Goal: Task Accomplishment & Management: Complete application form

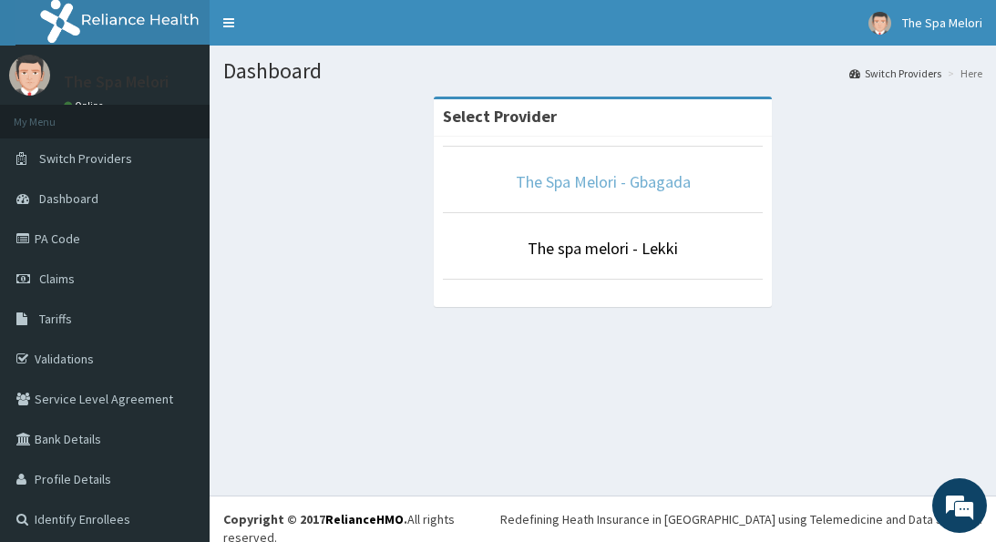
click at [595, 179] on link "The Spa Melori - Gbagada" at bounding box center [603, 181] width 175 height 21
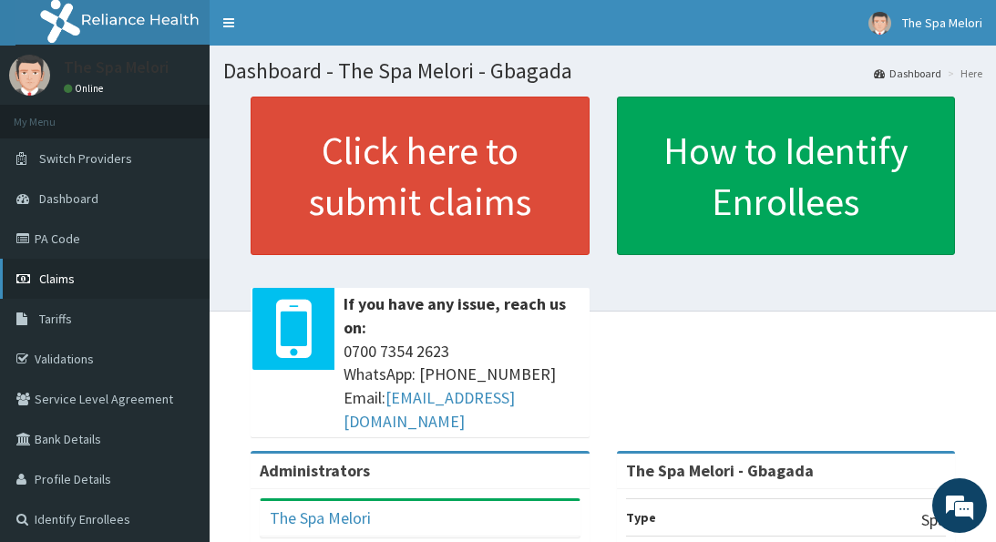
click at [56, 273] on span "Claims" at bounding box center [57, 279] width 36 height 16
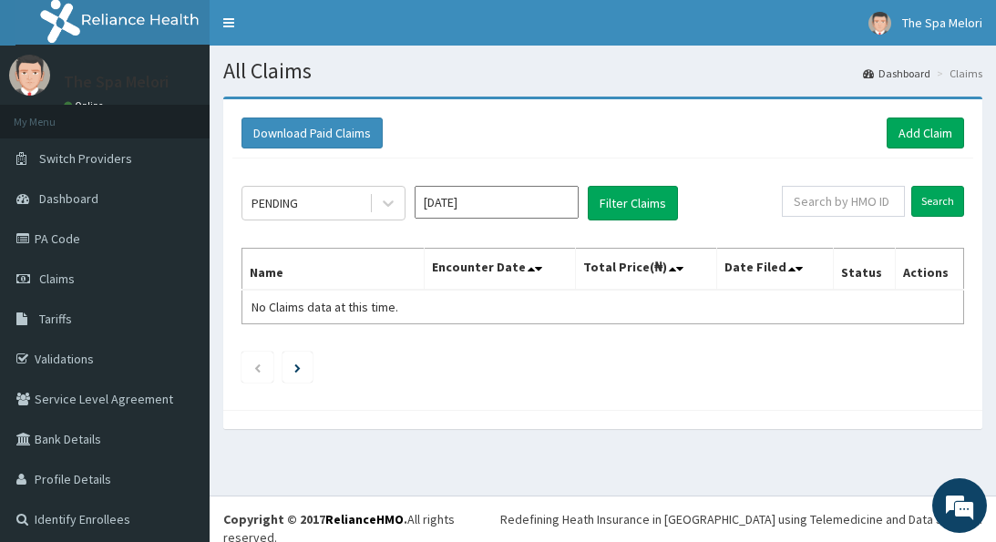
scroll to position [6, 0]
click at [912, 127] on link "Add Claim" at bounding box center [924, 133] width 77 height 31
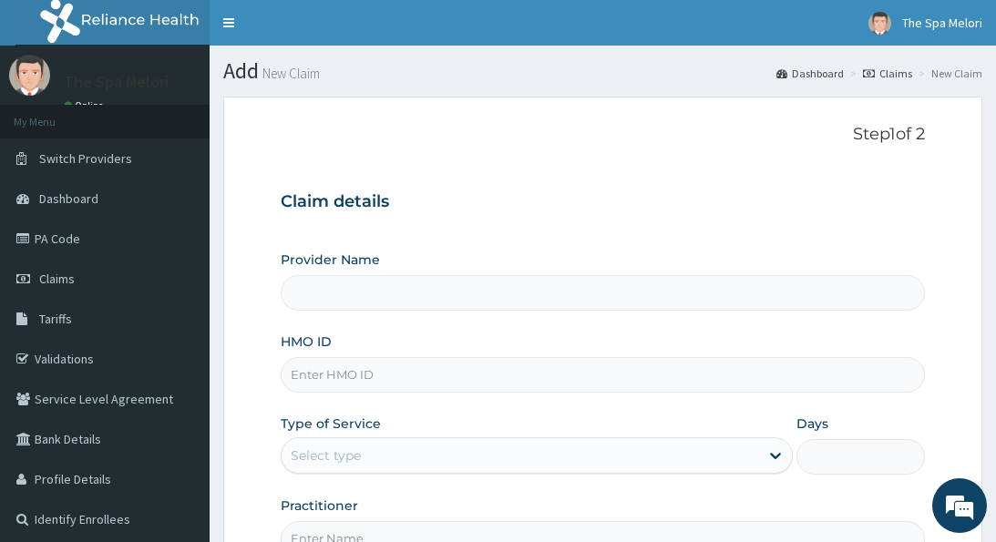
click at [516, 289] on input "Provider Name" at bounding box center [602, 293] width 643 height 36
type input "The Spa Melori - Gbagada"
type input "1"
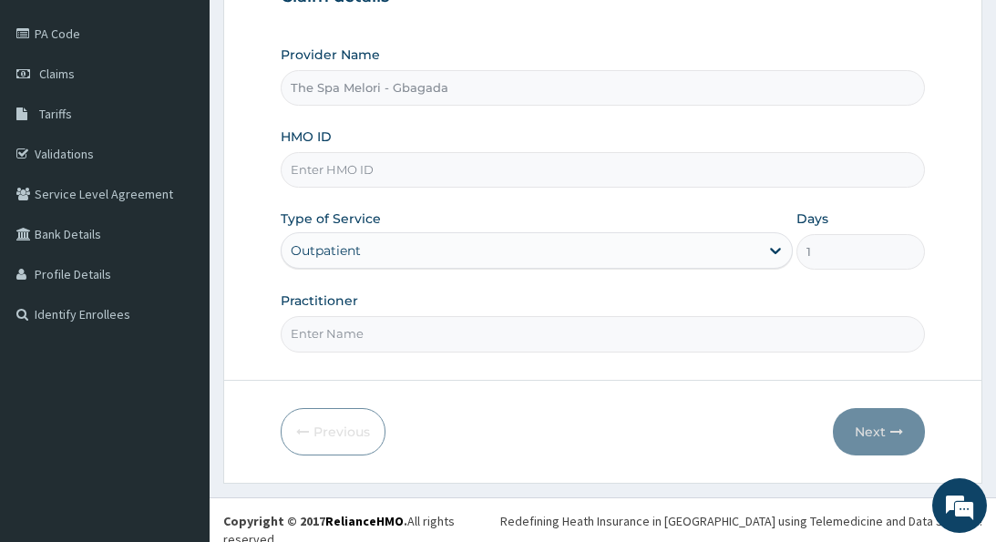
scroll to position [204, 0]
click at [489, 333] on input "Practitioner" at bounding box center [602, 335] width 643 height 36
type input "kp"
click at [577, 169] on input "HMO ID" at bounding box center [602, 171] width 643 height 36
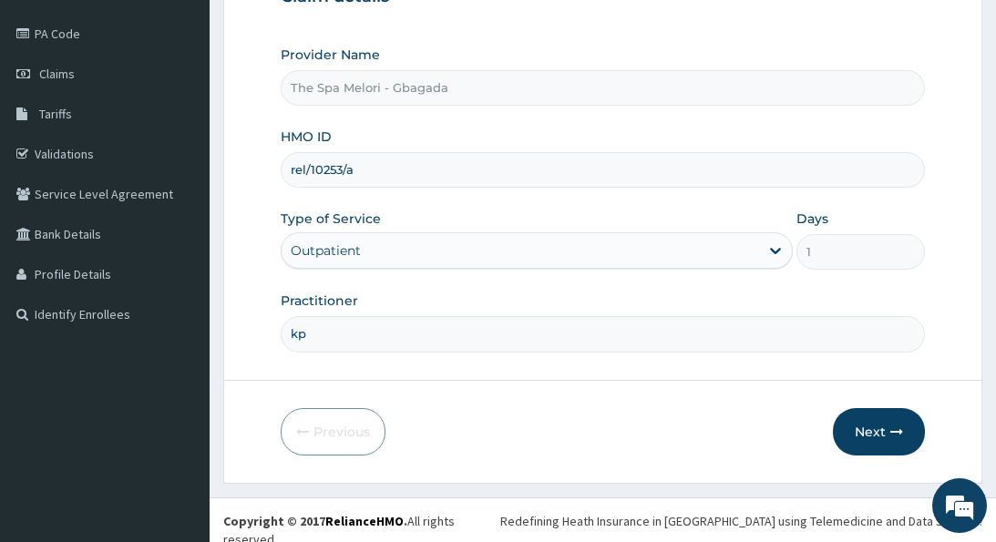
scroll to position [204, 0]
type input "rel/10253/a"
click at [870, 420] on button "Next" at bounding box center [879, 432] width 92 height 47
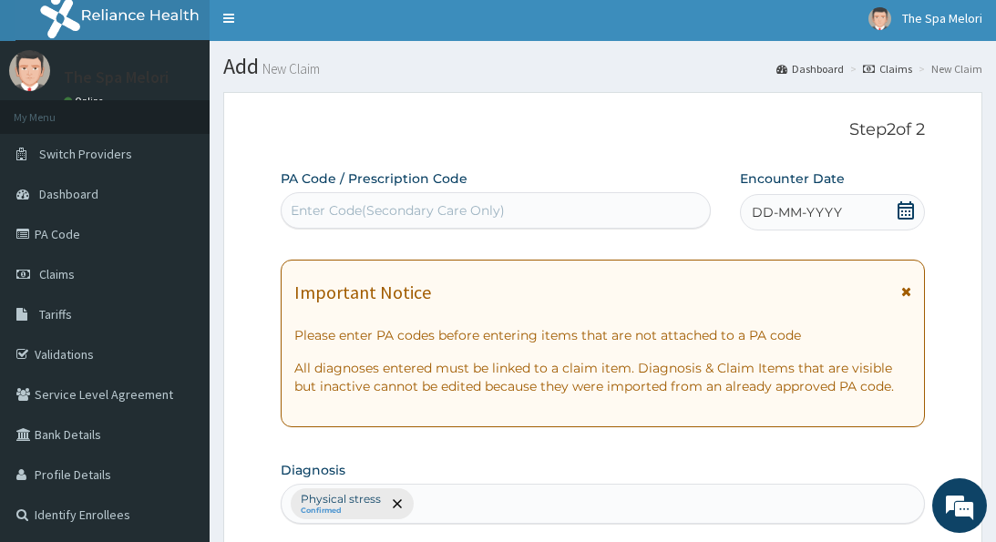
scroll to position [13, 0]
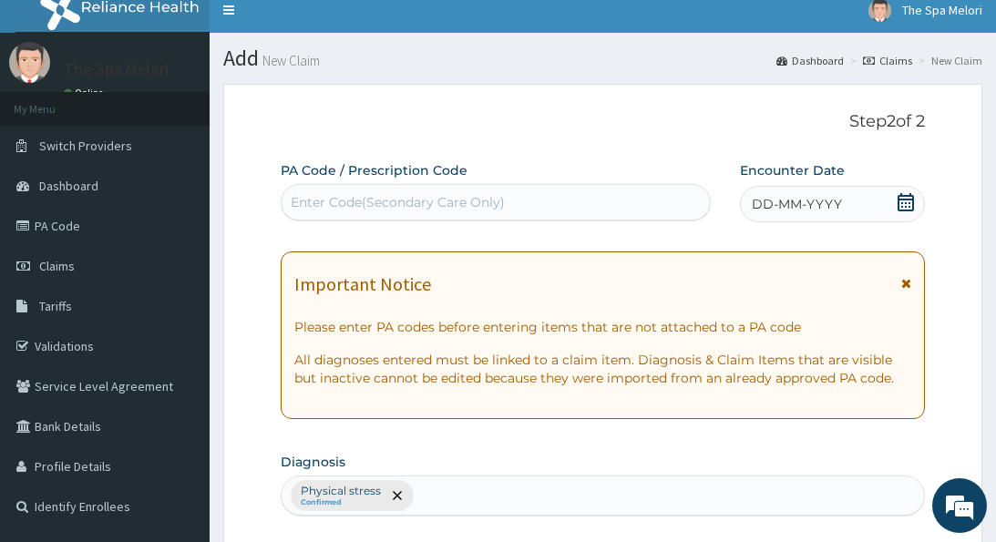
click at [618, 199] on div "Enter Code(Secondary Care Only)" at bounding box center [495, 202] width 428 height 29
paste input "PA/70C201"
type input "PA/70C201"
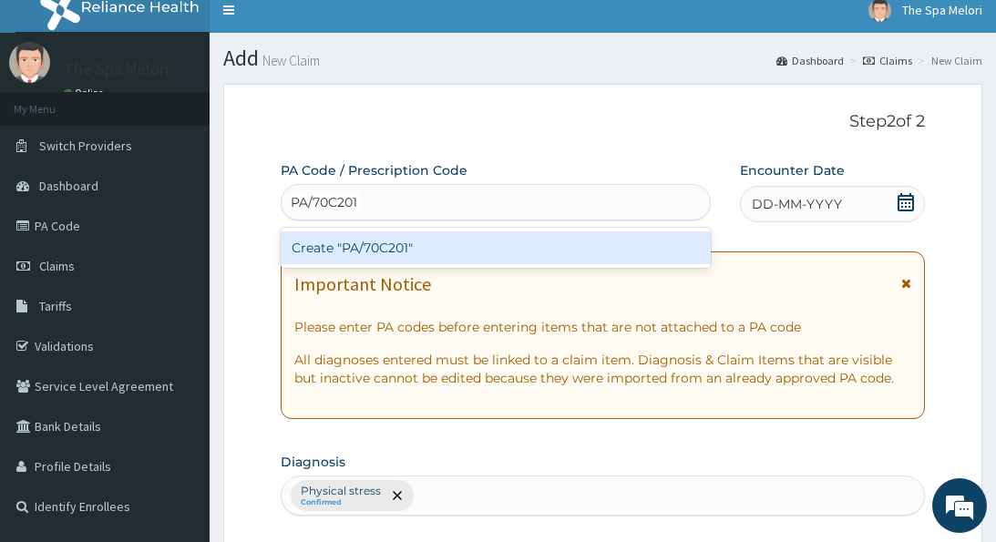
click at [574, 239] on div "Create "PA/70C201"" at bounding box center [496, 247] width 430 height 33
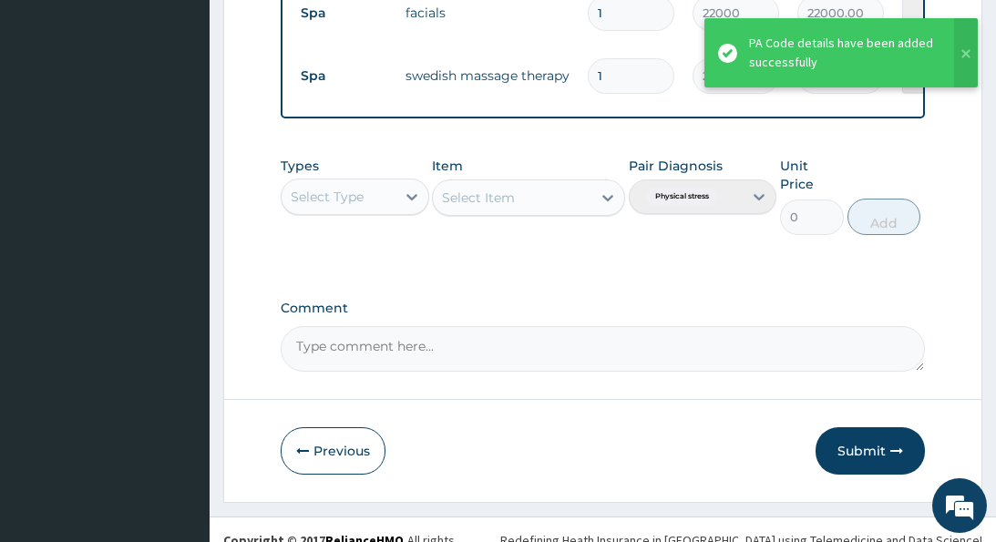
scroll to position [744, 0]
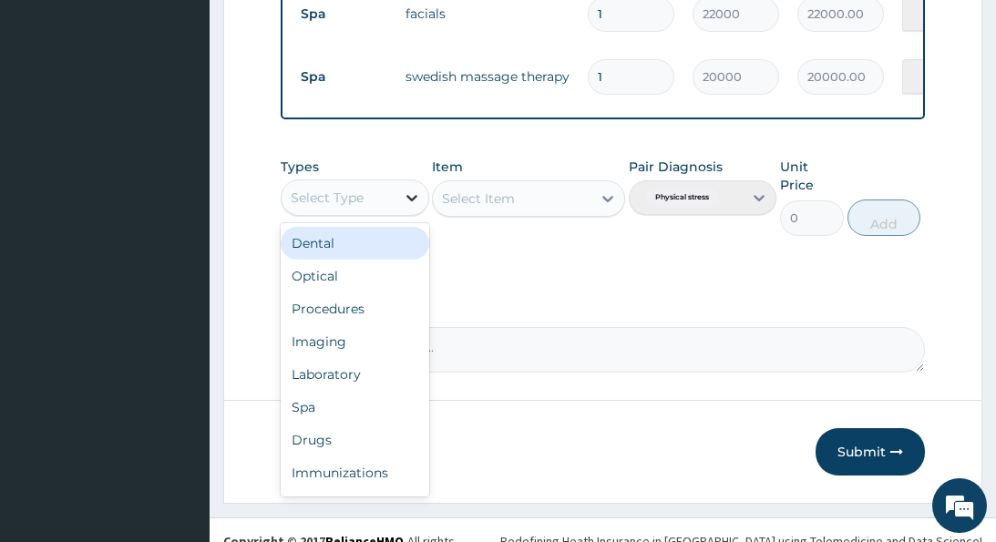
click at [411, 193] on icon at bounding box center [412, 198] width 18 height 18
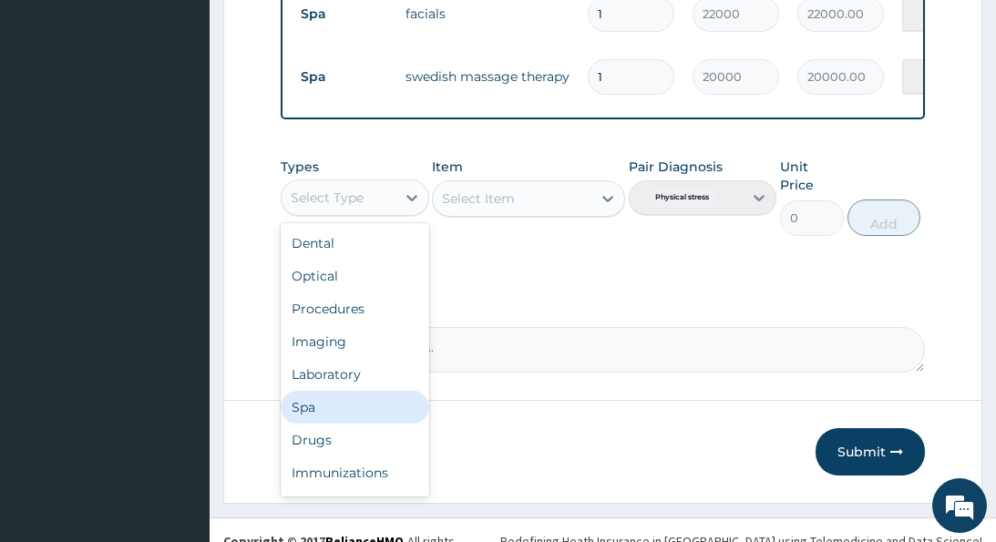
click at [323, 406] on div "Spa" at bounding box center [355, 407] width 148 height 33
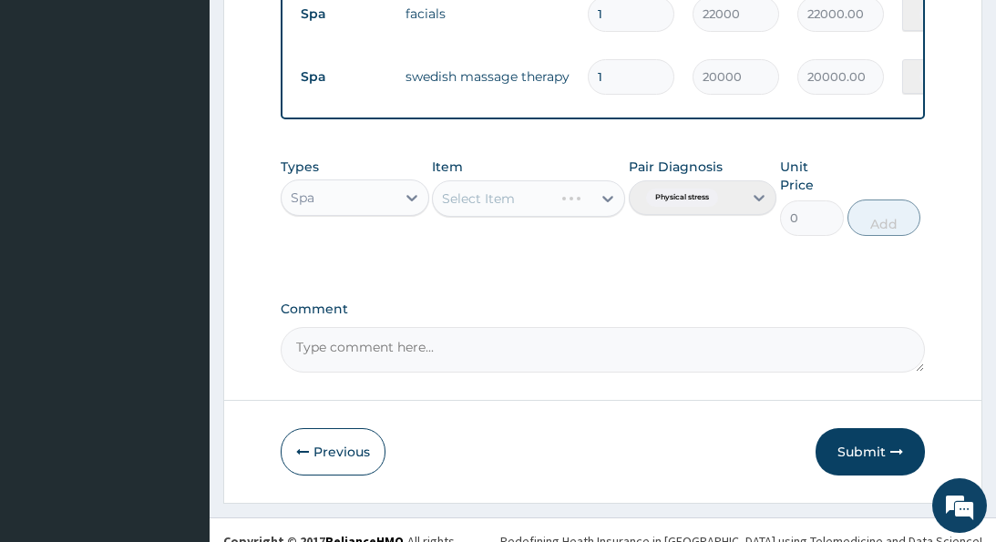
click at [553, 196] on div "Select Item" at bounding box center [493, 198] width 120 height 29
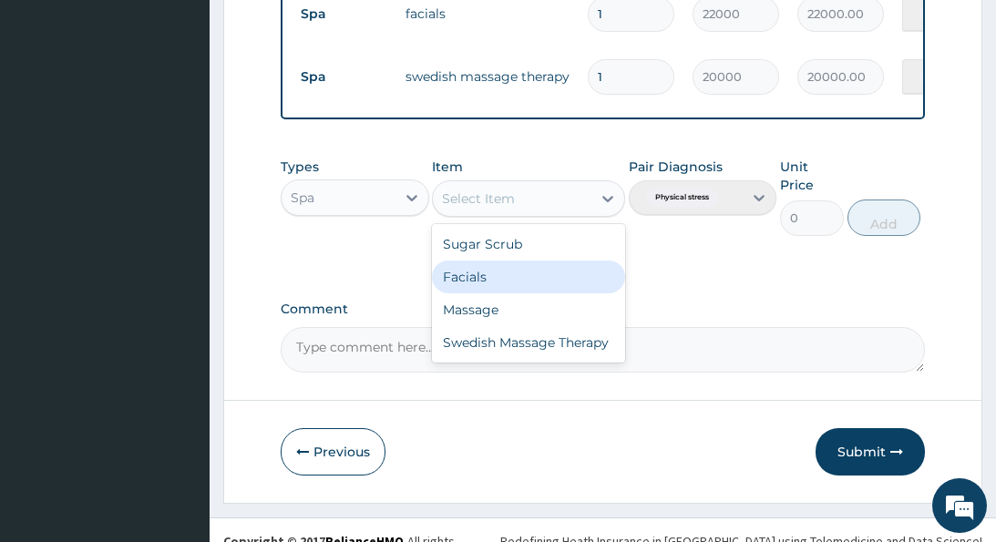
click at [475, 275] on div "Facials" at bounding box center [528, 277] width 193 height 33
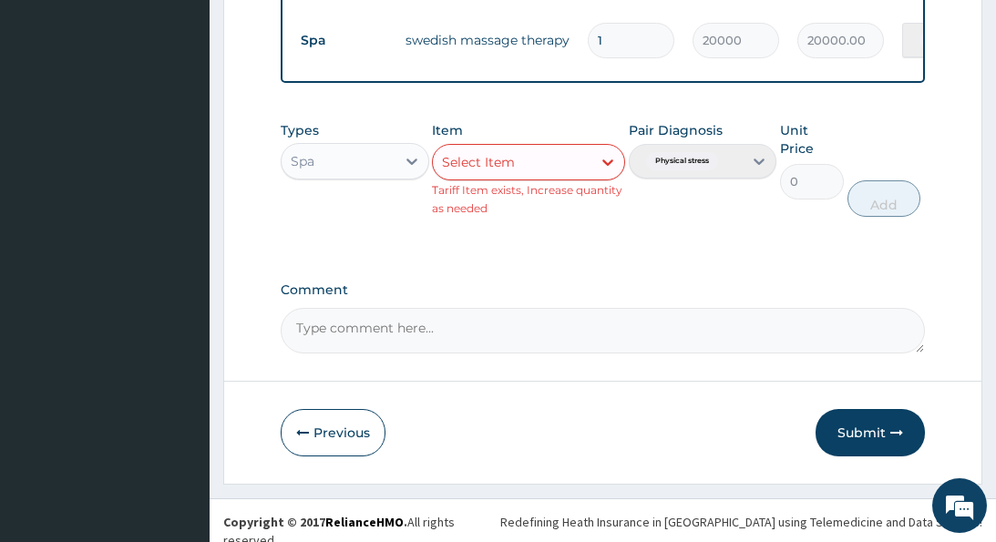
scroll to position [780, 0]
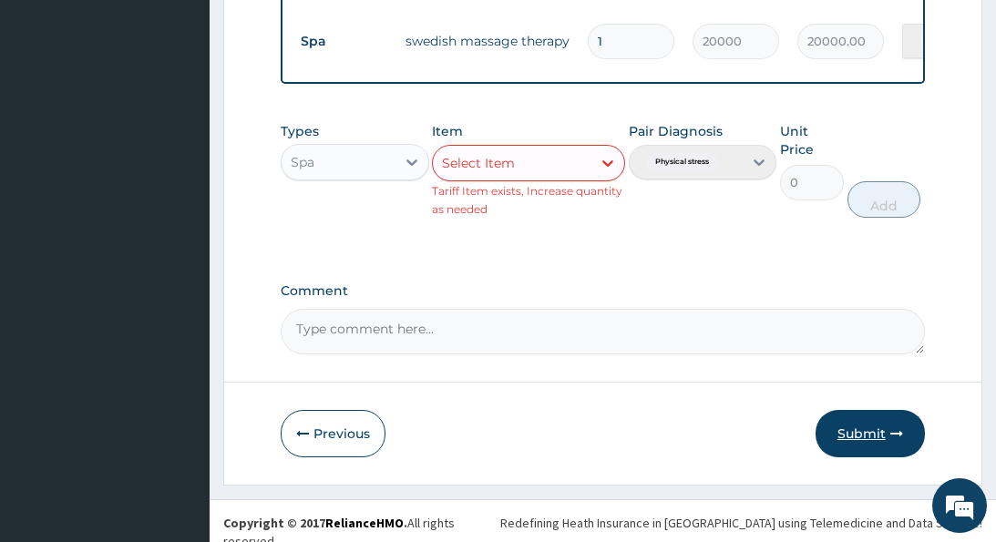
click at [866, 426] on button "Submit" at bounding box center [869, 433] width 109 height 47
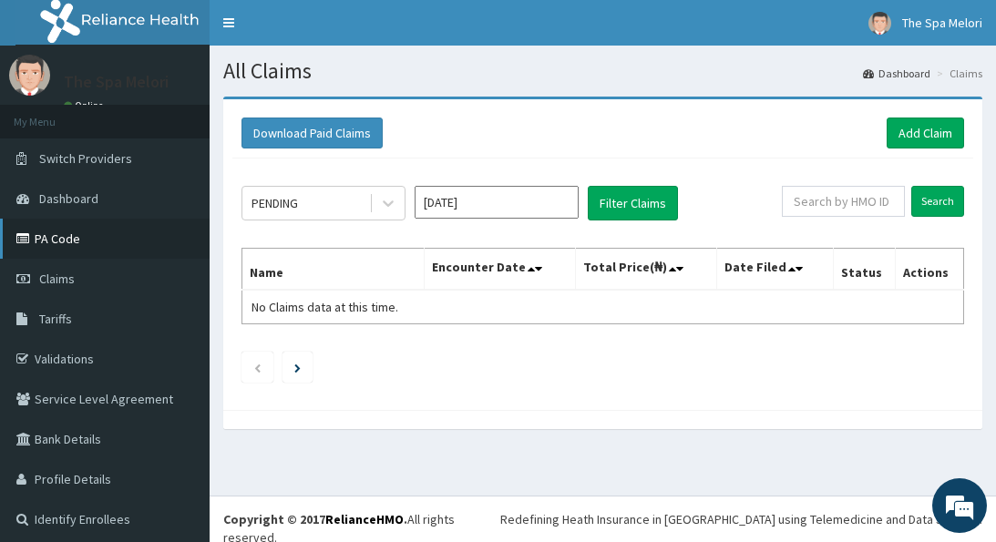
click at [47, 230] on link "PA Code" at bounding box center [104, 239] width 209 height 40
click at [51, 229] on link "PA Code" at bounding box center [104, 239] width 209 height 40
click at [36, 238] on link "PA Code" at bounding box center [104, 239] width 209 height 40
click at [922, 129] on link "Add Claim" at bounding box center [924, 133] width 77 height 31
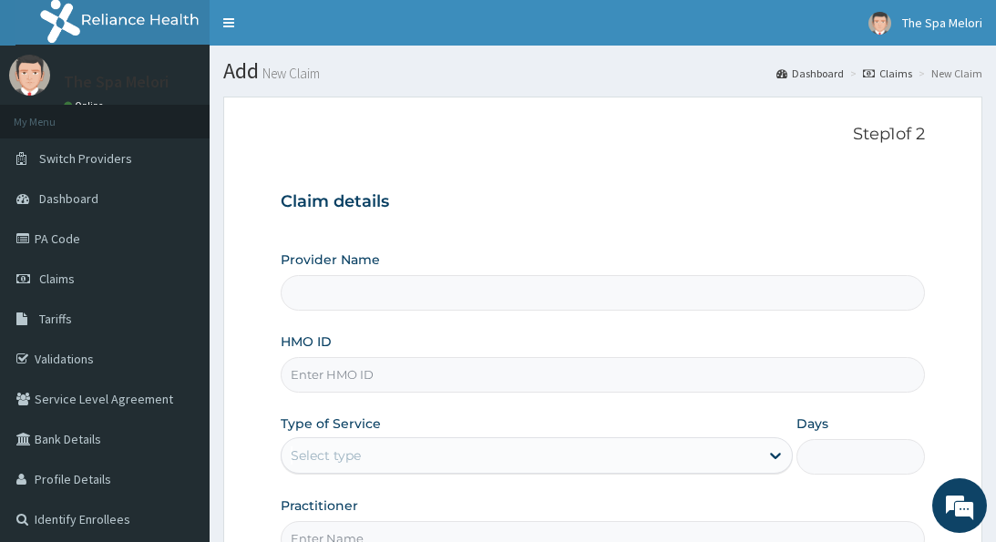
type input "The Spa Melori - Gbagada"
type input "1"
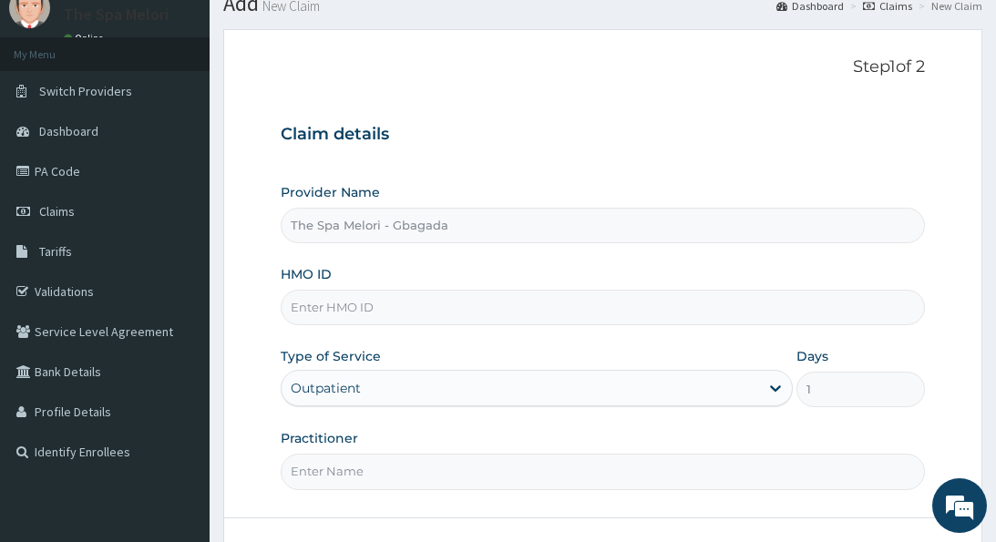
scroll to position [82, 0]
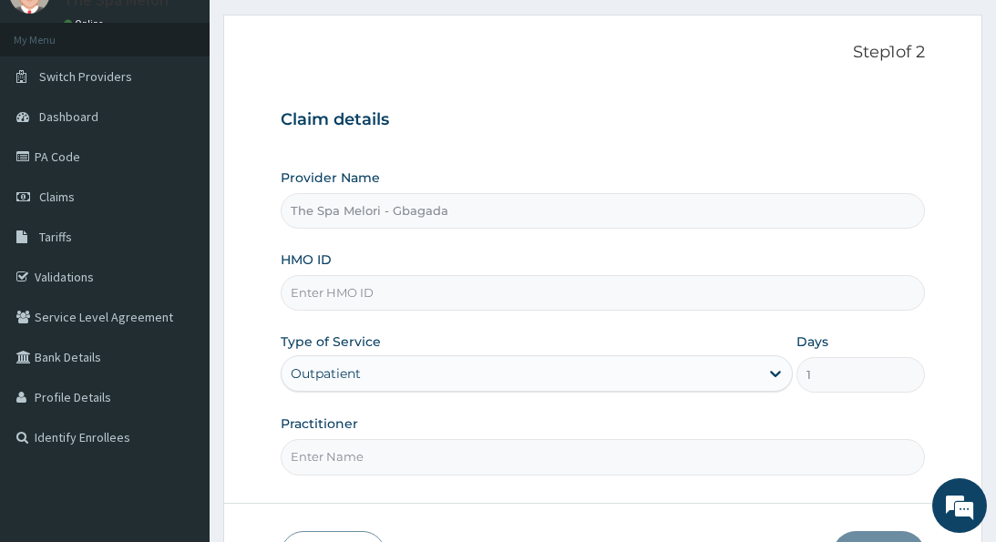
click at [438, 283] on input "HMO ID" at bounding box center [602, 293] width 643 height 36
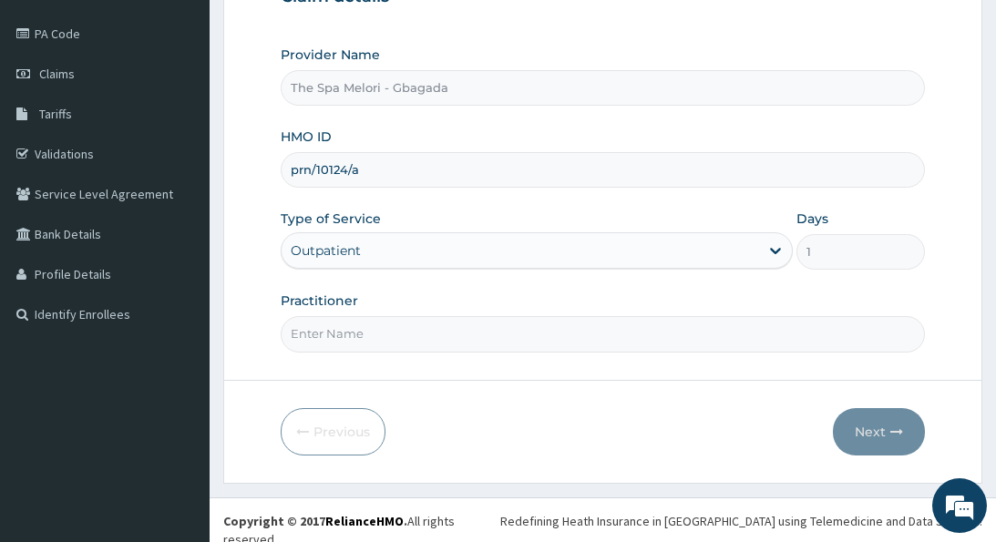
scroll to position [204, 0]
type input "prn/10124/a"
click at [446, 326] on input "Practitioner" at bounding box center [602, 335] width 643 height 36
type input "kp"
click at [890, 429] on icon "button" at bounding box center [896, 432] width 13 height 13
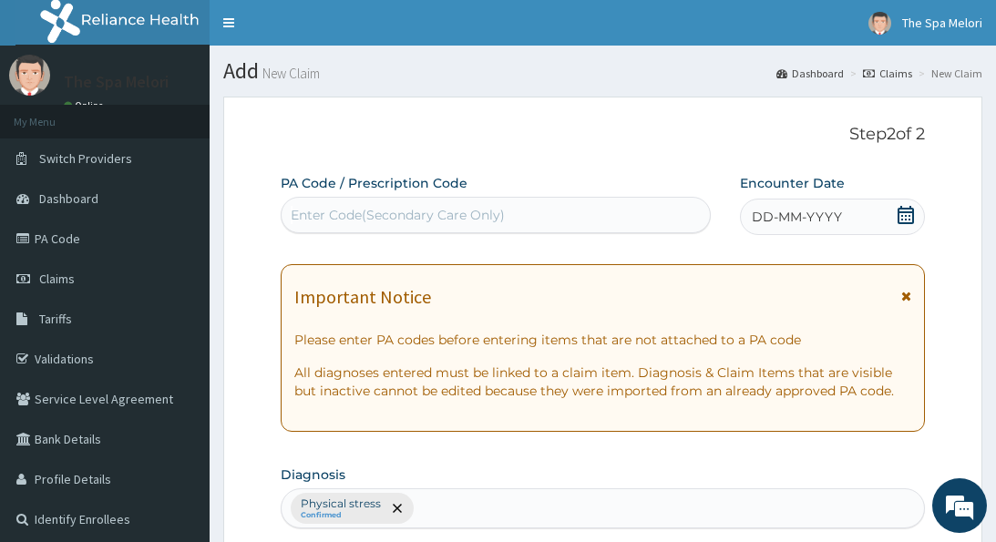
scroll to position [0, 0]
click at [543, 214] on div "Enter Code(Secondary Care Only)" at bounding box center [495, 214] width 428 height 29
paste input "PA/72EA17"
type input "PA/72EA17"
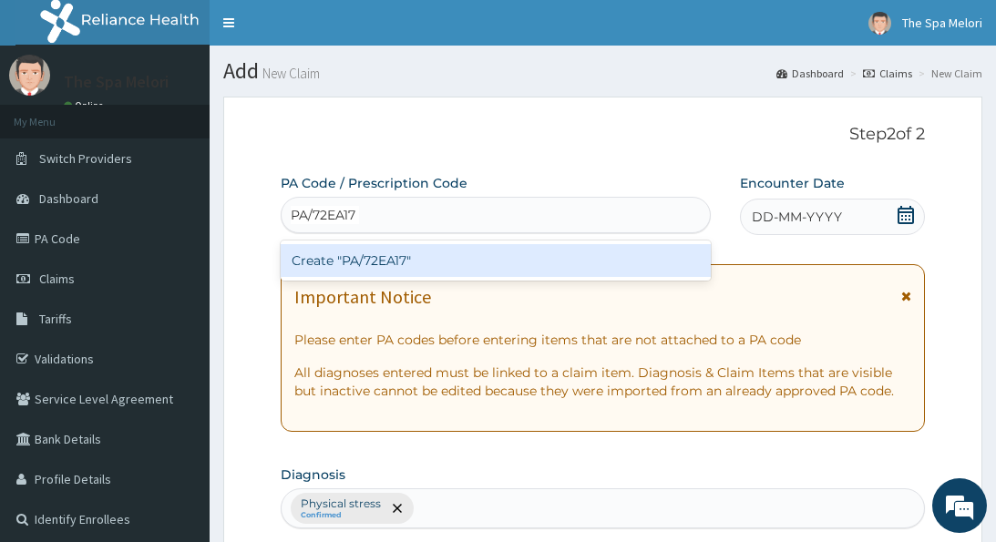
click at [386, 259] on div "Create "PA/72EA17"" at bounding box center [496, 260] width 430 height 33
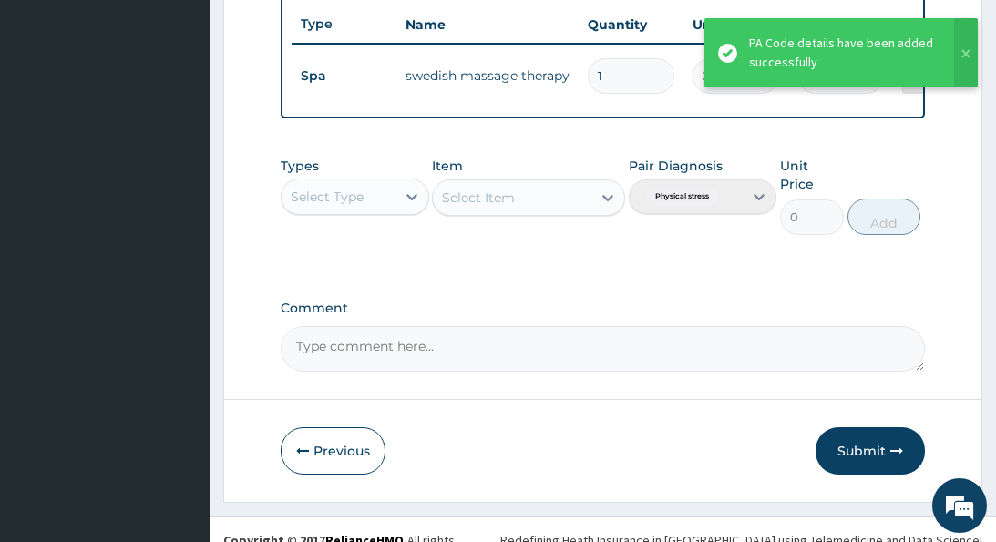
scroll to position [681, 0]
click at [882, 428] on button "Submit" at bounding box center [869, 451] width 109 height 47
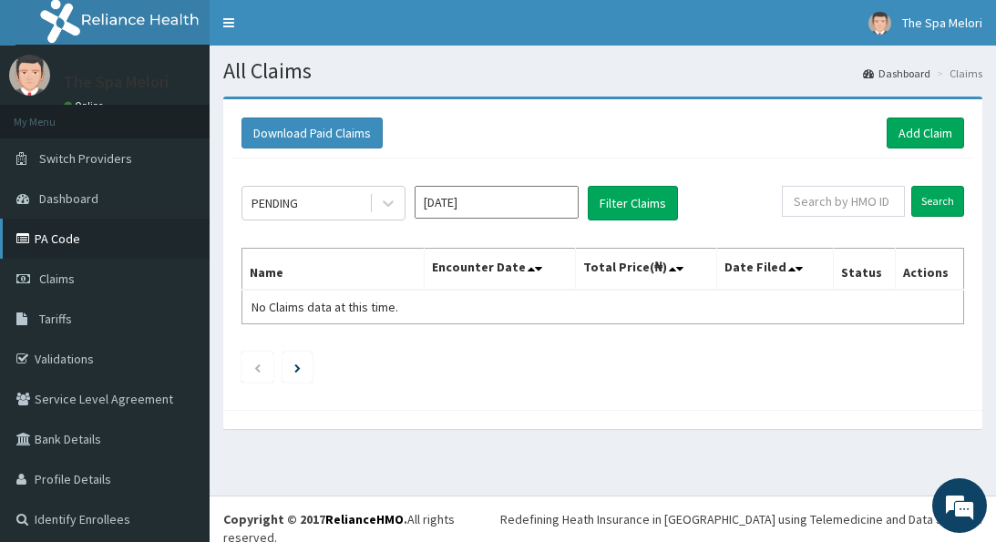
click at [46, 236] on link "PA Code" at bounding box center [104, 239] width 209 height 40
click at [922, 128] on link "Add Claim" at bounding box center [924, 133] width 77 height 31
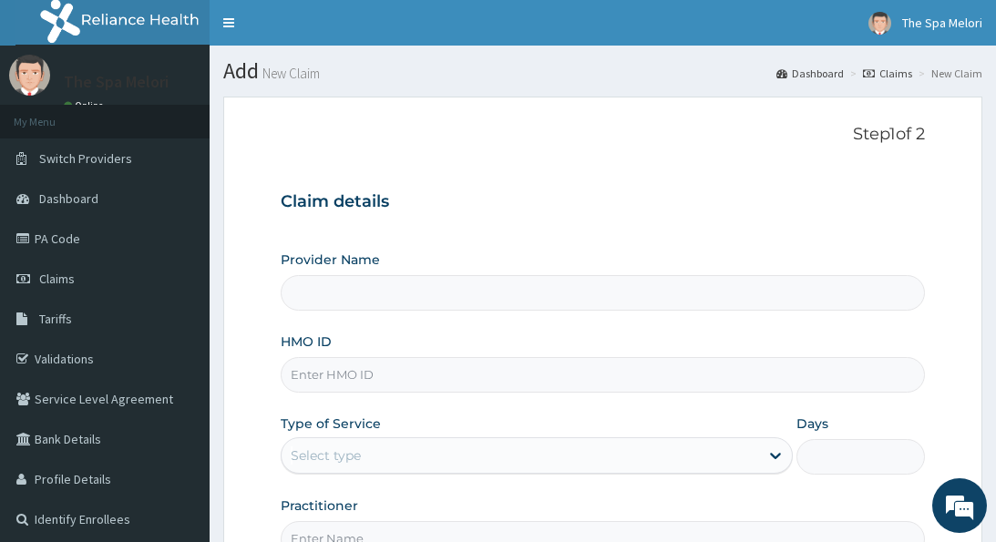
type input "The Spa Melori - Gbagada"
type input "1"
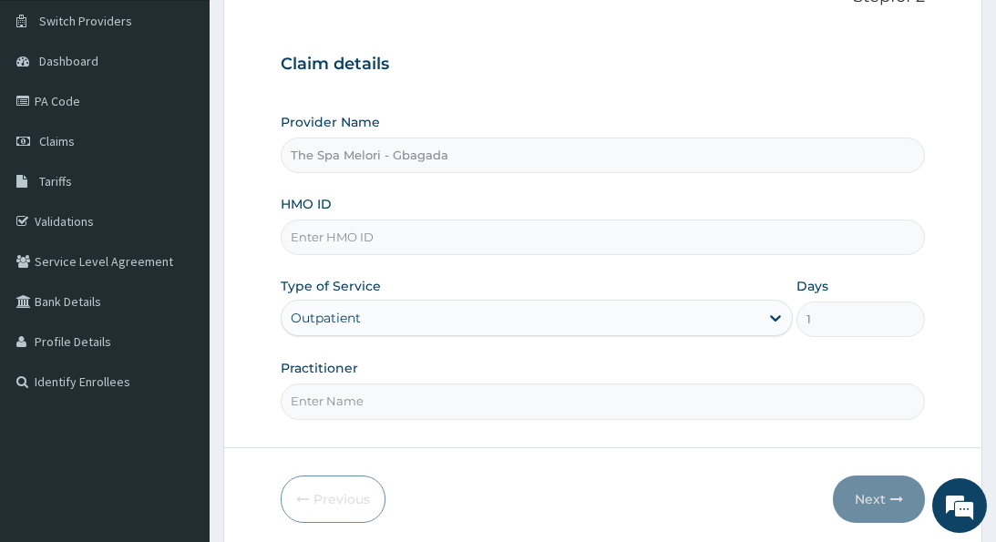
scroll to position [155, 0]
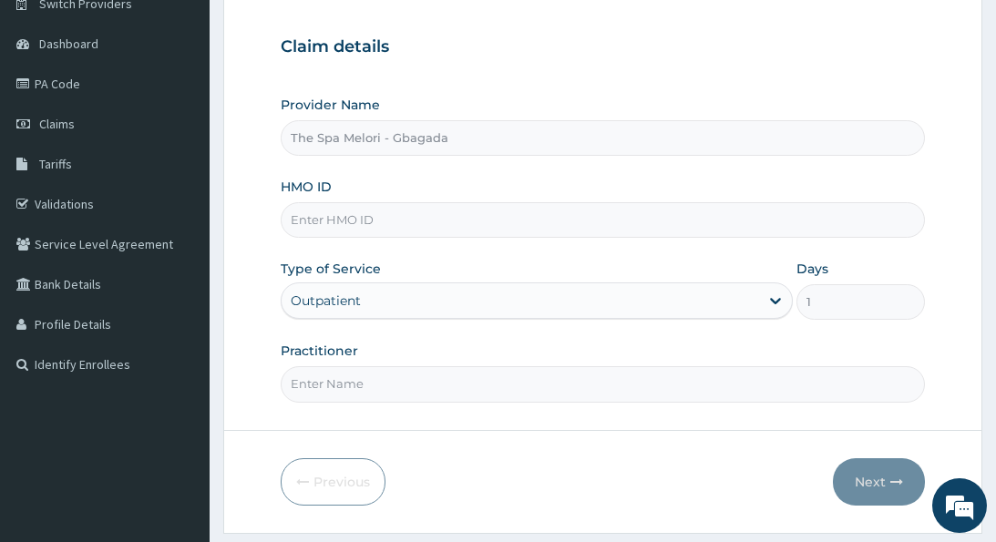
click at [419, 216] on input "HMO ID" at bounding box center [602, 220] width 643 height 36
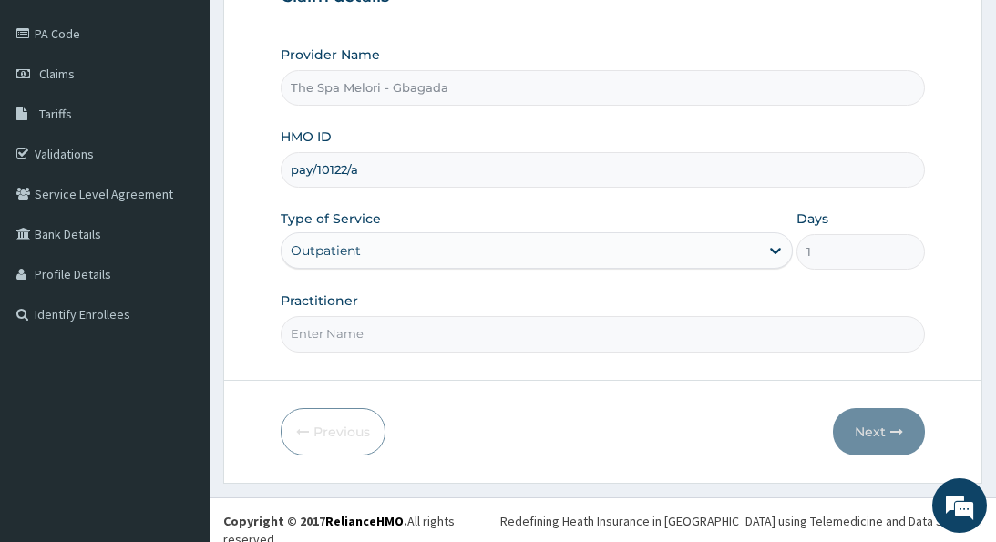
scroll to position [204, 0]
type input "pay/10122/a"
click at [577, 340] on input "Practitioner" at bounding box center [602, 335] width 643 height 36
type input "kp"
click at [874, 422] on button "Next" at bounding box center [879, 432] width 92 height 47
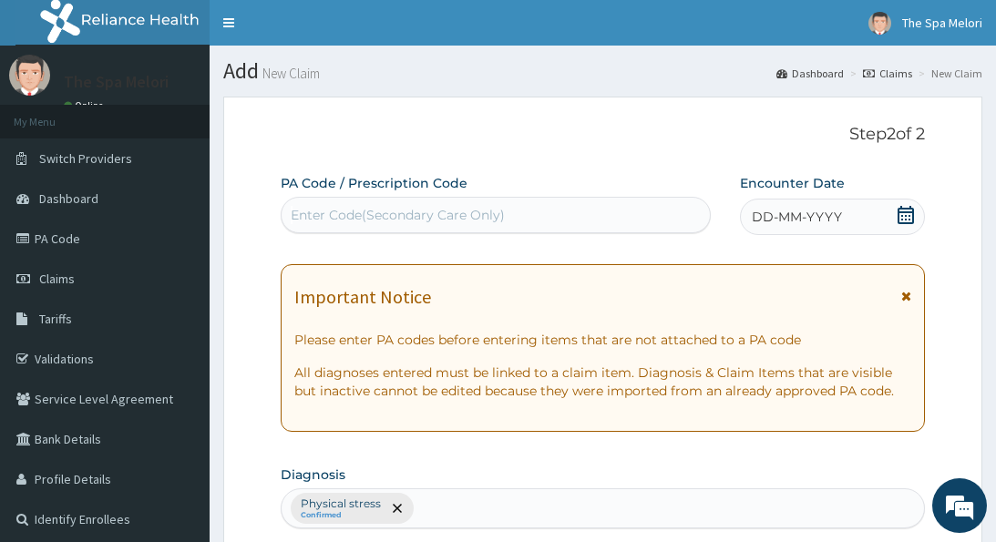
scroll to position [0, 0]
click at [649, 209] on div "Enter Code(Secondary Care Only)" at bounding box center [495, 214] width 428 height 29
paste input "PA/1944C1"
type input "PA/1944C1"
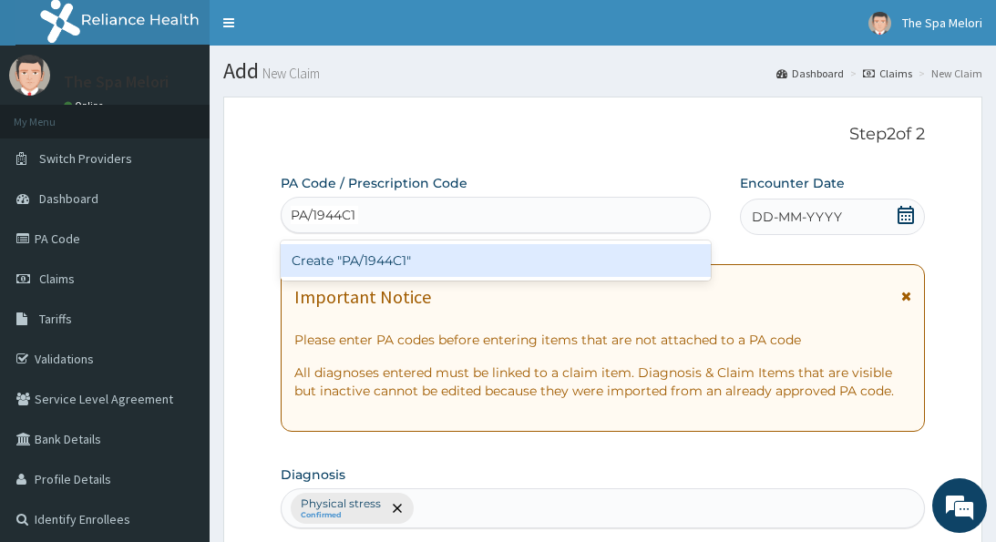
click at [496, 258] on div "Create "PA/1944C1"" at bounding box center [496, 260] width 430 height 33
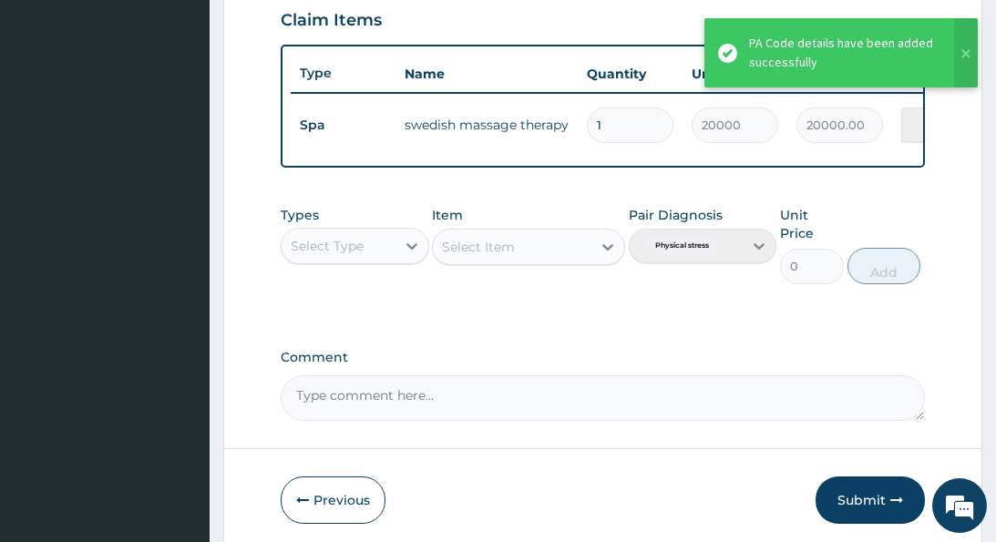
scroll to position [647, 0]
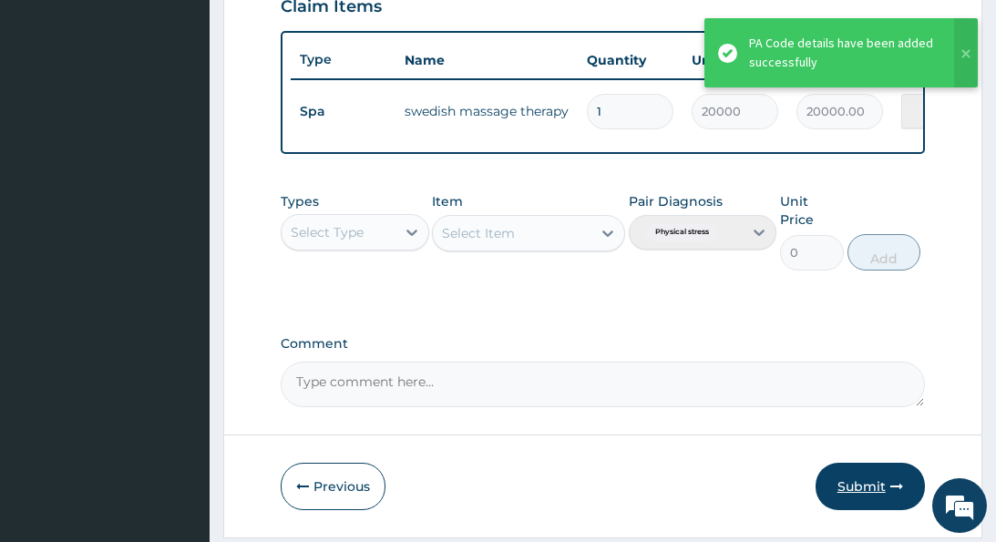
click at [866, 463] on button "Submit" at bounding box center [869, 486] width 109 height 47
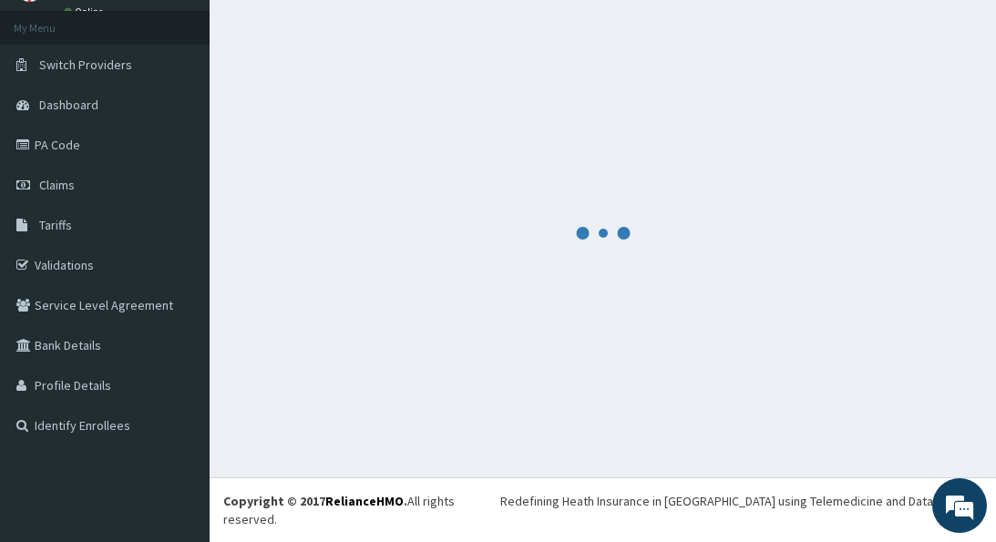
scroll to position [76, 0]
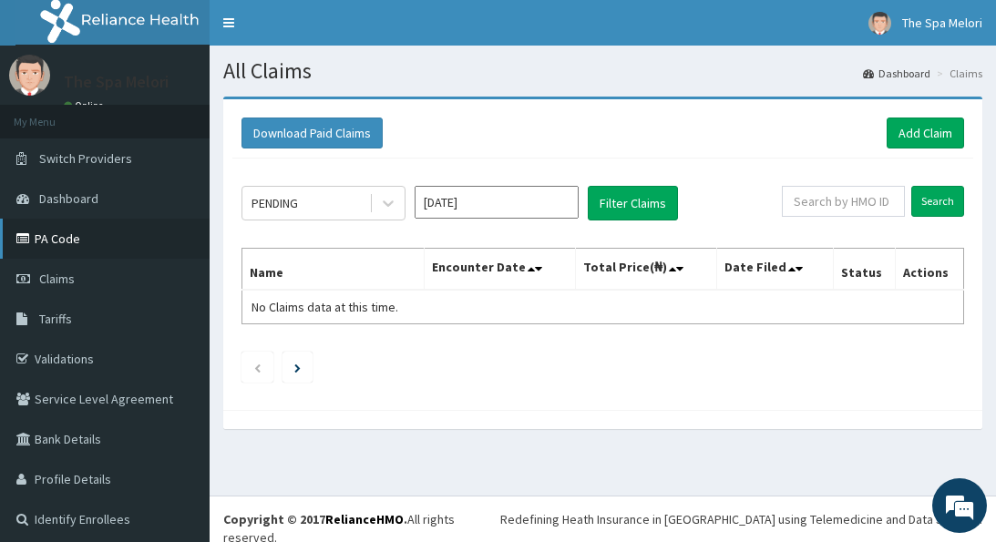
click at [64, 232] on link "PA Code" at bounding box center [104, 239] width 209 height 40
click at [915, 125] on link "Add Claim" at bounding box center [924, 133] width 77 height 31
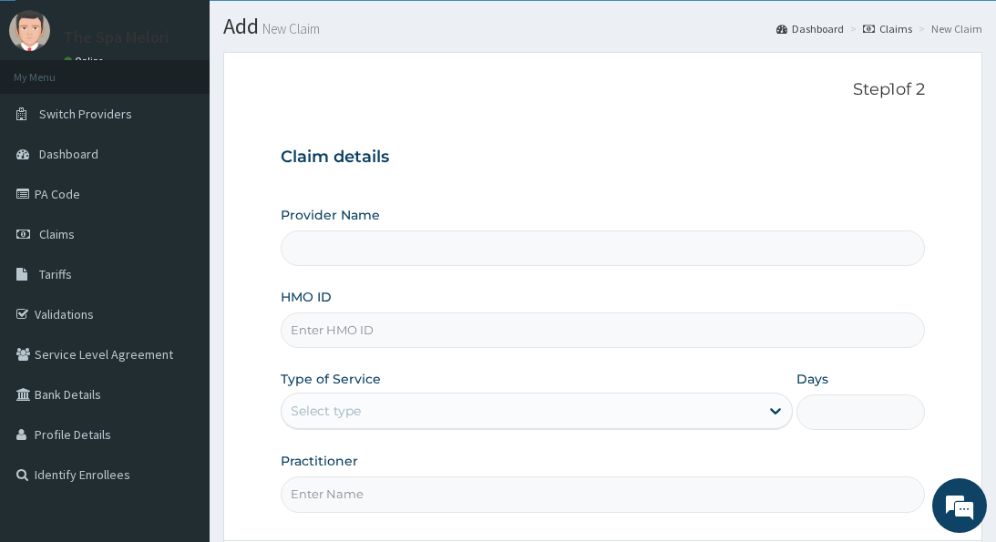
type input "The Spa Melori - Gbagada"
type input "1"
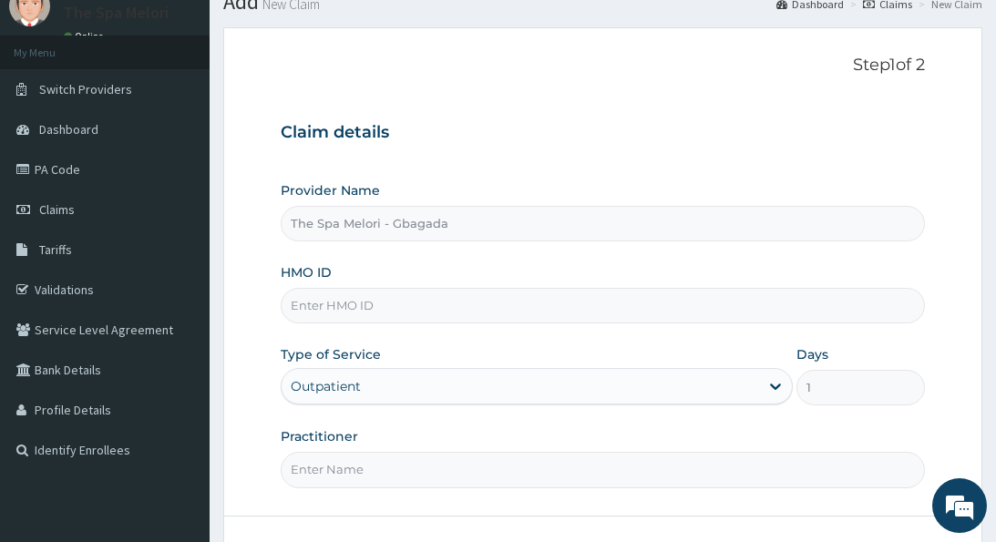
click at [492, 310] on input "HMO ID" at bounding box center [602, 306] width 643 height 36
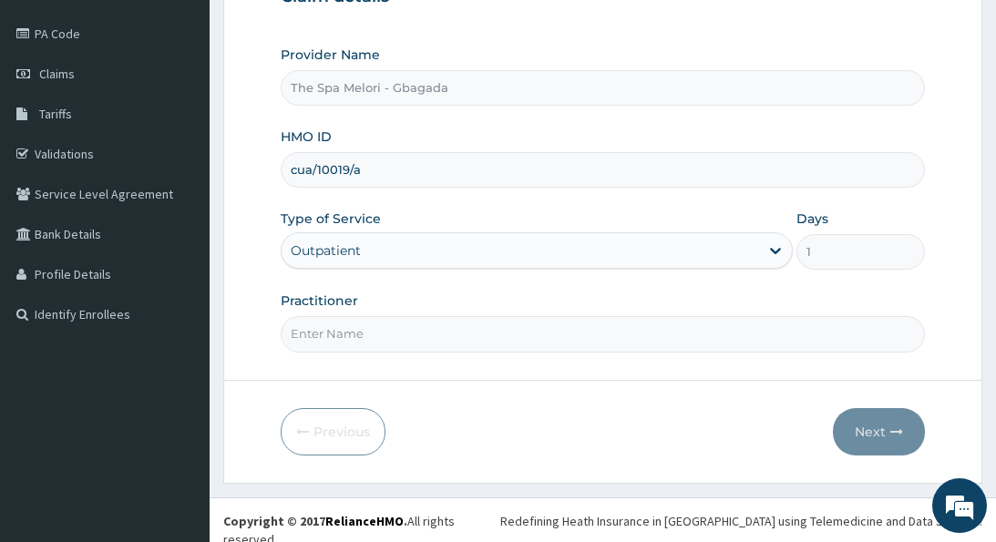
scroll to position [204, 0]
type input "cua/10019/a"
click at [482, 332] on input "Practitioner" at bounding box center [602, 335] width 643 height 36
type input "kp"
click at [877, 424] on button "Next" at bounding box center [879, 432] width 92 height 47
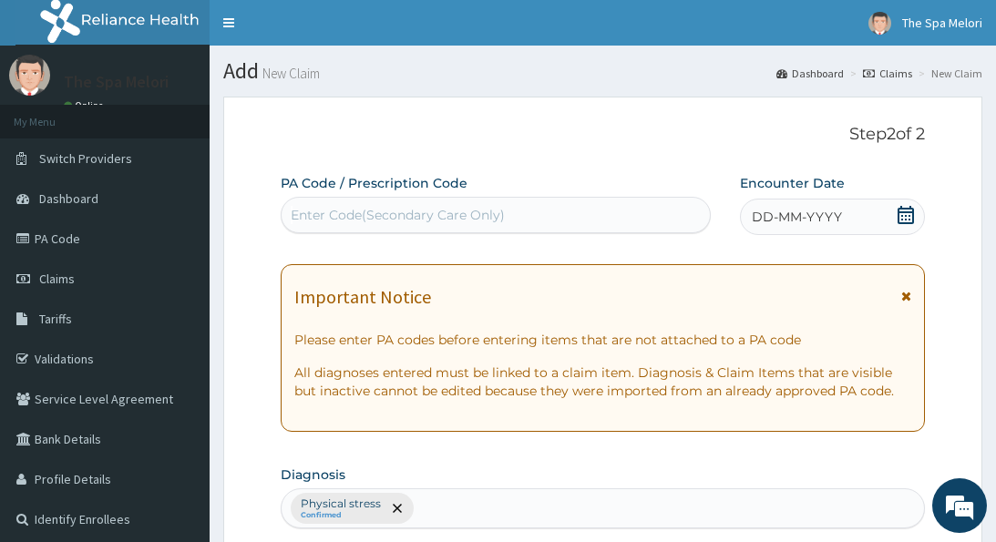
scroll to position [0, 0]
click at [590, 213] on div "Enter Code(Secondary Care Only)" at bounding box center [495, 214] width 428 height 29
paste input "PA/BA5331"
type input "PA/BA5331"
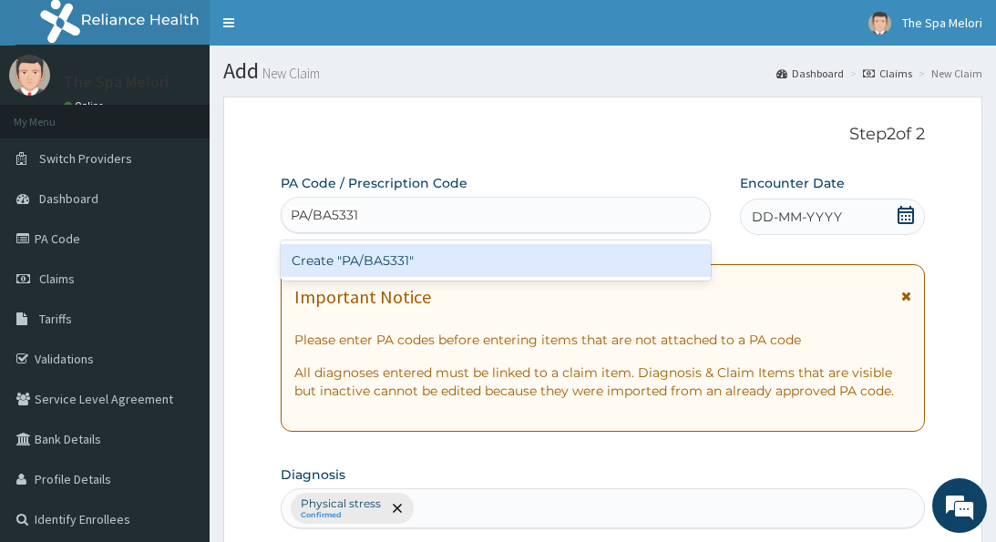
click at [541, 259] on div "Create "PA/BA5331"" at bounding box center [496, 260] width 430 height 33
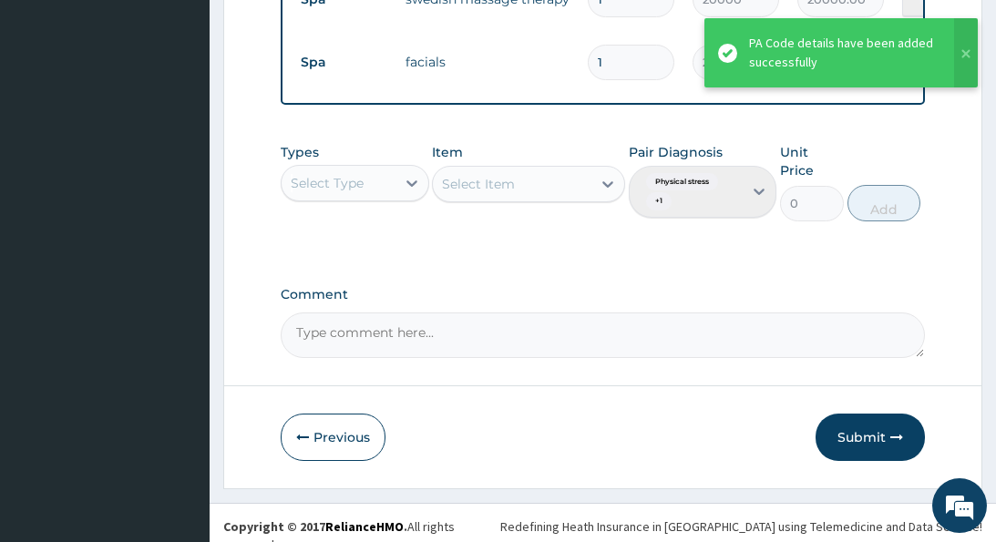
scroll to position [758, 0]
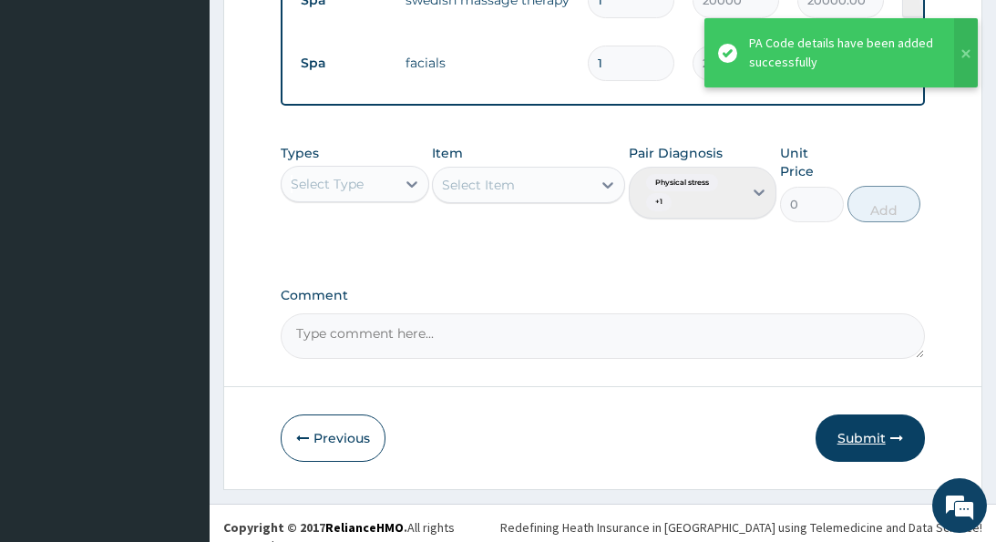
click at [868, 423] on button "Submit" at bounding box center [869, 437] width 109 height 47
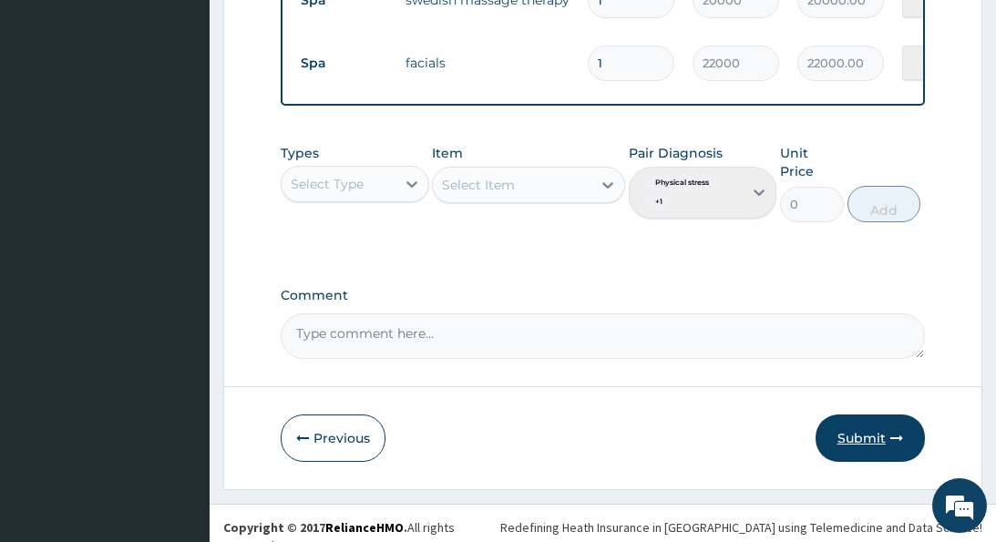
click at [868, 423] on button "Submit" at bounding box center [869, 437] width 109 height 47
click at [857, 432] on button "Submit" at bounding box center [869, 437] width 109 height 47
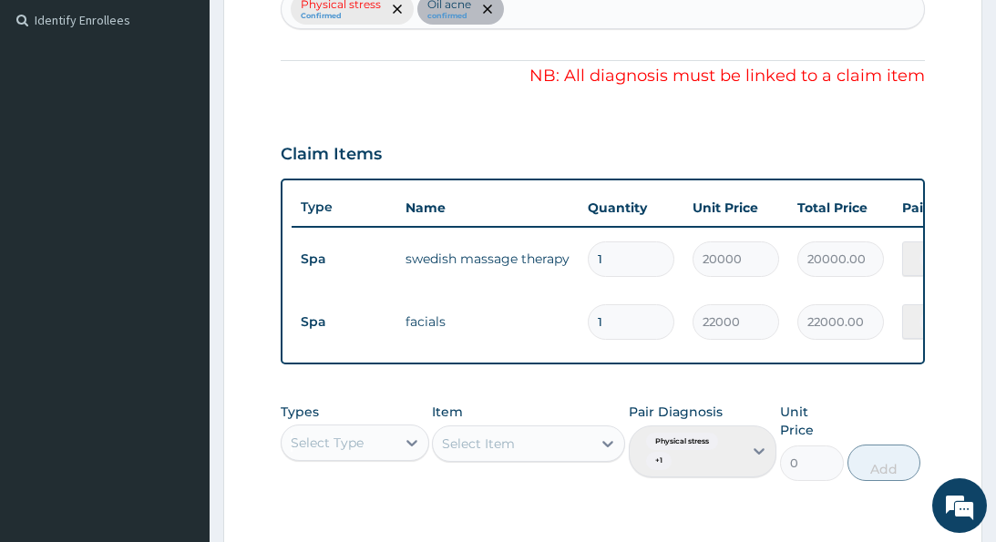
scroll to position [505, 0]
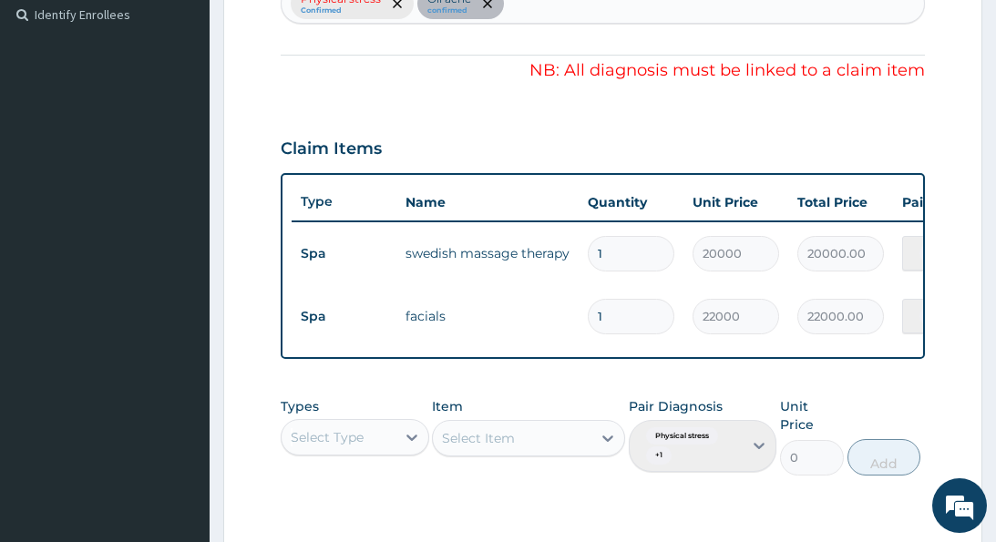
click at [877, 278] on tr "Spa swedish massage therapy 1 20000 20000.00 Oil acne Delete" at bounding box center [737, 253] width 893 height 63
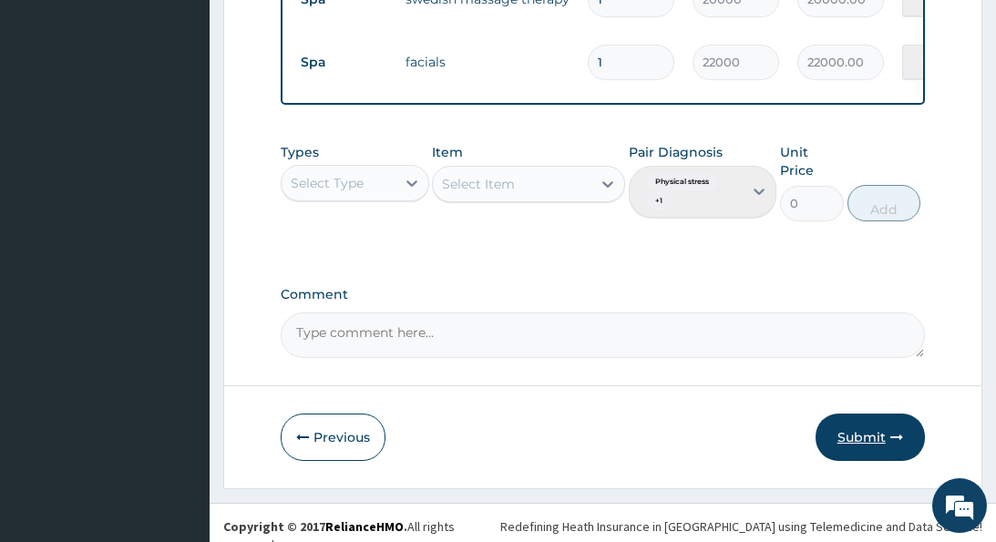
scroll to position [758, 0]
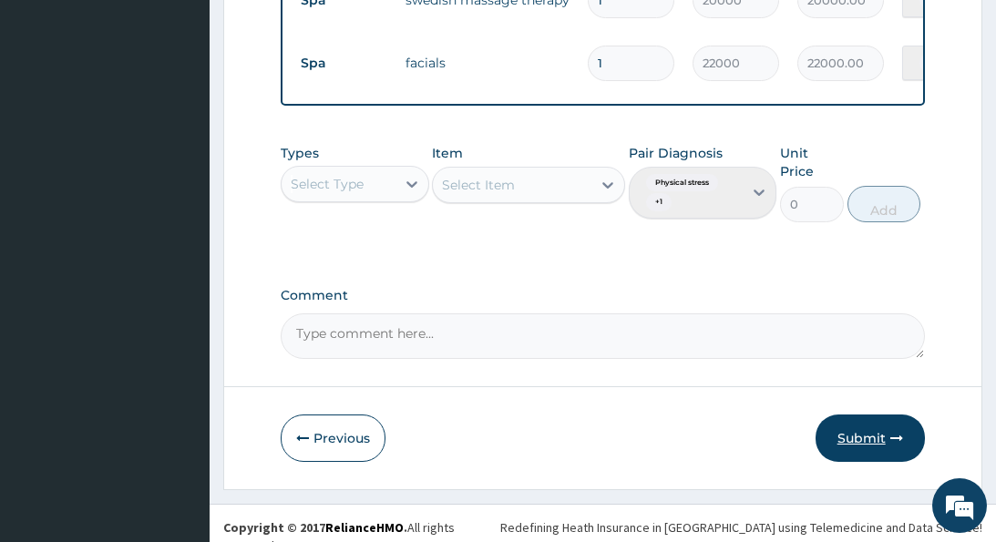
click at [879, 424] on button "Submit" at bounding box center [869, 437] width 109 height 47
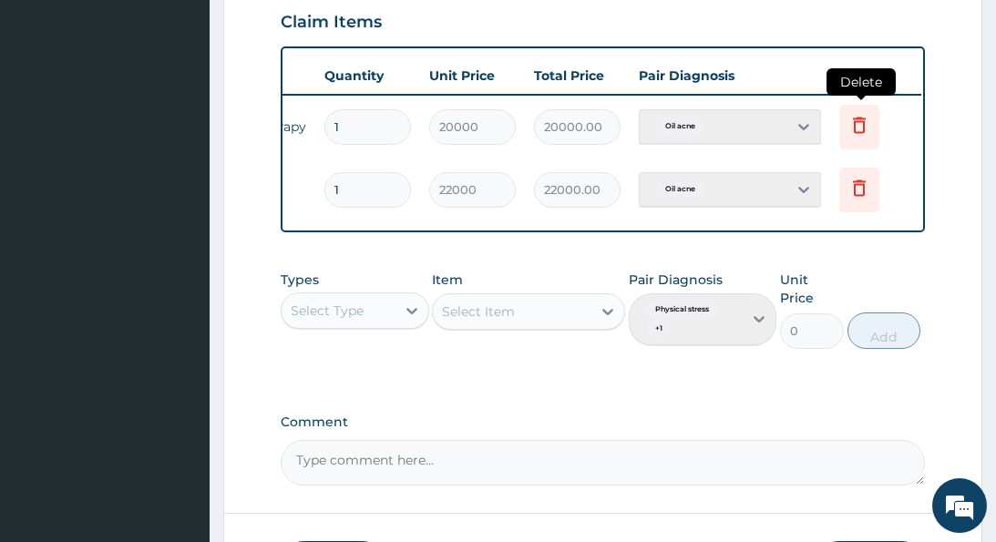
scroll to position [0, 262]
click at [863, 122] on icon at bounding box center [860, 125] width 22 height 22
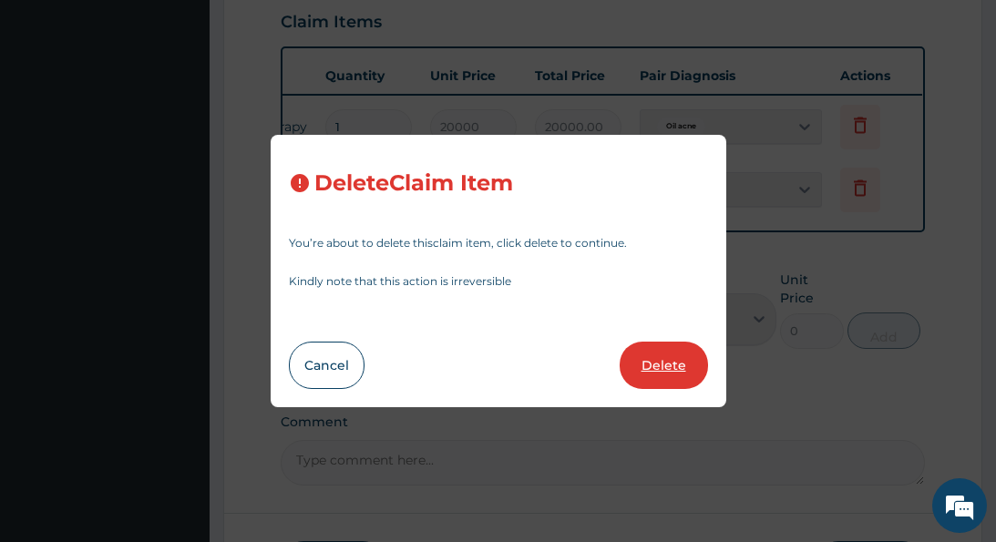
click at [659, 357] on button "Delete" at bounding box center [663, 365] width 88 height 47
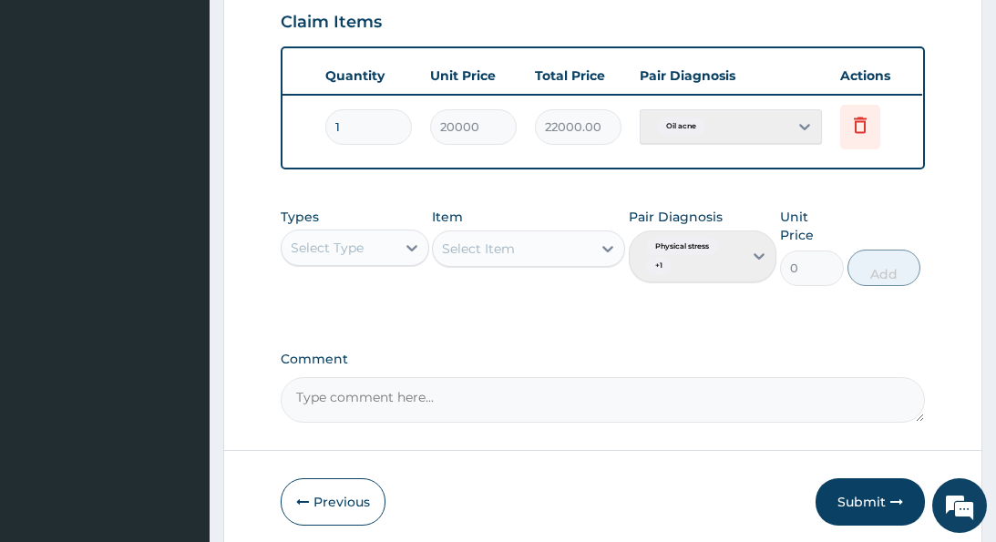
type input "22000"
type input "22000.00"
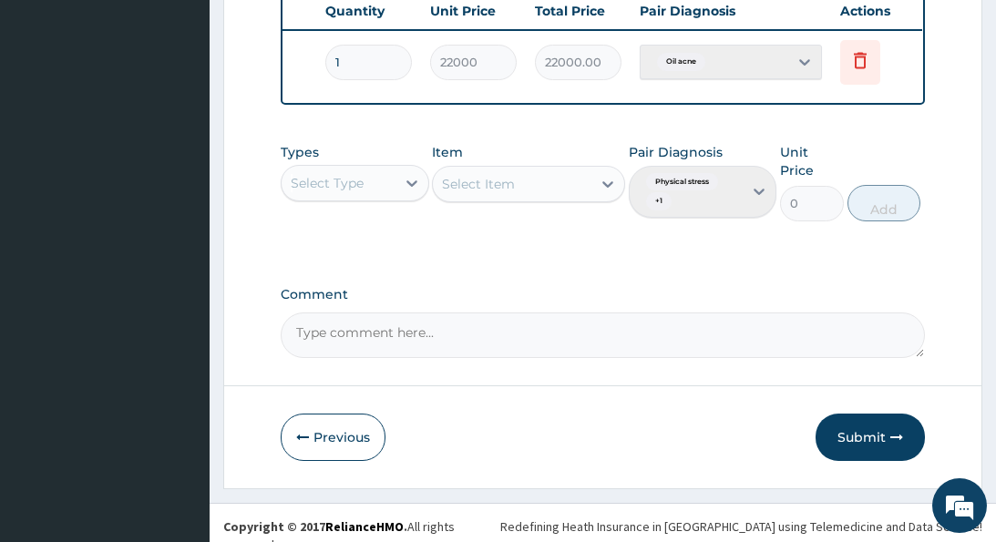
scroll to position [695, 0]
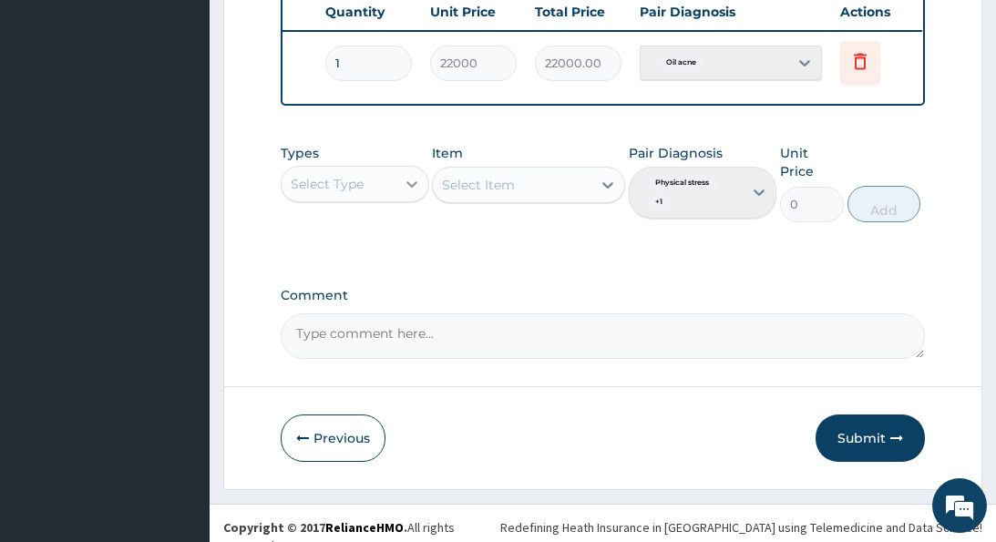
click at [414, 184] on icon at bounding box center [412, 184] width 18 height 18
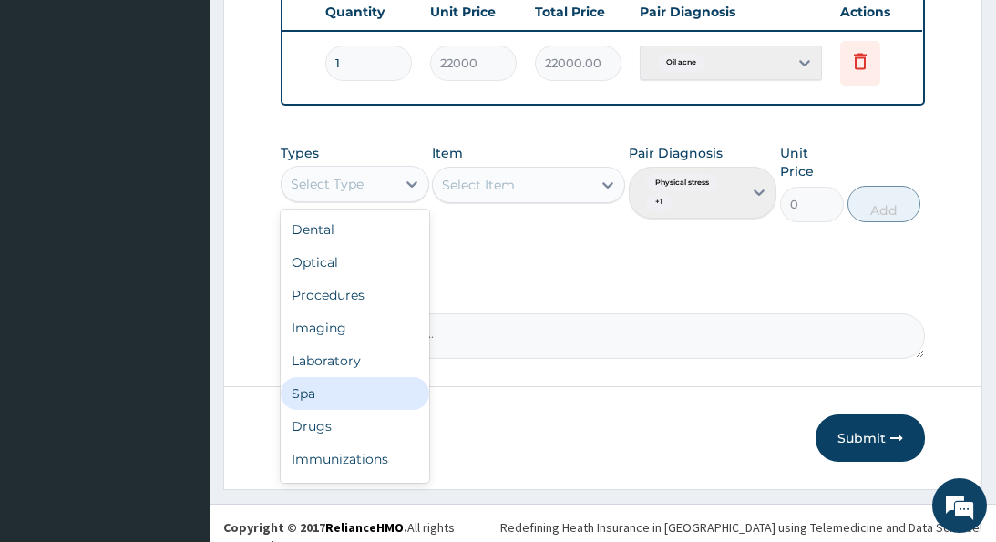
click at [327, 386] on div "Spa" at bounding box center [355, 393] width 148 height 33
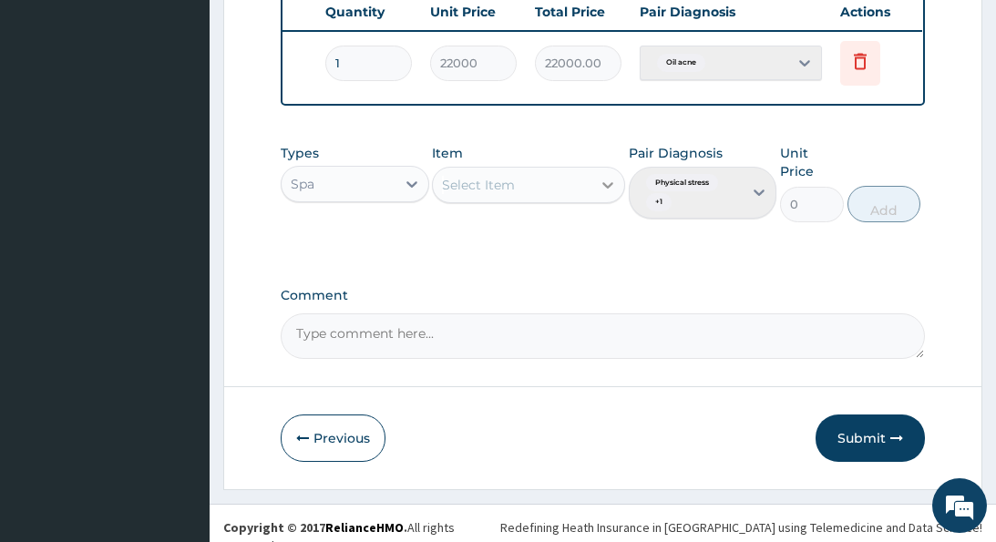
click at [598, 181] on icon at bounding box center [607, 185] width 18 height 18
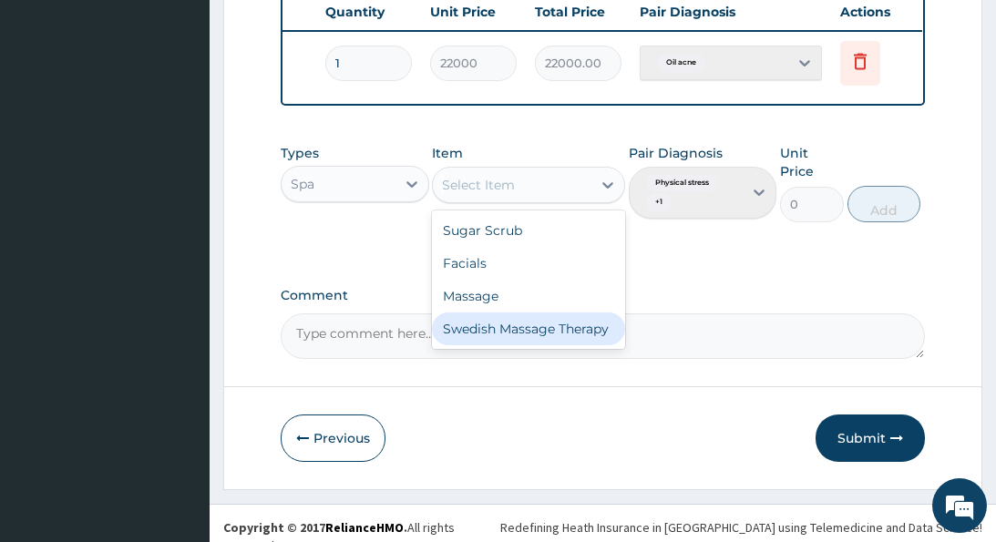
click at [495, 327] on div "Swedish Massage Therapy" at bounding box center [528, 328] width 193 height 33
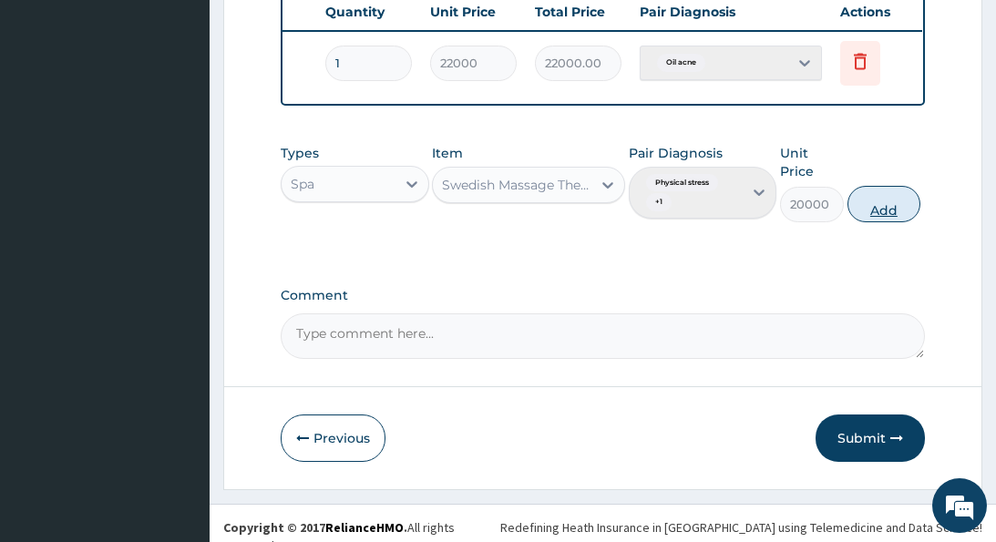
click at [884, 193] on button "Add" at bounding box center [883, 204] width 73 height 36
type input "0"
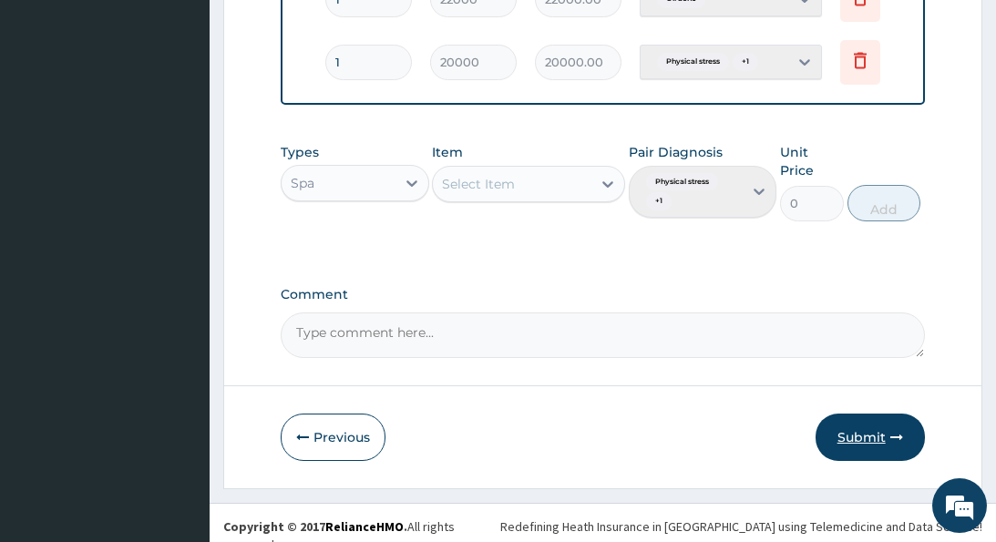
scroll to position [758, 0]
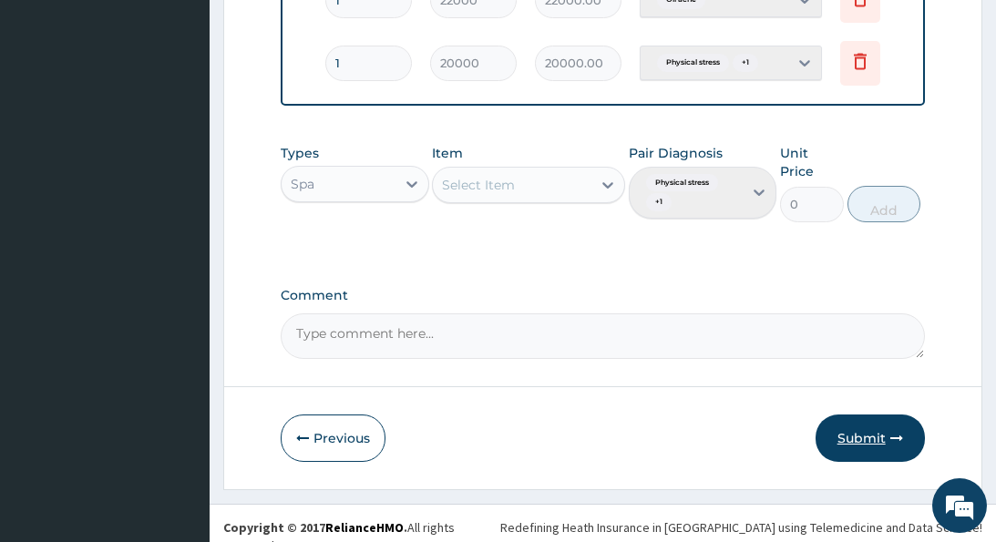
click at [855, 432] on button "Submit" at bounding box center [869, 437] width 109 height 47
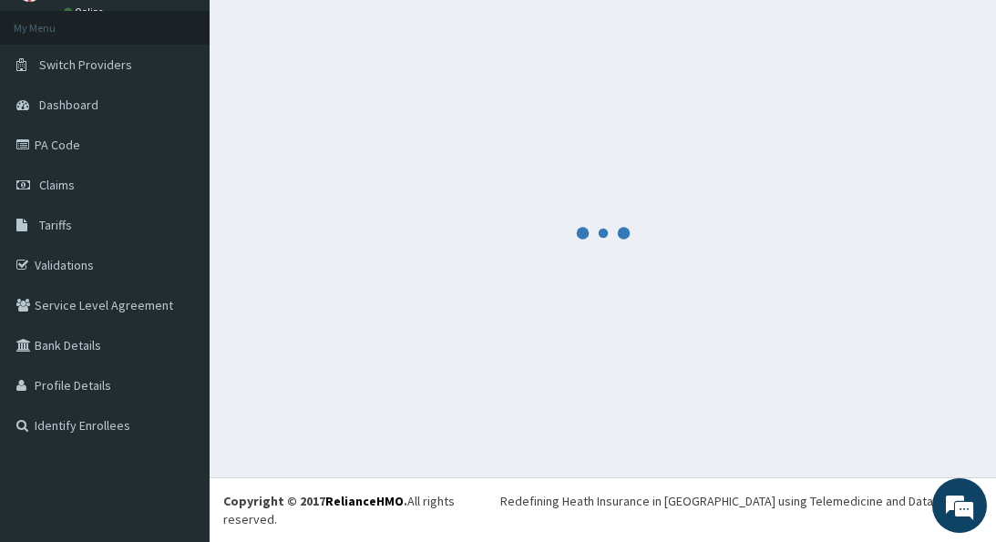
scroll to position [76, 0]
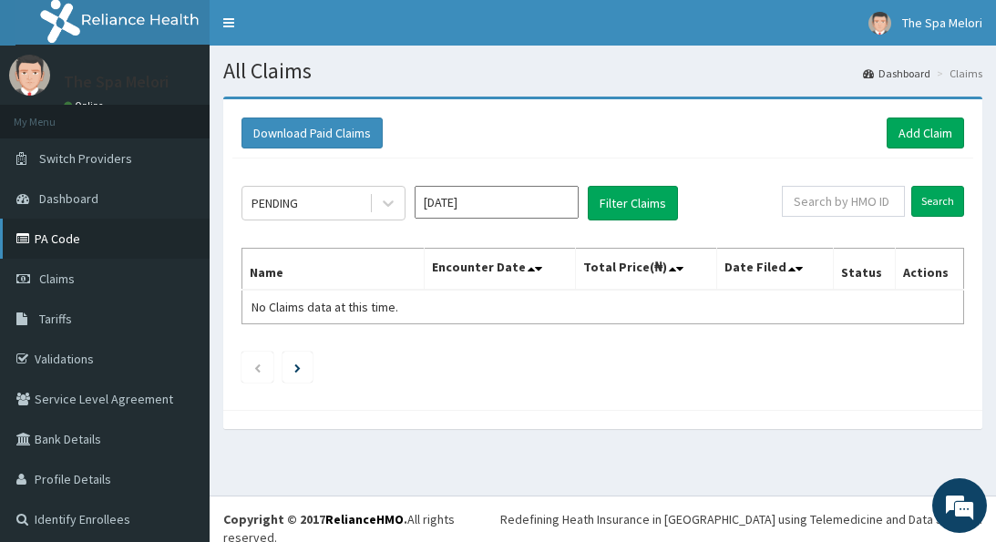
click at [41, 231] on link "PA Code" at bounding box center [104, 239] width 209 height 40
click at [911, 131] on link "Add Claim" at bounding box center [924, 133] width 77 height 31
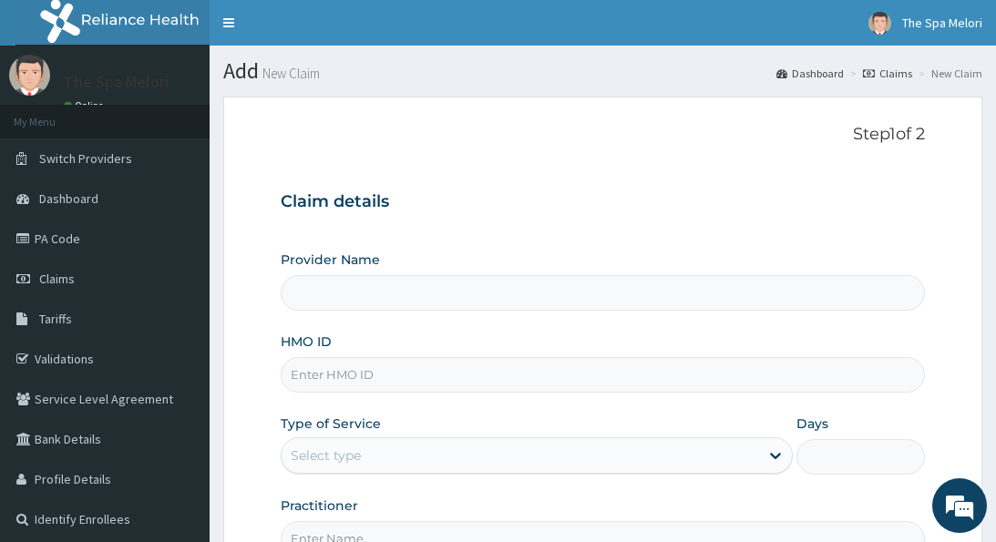
click at [445, 368] on input "HMO ID" at bounding box center [602, 375] width 643 height 36
type input "g"
type input "The Spa Melori - Gbagada"
type input "1"
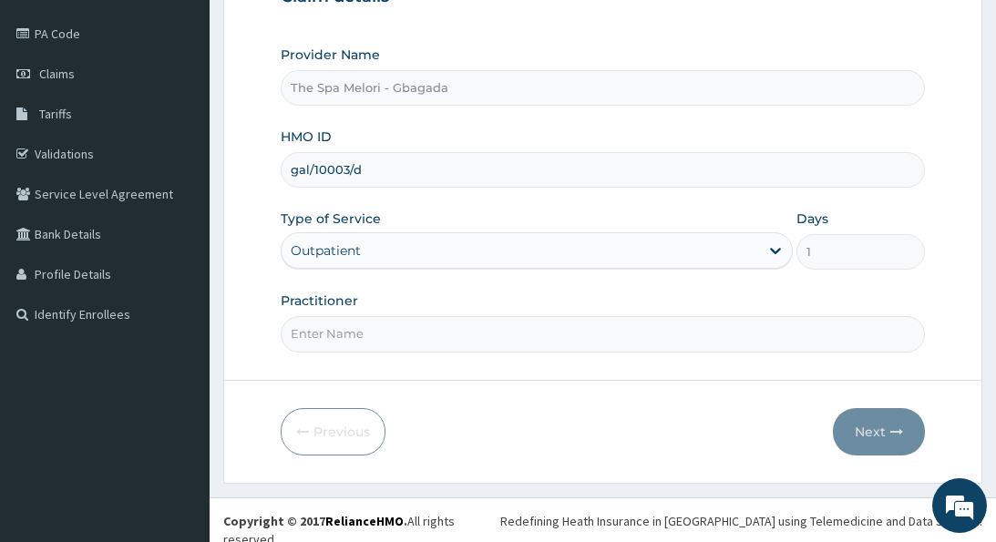
scroll to position [204, 0]
type input "gal/10003/d"
click at [511, 333] on input "Practitioner" at bounding box center [602, 335] width 643 height 36
type input "kp"
click at [874, 429] on button "Next" at bounding box center [879, 432] width 92 height 47
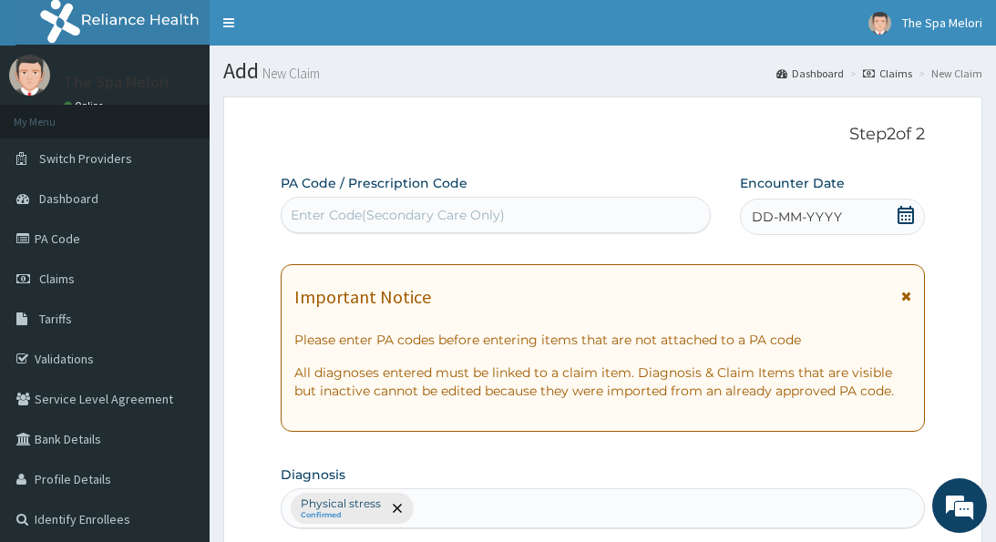
scroll to position [0, 0]
click at [618, 213] on div "Enter Code(Secondary Care Only)" at bounding box center [495, 214] width 428 height 29
paste input "PA/C63DB6"
type input "PA/C63DB6"
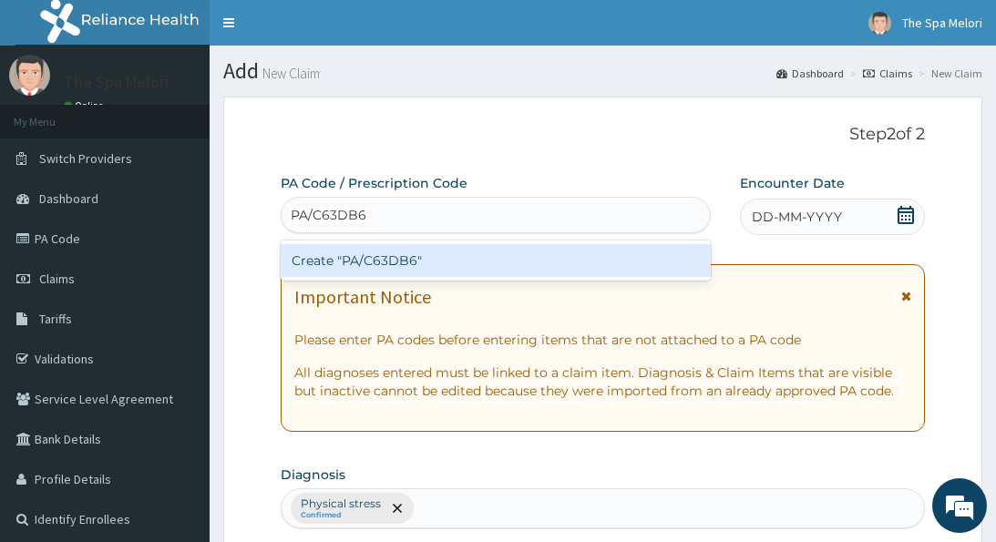
click at [552, 258] on div "Create "PA/C63DB6"" at bounding box center [496, 260] width 430 height 33
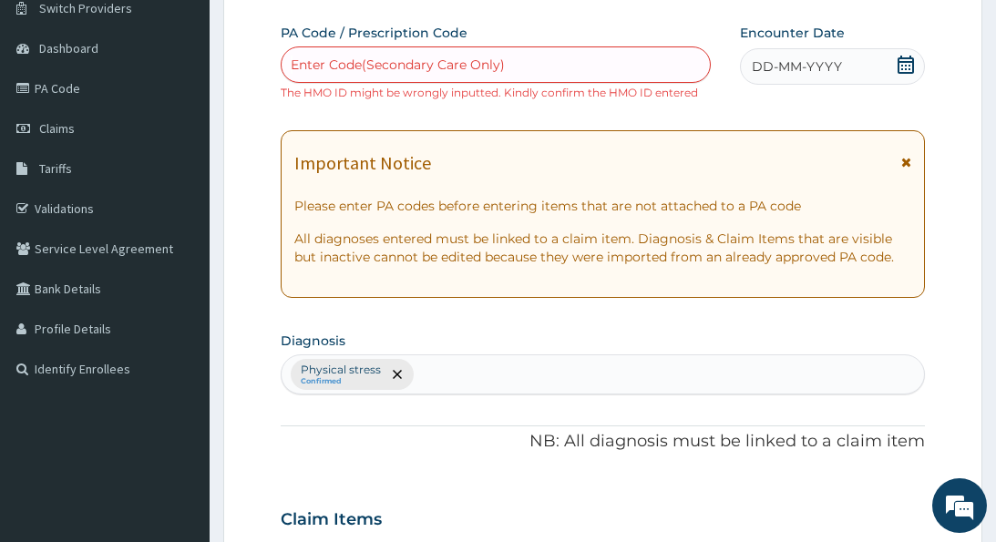
scroll to position [142, 0]
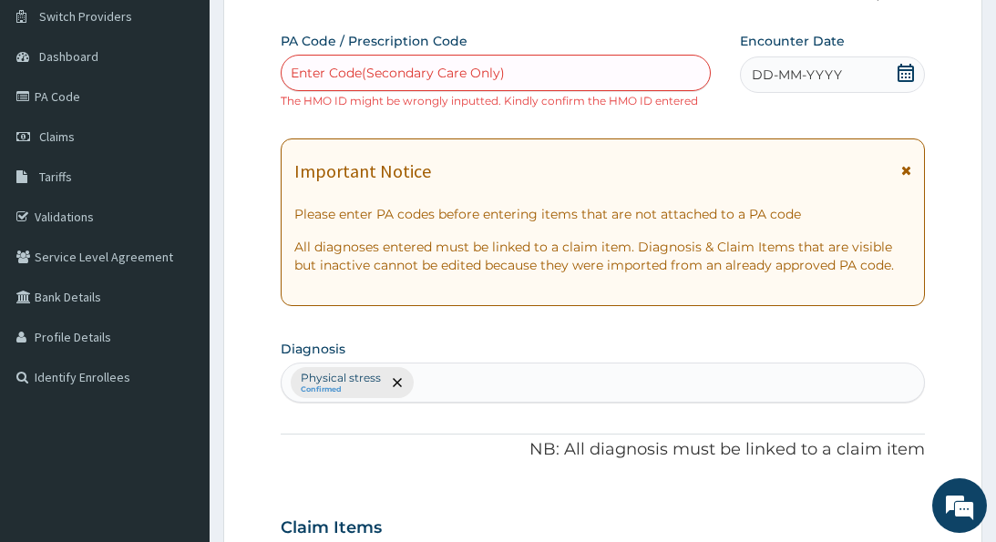
paste input "PA/C63DB6"
type input "PA/C63DB6"
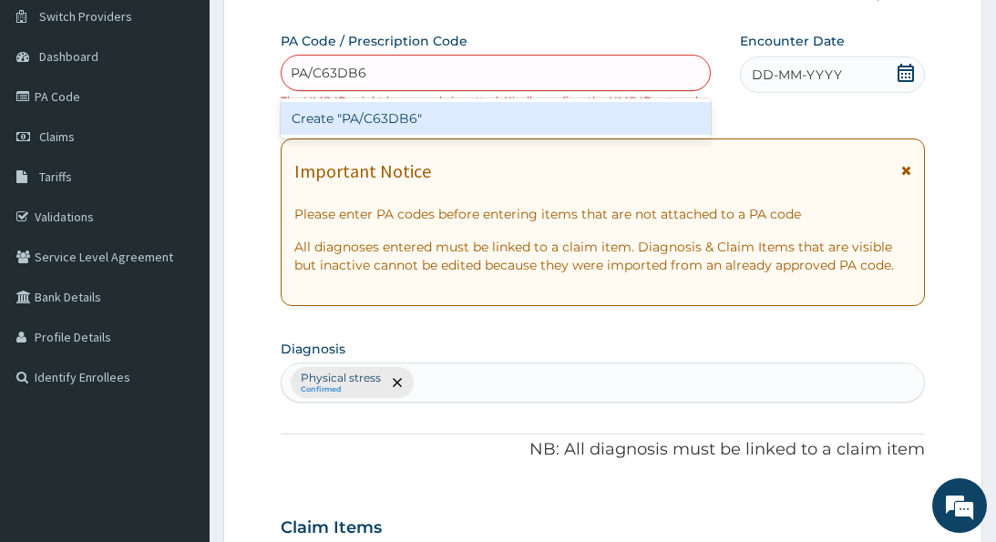
click at [496, 118] on div "Create "PA/C63DB6"" at bounding box center [496, 118] width 430 height 33
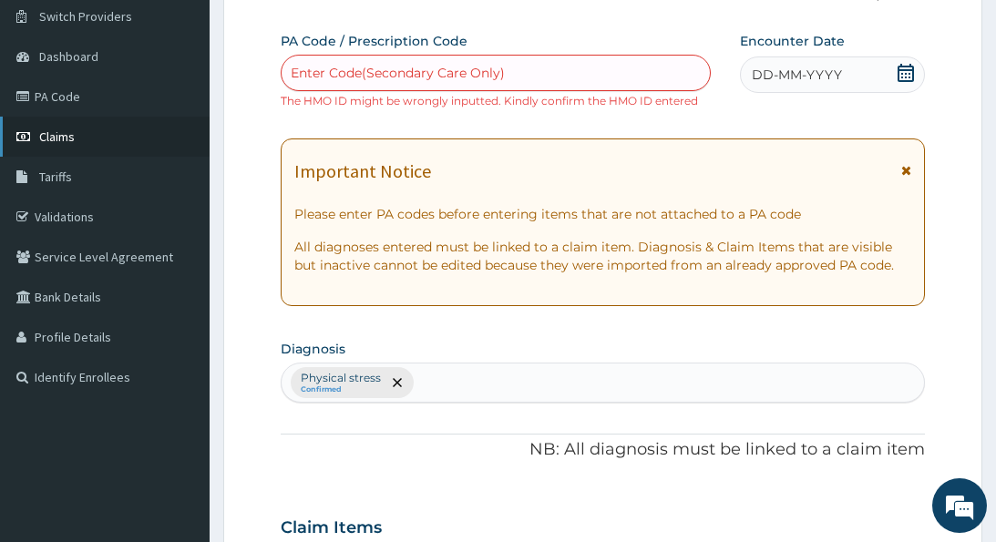
click at [66, 134] on span "Claims" at bounding box center [57, 136] width 36 height 16
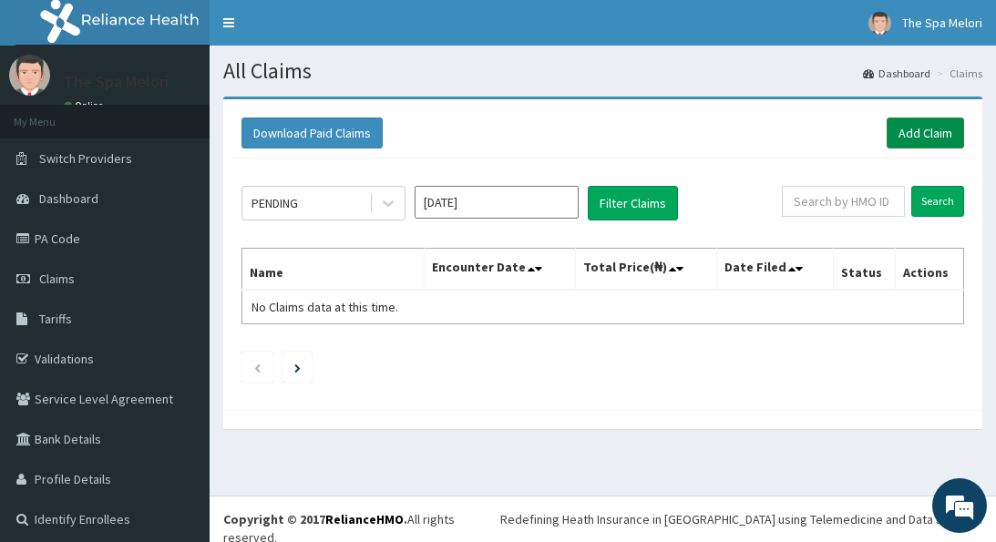
click at [925, 124] on link "Add Claim" at bounding box center [924, 133] width 77 height 31
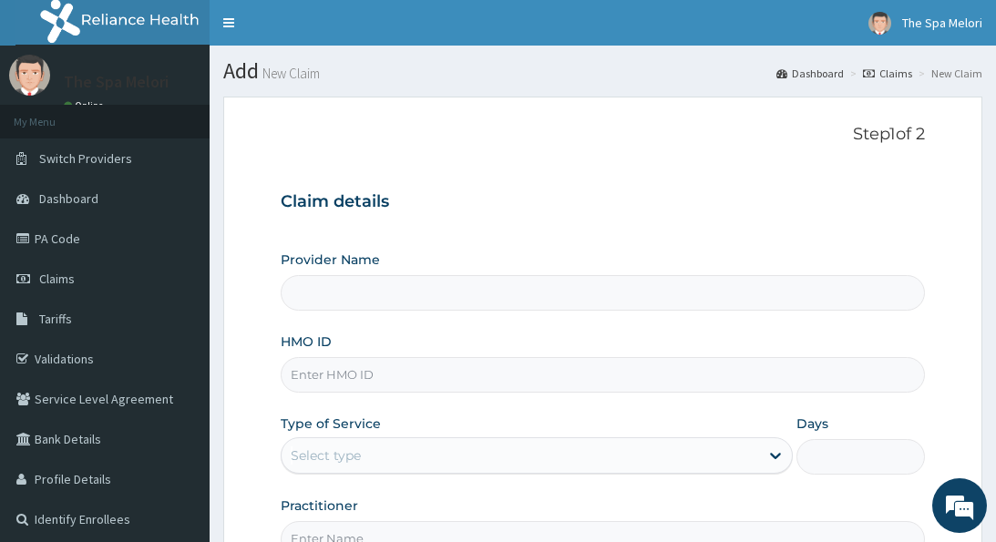
click at [517, 372] on input "HMO ID" at bounding box center [602, 375] width 643 height 36
type input "g"
type input "The Spa Melori - Gbagada"
type input "1"
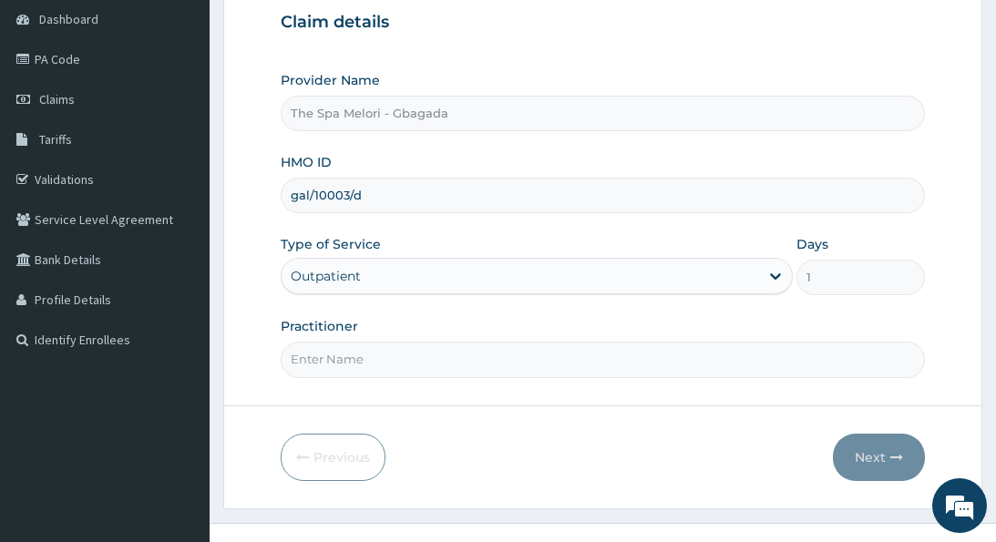
type input "gal/10003/d"
click at [417, 359] on input "Practitioner" at bounding box center [602, 360] width 643 height 36
type input "kp"
click at [908, 445] on button "Next" at bounding box center [879, 457] width 92 height 47
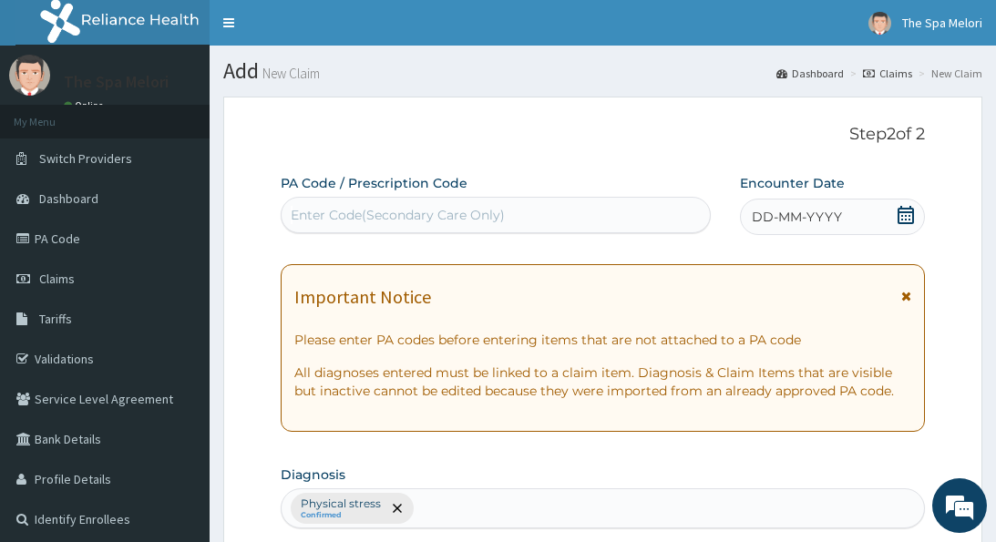
click at [463, 215] on div "Enter Code(Secondary Care Only)" at bounding box center [398, 215] width 214 height 18
paste input "PA/C63DB6"
type input "PA/C63DB6"
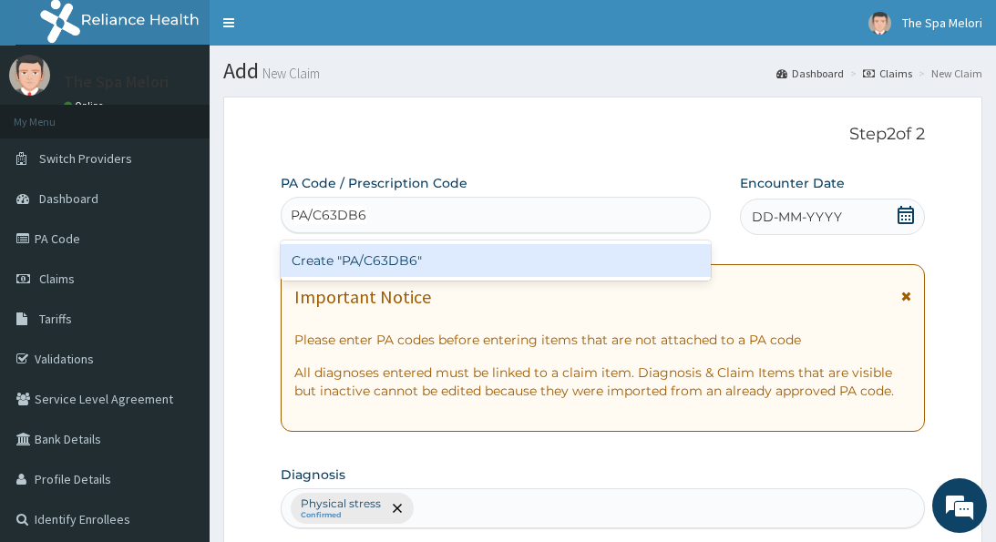
click at [372, 259] on div "Create "PA/C63DB6"" at bounding box center [496, 260] width 430 height 33
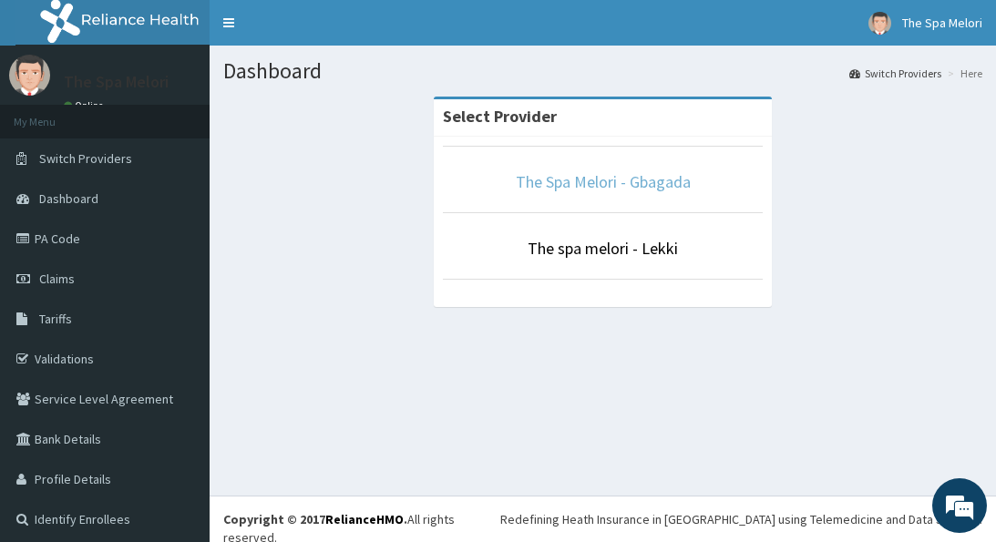
click at [568, 181] on link "The Spa Melori - Gbagada" at bounding box center [603, 181] width 175 height 21
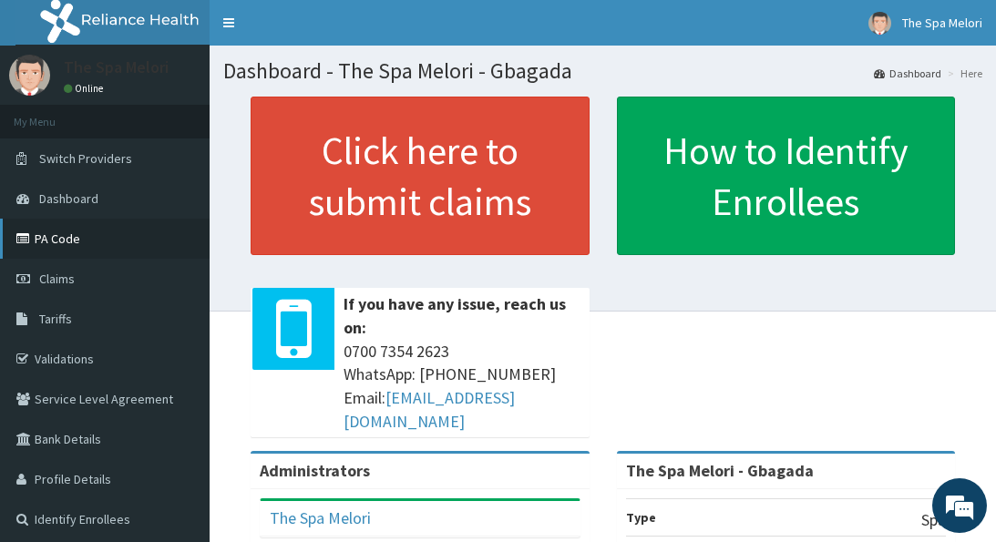
click at [71, 239] on link "PA Code" at bounding box center [104, 239] width 209 height 40
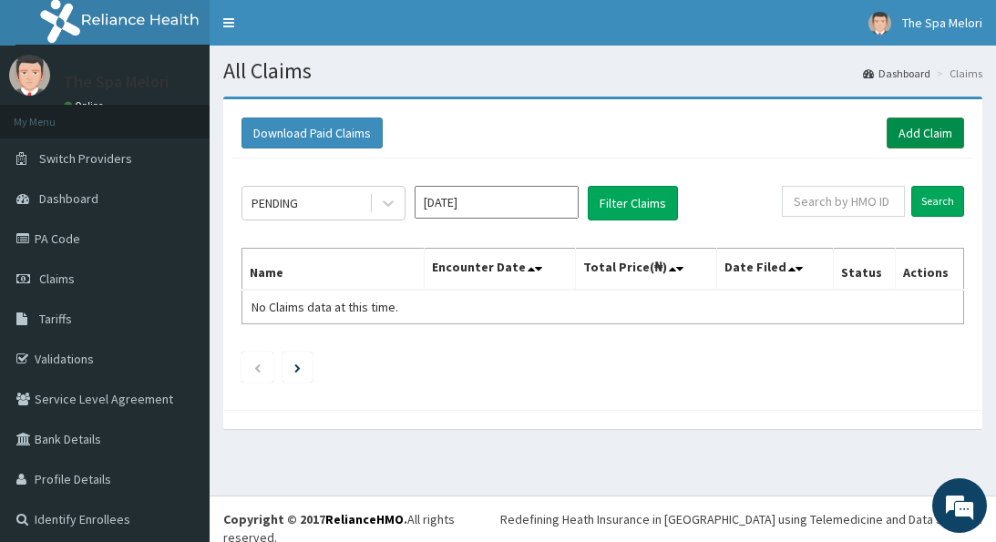
click at [925, 125] on link "Add Claim" at bounding box center [924, 133] width 77 height 31
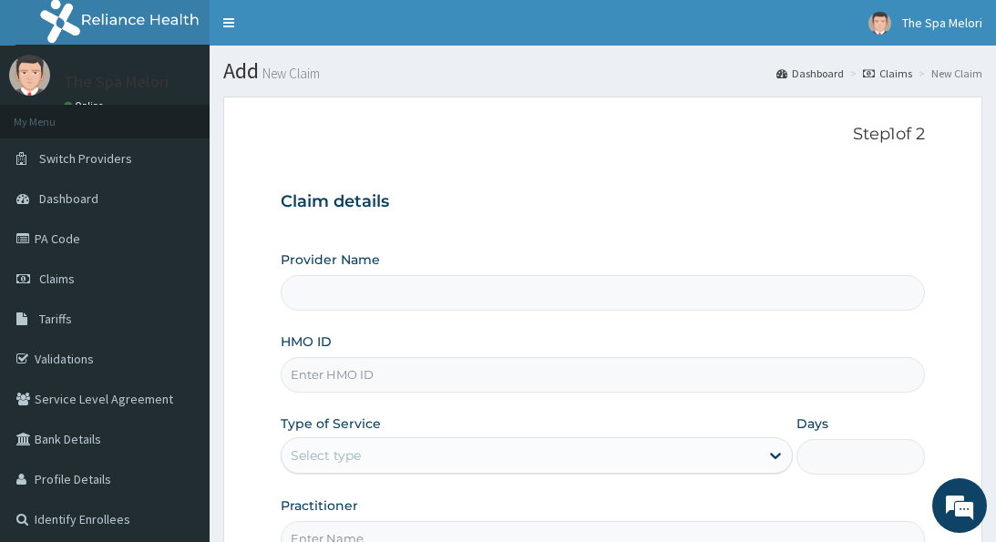
type input "The Spa Melori - Gbagada"
type input "1"
click at [491, 380] on input "HMO ID" at bounding box center [602, 375] width 643 height 36
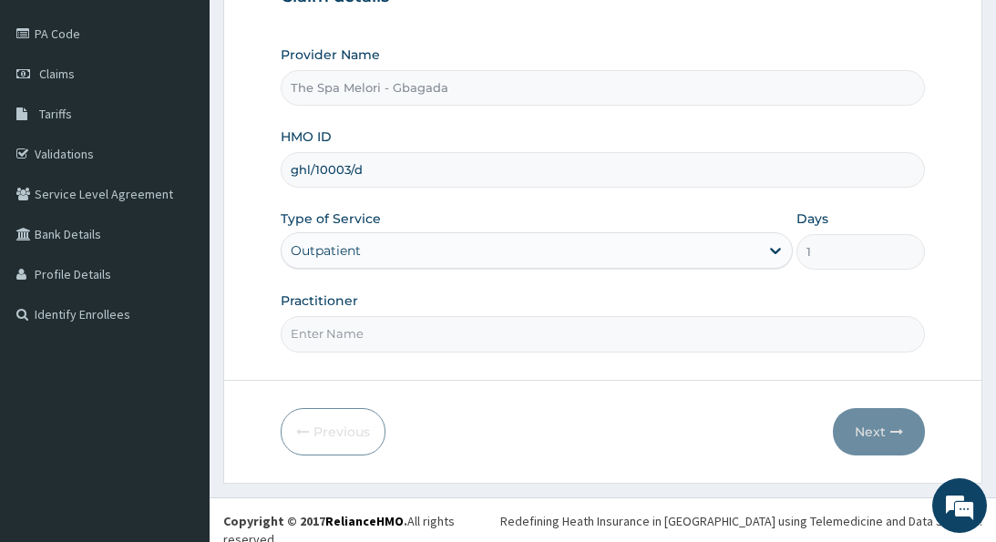
scroll to position [204, 0]
type input "ghl/10003/d"
click at [406, 337] on input "Practitioner" at bounding box center [602, 335] width 643 height 36
type input "kp"
click at [868, 425] on button "Next" at bounding box center [879, 432] width 92 height 47
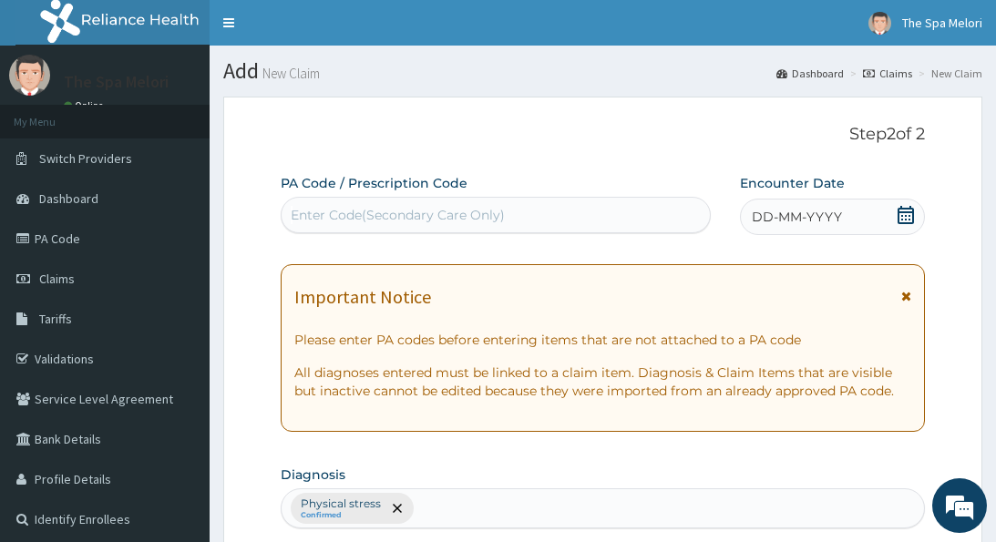
scroll to position [0, 0]
click at [552, 215] on div "Enter Code(Secondary Care Only)" at bounding box center [495, 214] width 428 height 29
paste input "PA/C63DB6"
type input "PA/C63DB6"
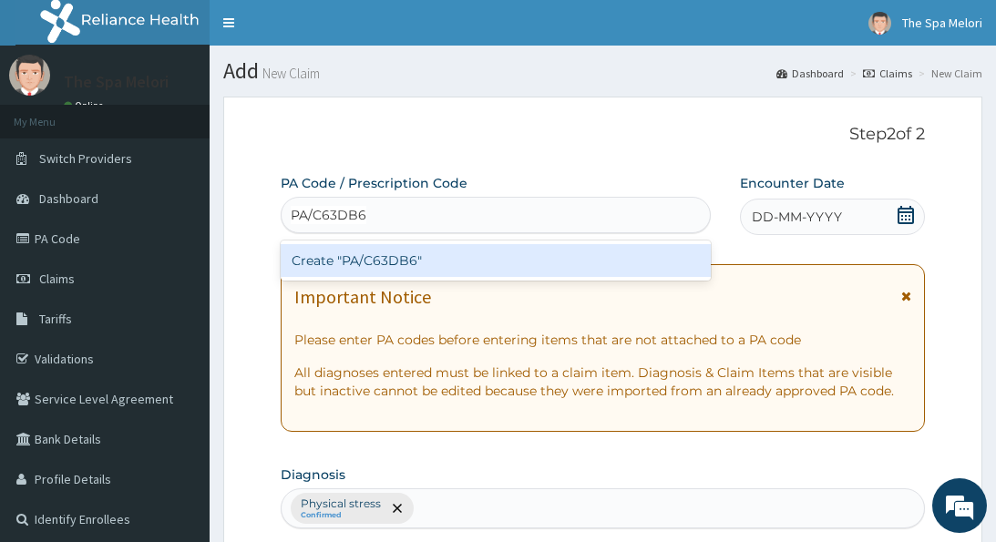
click at [408, 256] on div "Create "PA/C63DB6"" at bounding box center [496, 260] width 430 height 33
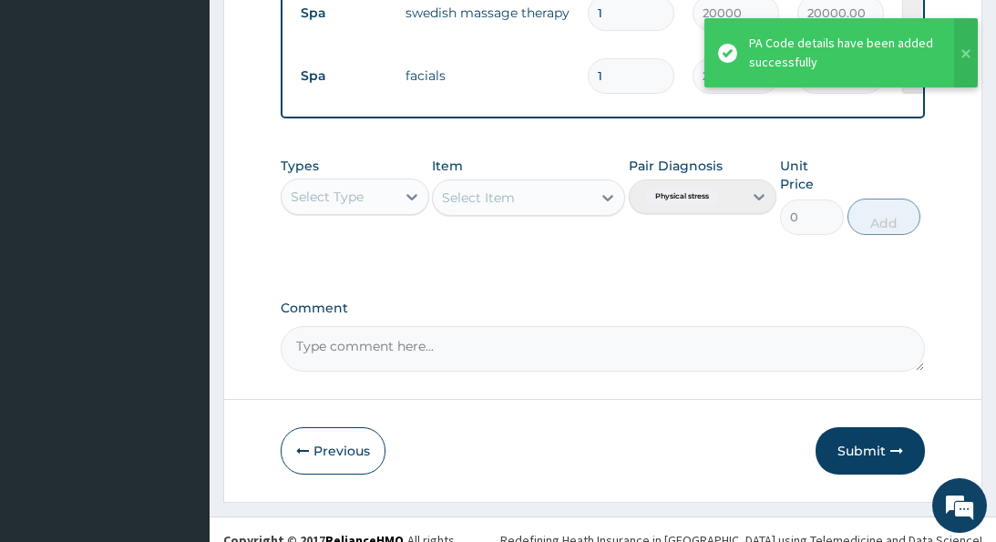
scroll to position [744, 0]
click at [856, 428] on button "Submit" at bounding box center [869, 451] width 109 height 47
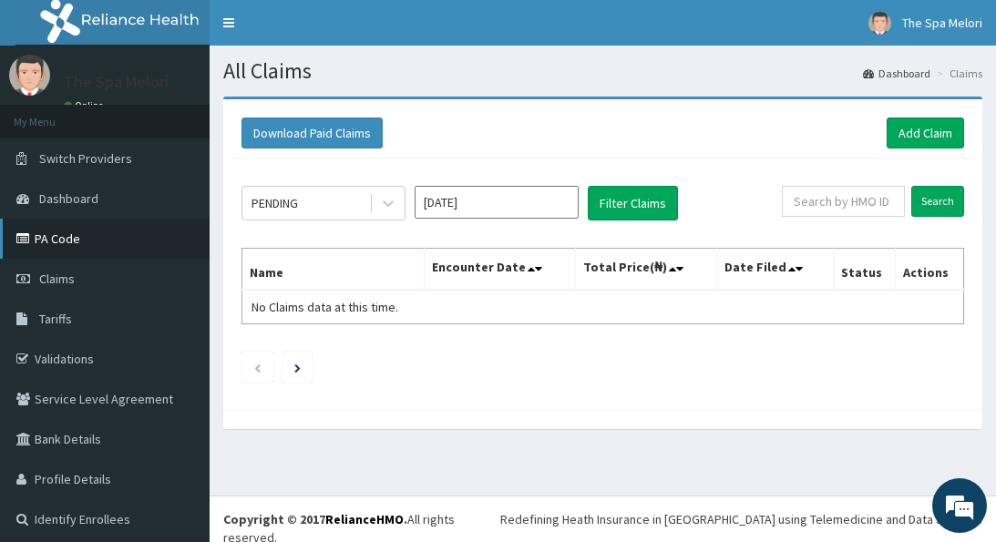
click at [60, 236] on link "PA Code" at bounding box center [104, 239] width 209 height 40
click at [930, 132] on link "Add Claim" at bounding box center [924, 133] width 77 height 31
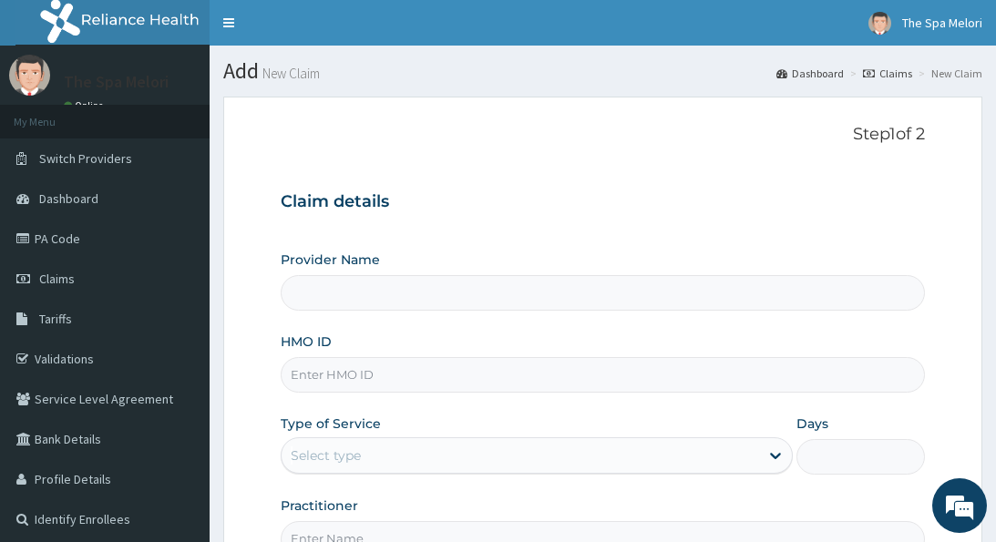
type input "The Spa Melori - Gbagada"
type input "1"
click at [497, 383] on input "HMO ID" at bounding box center [602, 375] width 643 height 36
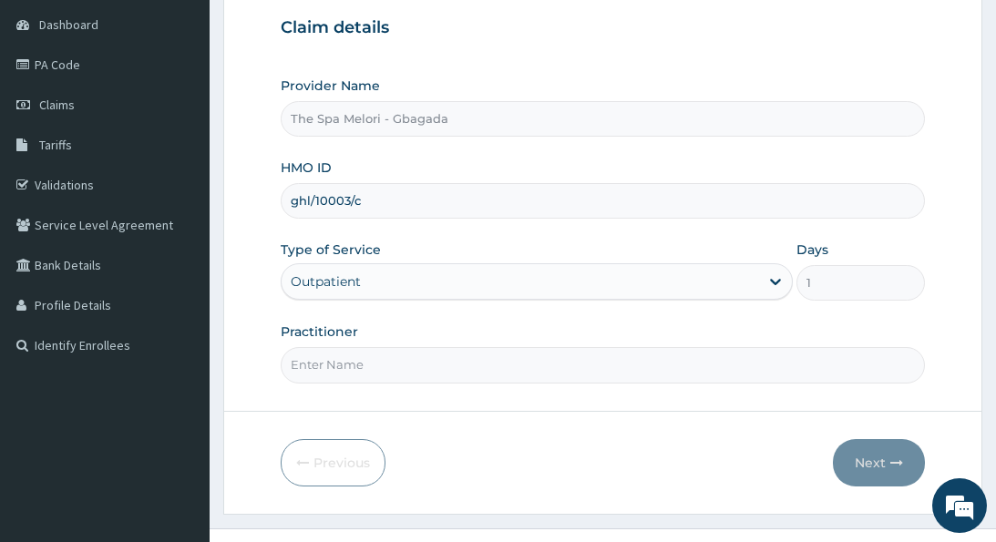
scroll to position [176, 0]
type input "ghl/10003/c"
click at [431, 371] on input "Practitioner" at bounding box center [602, 363] width 643 height 36
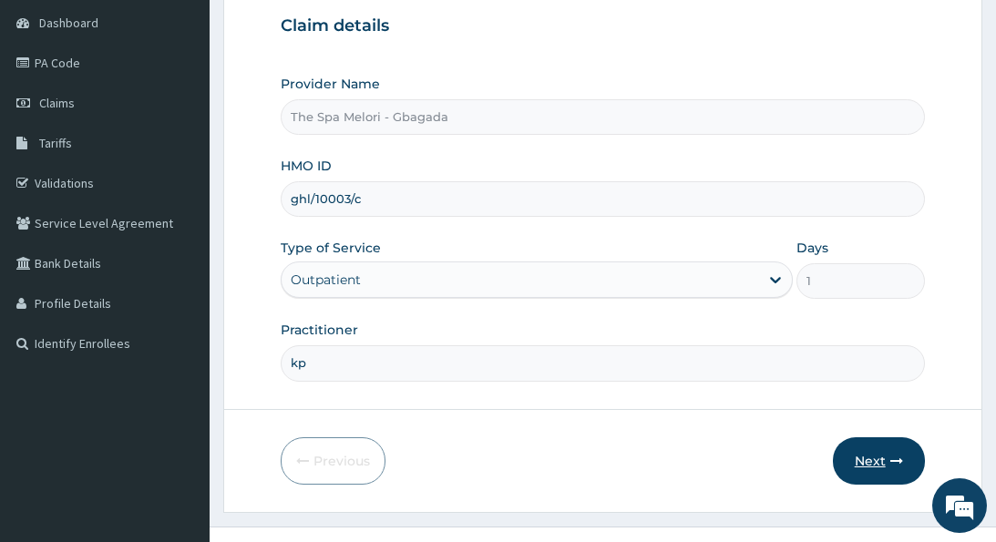
type input "kp"
click at [860, 450] on button "Next" at bounding box center [879, 460] width 92 height 47
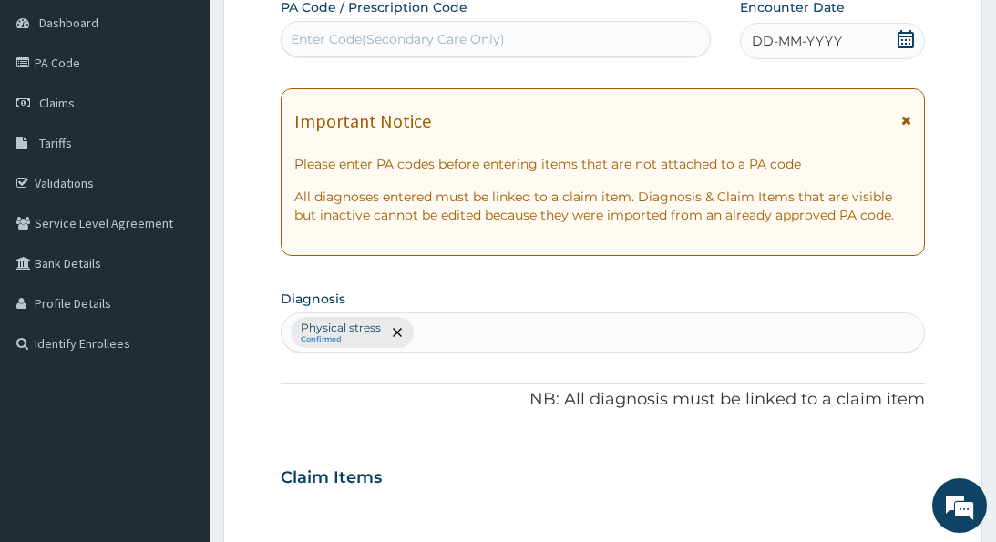
click at [667, 35] on div "Enter Code(Secondary Care Only)" at bounding box center [495, 39] width 428 height 29
paste input "PA/D80484"
type input "PA/D80484"
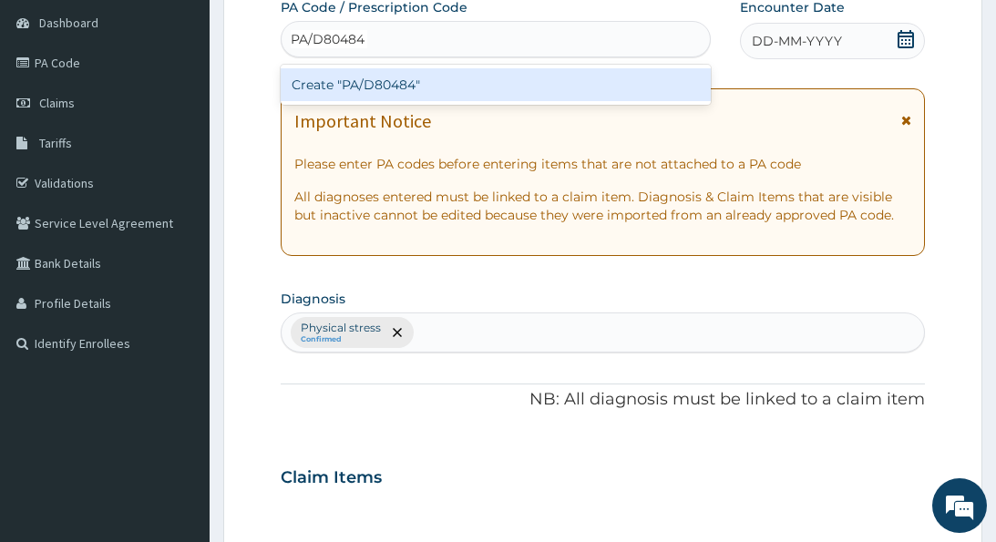
click at [512, 89] on div "Create "PA/D80484"" at bounding box center [496, 84] width 430 height 33
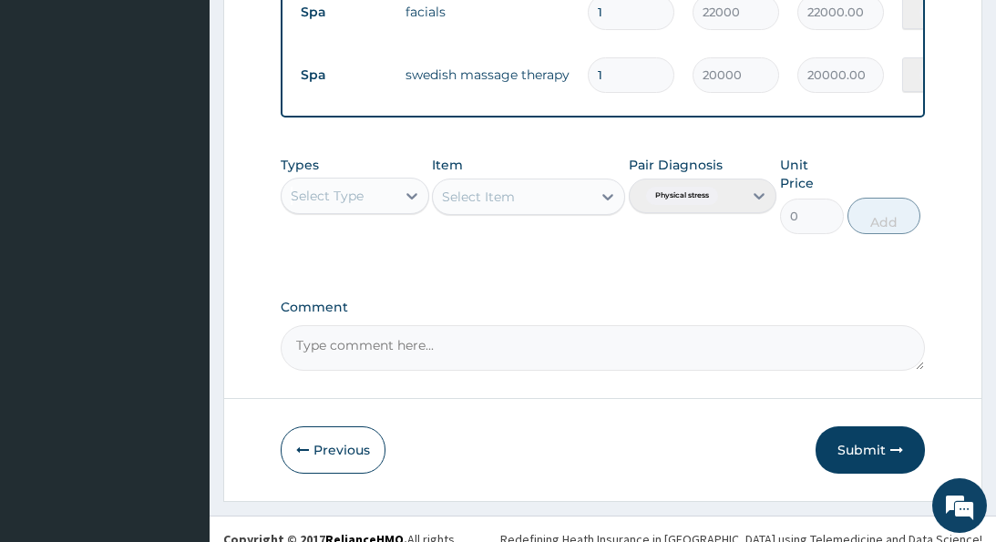
scroll to position [744, 0]
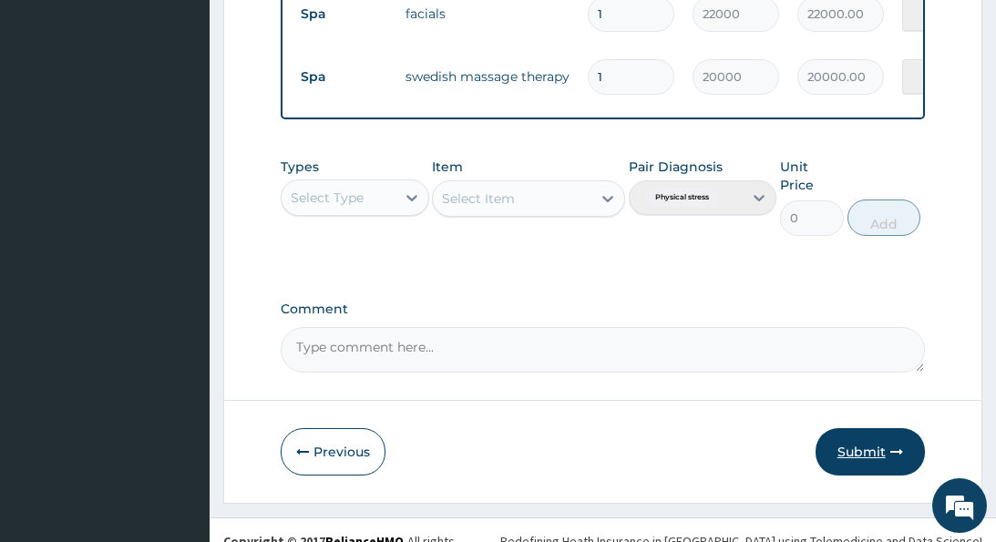
click at [848, 429] on button "Submit" at bounding box center [869, 451] width 109 height 47
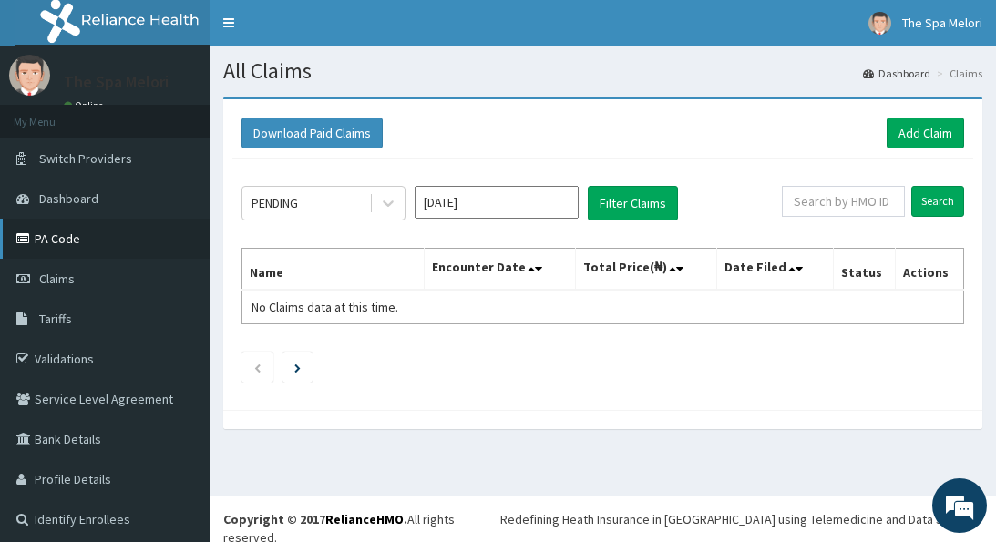
click at [56, 238] on link "PA Code" at bounding box center [104, 239] width 209 height 40
click at [907, 137] on link "Add Claim" at bounding box center [924, 133] width 77 height 31
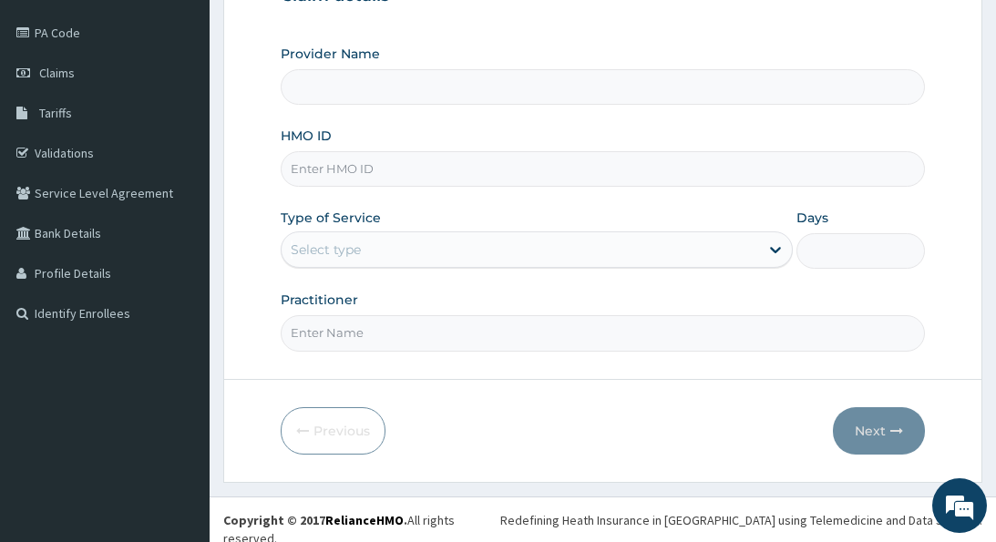
scroll to position [204, 0]
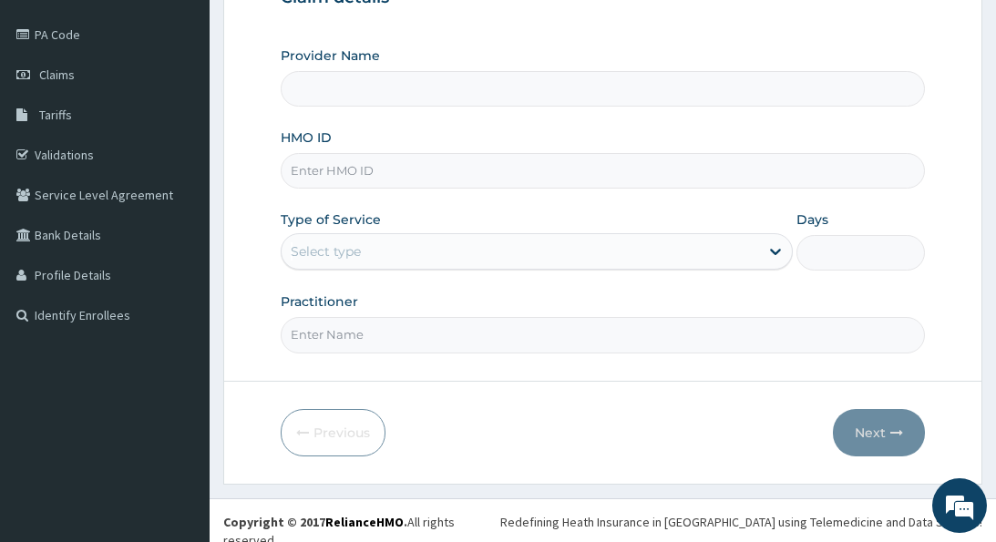
type input "The Spa Melori - Gbagada"
type input "1"
click at [564, 169] on input "HMO ID" at bounding box center [602, 171] width 643 height 36
type input "ghl/10003/b"
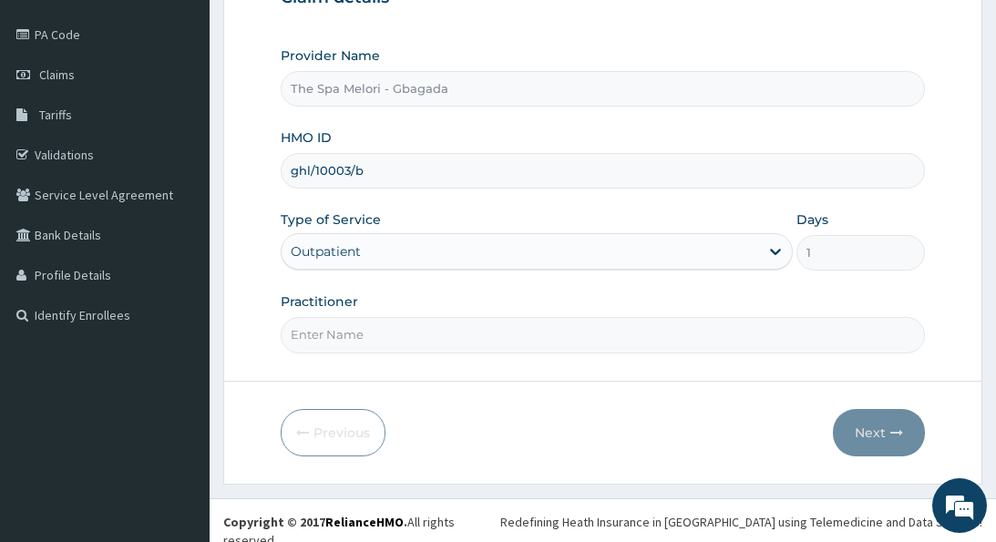
click at [464, 336] on input "Practitioner" at bounding box center [602, 335] width 643 height 36
type input "kp"
click at [868, 428] on button "Next" at bounding box center [879, 432] width 92 height 47
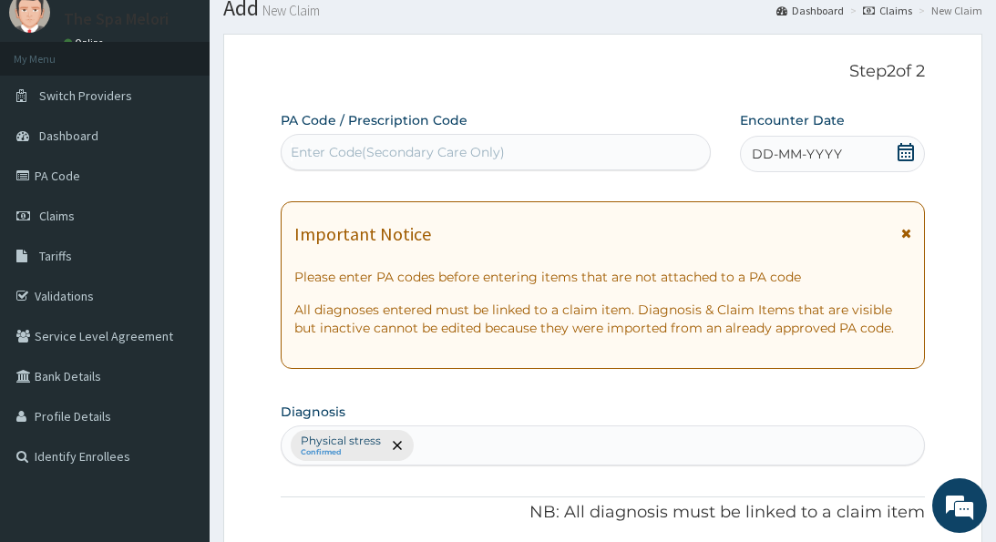
scroll to position [55, 0]
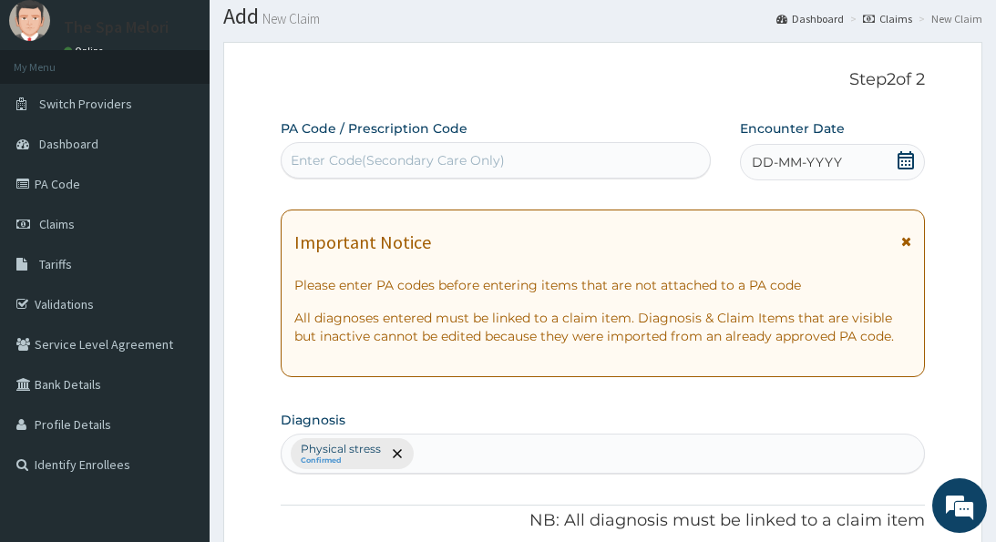
click at [327, 157] on div "Enter Code(Secondary Care Only)" at bounding box center [398, 160] width 214 height 18
paste input "PA/A87A7C"
type input "PA/A87A7C"
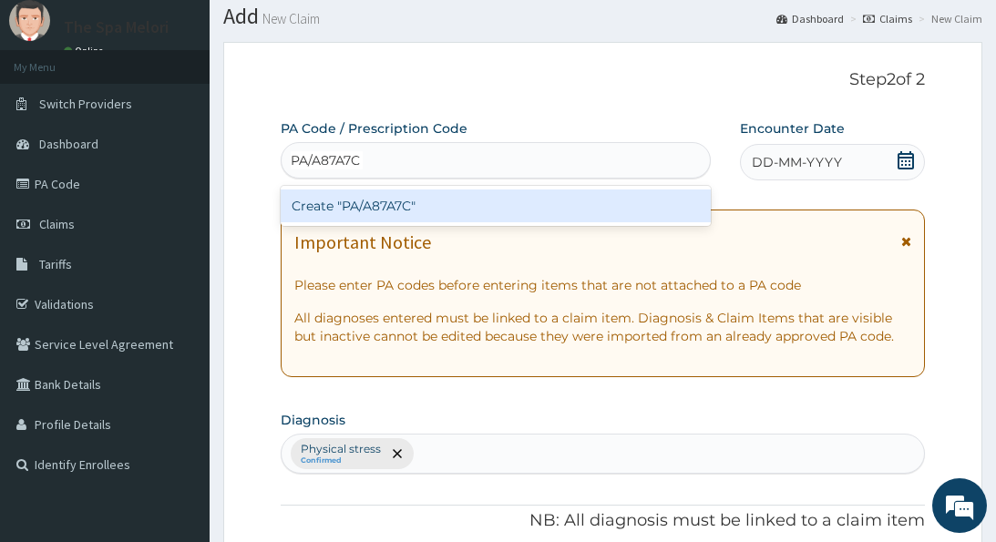
click at [398, 200] on div "Create "PA/A87A7C"" at bounding box center [496, 205] width 430 height 33
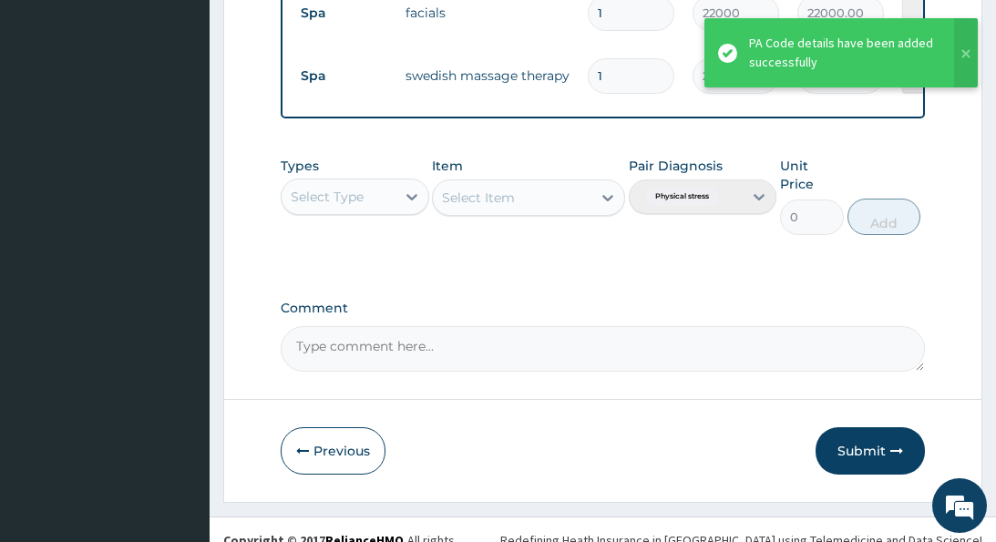
scroll to position [744, 0]
click at [881, 428] on button "Submit" at bounding box center [869, 451] width 109 height 47
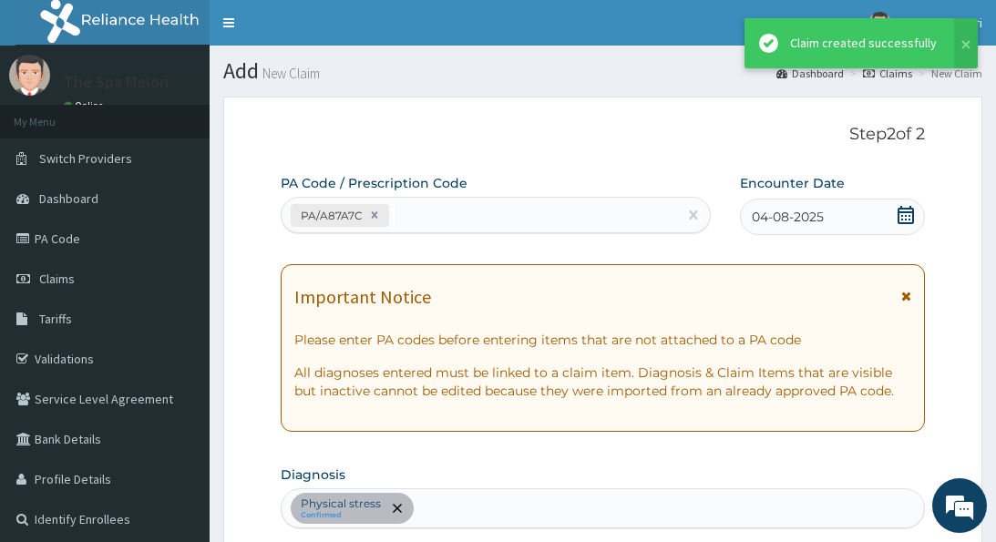
scroll to position [0, 0]
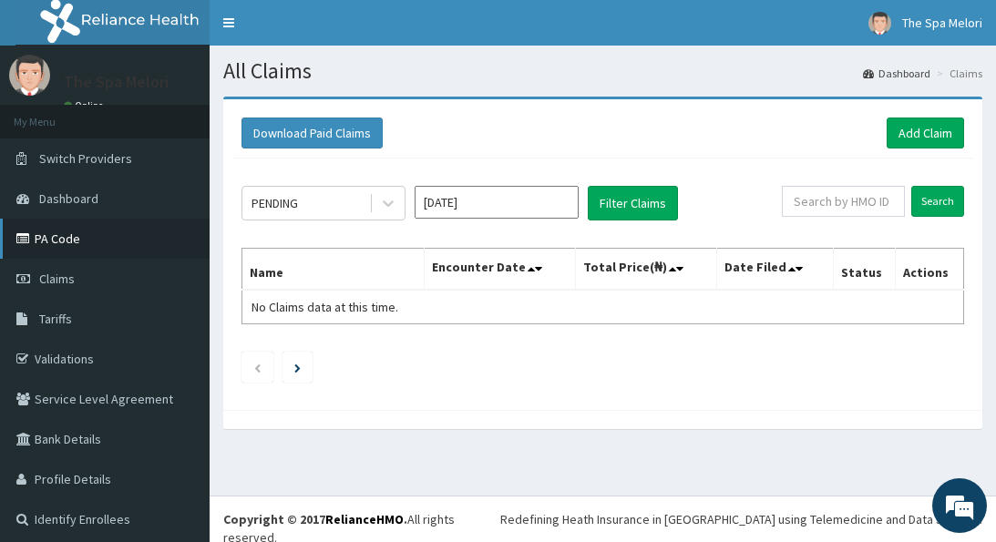
click at [66, 241] on link "PA Code" at bounding box center [104, 239] width 209 height 40
click at [904, 123] on link "Add Claim" at bounding box center [924, 133] width 77 height 31
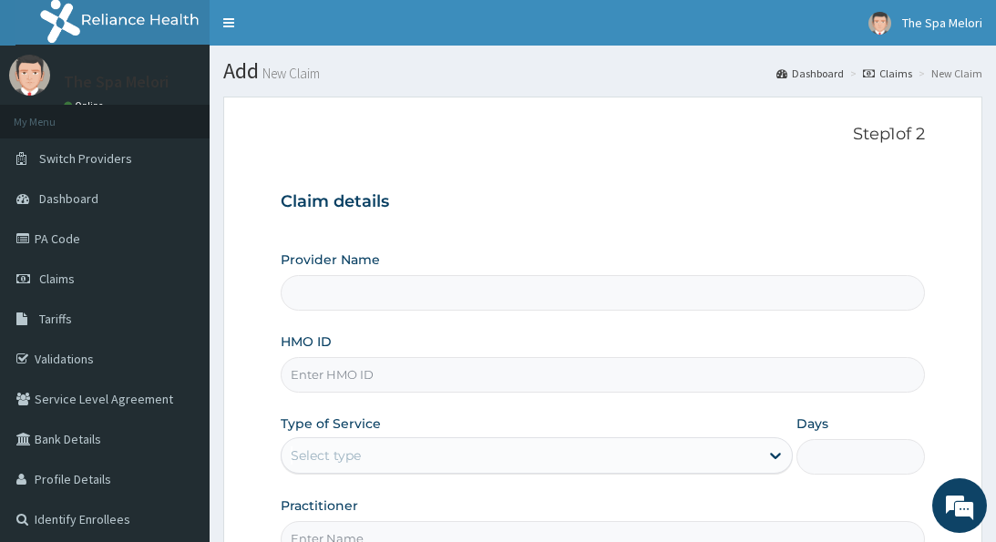
type input "The Spa Melori - Gbagada"
type input "1"
click at [363, 374] on input "HMO ID" at bounding box center [602, 375] width 643 height 36
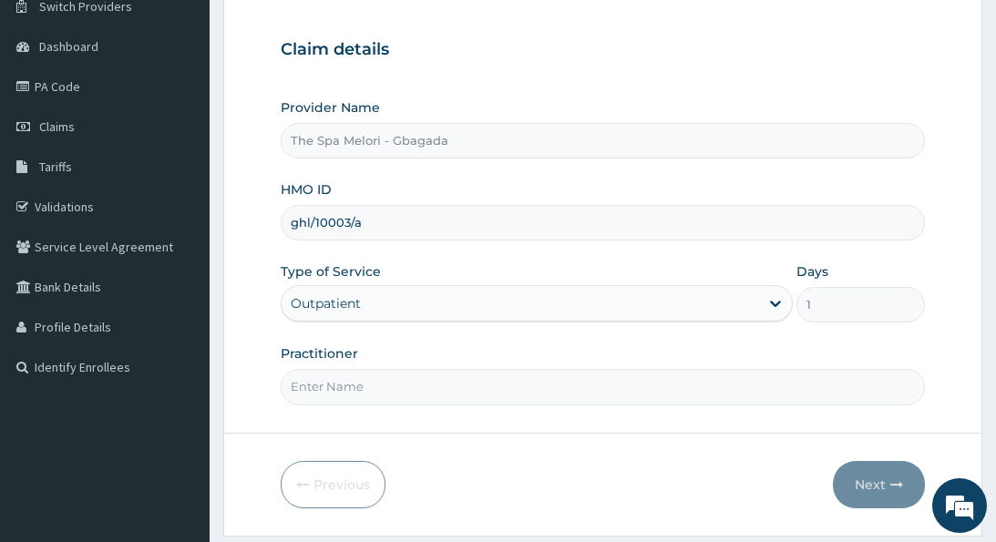
scroll to position [168, 0]
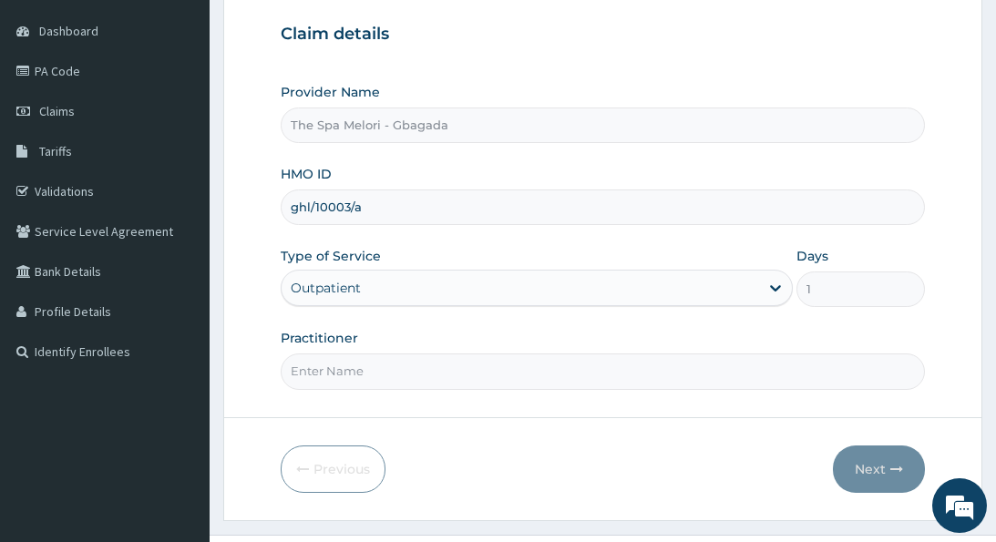
type input "ghl/10003/a"
click at [324, 363] on input "Practitioner" at bounding box center [602, 371] width 643 height 36
type input "kp"
click at [876, 457] on button "Next" at bounding box center [879, 468] width 92 height 47
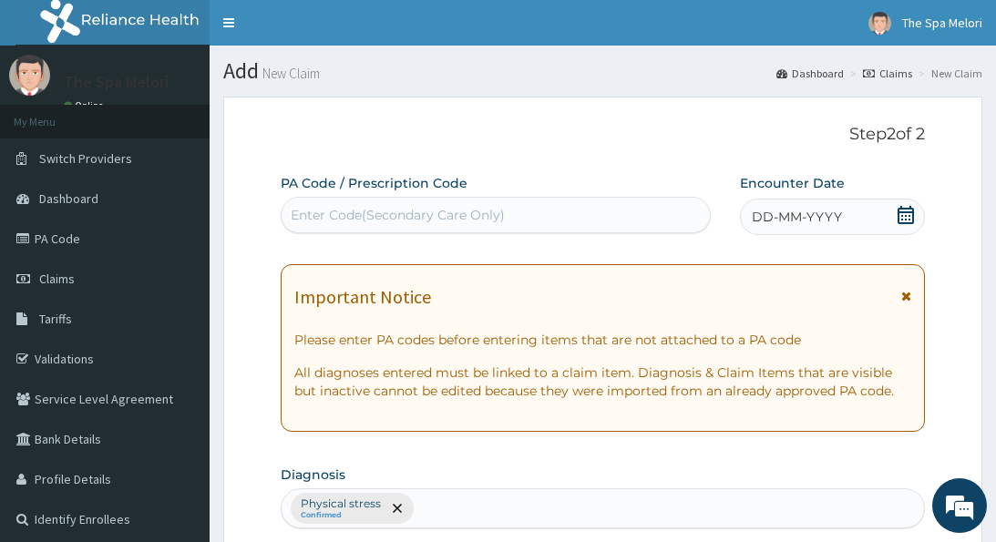
scroll to position [0, 0]
click at [479, 211] on div "Enter Code(Secondary Care Only)" at bounding box center [398, 215] width 214 height 18
paste input "PA/C9D41E"
type input "PA/C9D41E"
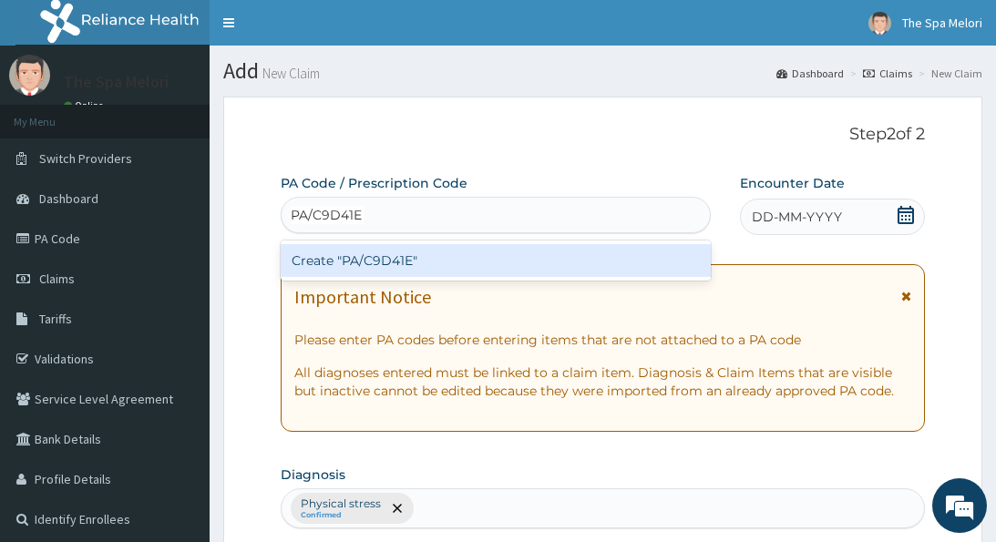
click at [389, 263] on div "Create "PA/C9D41E"" at bounding box center [496, 260] width 430 height 33
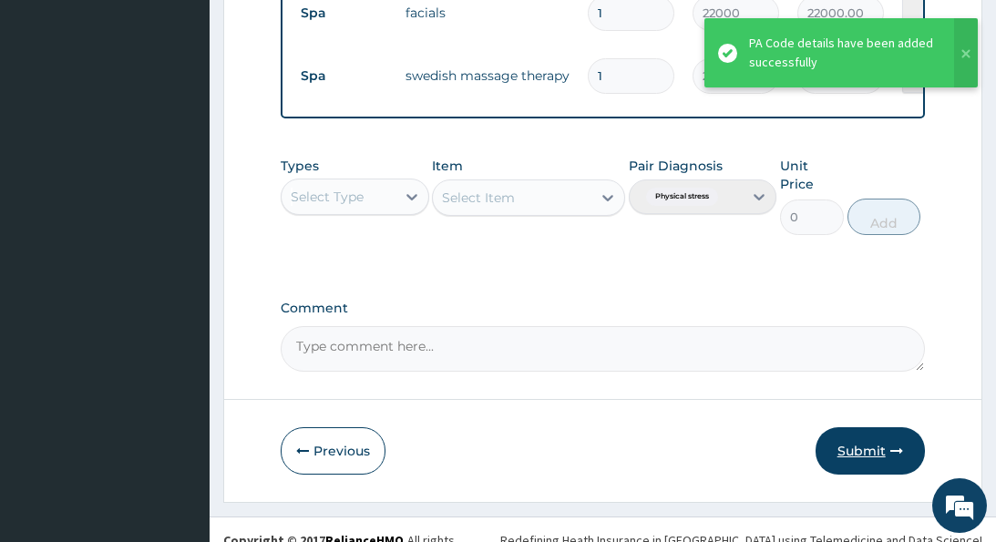
scroll to position [744, 0]
click at [877, 428] on button "Submit" at bounding box center [869, 451] width 109 height 47
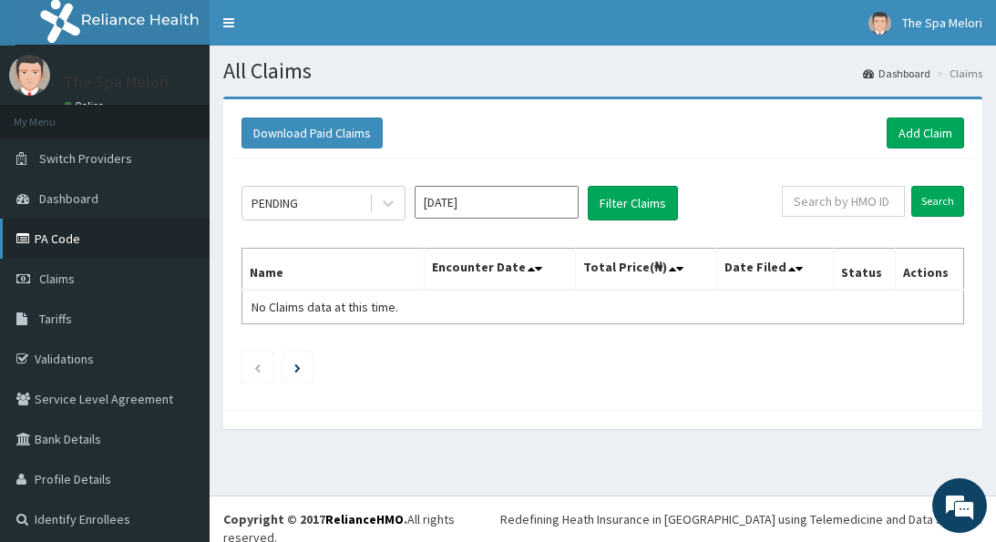
click at [39, 236] on link "PA Code" at bounding box center [104, 239] width 209 height 40
click at [914, 132] on link "Add Claim" at bounding box center [924, 133] width 77 height 31
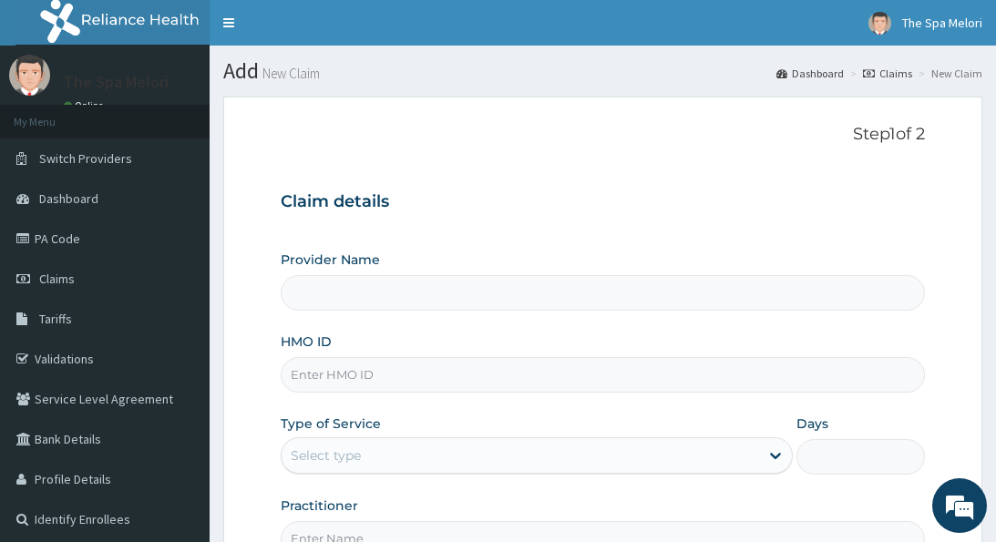
click at [451, 376] on input "HMO ID" at bounding box center [602, 375] width 643 height 36
type input "d"
type input "The Spa Melori - Gbagada"
type input "1"
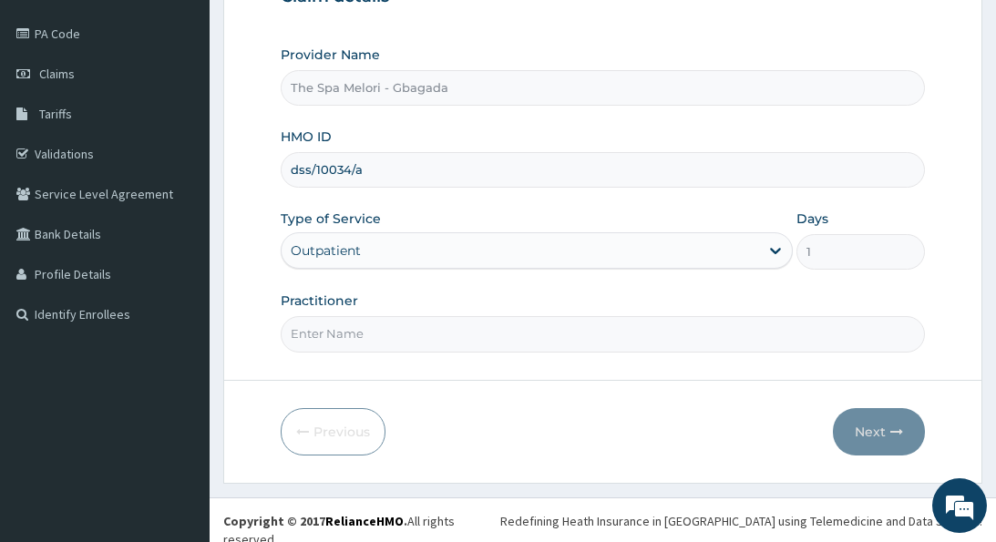
scroll to position [204, 0]
type input "dss/10034/a"
click at [366, 335] on input "Practitioner" at bounding box center [602, 335] width 643 height 36
type input "kp"
click at [865, 418] on button "Next" at bounding box center [879, 432] width 92 height 47
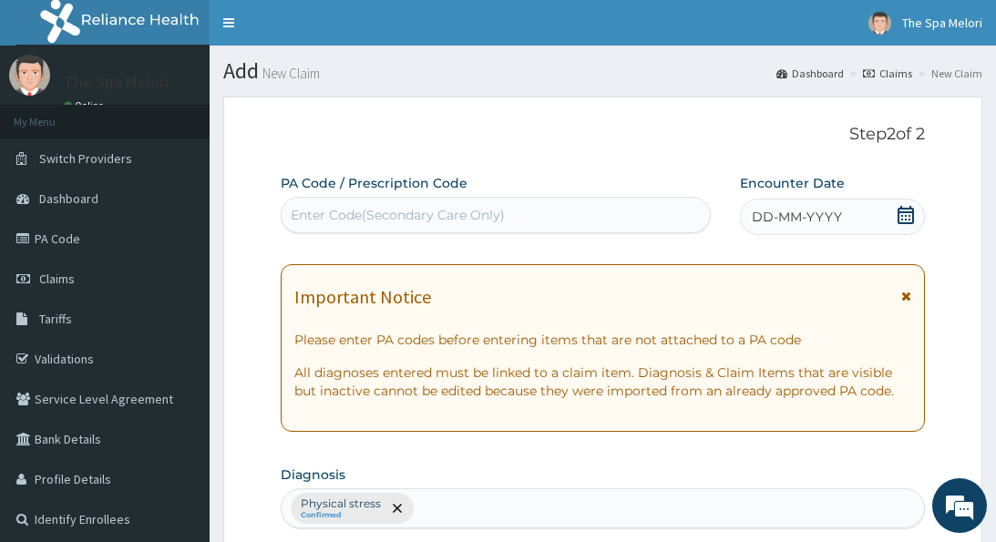
scroll to position [0, 0]
click at [635, 215] on div "Enter Code(Secondary Care Only)" at bounding box center [495, 214] width 428 height 29
paste input "PA/2210B6"
type input "PA/2210B6"
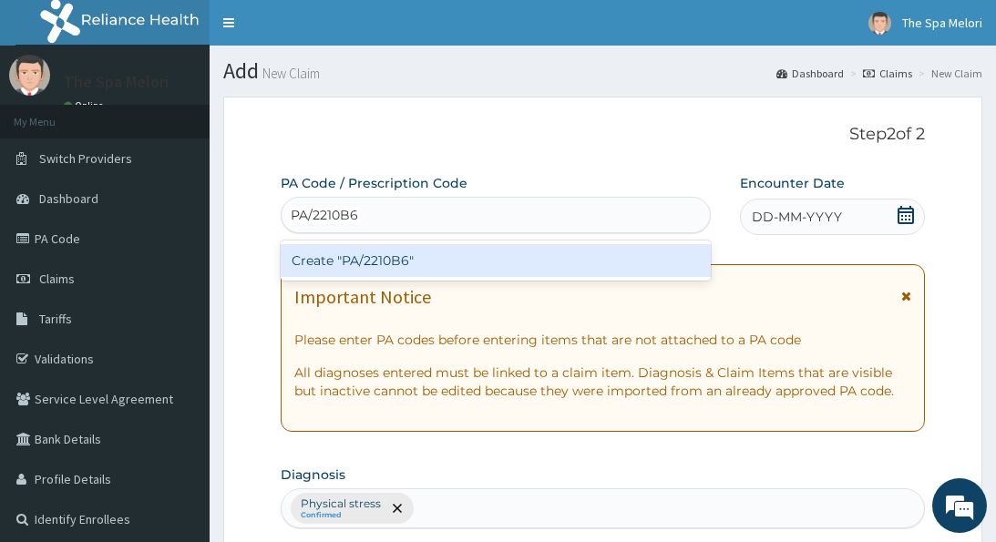
click at [400, 257] on div "Create "PA/2210B6"" at bounding box center [496, 260] width 430 height 33
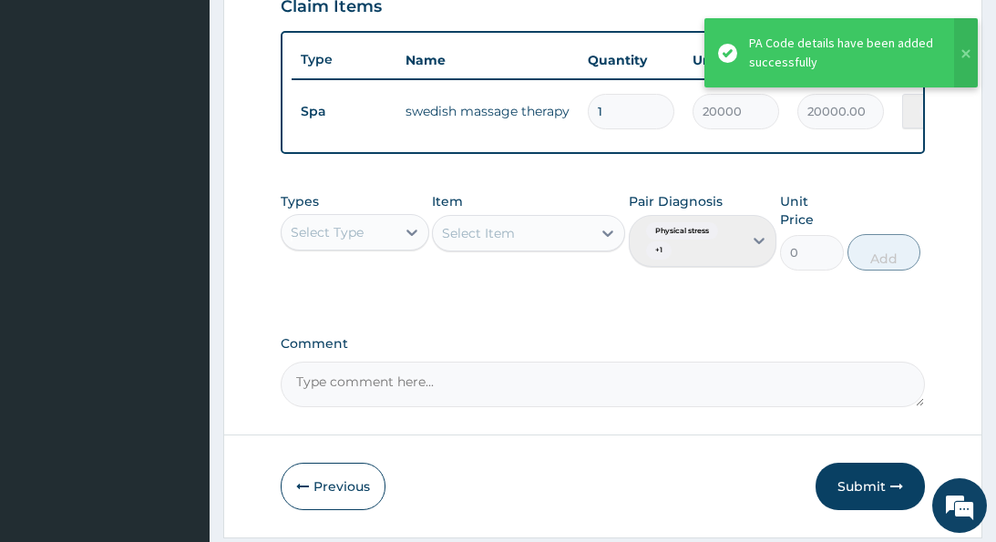
scroll to position [671, 0]
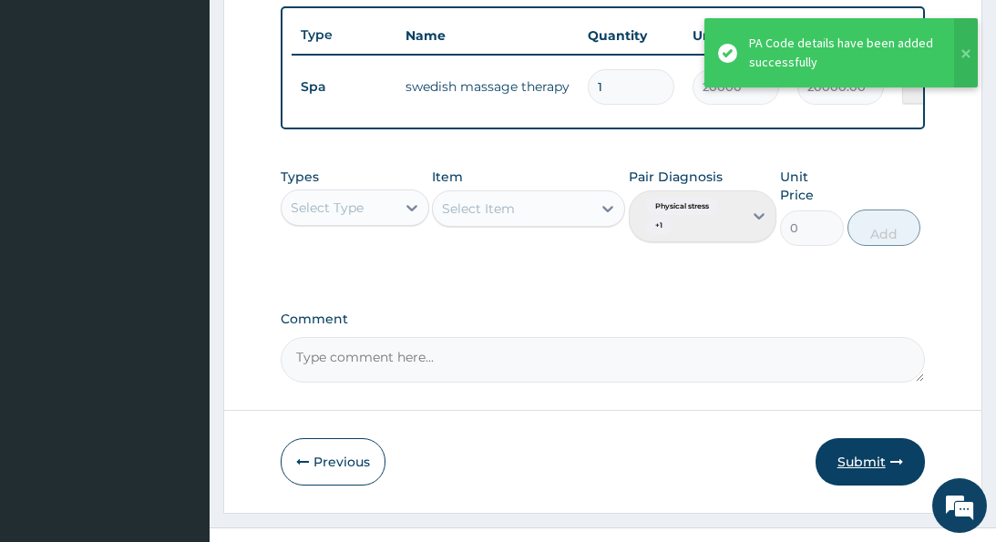
click at [866, 450] on button "Submit" at bounding box center [869, 461] width 109 height 47
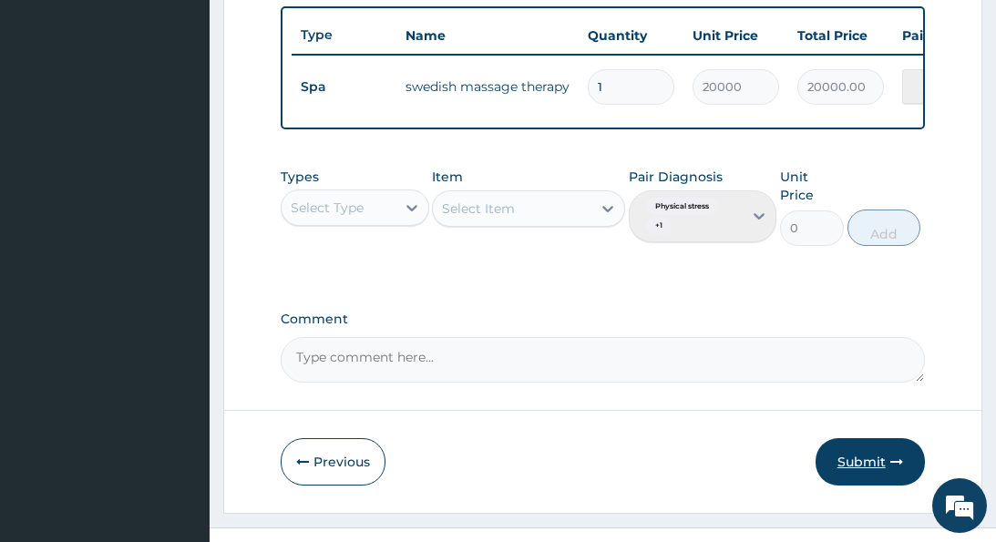
click at [866, 450] on button "Submit" at bounding box center [869, 461] width 109 height 47
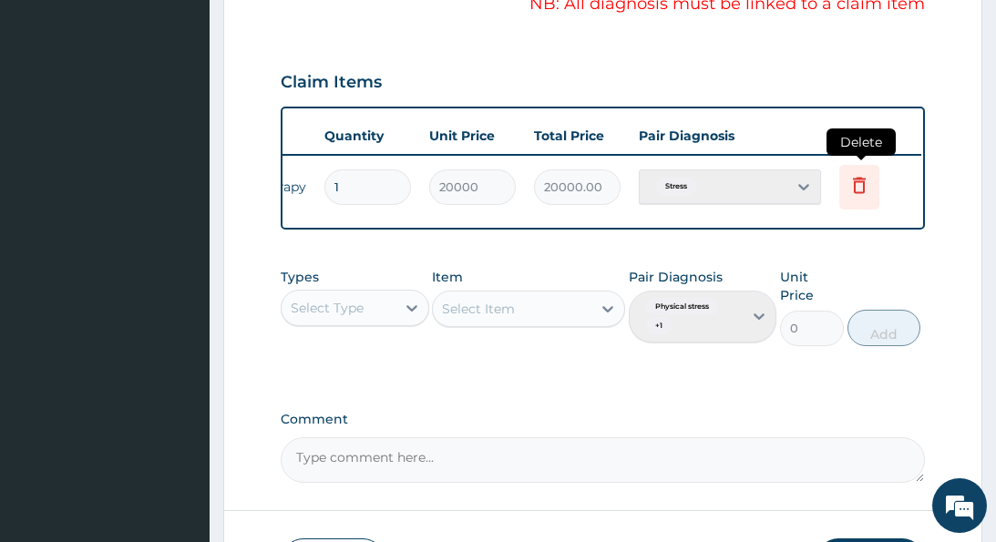
scroll to position [0, 262]
click at [863, 188] on icon at bounding box center [860, 185] width 22 height 22
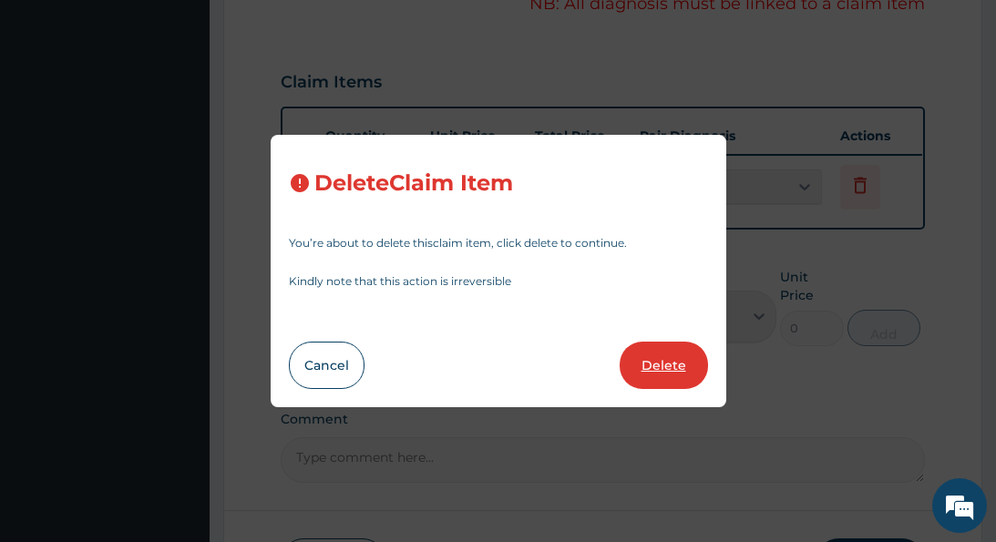
click at [661, 365] on button "Delete" at bounding box center [663, 365] width 88 height 47
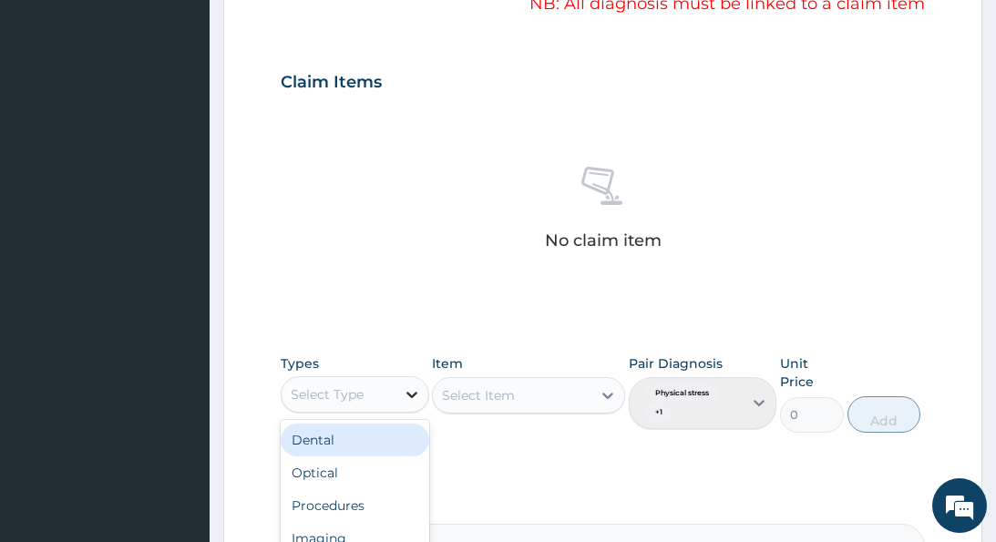
click at [410, 387] on icon at bounding box center [412, 394] width 18 height 18
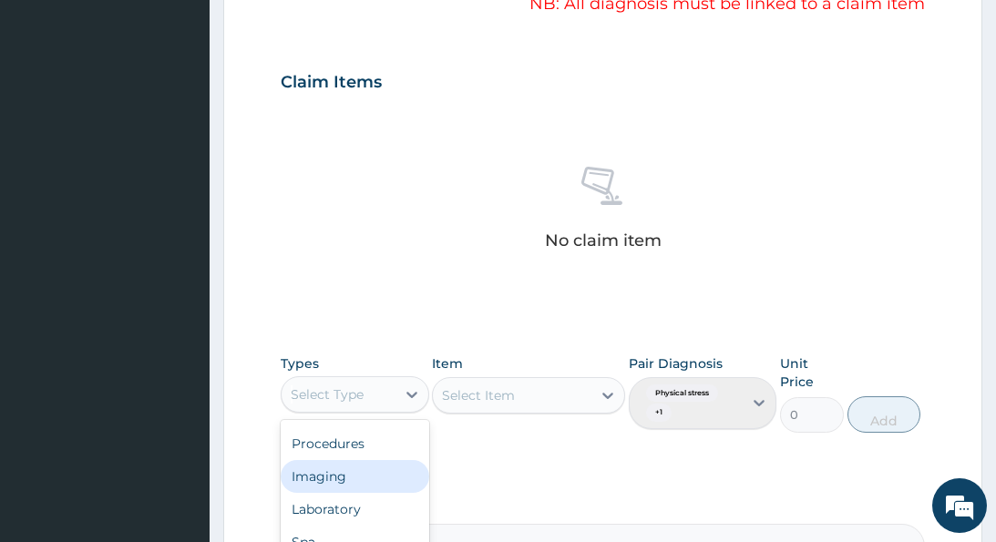
type input "s"
click at [315, 484] on div "Spa" at bounding box center [355, 472] width 148 height 33
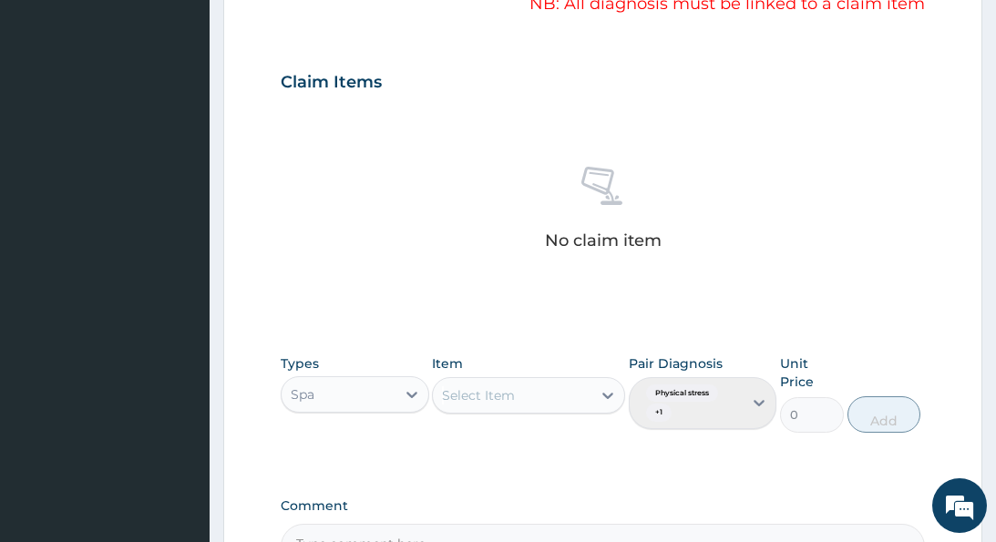
click at [509, 386] on div "Select Item" at bounding box center [478, 395] width 73 height 18
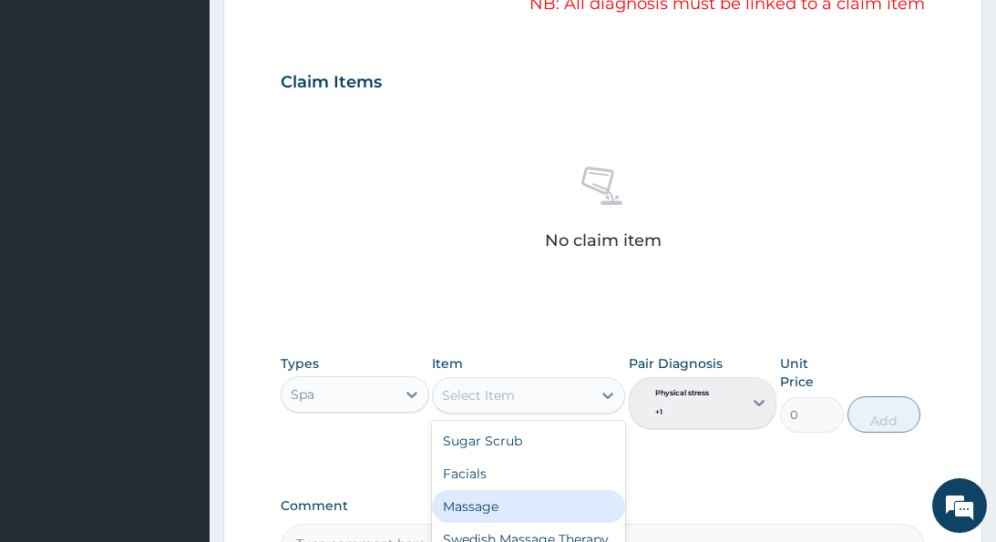
click at [483, 497] on div "Massage" at bounding box center [528, 506] width 193 height 33
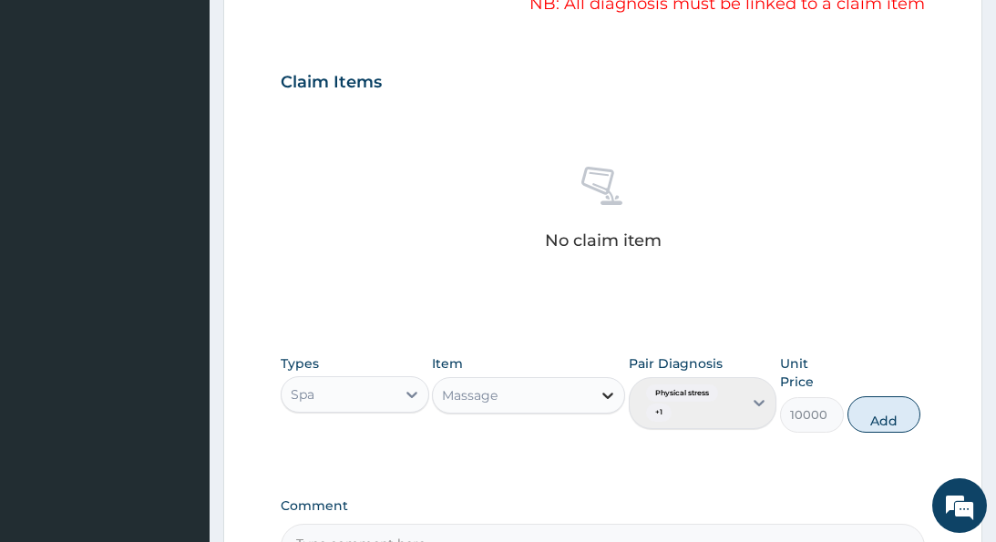
click at [606, 391] on icon at bounding box center [607, 395] width 18 height 18
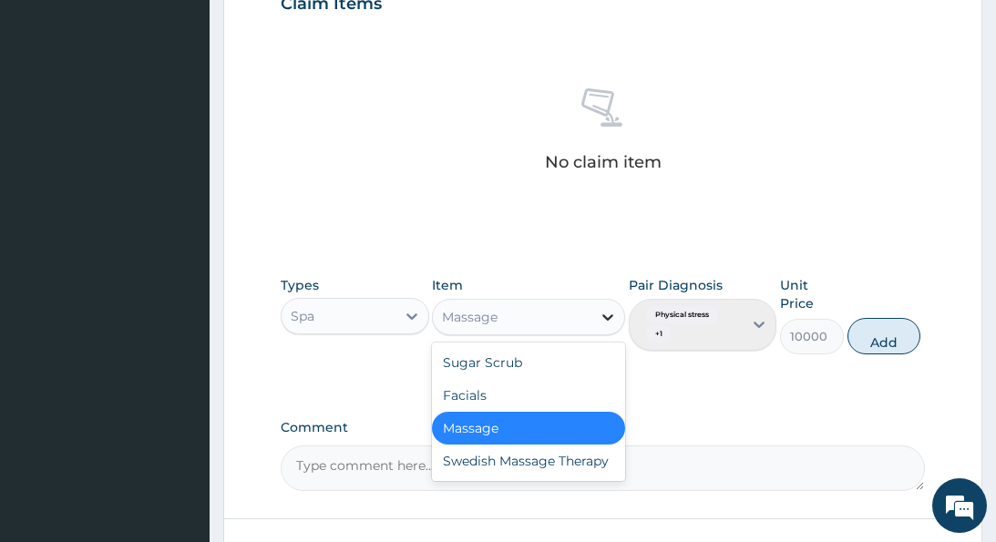
scroll to position [672, 0]
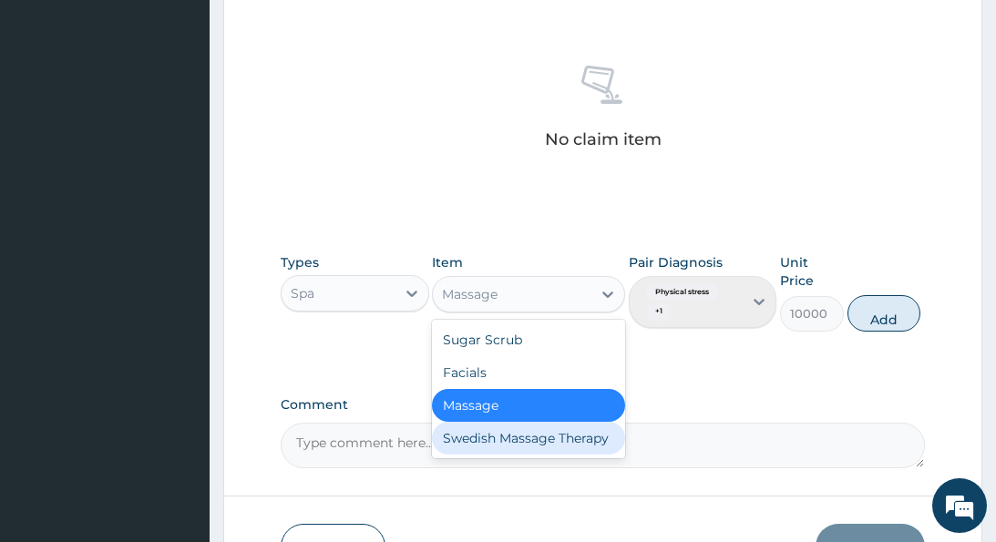
click at [522, 436] on div "Swedish Massage Therapy" at bounding box center [528, 438] width 193 height 33
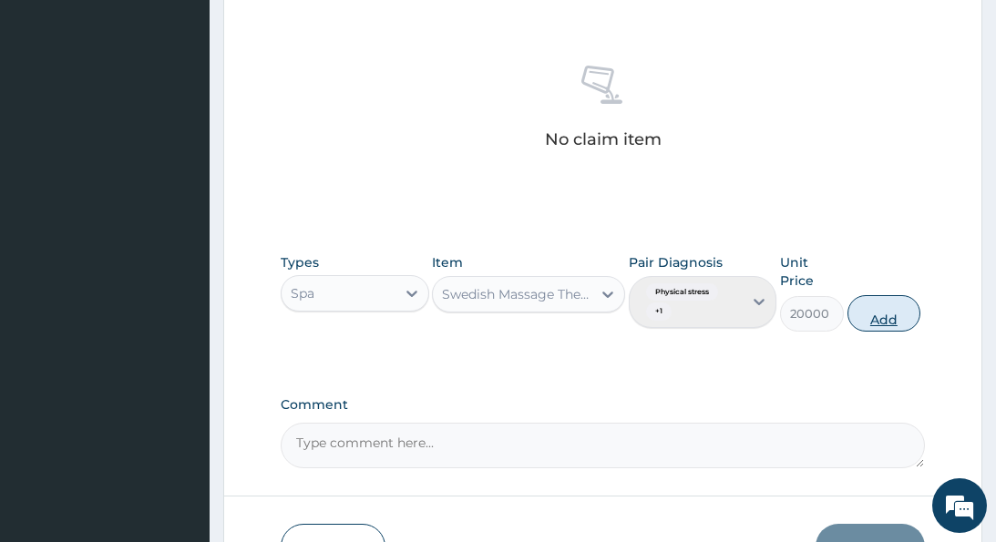
click at [888, 311] on button "Add" at bounding box center [883, 313] width 73 height 36
type input "0"
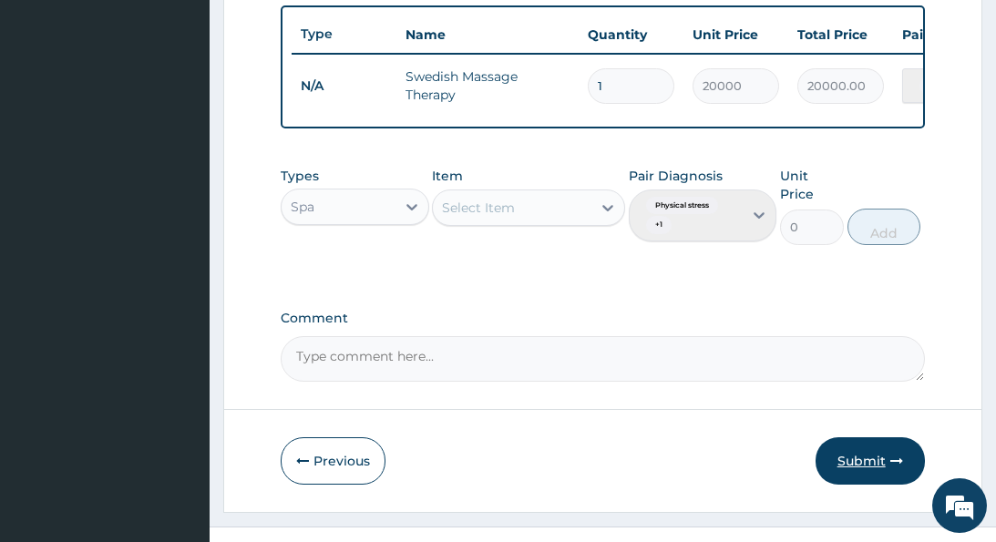
click at [858, 451] on button "Submit" at bounding box center [869, 460] width 109 height 47
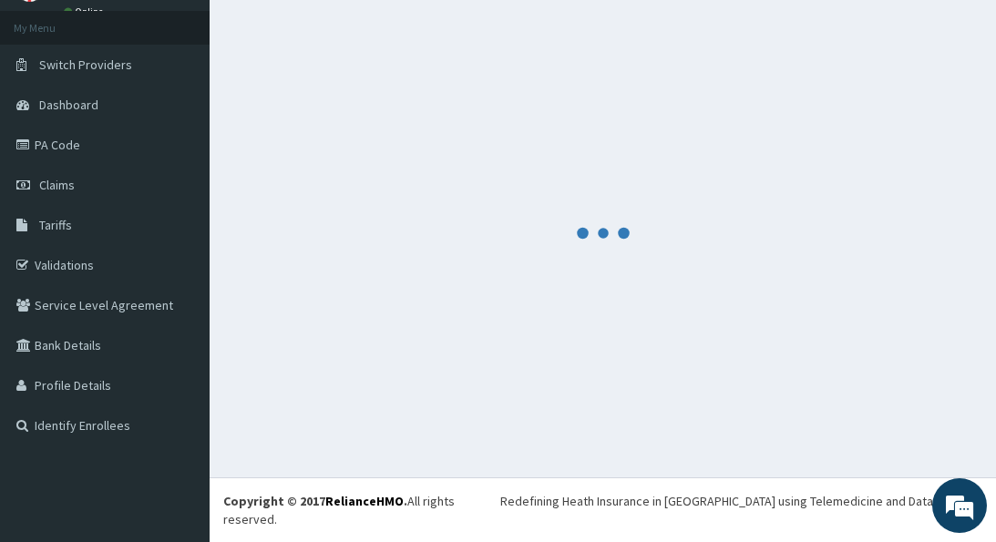
scroll to position [76, 0]
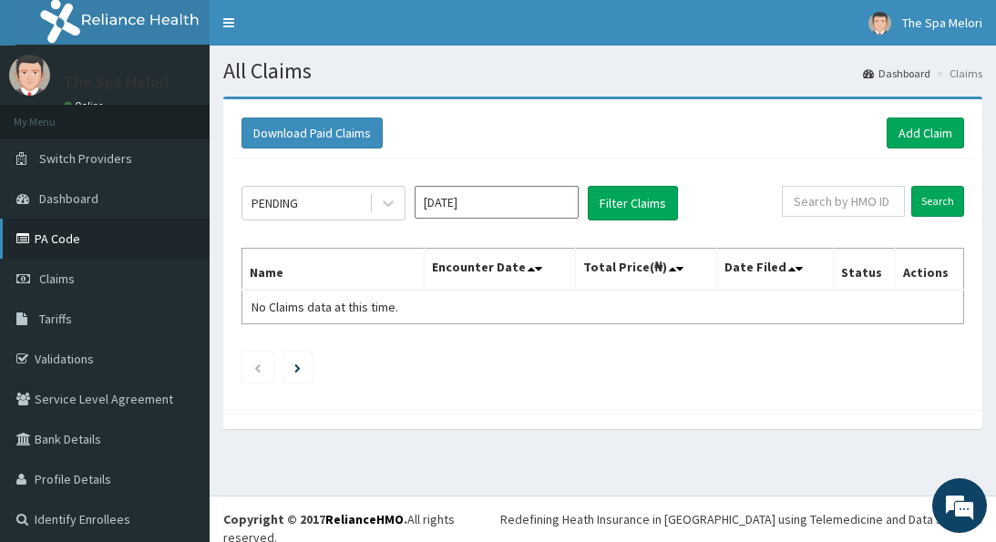
click at [47, 238] on link "PA Code" at bounding box center [104, 239] width 209 height 40
click at [910, 138] on link "Add Claim" at bounding box center [924, 133] width 77 height 31
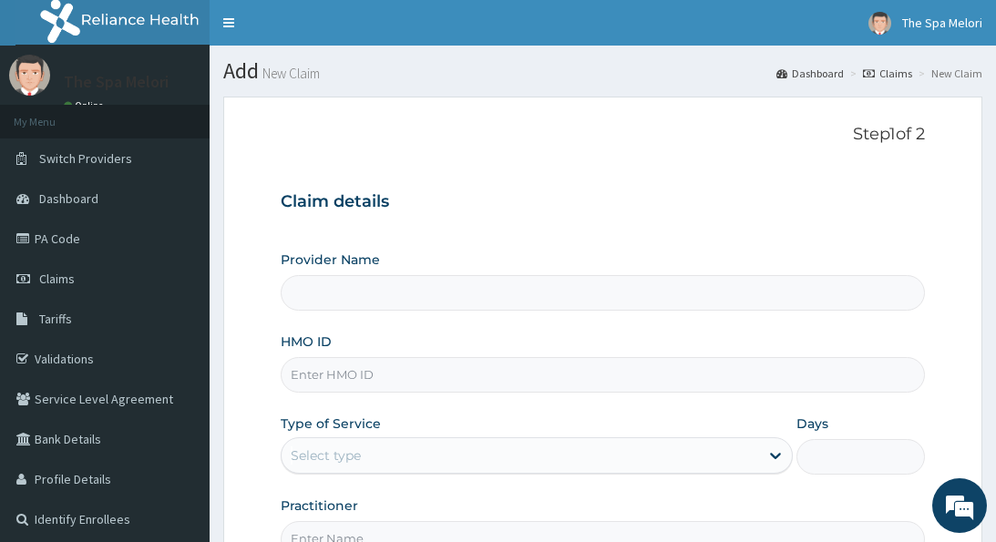
click at [342, 368] on input "HMO ID" at bounding box center [602, 375] width 643 height 36
type input "o"
type input "The Spa Melori - Gbagada"
type input "1"
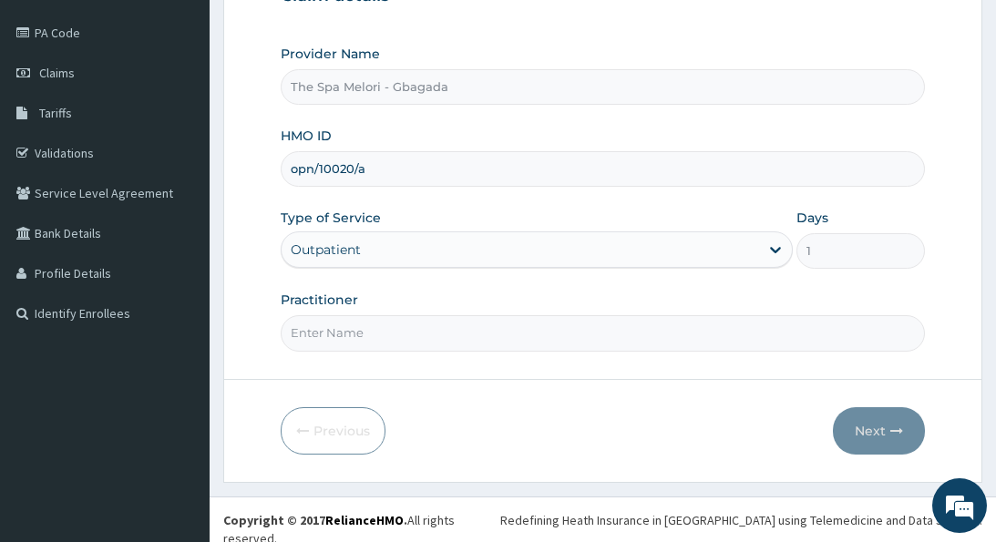
scroll to position [204, 0]
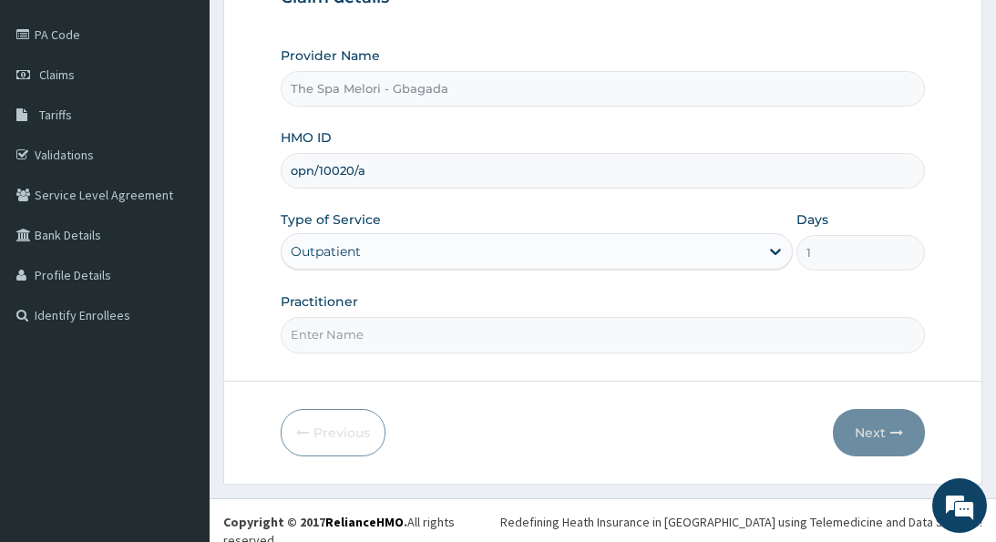
type input "opn/10020/a"
click at [405, 328] on input "Practitioner" at bounding box center [602, 335] width 643 height 36
type input "kp"
click at [865, 424] on button "Next" at bounding box center [879, 432] width 92 height 47
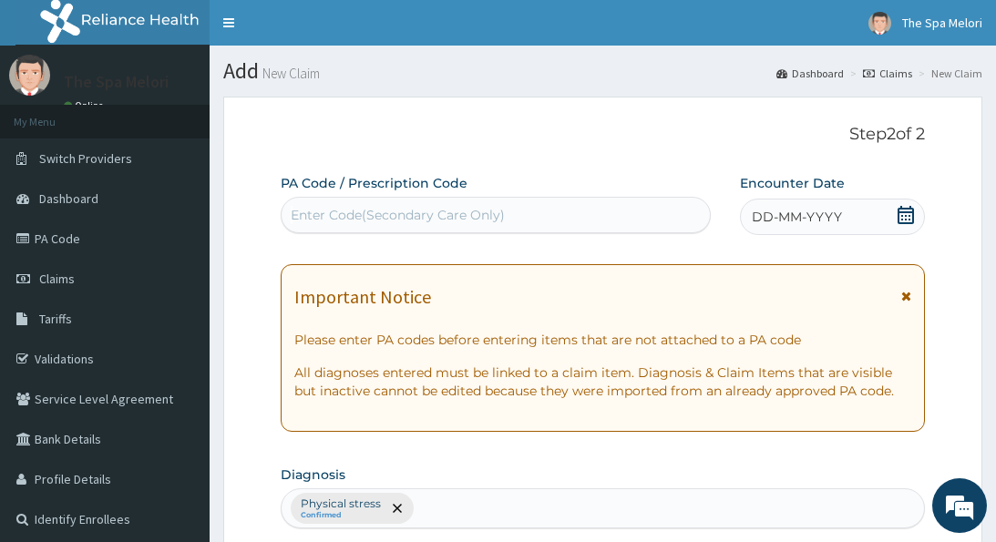
scroll to position [0, 0]
click at [485, 209] on div "Enter Code(Secondary Care Only)" at bounding box center [398, 215] width 214 height 18
paste input "PA/6CB72B"
type input "PA/6CB72B"
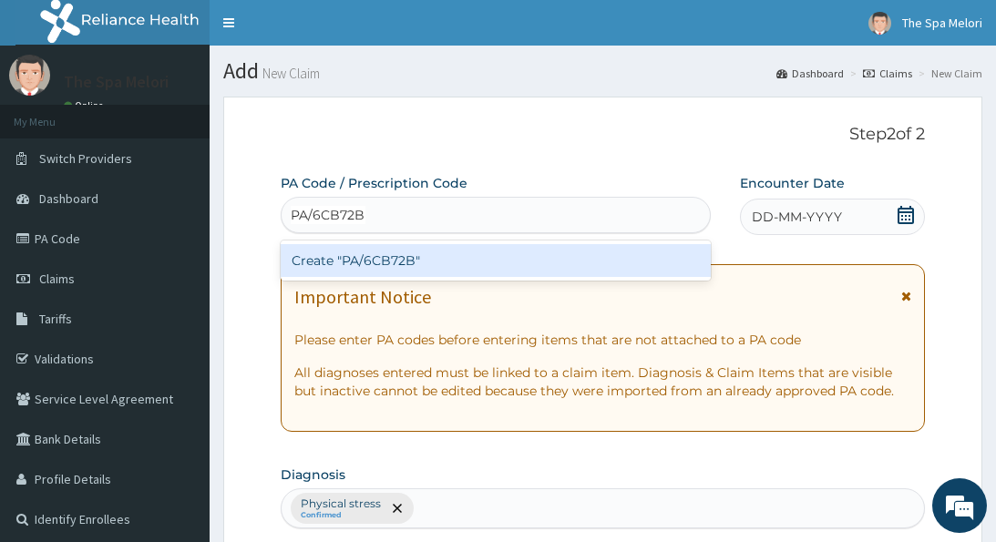
click at [404, 258] on div "Create "PA/6CB72B"" at bounding box center [496, 260] width 430 height 33
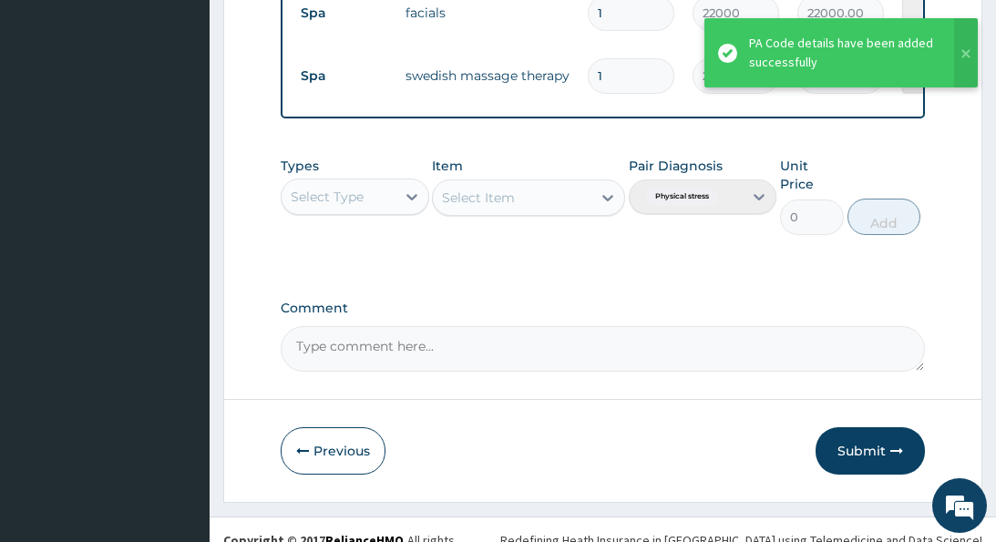
scroll to position [744, 0]
click at [866, 428] on button "Submit" at bounding box center [869, 451] width 109 height 47
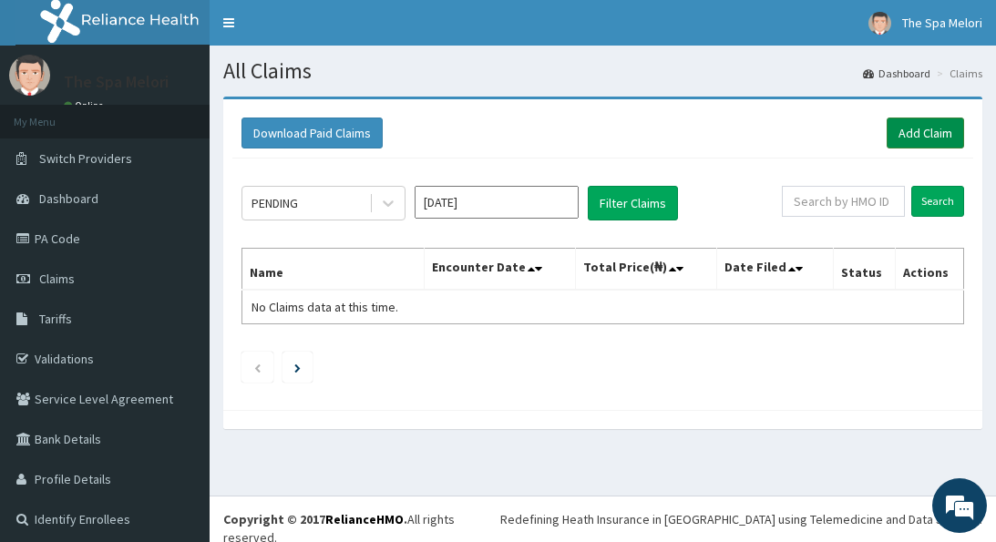
click at [927, 129] on link "Add Claim" at bounding box center [924, 133] width 77 height 31
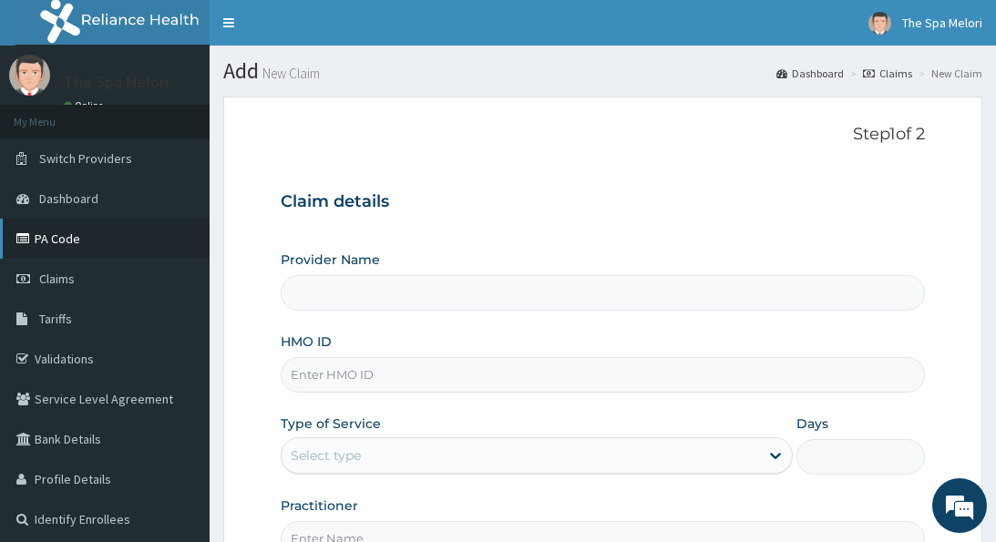
type input "The Spa Melori - Gbagada"
type input "1"
click at [66, 236] on link "PA Code" at bounding box center [104, 239] width 209 height 40
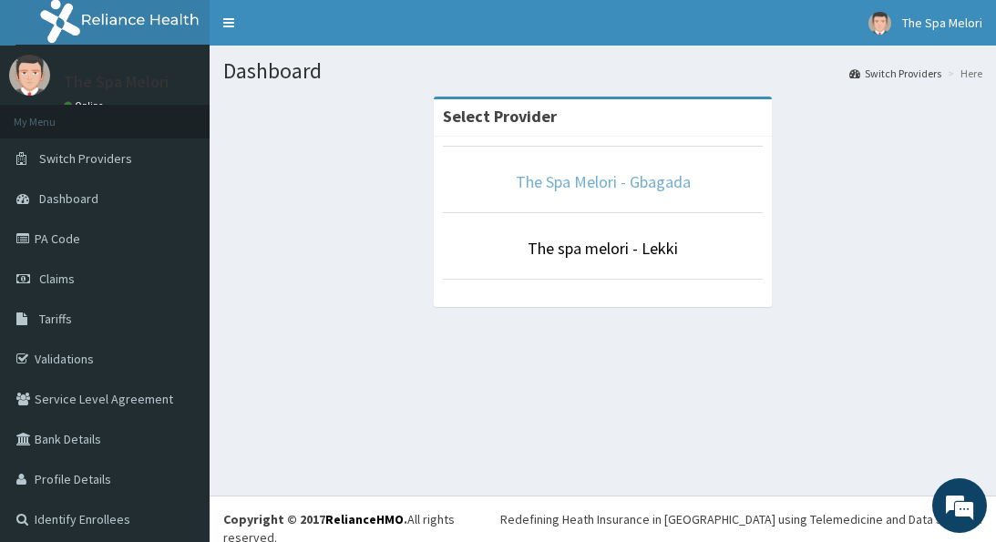
click at [539, 178] on link "The Spa Melori - Gbagada" at bounding box center [603, 181] width 175 height 21
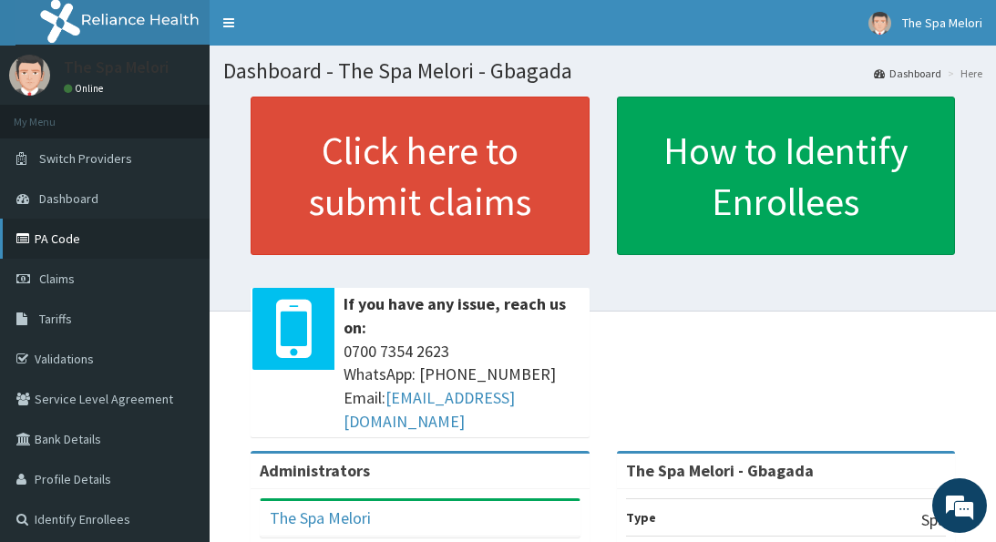
click at [67, 230] on link "PA Code" at bounding box center [104, 239] width 209 height 40
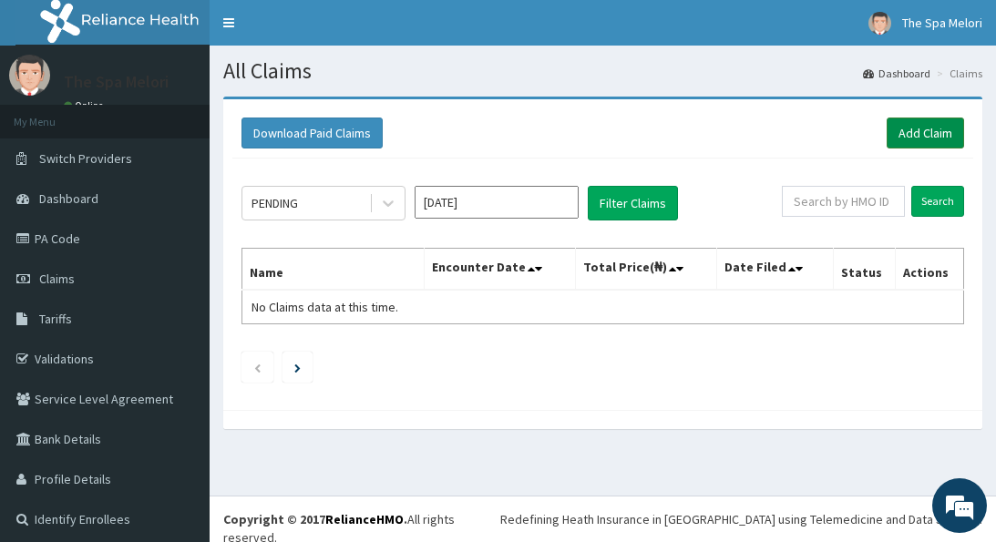
click at [915, 126] on link "Add Claim" at bounding box center [924, 133] width 77 height 31
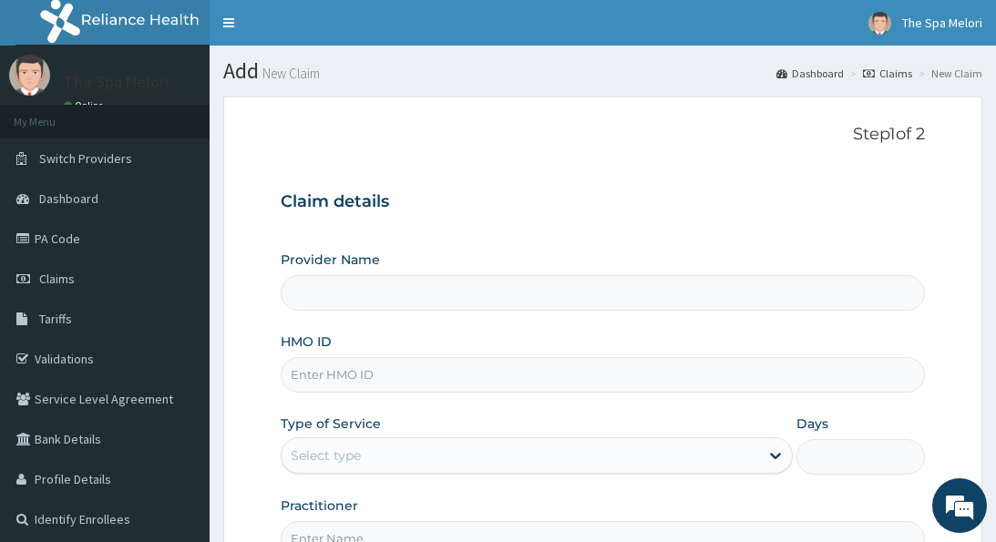
click at [528, 376] on input "HMO ID" at bounding box center [602, 375] width 643 height 36
type input "The Spa Melori - Gbagada"
type input "1"
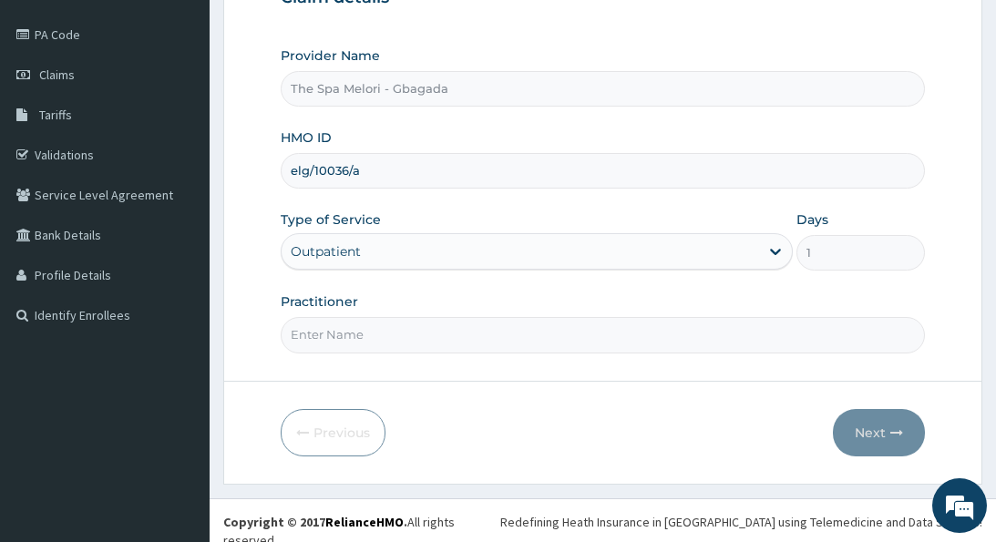
type input "elg/10036/a"
click at [614, 334] on input "Practitioner" at bounding box center [602, 335] width 643 height 36
type input "kp"
click at [879, 424] on button "Next" at bounding box center [879, 432] width 92 height 47
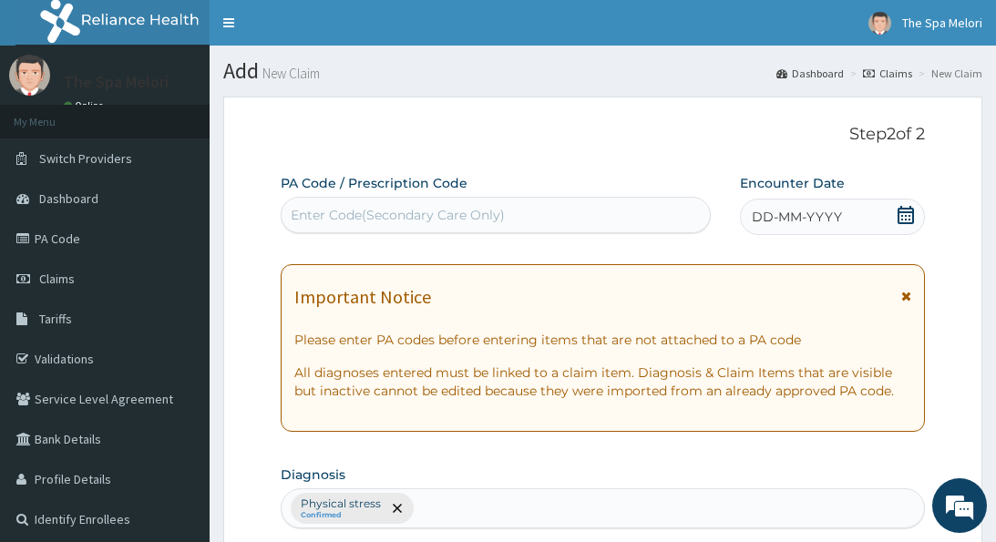
click at [605, 206] on div "Enter Code(Secondary Care Only)" at bounding box center [495, 214] width 428 height 29
paste input "PA/85FBFE"
type input "PA/85FBFE"
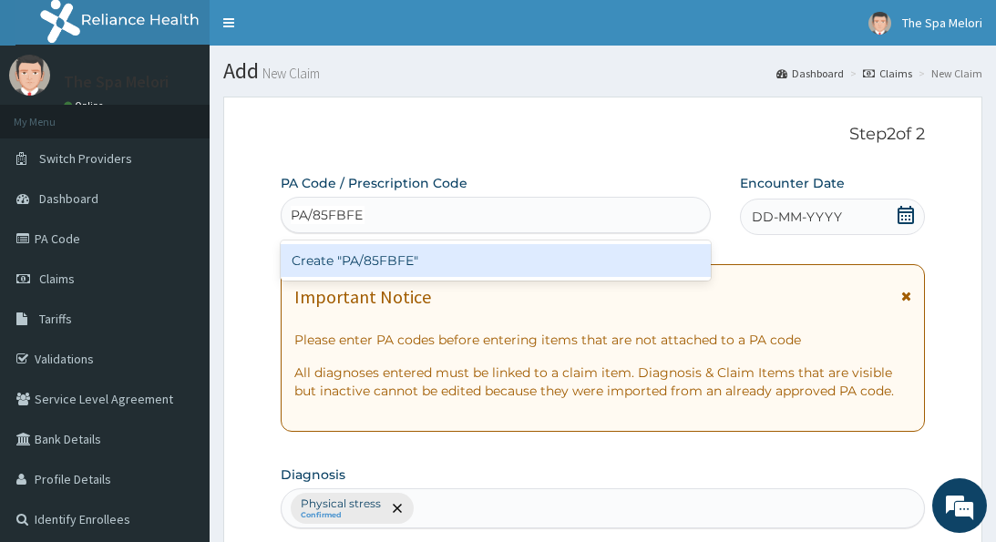
click at [418, 258] on div "Create "PA/85FBFE"" at bounding box center [496, 260] width 430 height 33
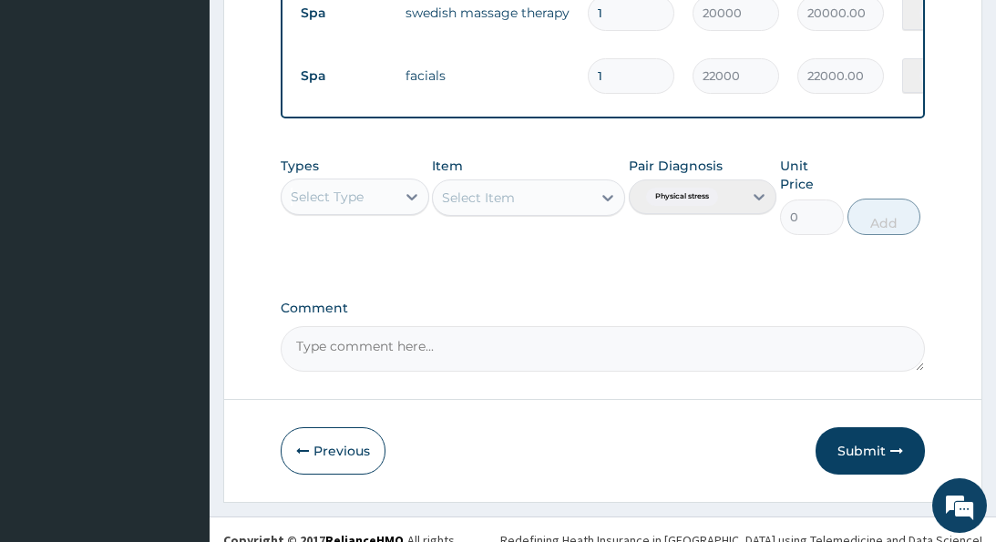
scroll to position [744, 0]
click at [855, 428] on button "Submit" at bounding box center [869, 451] width 109 height 47
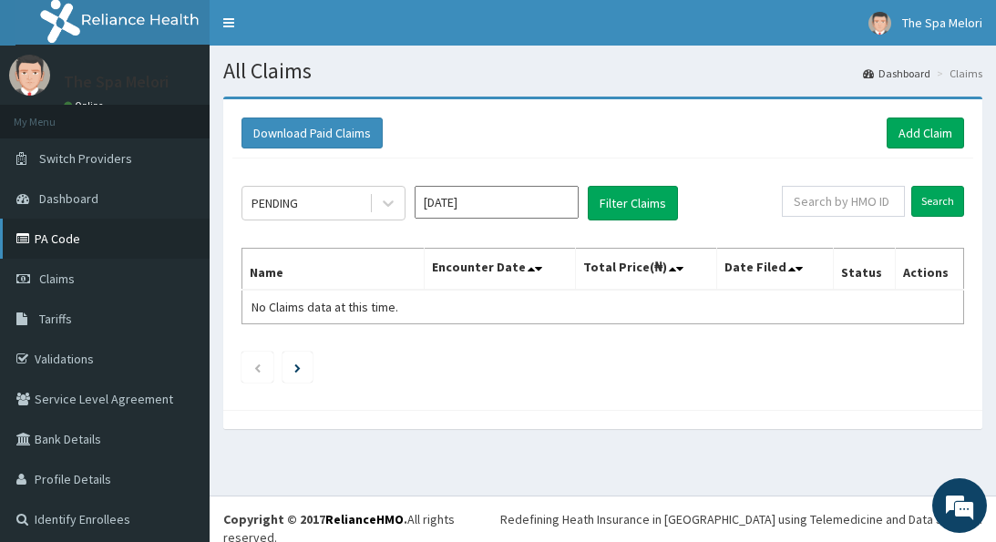
click at [63, 238] on link "PA Code" at bounding box center [104, 239] width 209 height 40
click at [913, 133] on link "Add Claim" at bounding box center [924, 133] width 77 height 31
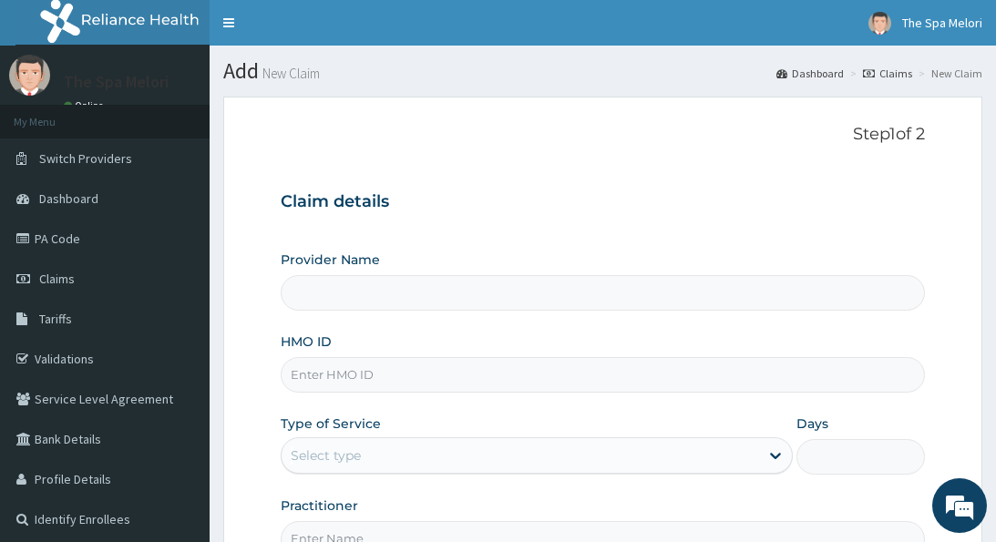
click at [488, 383] on input "HMO ID" at bounding box center [602, 375] width 643 height 36
type input "c"
type input "The Spa Melori - Gbagada"
type input "1"
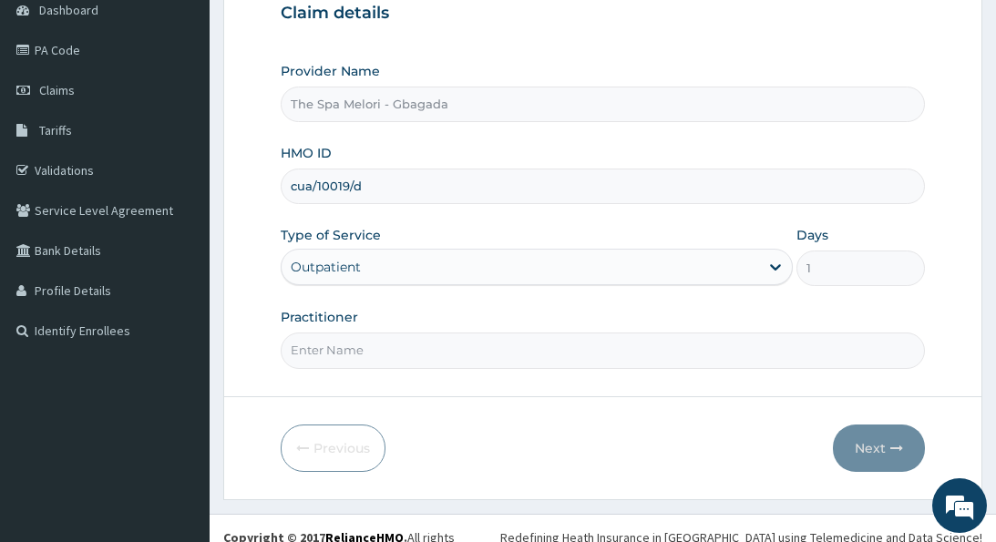
scroll to position [197, 0]
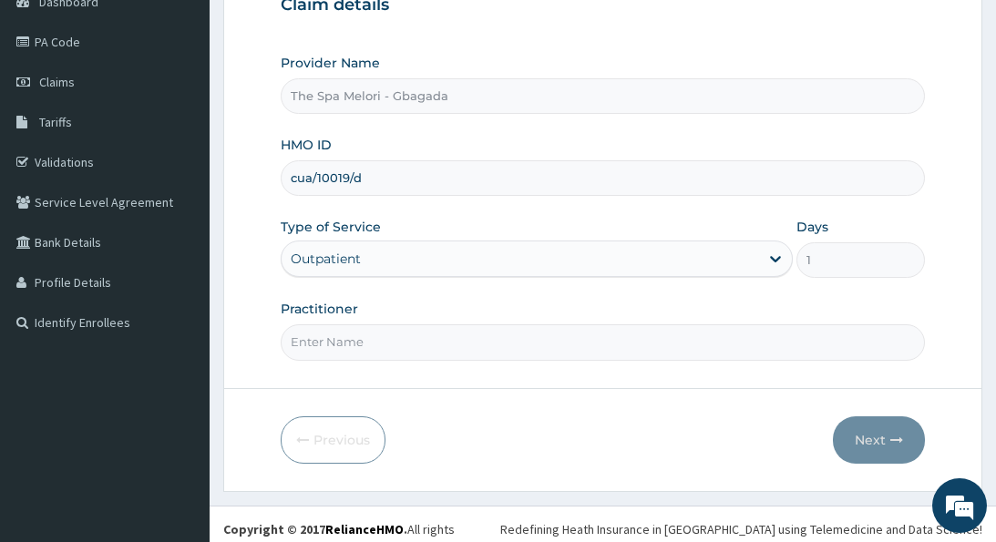
type input "cua/10019/d"
click at [447, 342] on input "Practitioner" at bounding box center [602, 342] width 643 height 36
type input "kp"
click at [854, 422] on button "Next" at bounding box center [879, 439] width 92 height 47
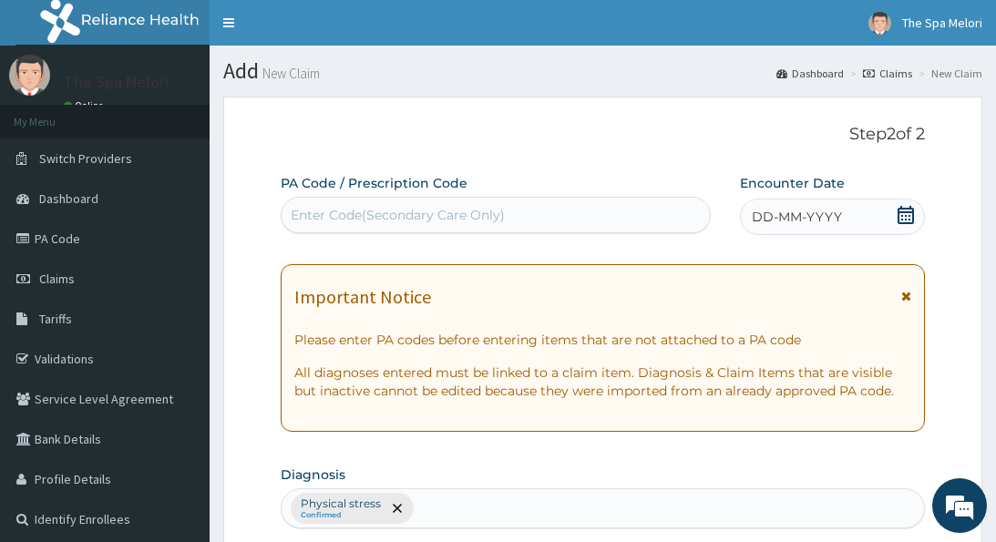
scroll to position [0, 0]
click at [608, 215] on div "Enter Code(Secondary Care Only)" at bounding box center [495, 214] width 428 height 29
paste input "PA/C36801"
type input "PA/C36801"
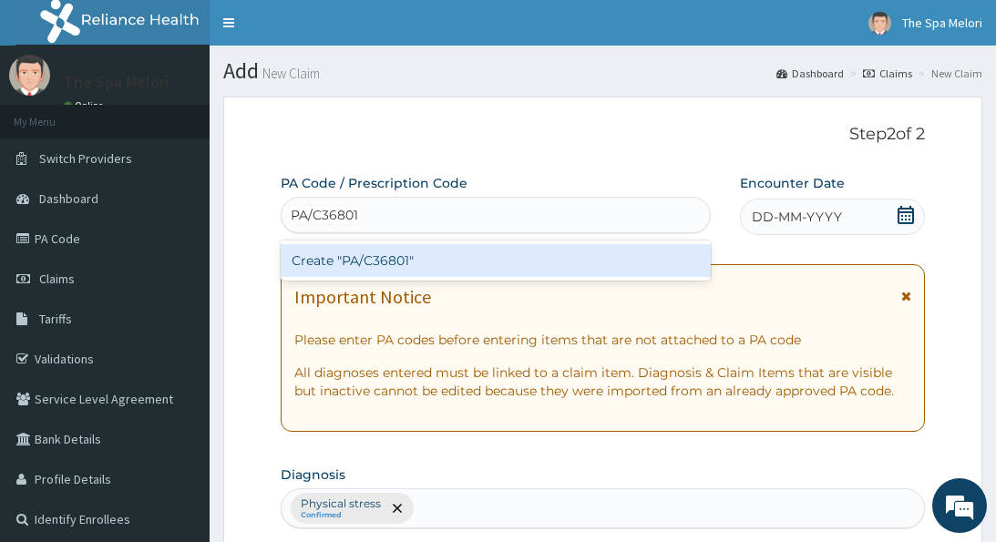
click at [458, 258] on div "Create "PA/C36801"" at bounding box center [496, 260] width 430 height 33
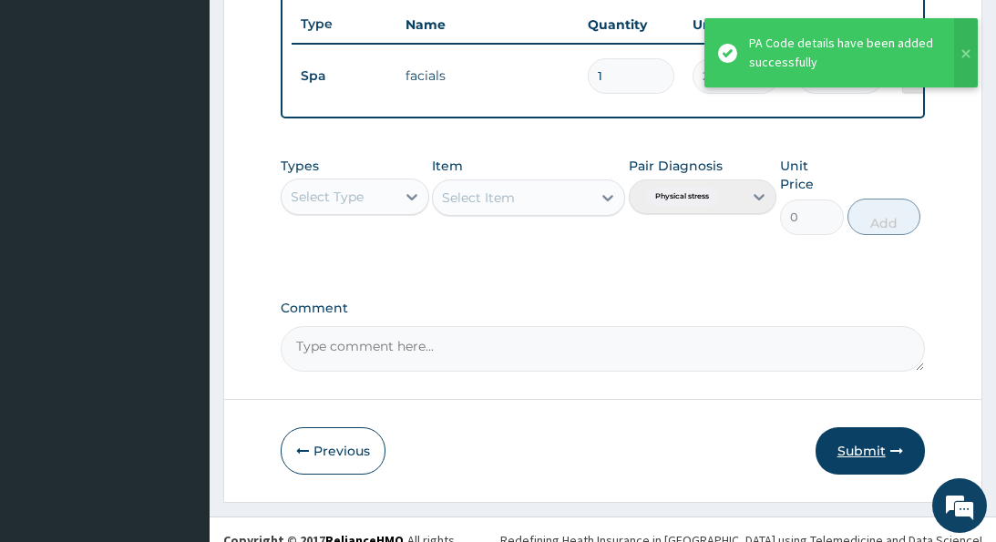
scroll to position [681, 0]
click at [872, 428] on button "Submit" at bounding box center [869, 451] width 109 height 47
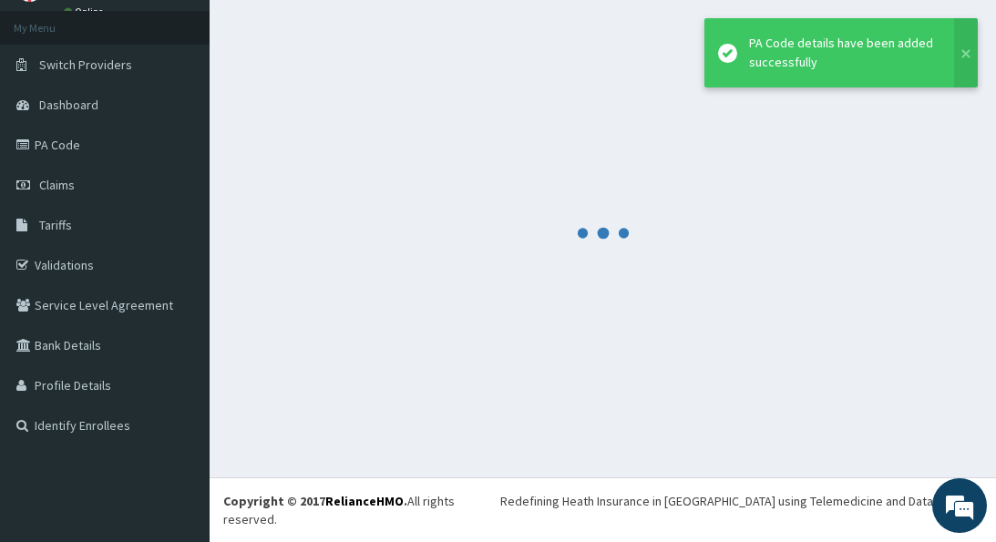
scroll to position [76, 0]
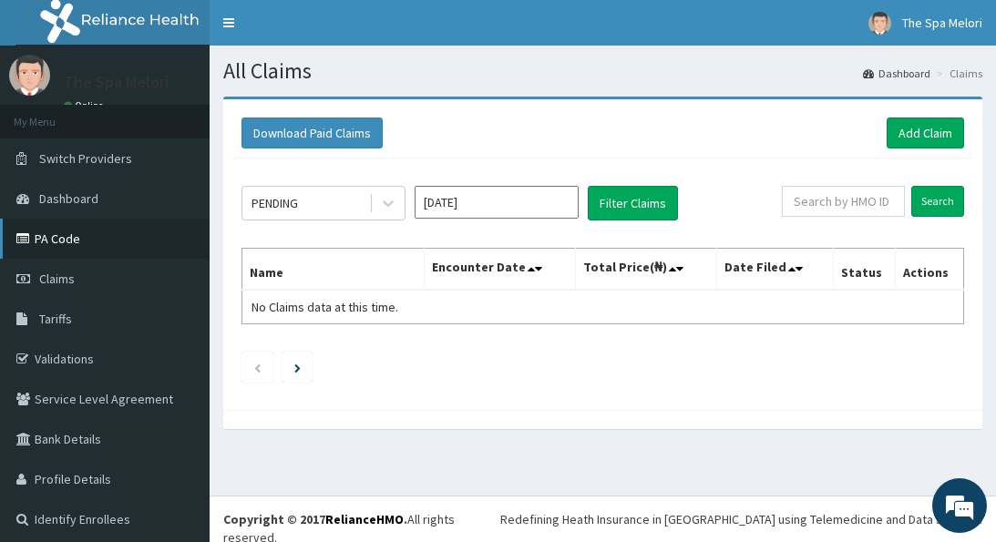
click at [59, 236] on link "PA Code" at bounding box center [104, 239] width 209 height 40
click at [924, 124] on link "Add Claim" at bounding box center [924, 133] width 77 height 31
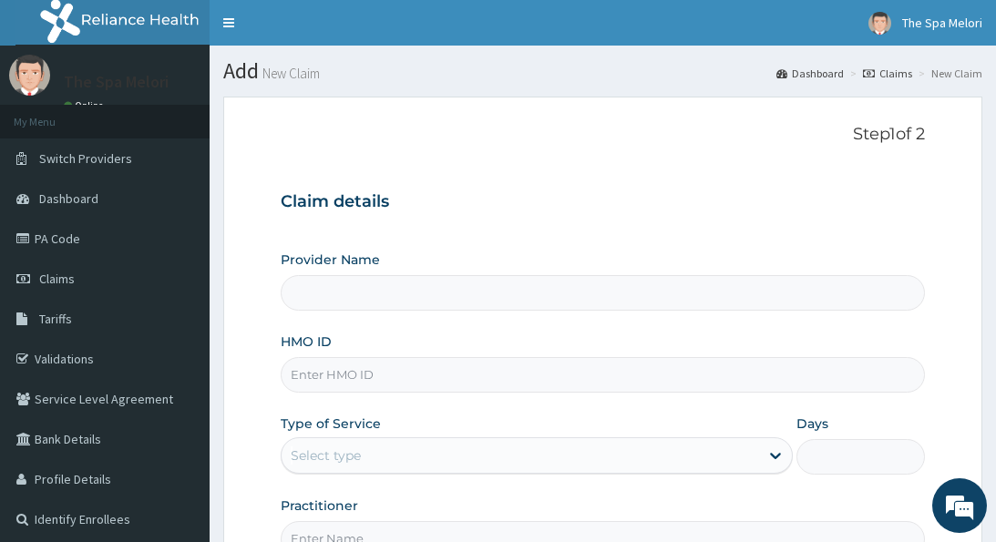
click at [465, 366] on input "HMO ID" at bounding box center [602, 375] width 643 height 36
type input "The Spa Melori - Gbagada"
type input "1"
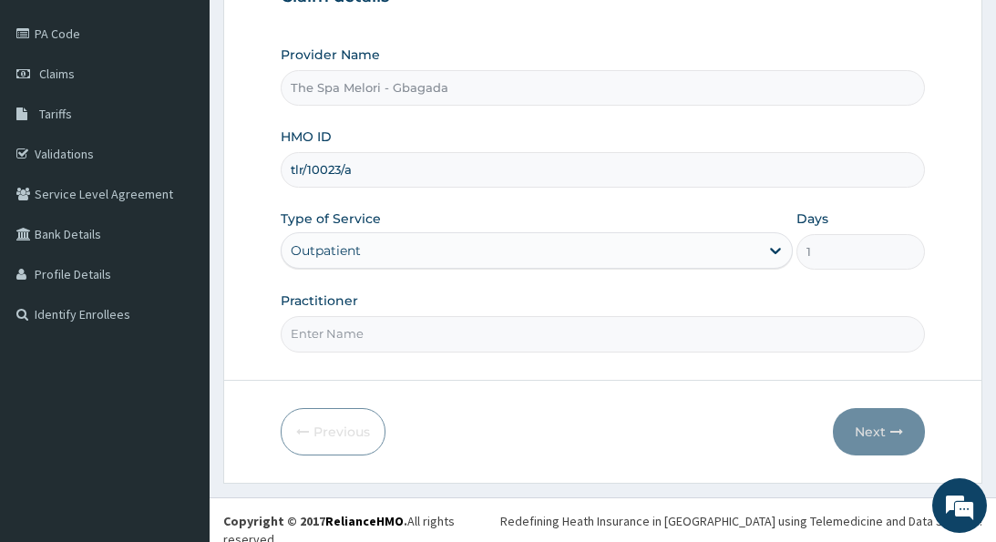
scroll to position [204, 0]
type input "tlr/10023/a"
click at [453, 335] on input "Practitioner" at bounding box center [602, 335] width 643 height 36
type input "kp"
click at [871, 433] on button "Next" at bounding box center [879, 432] width 92 height 47
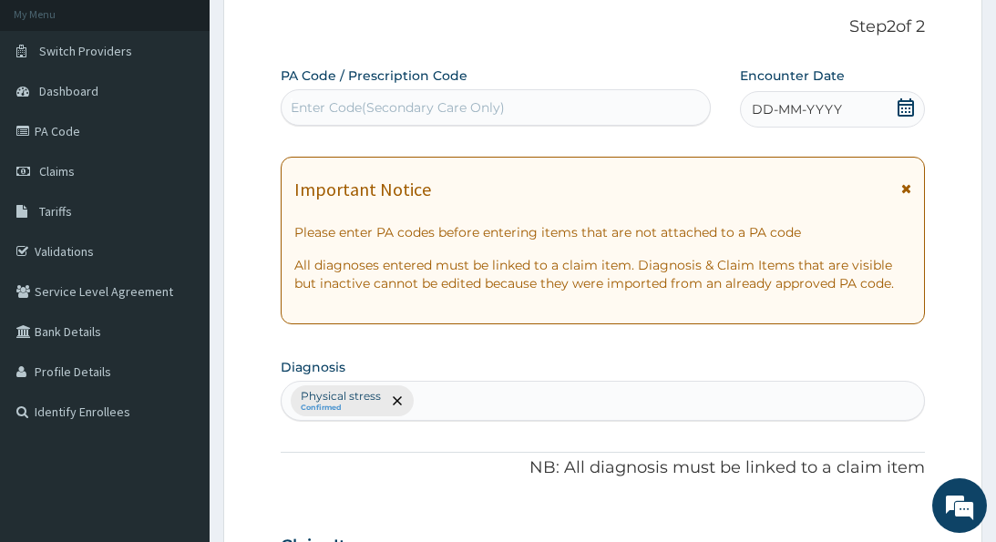
scroll to position [62, 0]
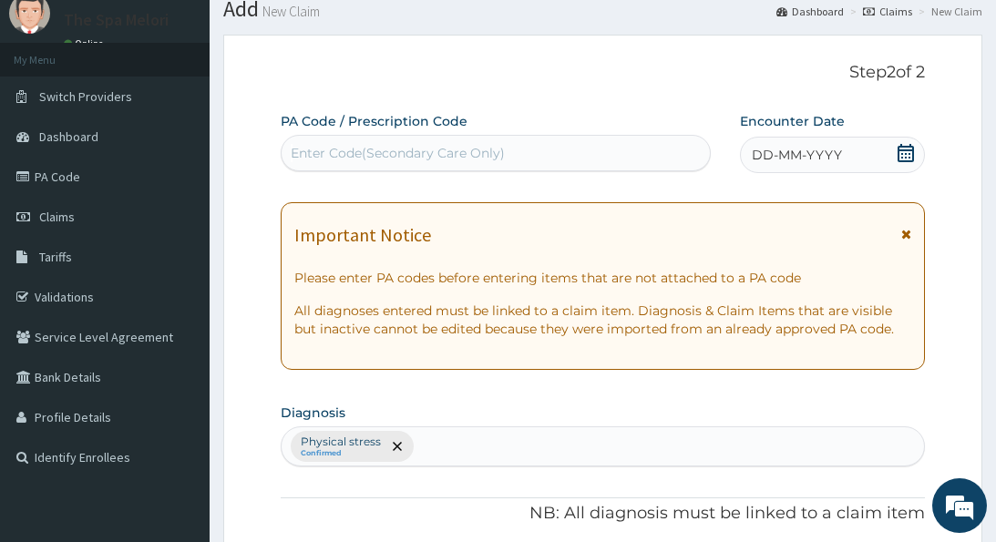
click at [573, 147] on div "Enter Code(Secondary Care Only)" at bounding box center [495, 152] width 428 height 29
paste input "PA/73D87E"
type input "PA/73D87E"
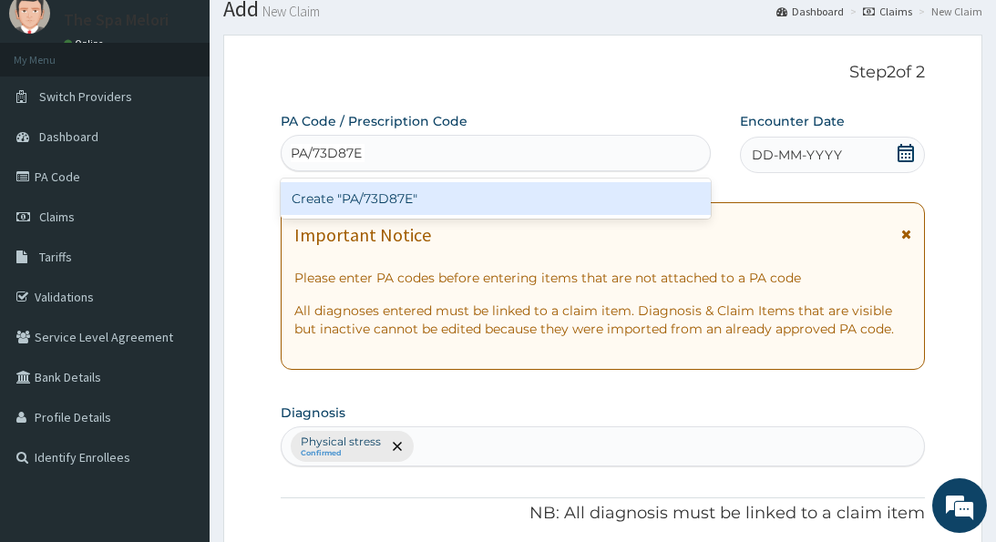
click at [412, 198] on div "Create "PA/73D87E"" at bounding box center [496, 198] width 430 height 33
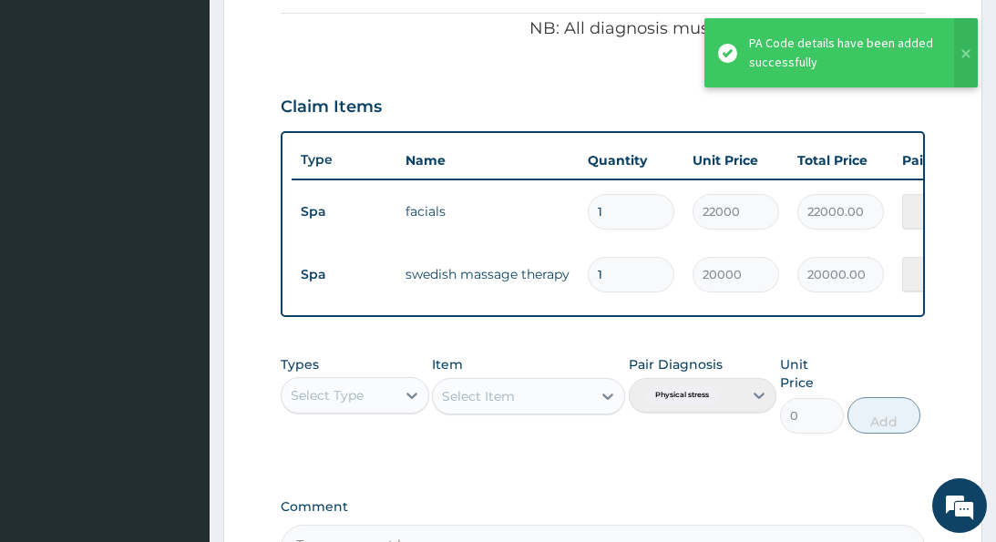
scroll to position [0, 0]
type input "0"
type input "0.00"
type input "1"
type input "20000.00"
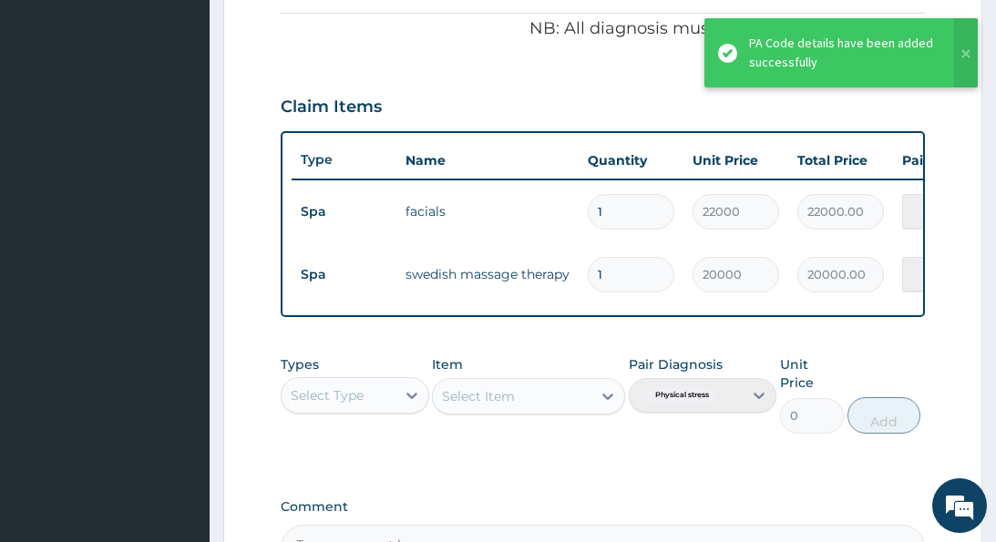
type input "0"
type input "0.00"
type input "1"
type input "20000.00"
type input "0"
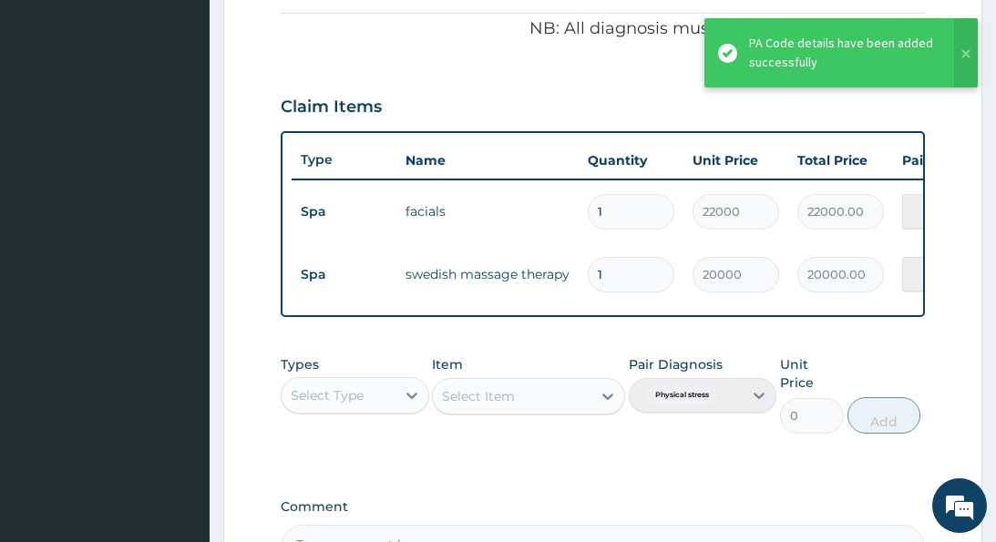
type input "0.00"
type input "1"
type input "20000.00"
type input "0"
type input "0.00"
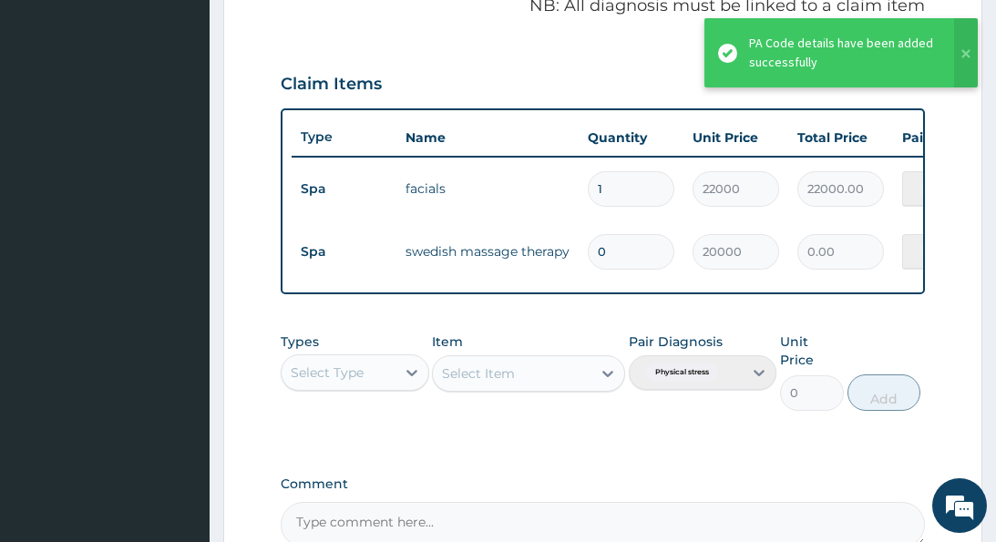
type input "1"
type input "20000.00"
type input "0"
type input "0.00"
type input "1"
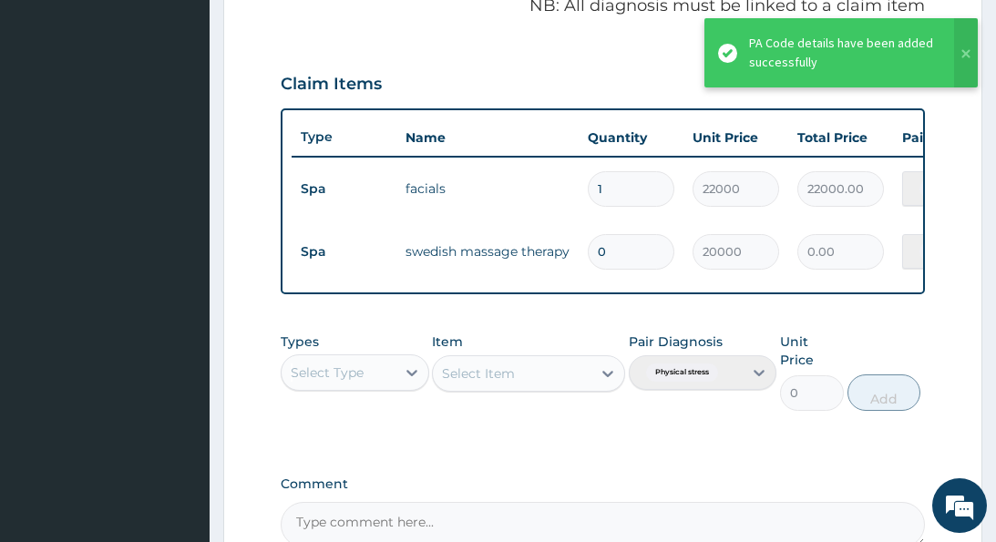
type input "20000.00"
type input "0"
type input "0.00"
type input "1"
type input "20000.00"
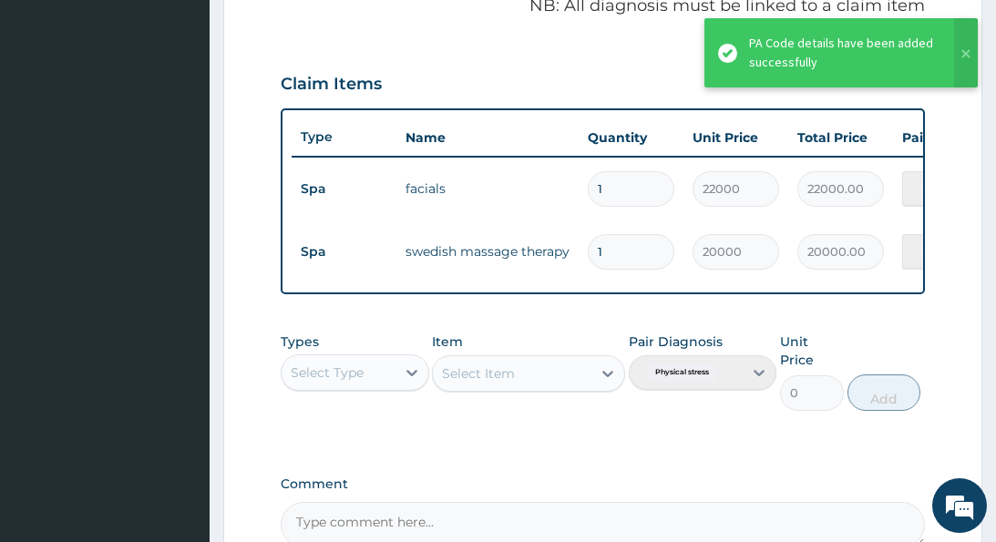
type input "0"
type input "0.00"
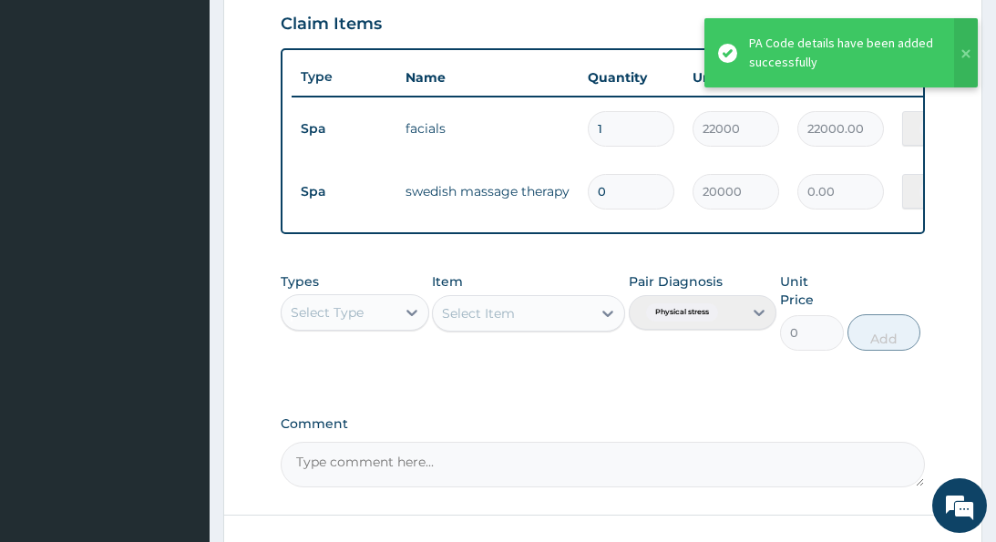
type input "1"
type input "20000.00"
type input "0"
type input "0.00"
type input "1"
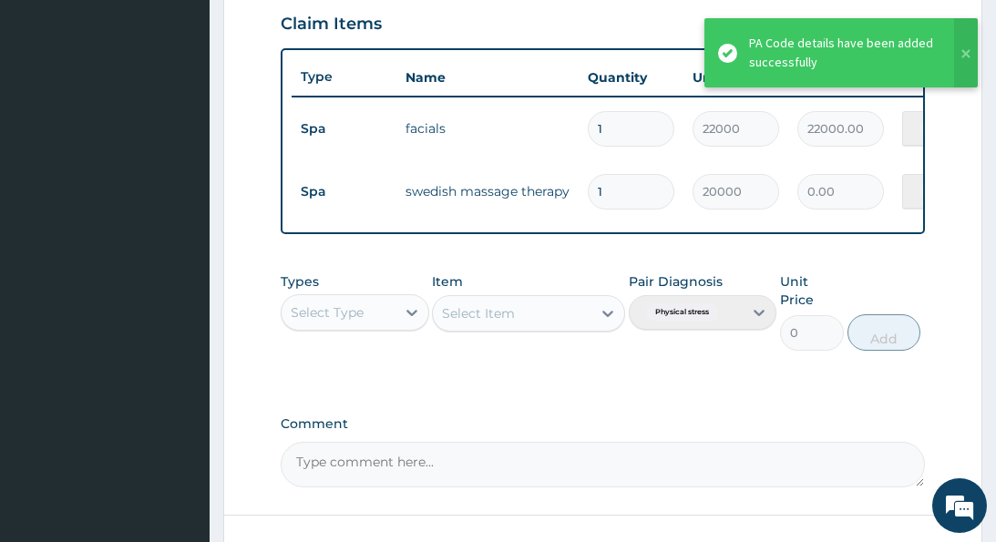
type input "20000.00"
type input "0"
type input "0.00"
type input "1"
type input "20000.00"
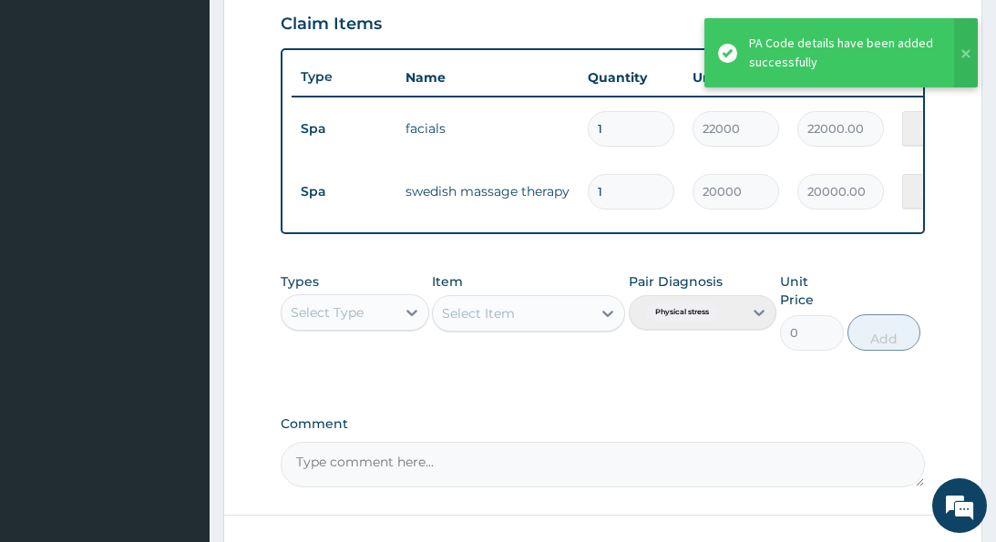
type input "0"
type input "0.00"
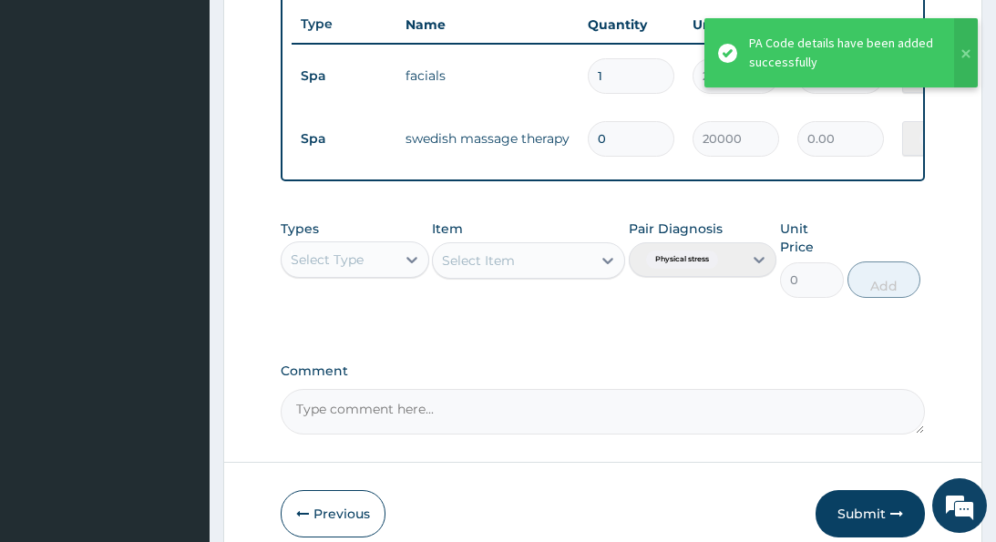
type input "1"
type input "20000.00"
type input "0"
type input "0.00"
type input "0"
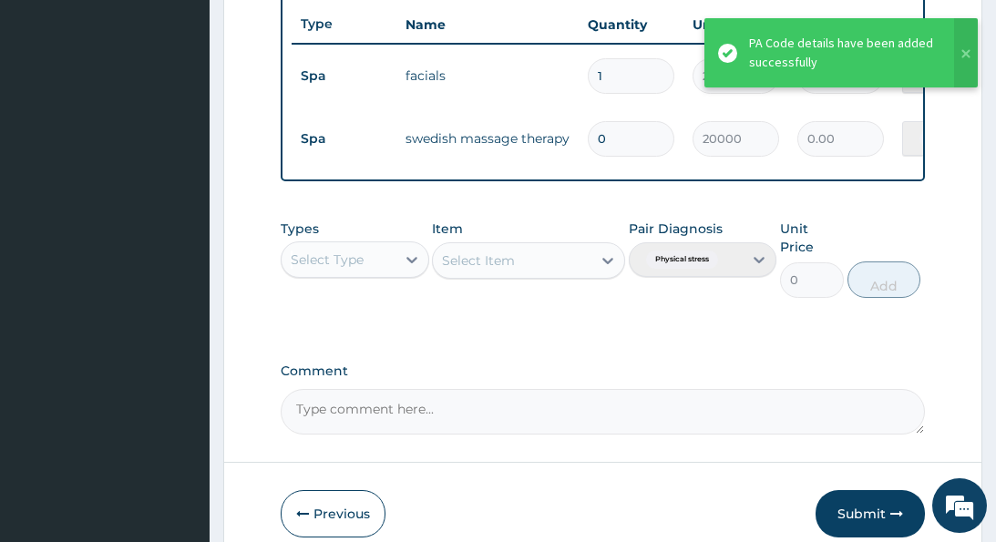
type input "0.00"
type input "1"
type input "20000.00"
type input "0"
type input "0.00"
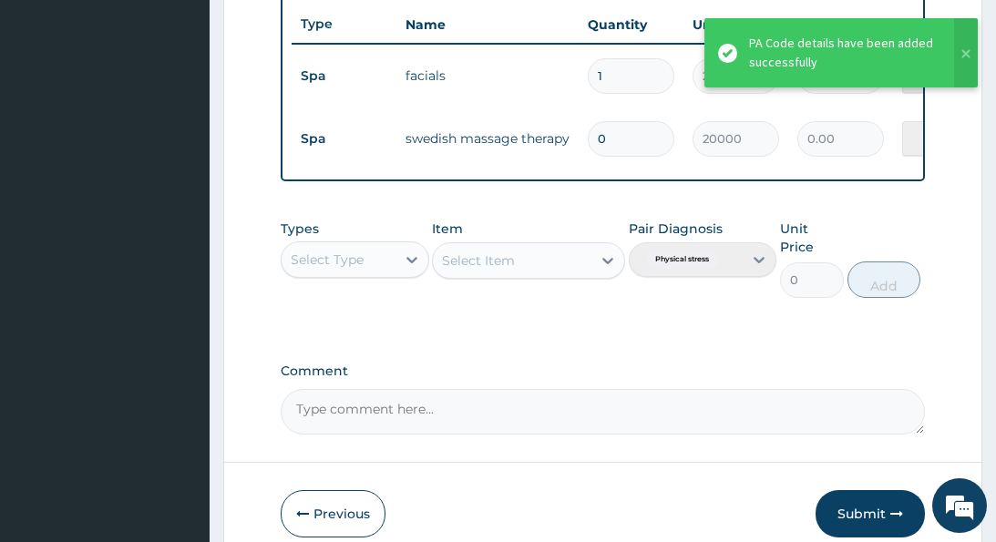
type input "1"
type input "20000.00"
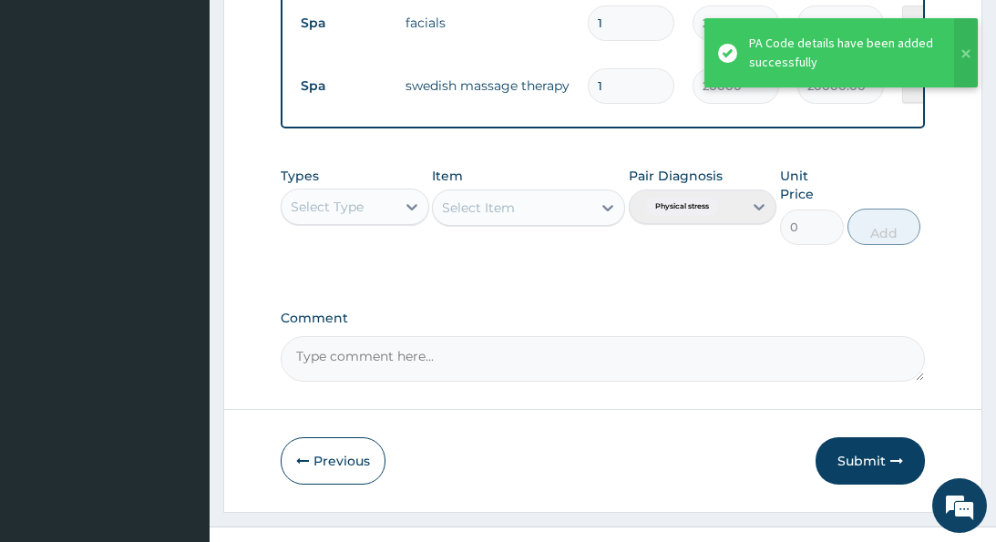
type input "0"
type input "0.00"
type input "1"
type input "20000.00"
type input "0"
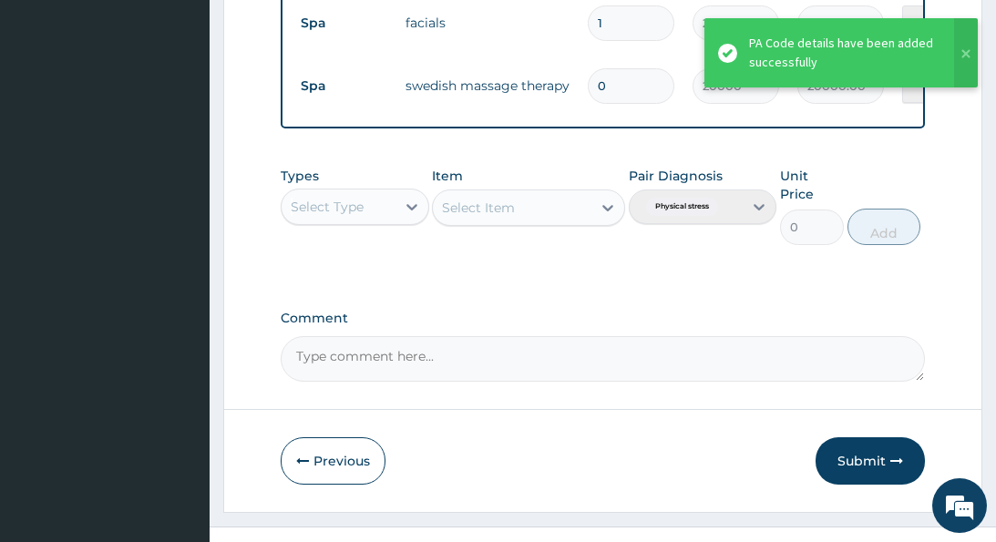
type input "0.00"
type input "1"
type input "20000.00"
type input "0"
type input "0.00"
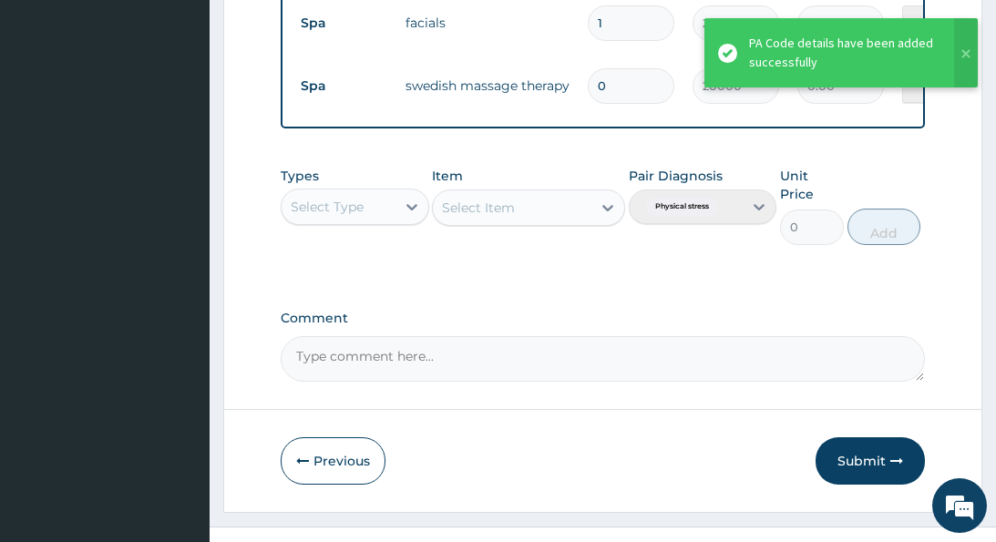
type input "1"
type input "20000.00"
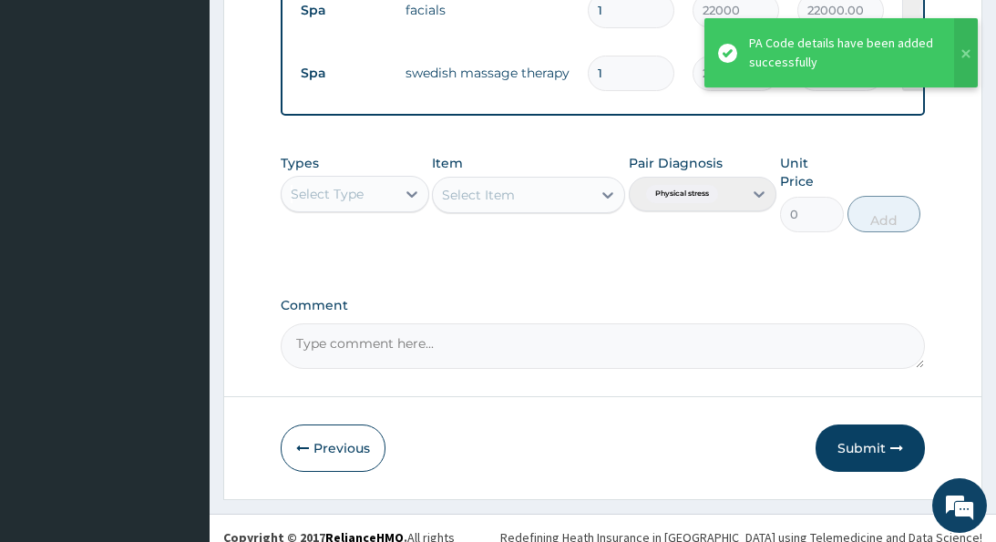
type input "0"
type input "0.00"
type input "1"
type input "20000.00"
type input "0"
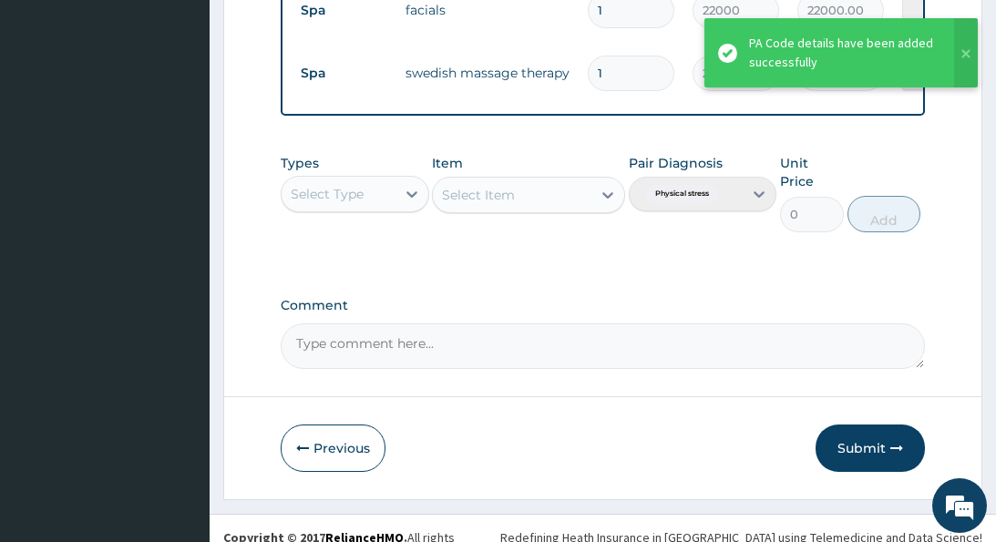
type input "0.00"
type input "1"
type input "20000.00"
type input "0"
type input "0.00"
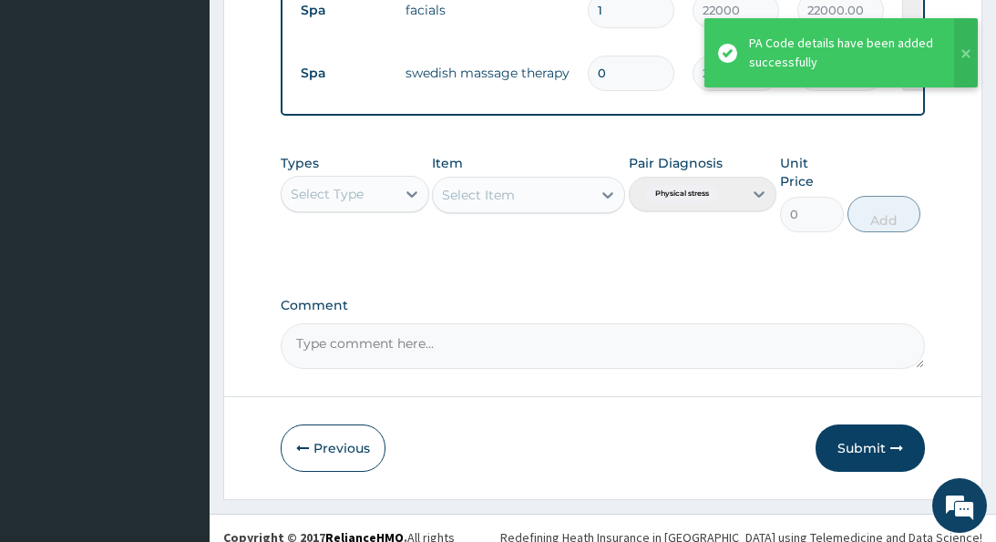
type input "1"
type input "20000.00"
type input "0"
type input "0.00"
type input "1"
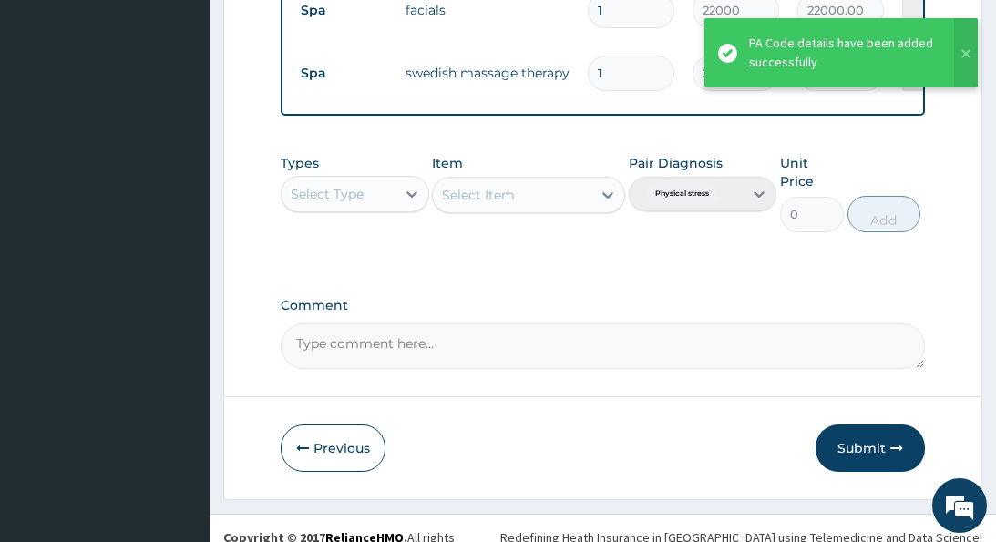
type input "20000.00"
type input "0"
type input "0.00"
type input "1"
type input "20000.00"
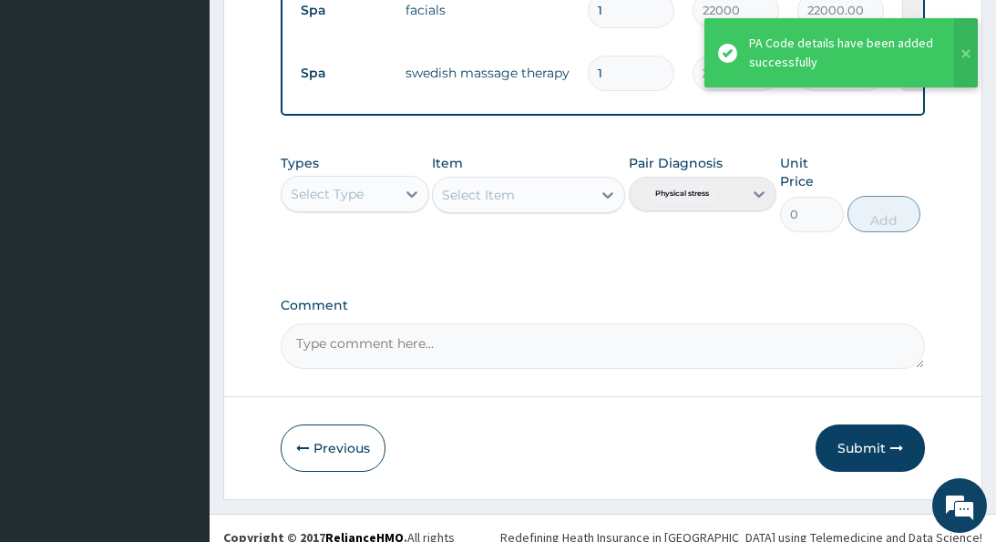
type input "0"
type input "0.00"
type input "1"
type input "20000.00"
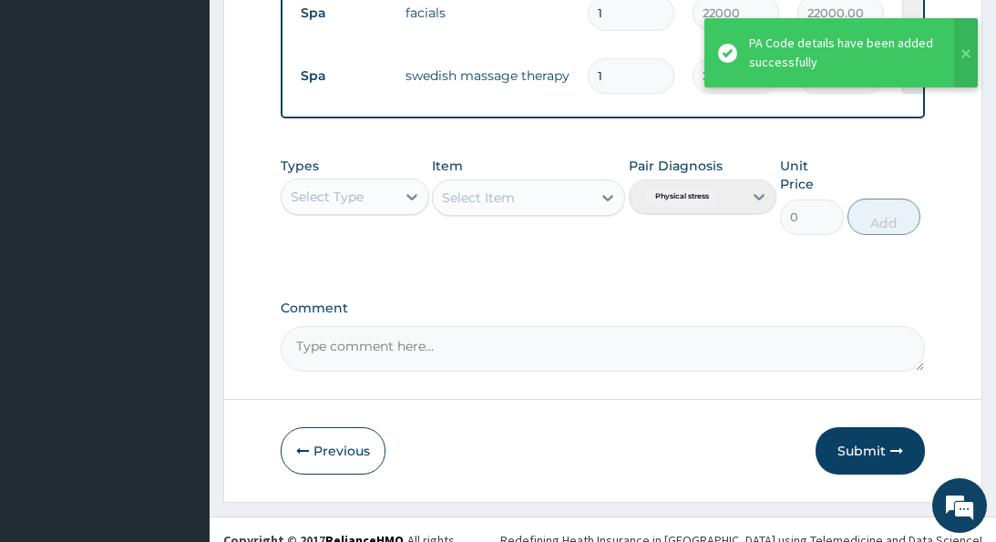
type input "0"
type input "0.00"
type input "1"
type input "20000.00"
type input "0"
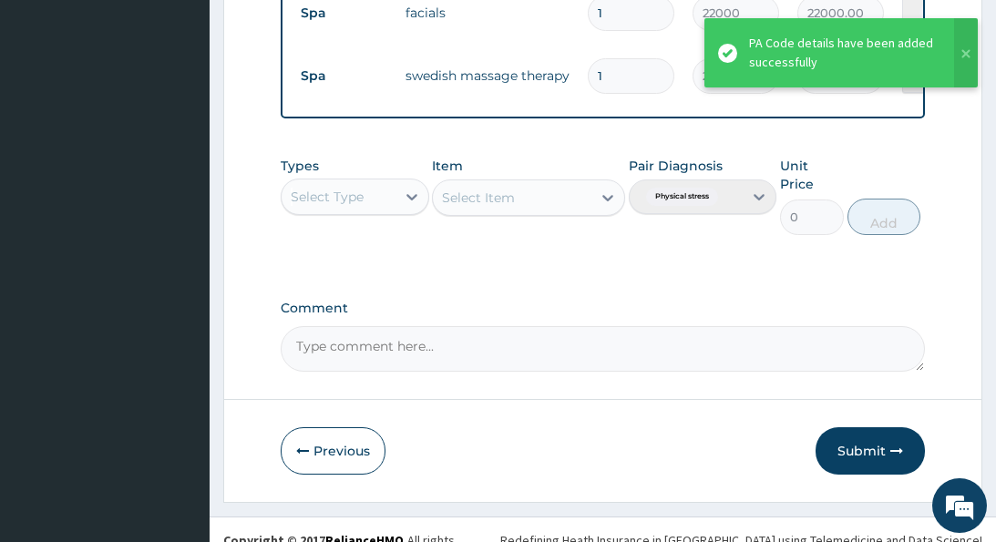
type input "0.00"
type input "1"
type input "20000.00"
type input "0"
type input "0.00"
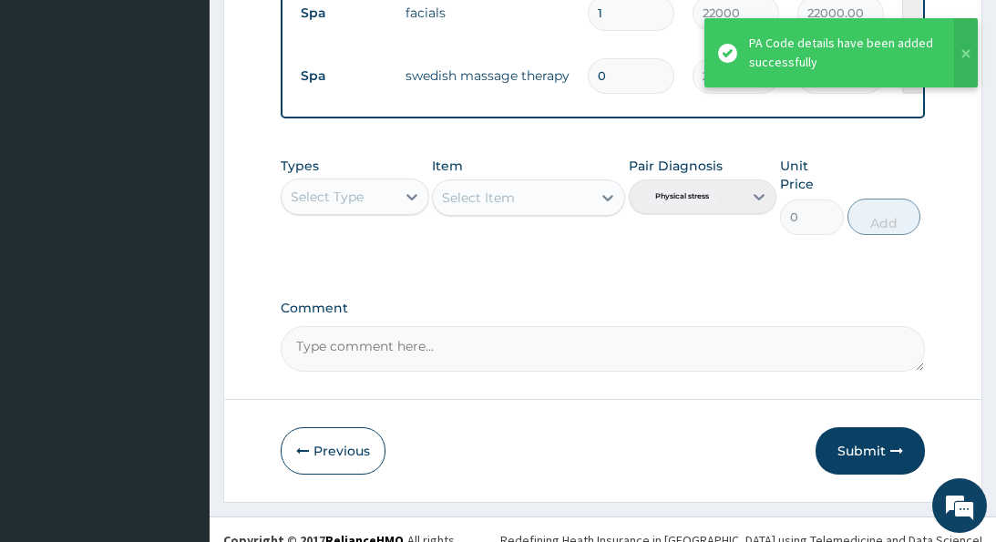
scroll to position [744, 0]
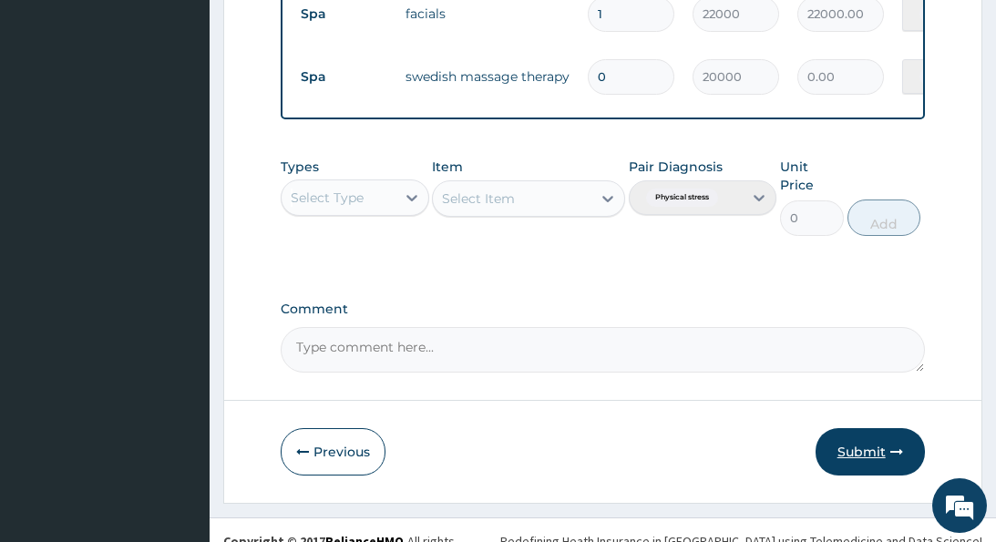
click at [856, 428] on button "Submit" at bounding box center [869, 451] width 109 height 47
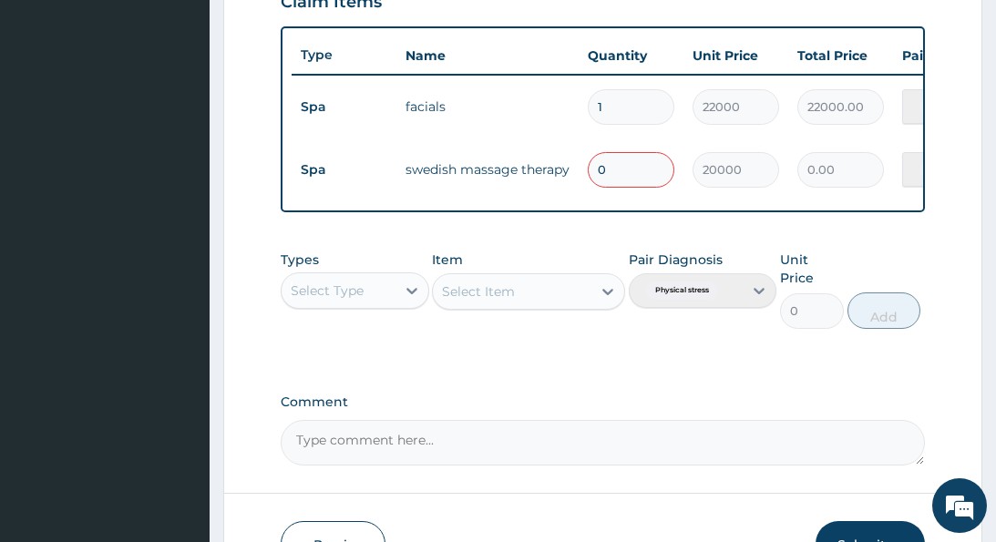
scroll to position [649, 0]
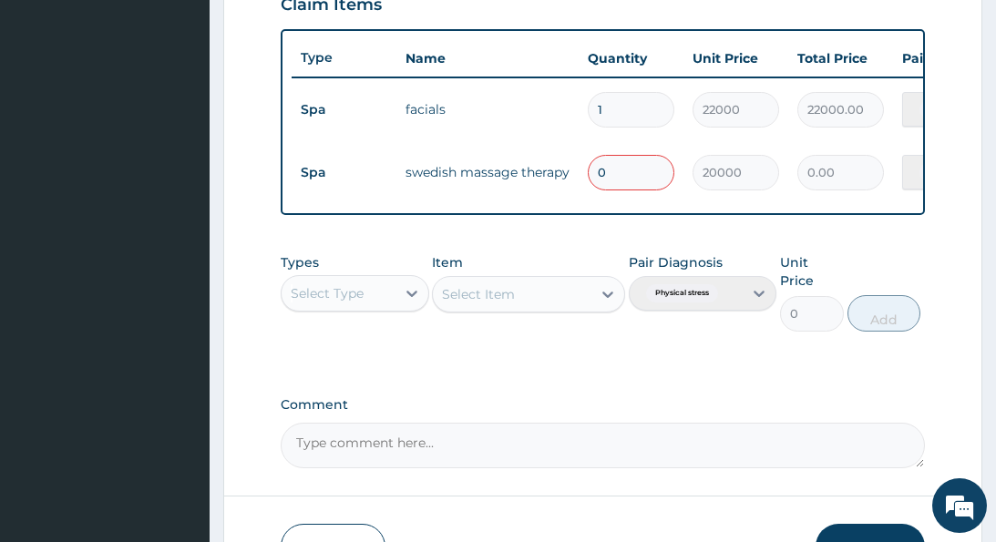
click at [640, 166] on input "0" at bounding box center [631, 173] width 87 height 36
type input "1"
type input "20000.00"
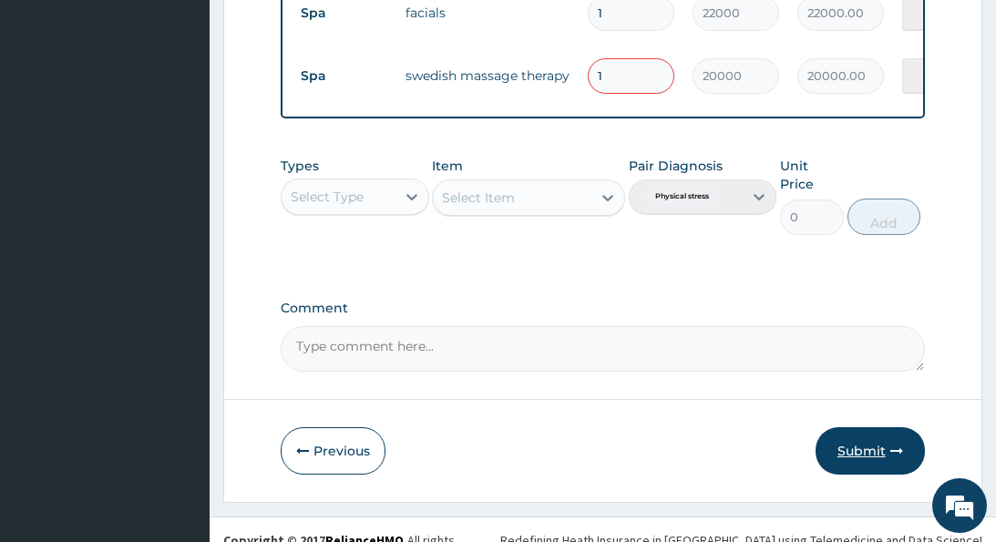
scroll to position [744, 0]
type input "1"
click at [851, 428] on button "Submit" at bounding box center [869, 451] width 109 height 47
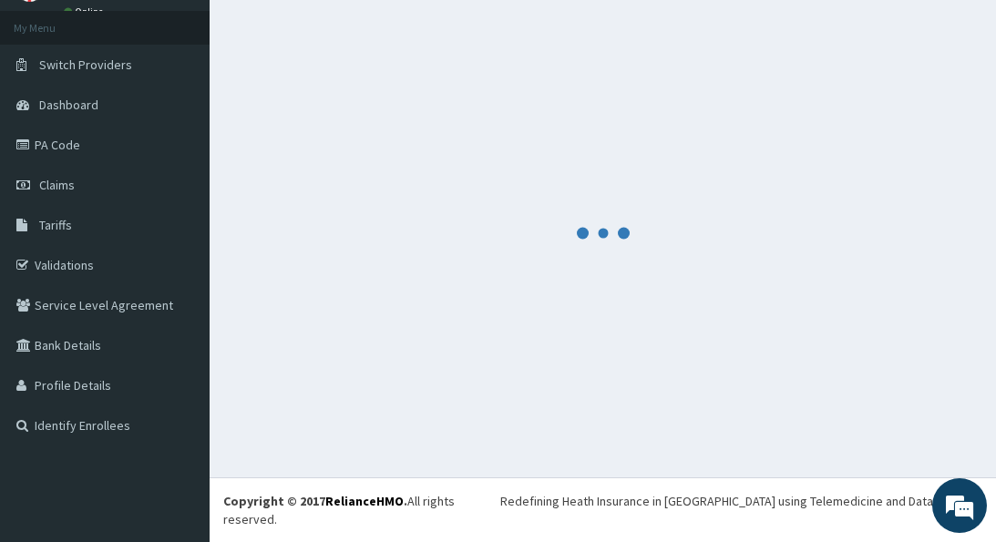
scroll to position [76, 0]
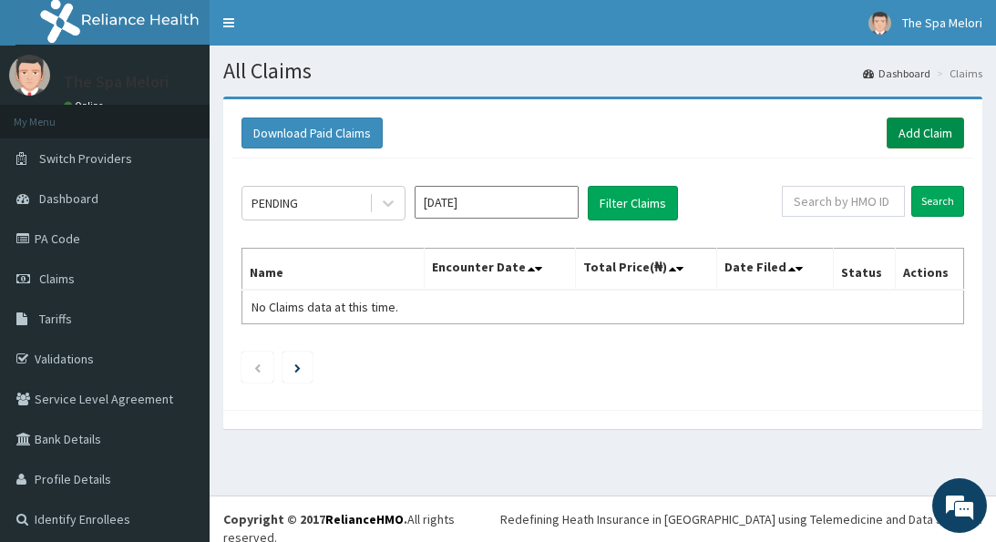
click at [921, 133] on link "Add Claim" at bounding box center [924, 133] width 77 height 31
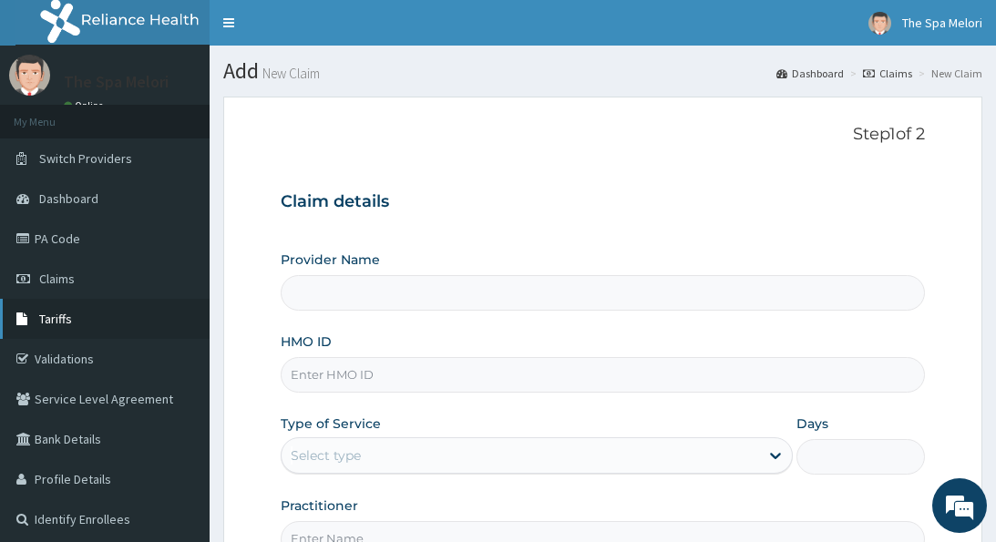
type input "The Spa Melori - Gbagada"
type input "1"
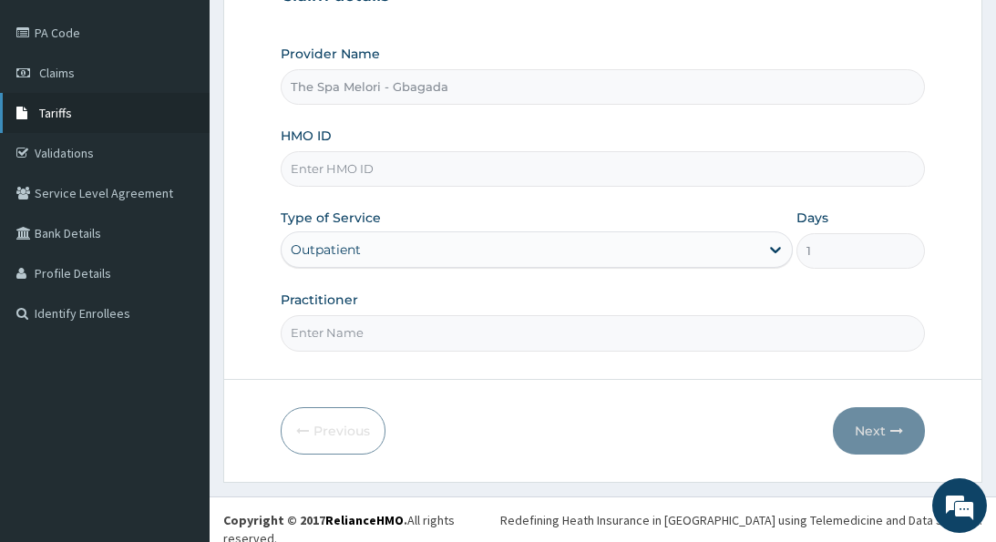
scroll to position [204, 0]
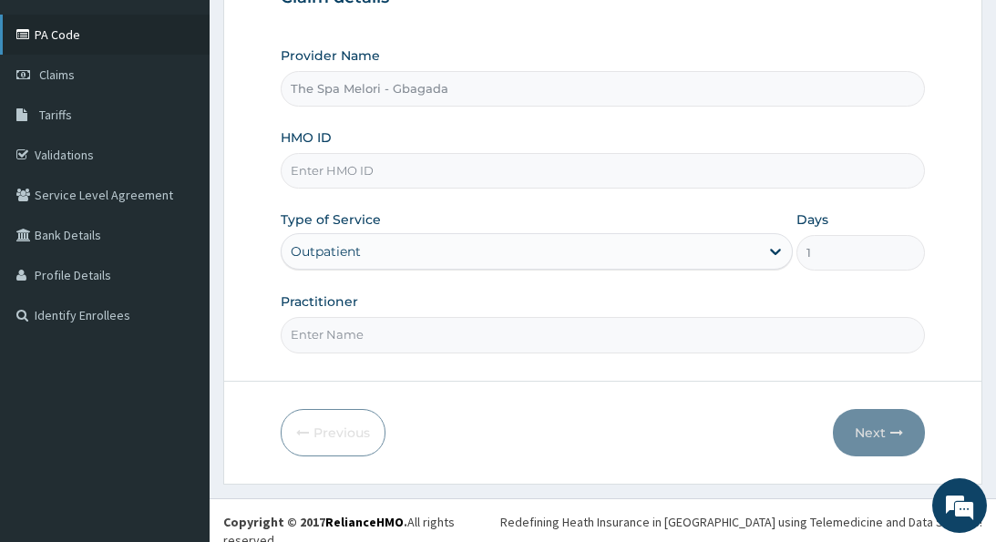
click at [66, 34] on link "PA Code" at bounding box center [104, 35] width 209 height 40
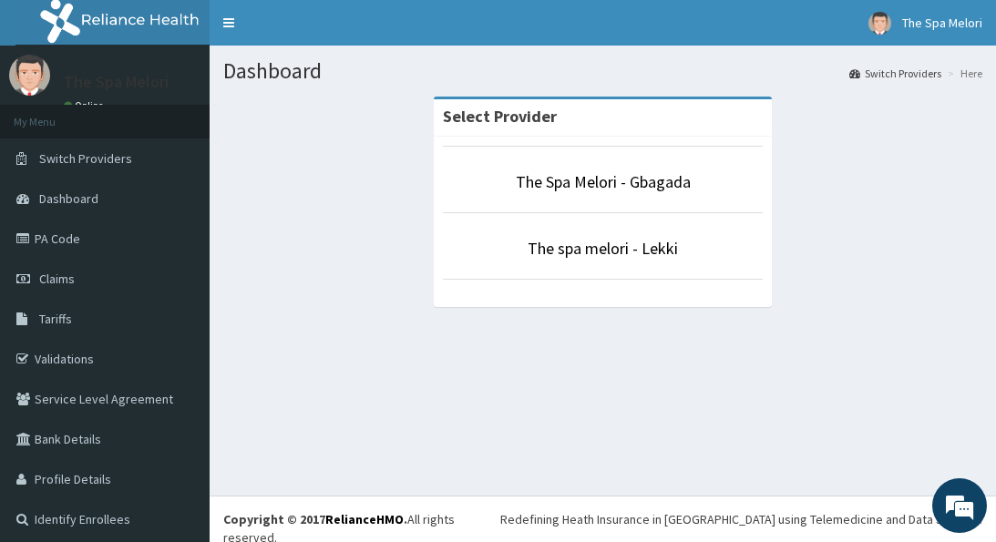
scroll to position [6, 0]
click at [641, 175] on link "The Spa Melori - Gbagada" at bounding box center [603, 181] width 175 height 21
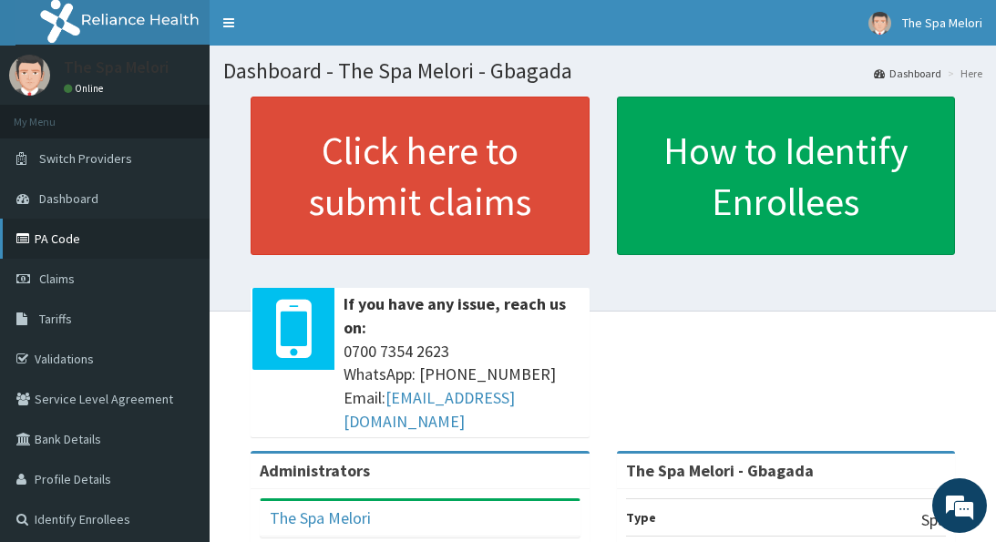
click at [46, 231] on link "PA Code" at bounding box center [104, 239] width 209 height 40
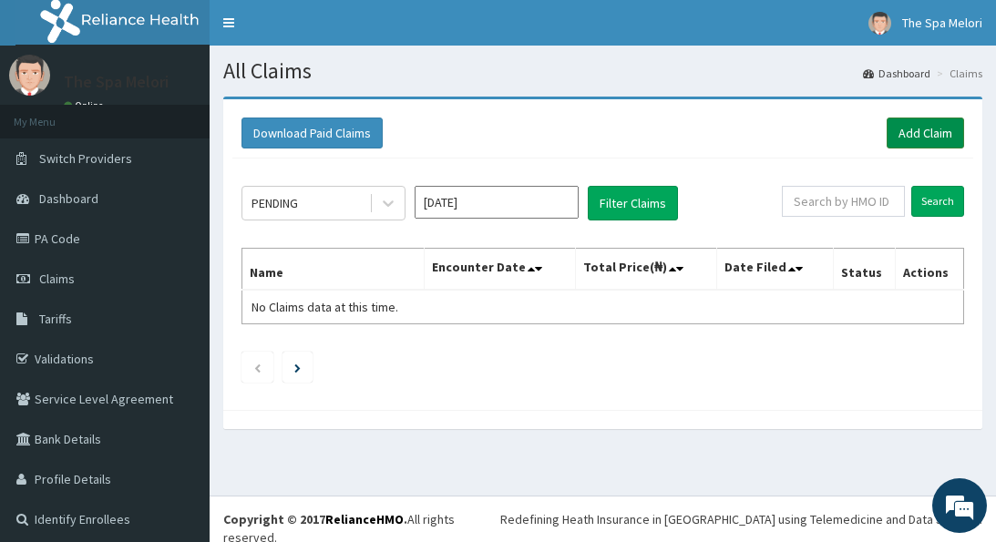
click at [931, 131] on link "Add Claim" at bounding box center [924, 133] width 77 height 31
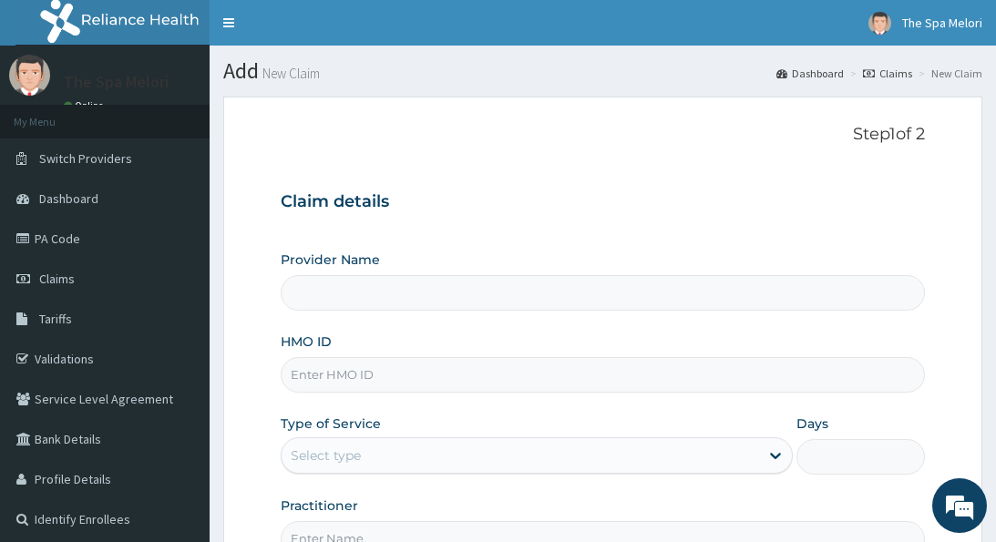
type input "The Spa Melori - Gbagada"
type input "1"
click at [447, 376] on input "HMO ID" at bounding box center [602, 375] width 643 height 36
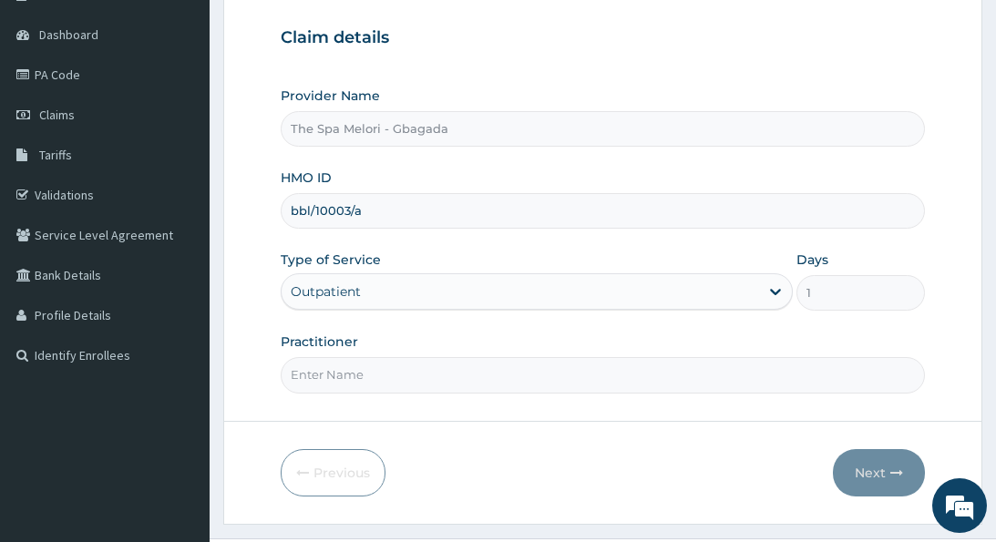
type input "bbl/10003/a"
click at [493, 371] on input "Practitioner" at bounding box center [602, 375] width 643 height 36
type input "kp"
click at [874, 464] on button "Next" at bounding box center [879, 472] width 92 height 47
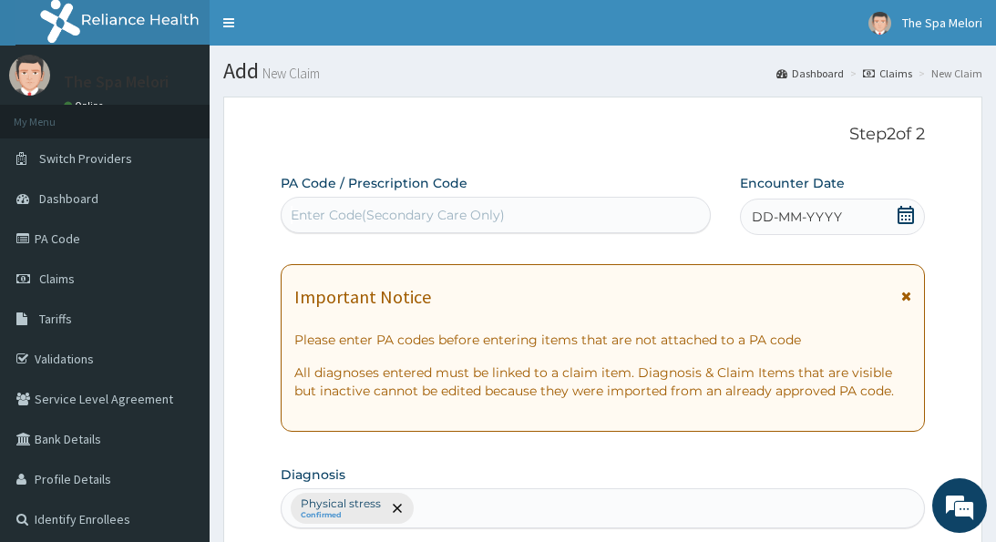
click at [585, 209] on div "Enter Code(Secondary Care Only)" at bounding box center [495, 214] width 428 height 29
paste input "PA/5AE89F"
type input "PA/5AE89F"
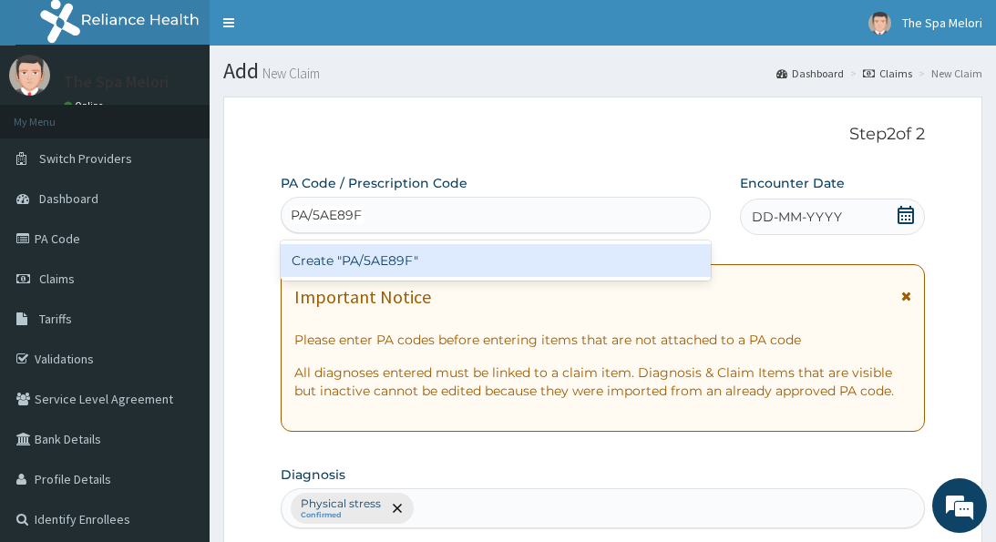
click at [425, 257] on div "Create "PA/5AE89F"" at bounding box center [496, 260] width 430 height 33
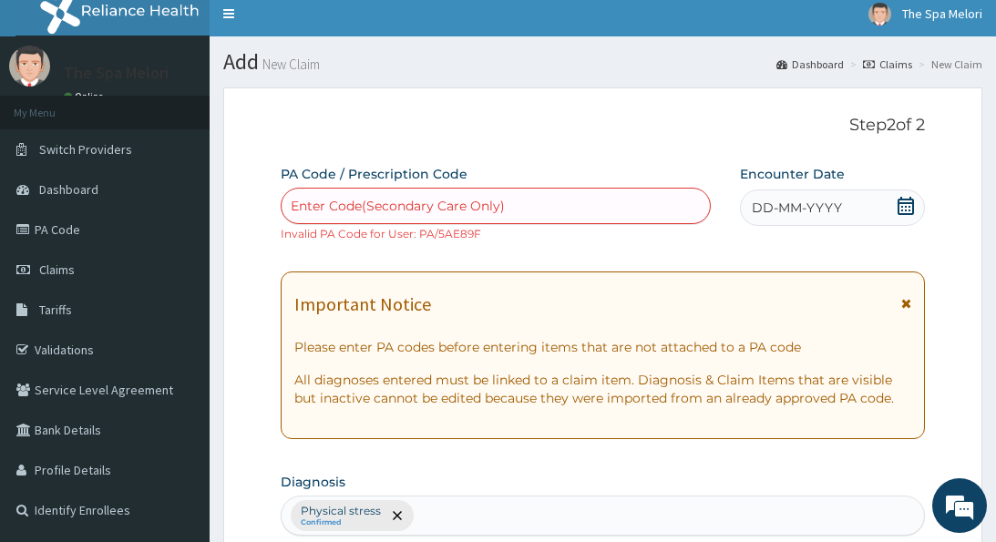
scroll to position [11, 0]
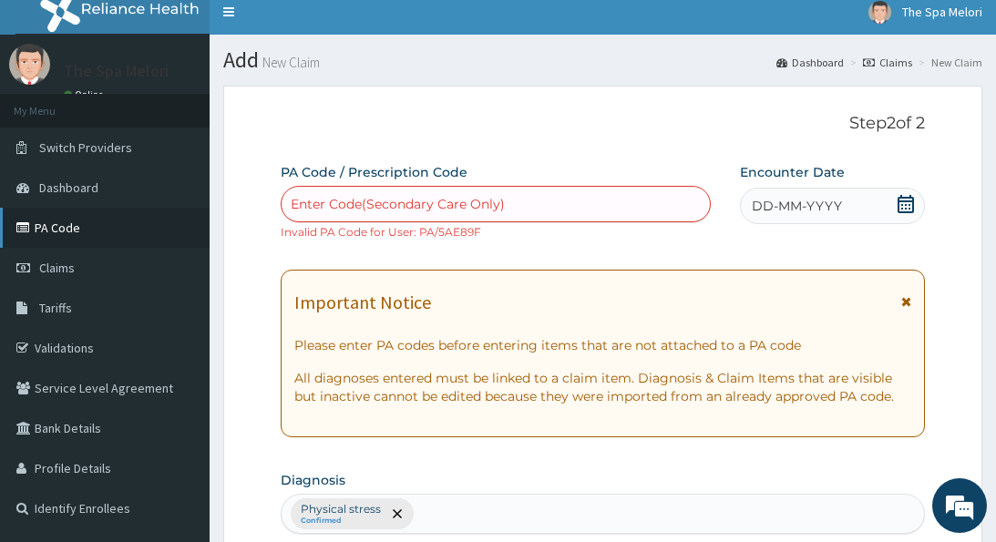
click at [56, 222] on link "PA Code" at bounding box center [104, 228] width 209 height 40
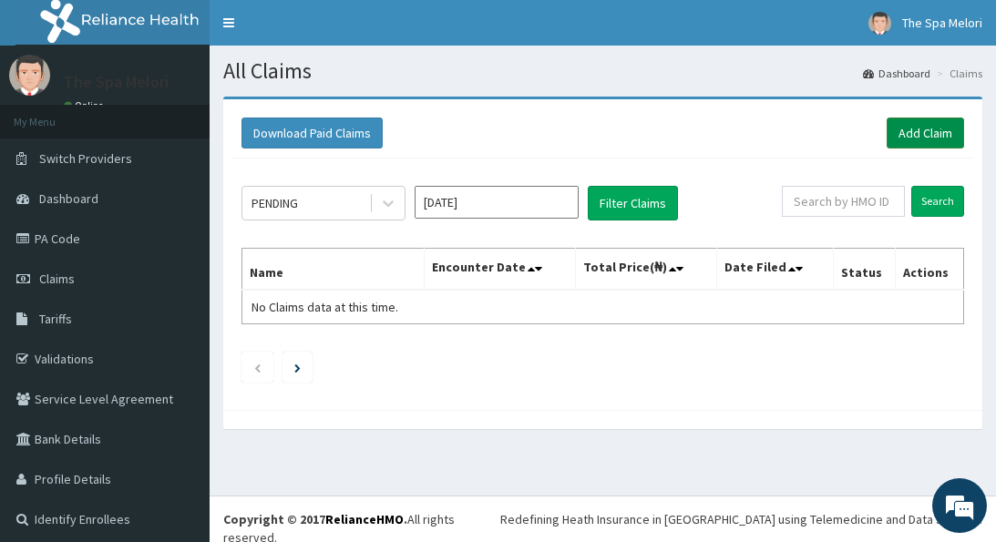
click at [914, 134] on link "Add Claim" at bounding box center [924, 133] width 77 height 31
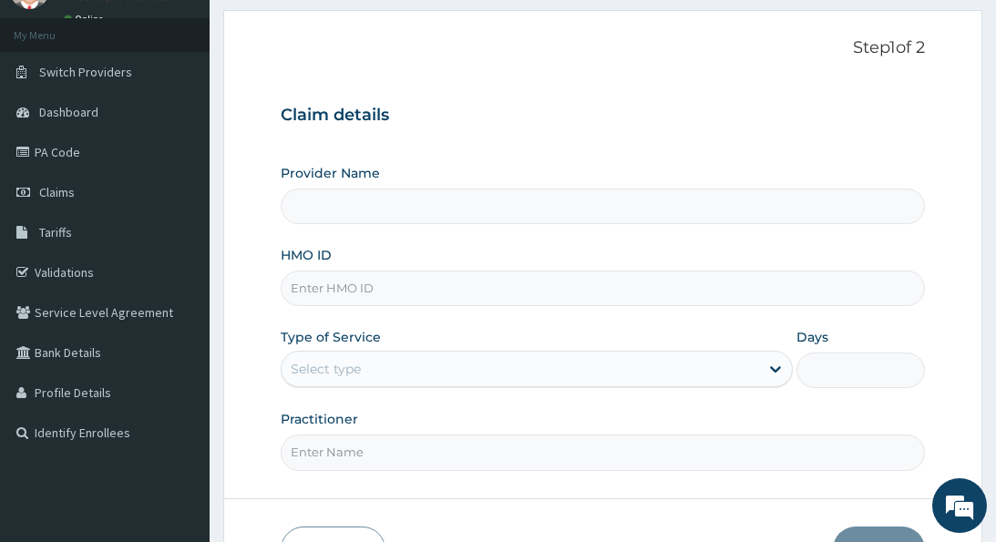
scroll to position [88, 0]
click at [544, 285] on input "HMO ID" at bounding box center [602, 287] width 643 height 36
type input "The Spa Melori - Gbagada"
type input "1"
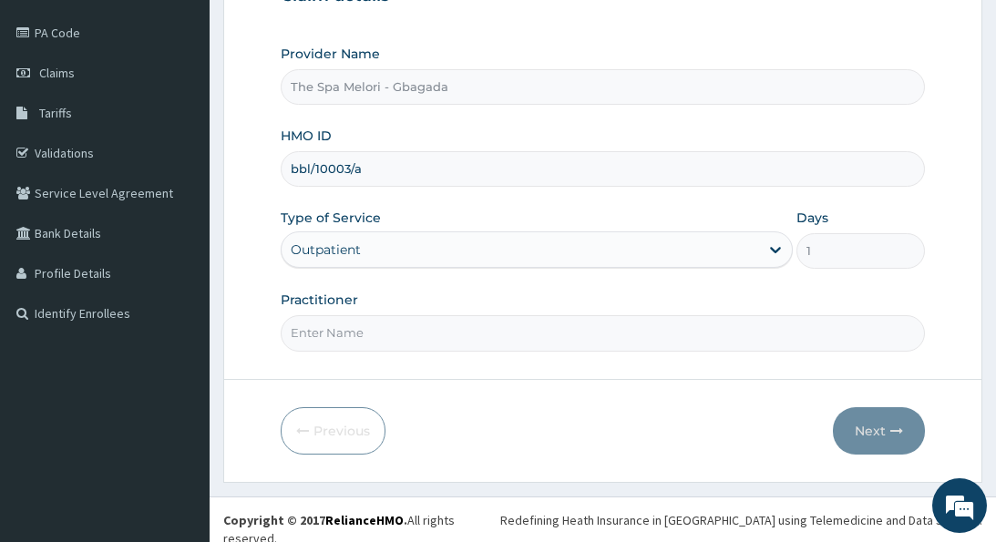
scroll to position [204, 0]
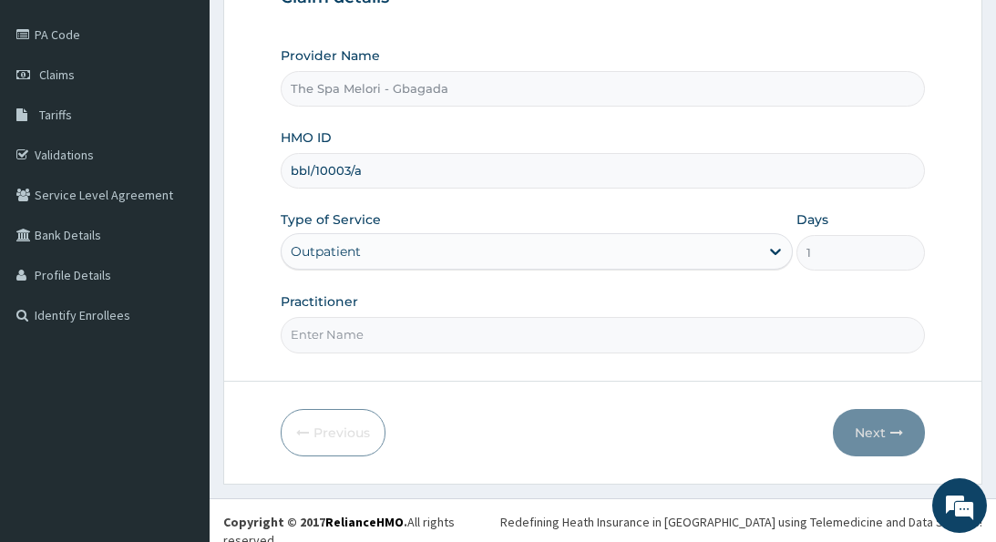
type input "bbl/10003/a"
drag, startPoint x: 523, startPoint y: 331, endPoint x: 523, endPoint y: 307, distance: 23.7
click at [523, 330] on input "Practitioner" at bounding box center [602, 335] width 643 height 36
type input "kp"
click at [876, 432] on button "Next" at bounding box center [879, 432] width 92 height 47
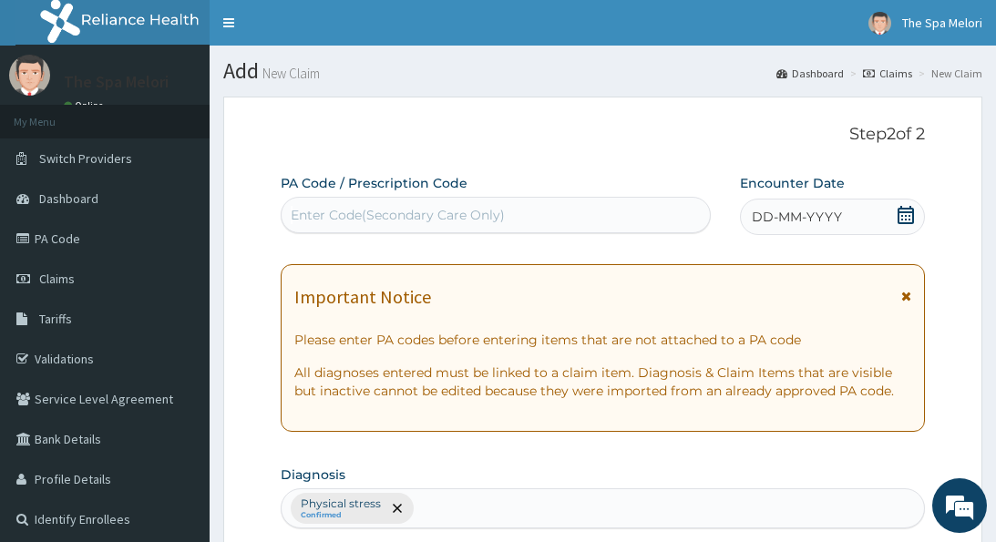
scroll to position [0, 0]
click at [541, 210] on div "Enter Code(Secondary Care Only)" at bounding box center [495, 214] width 428 height 29
paste input "PA/5AE89F"
type input "PA/5AE89F"
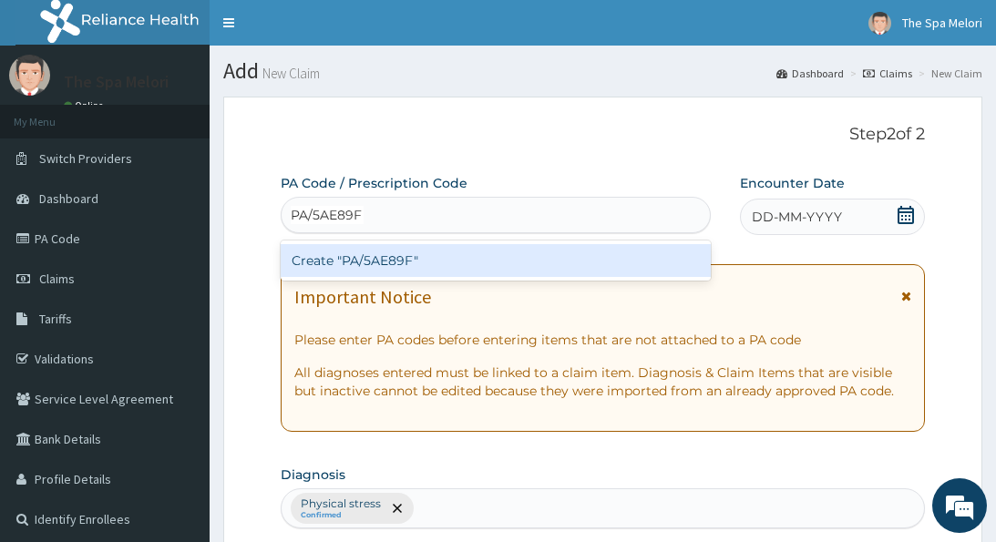
click at [403, 258] on div "Create "PA/5AE89F"" at bounding box center [496, 260] width 430 height 33
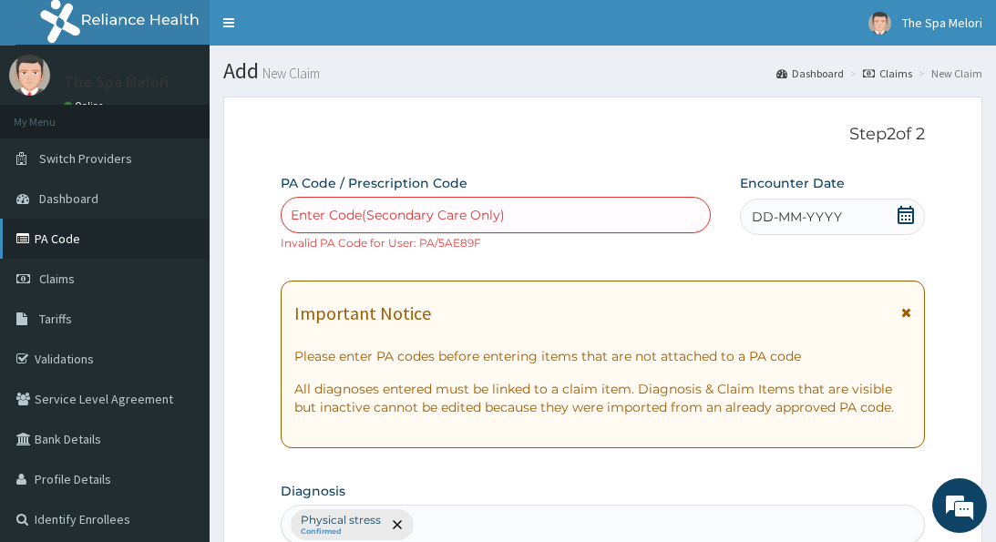
click at [55, 236] on link "PA Code" at bounding box center [104, 239] width 209 height 40
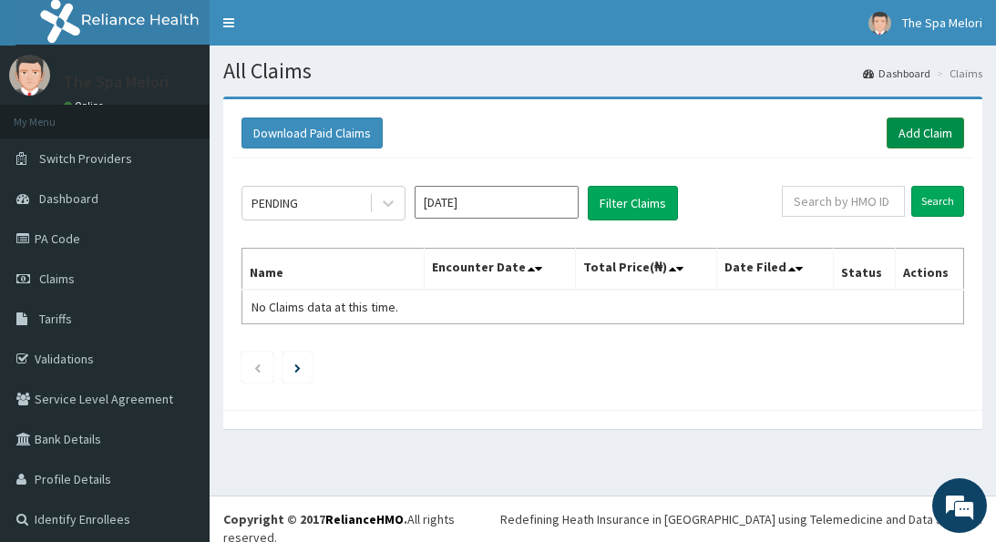
click at [925, 128] on link "Add Claim" at bounding box center [924, 133] width 77 height 31
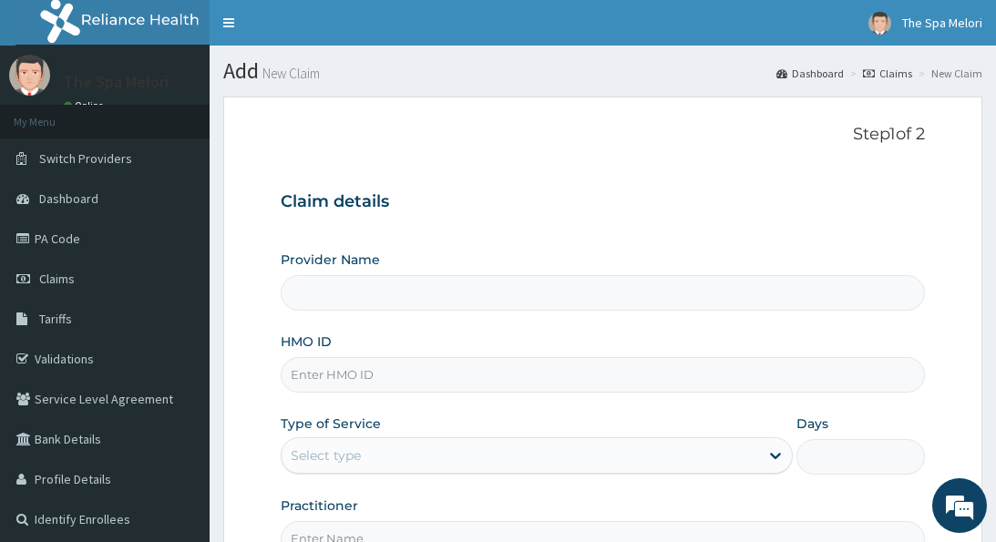
click at [454, 370] on input "HMO ID" at bounding box center [602, 375] width 643 height 36
type input "The Spa Melori - Gbagada"
type input "1"
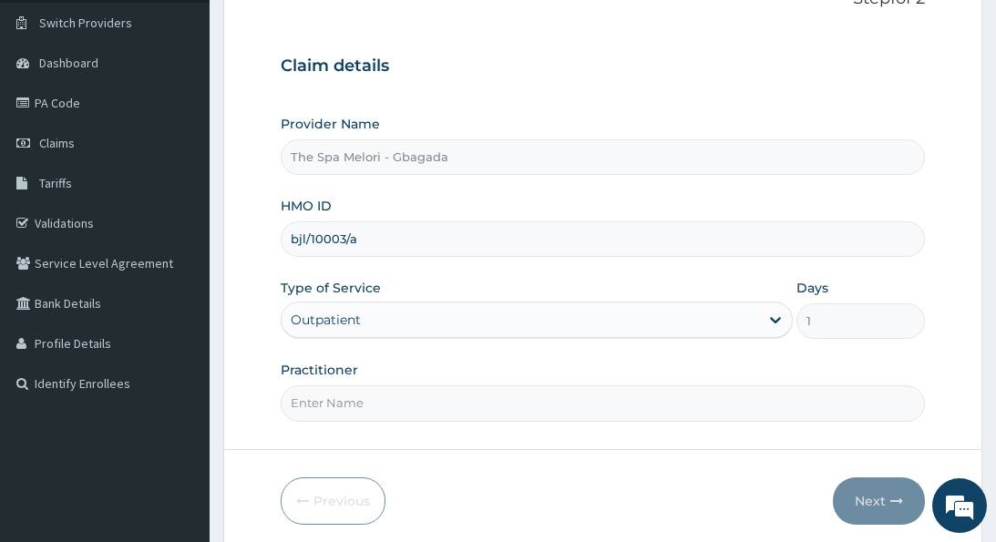
scroll to position [141, 0]
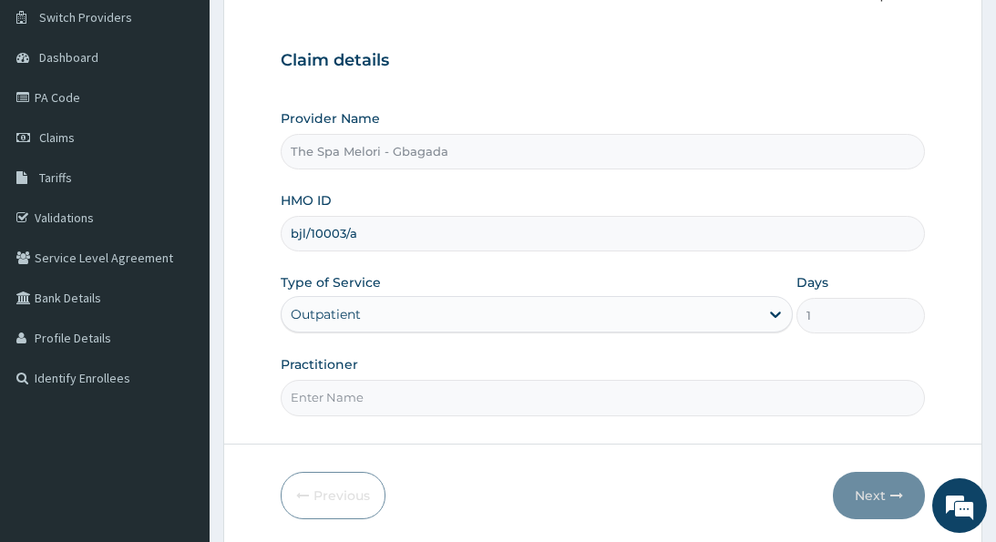
type input "bjl/10003/a"
click at [305, 390] on input "Practitioner" at bounding box center [602, 398] width 643 height 36
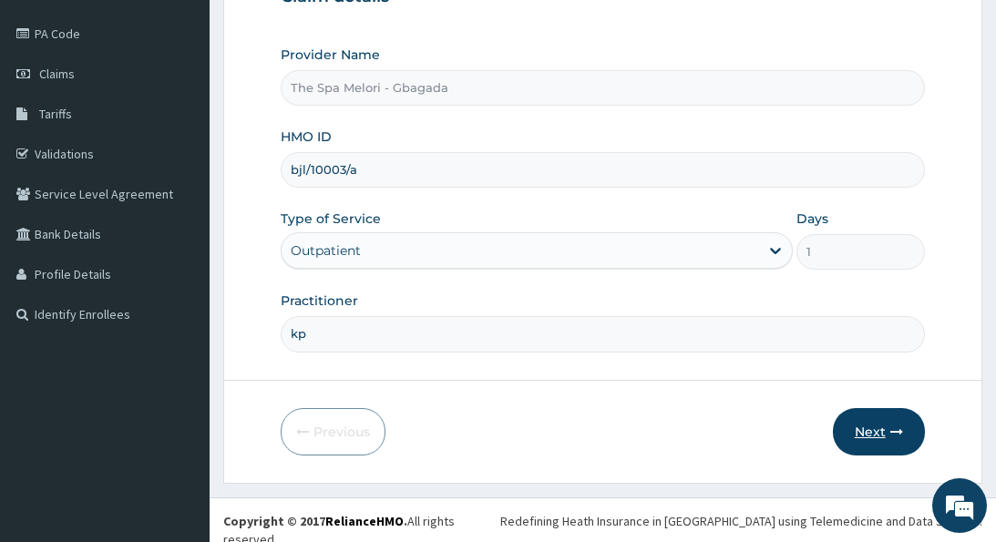
scroll to position [204, 0]
type input "kp"
click at [869, 423] on button "Next" at bounding box center [879, 432] width 92 height 47
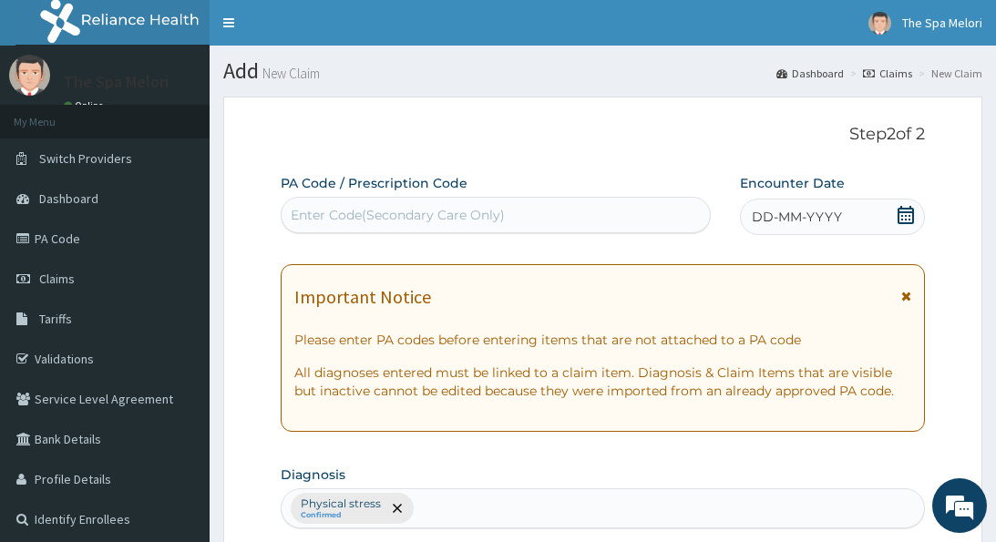
scroll to position [0, 0]
click at [675, 213] on div "Enter Code(Secondary Care Only)" at bounding box center [495, 214] width 428 height 29
paste input "PA/5AE89F"
type input "PA/5AE89F"
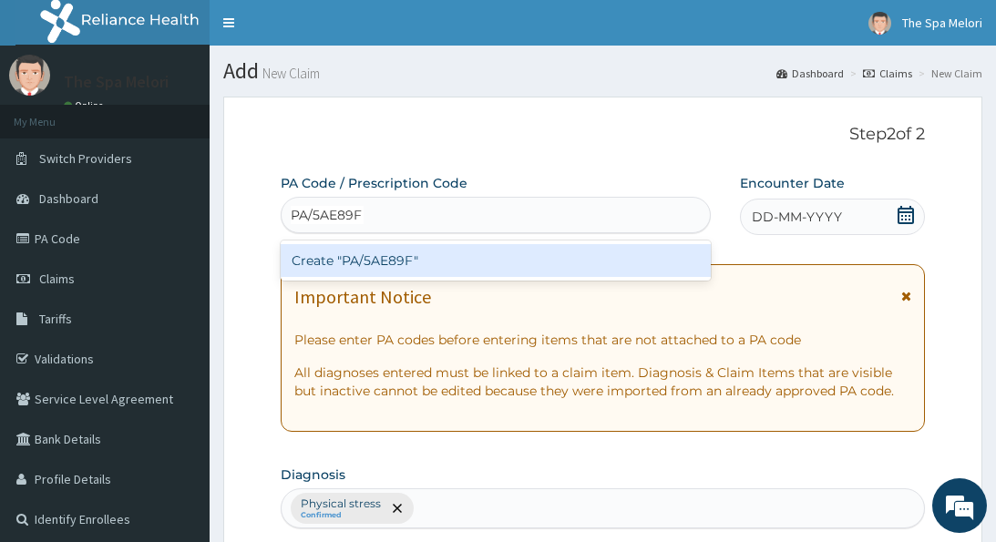
click at [454, 260] on div "Create "PA/5AE89F"" at bounding box center [496, 260] width 430 height 33
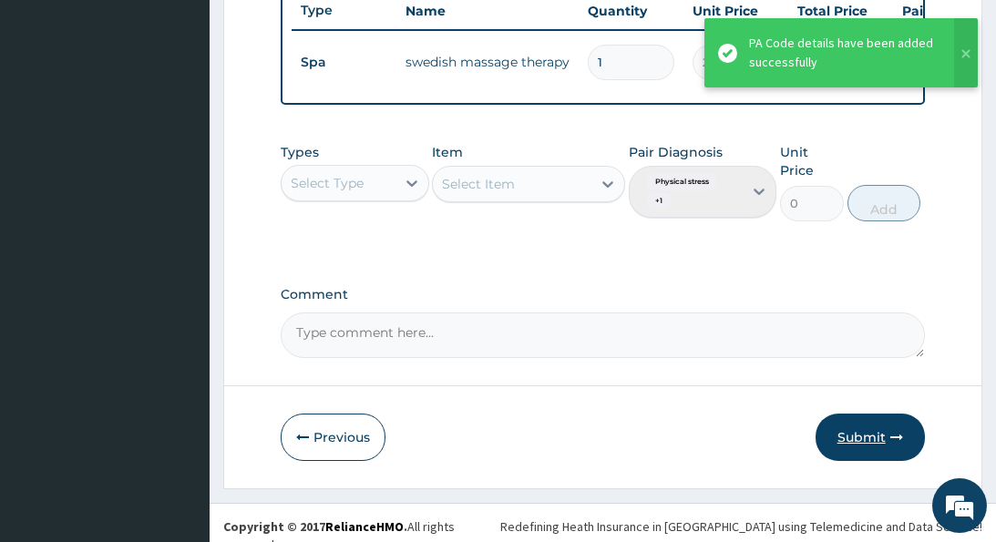
scroll to position [695, 0]
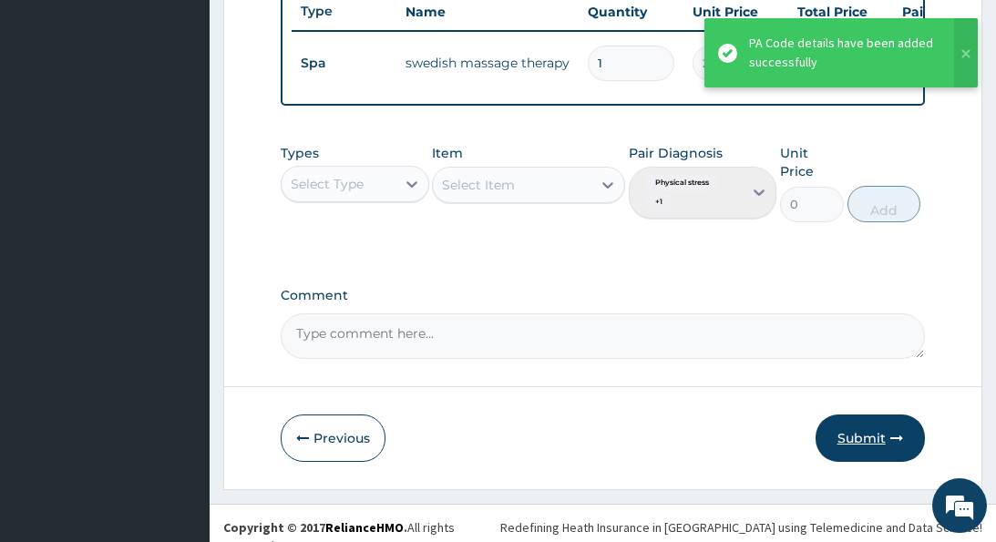
click at [874, 419] on button "Submit" at bounding box center [869, 437] width 109 height 47
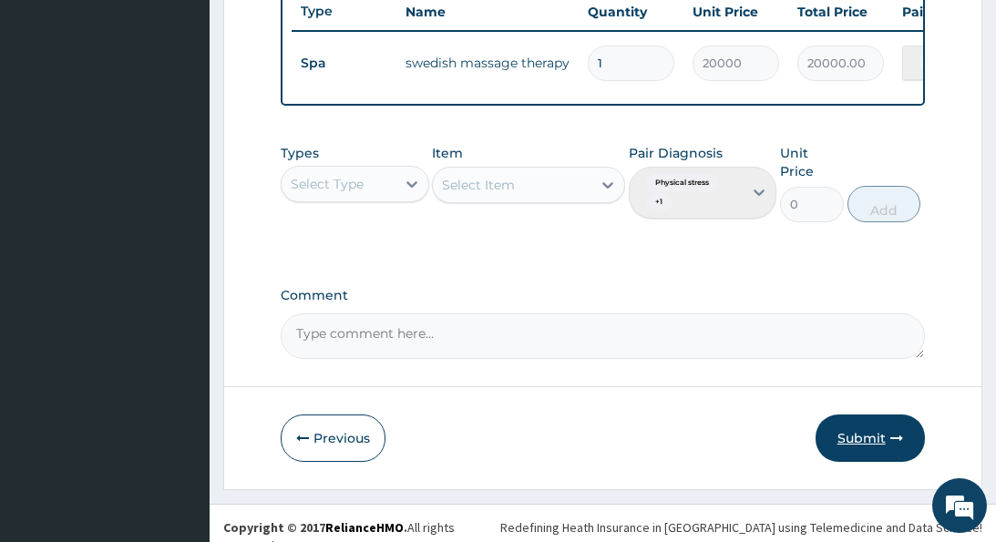
click at [867, 422] on button "Submit" at bounding box center [869, 437] width 109 height 47
click at [852, 432] on button "Submit" at bounding box center [869, 437] width 109 height 47
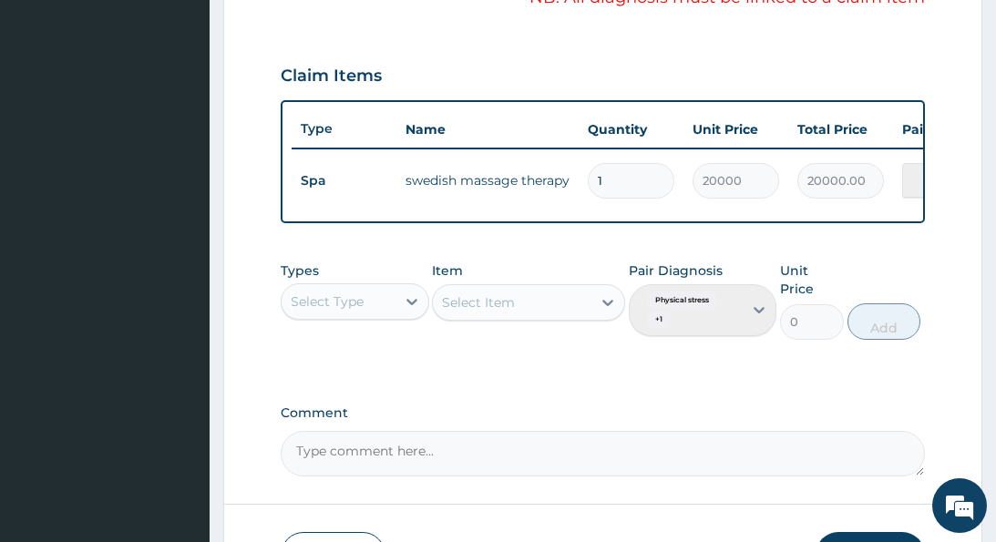
scroll to position [580, 0]
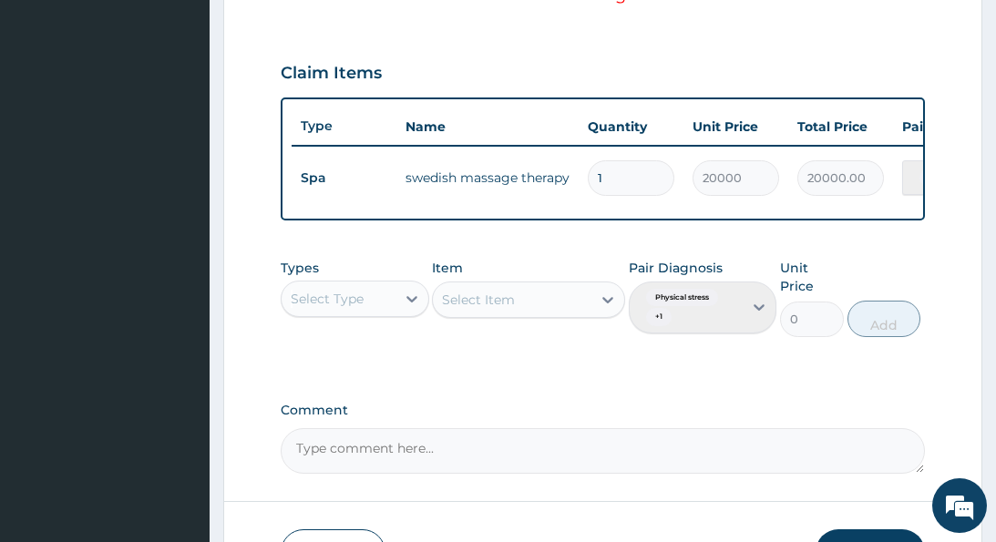
click at [654, 168] on input "1" at bounding box center [631, 178] width 87 height 36
type input "0.00"
type input "1"
type input "20000.00"
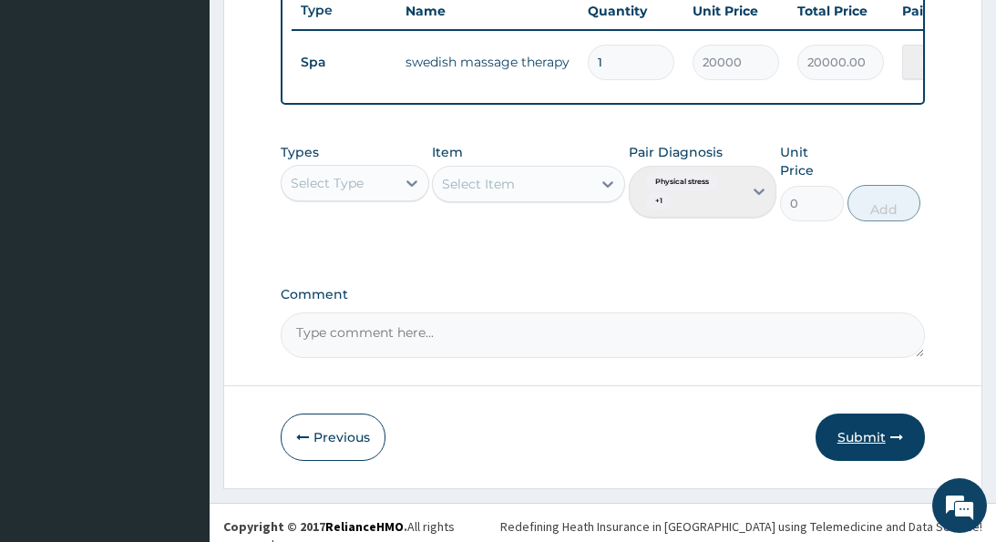
scroll to position [695, 0]
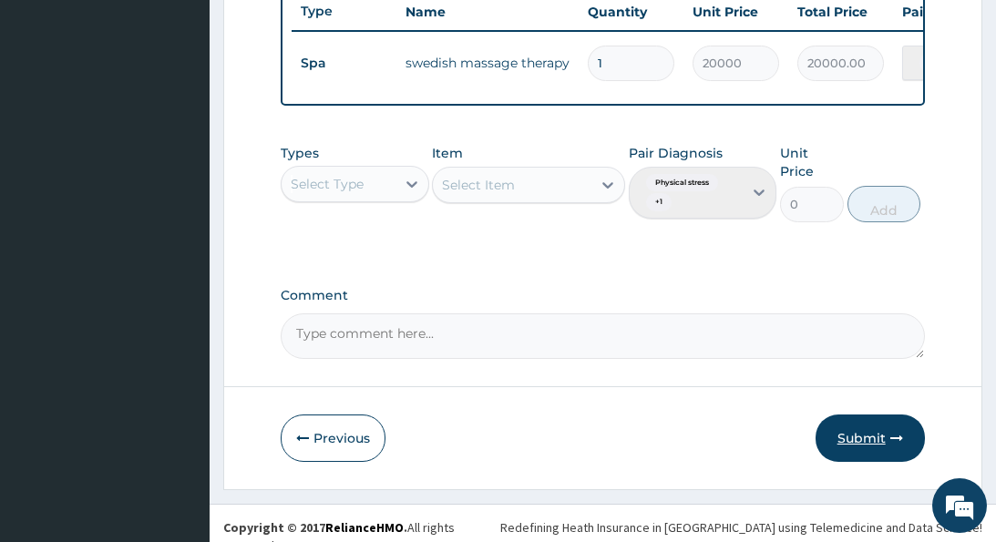
click at [878, 428] on button "Submit" at bounding box center [869, 437] width 109 height 47
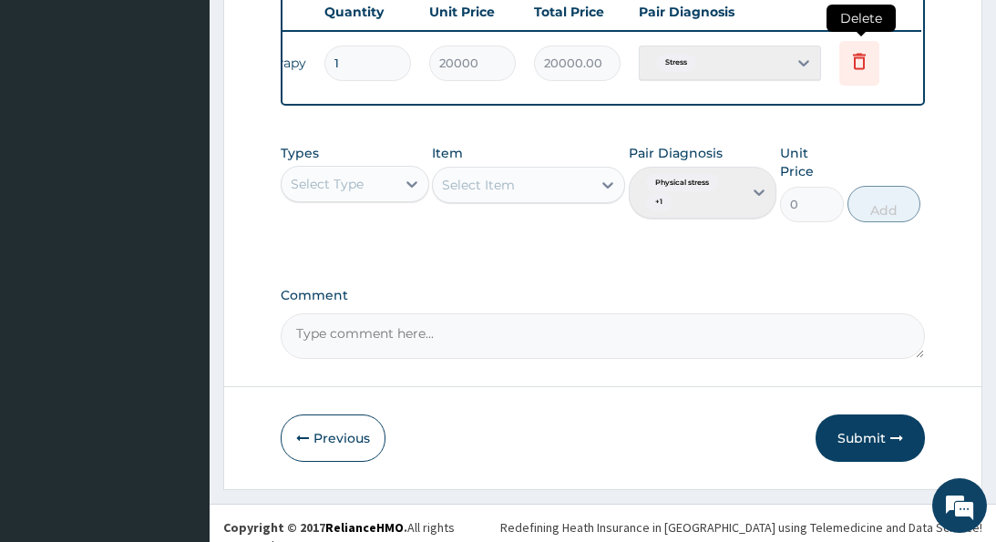
scroll to position [0, 262]
click at [864, 55] on icon at bounding box center [859, 61] width 13 height 16
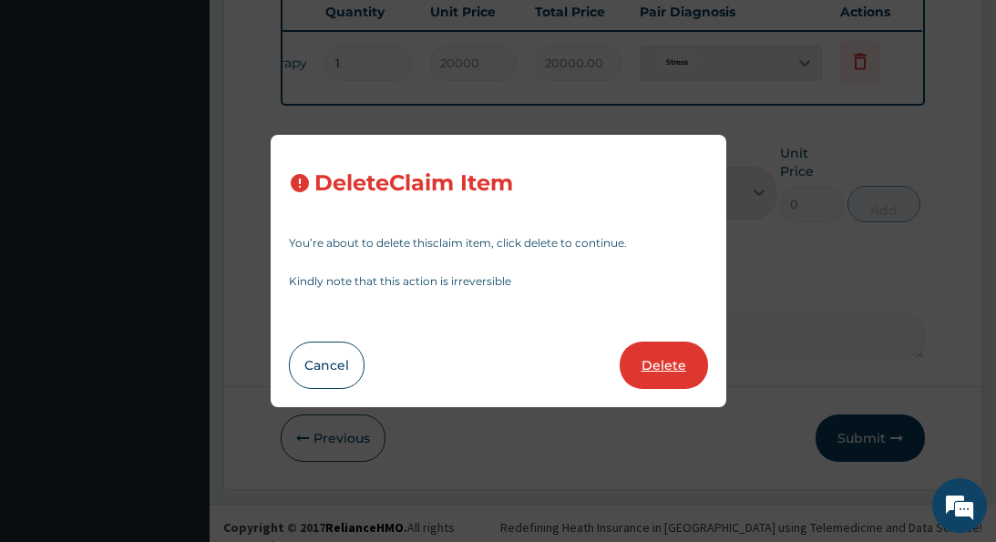
click at [667, 358] on button "Delete" at bounding box center [663, 365] width 88 height 47
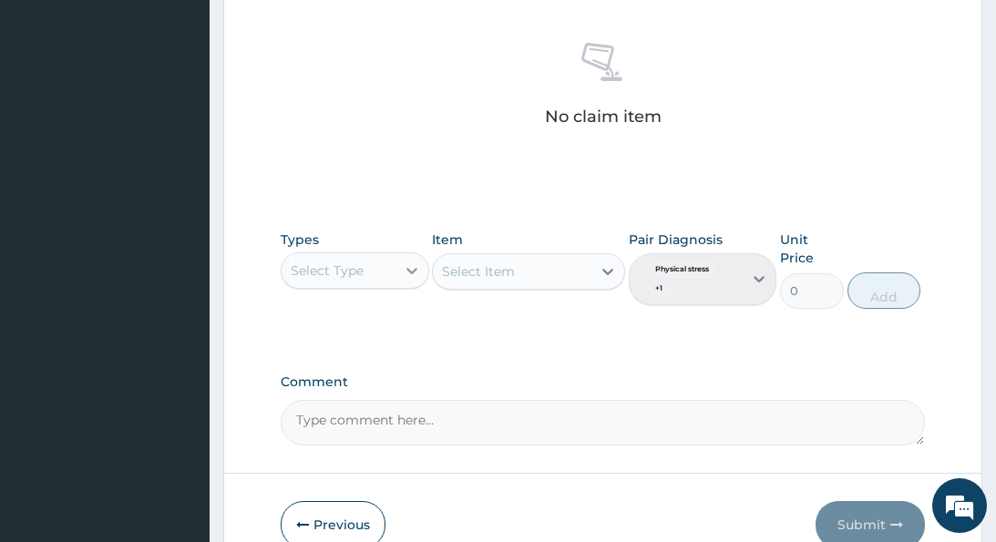
click at [407, 268] on icon at bounding box center [412, 270] width 18 height 18
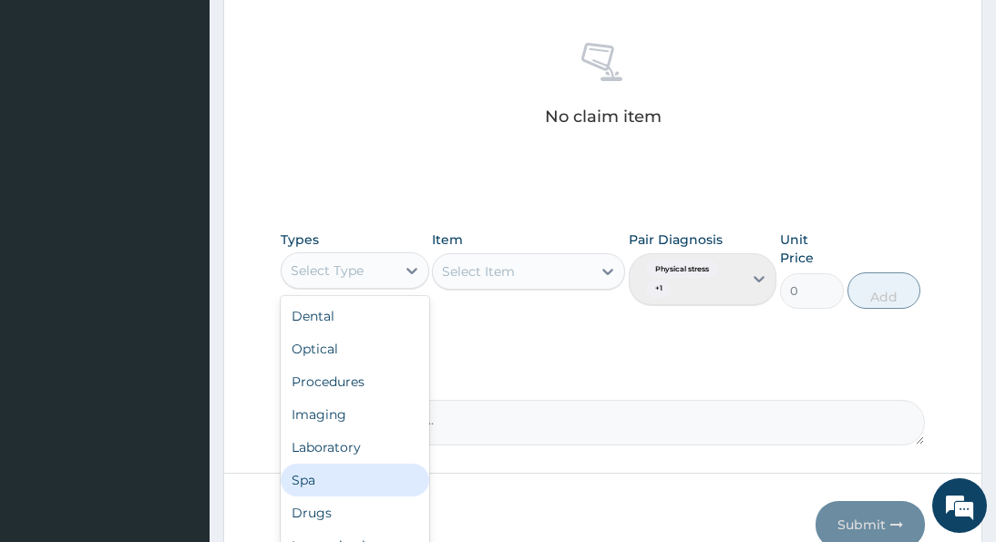
click at [321, 472] on div "Spa" at bounding box center [355, 480] width 148 height 33
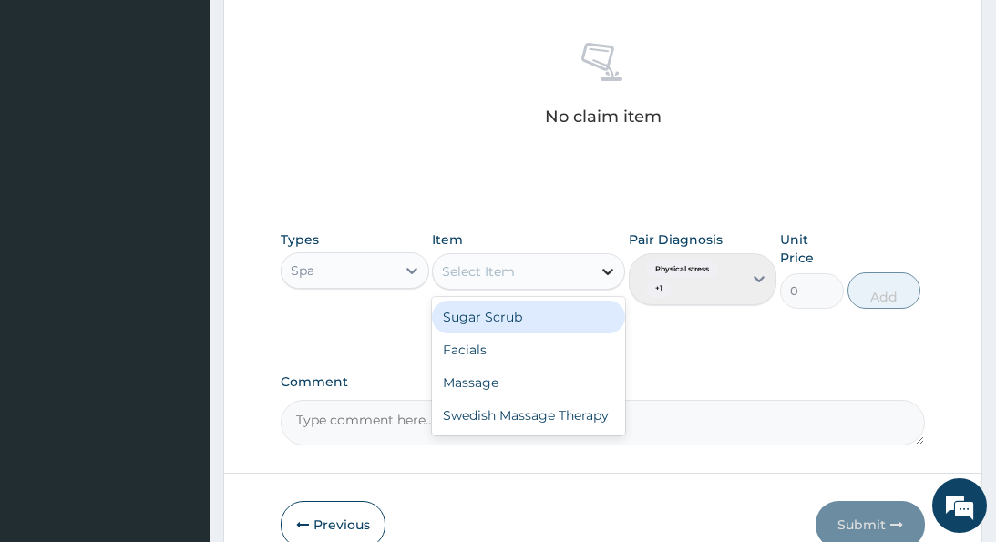
click at [604, 265] on icon at bounding box center [607, 271] width 18 height 18
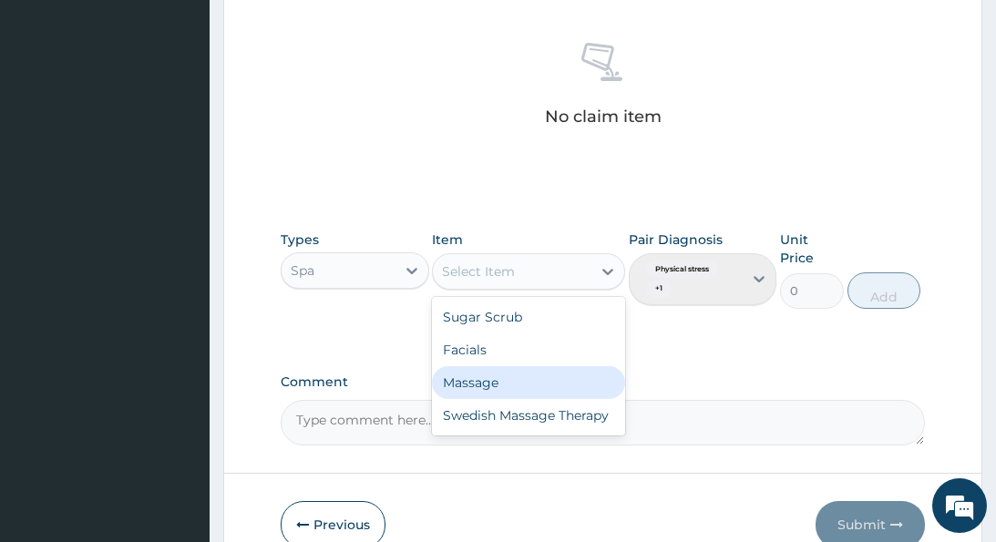
click at [490, 377] on div "Massage" at bounding box center [528, 382] width 193 height 33
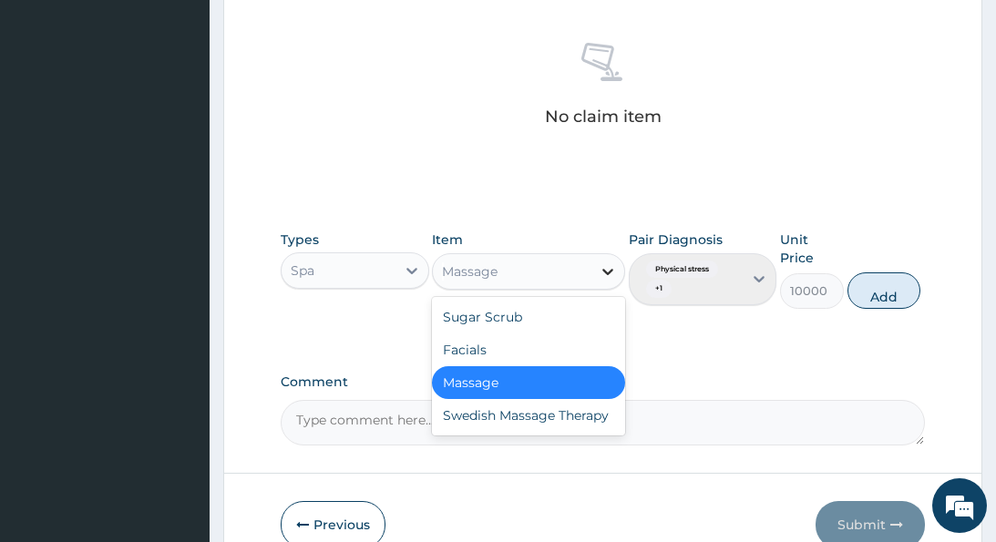
click at [606, 267] on icon at bounding box center [607, 271] width 18 height 18
click at [512, 412] on div "Swedish Massage Therapy" at bounding box center [528, 415] width 193 height 33
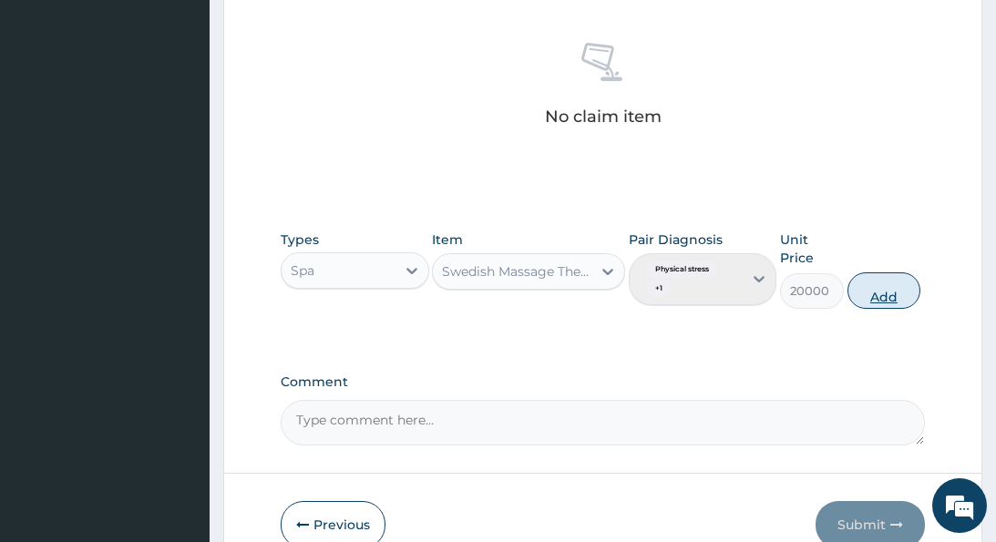
click at [888, 278] on button "Add" at bounding box center [883, 290] width 73 height 36
type input "0"
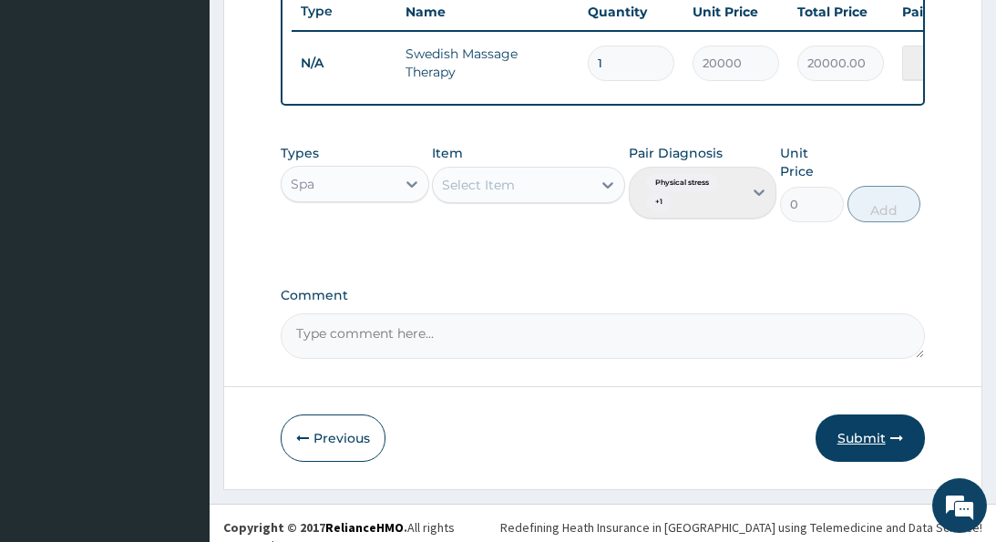
click at [865, 417] on button "Submit" at bounding box center [869, 437] width 109 height 47
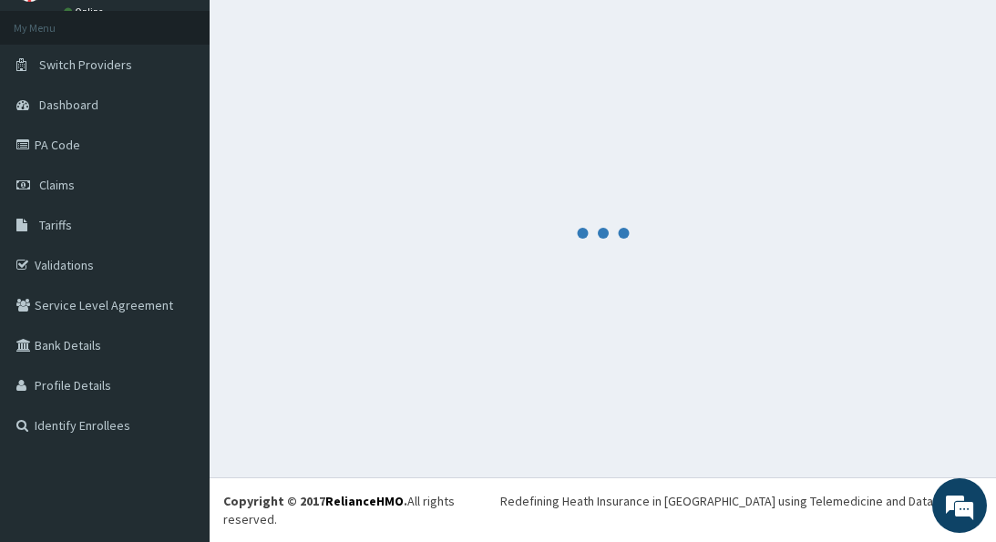
scroll to position [76, 0]
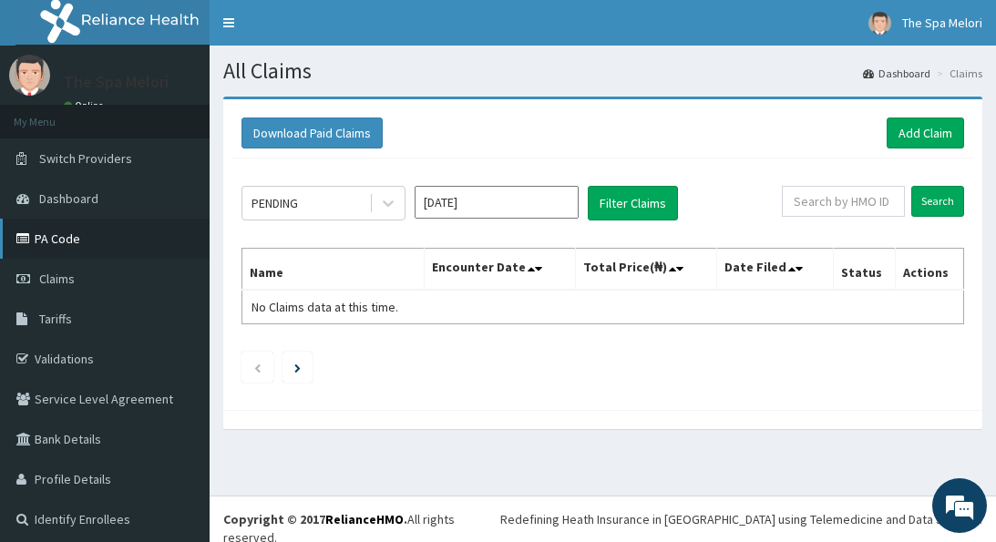
click at [57, 237] on link "PA Code" at bounding box center [104, 239] width 209 height 40
click at [915, 134] on link "Add Claim" at bounding box center [924, 133] width 77 height 31
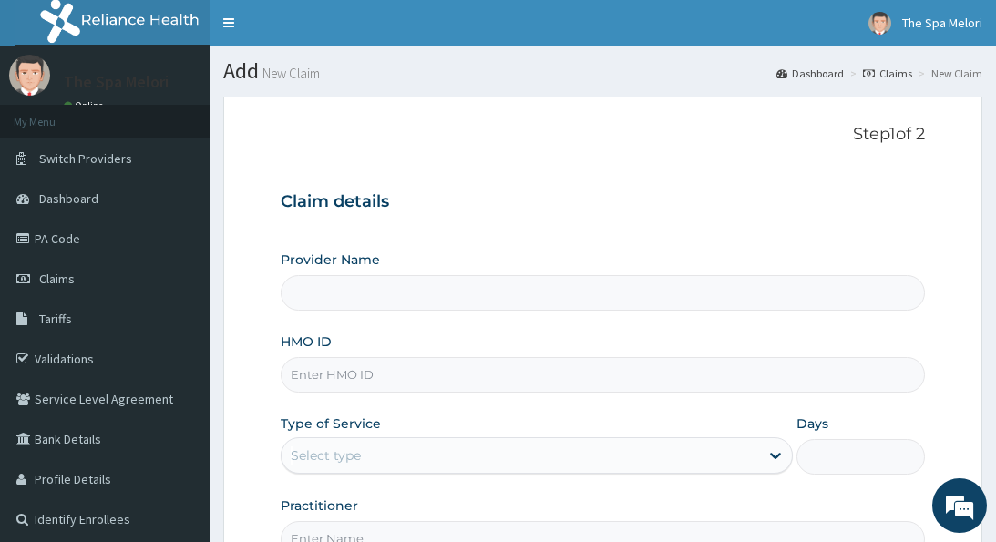
click at [501, 362] on input "HMO ID" at bounding box center [602, 375] width 643 height 36
type input "tl"
type input "The Spa Melori - Gbagada"
type input "1"
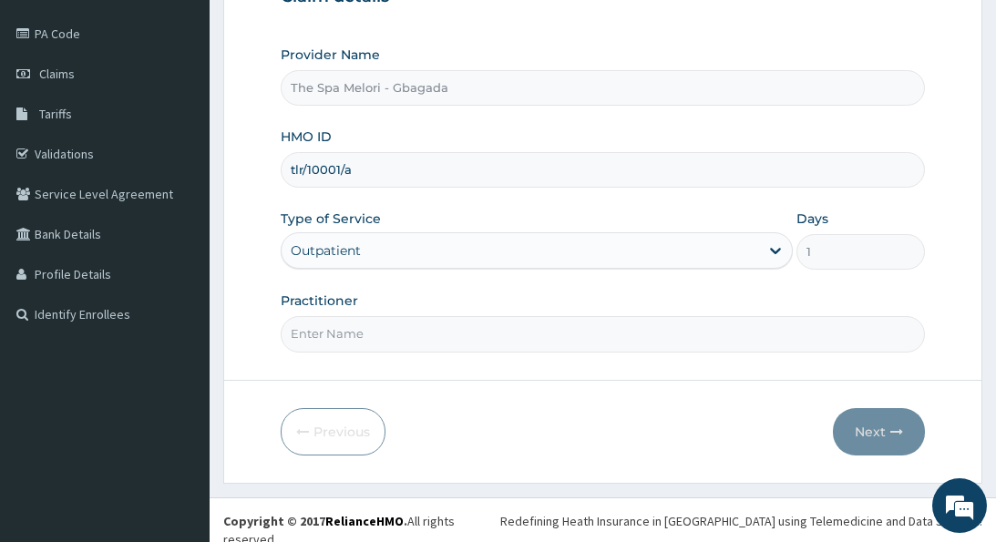
scroll to position [204, 0]
type input "tlr/10001/a"
drag, startPoint x: 409, startPoint y: 332, endPoint x: 414, endPoint y: 261, distance: 71.2
click at [409, 320] on input "Practitioner" at bounding box center [602, 335] width 643 height 36
type input "kp"
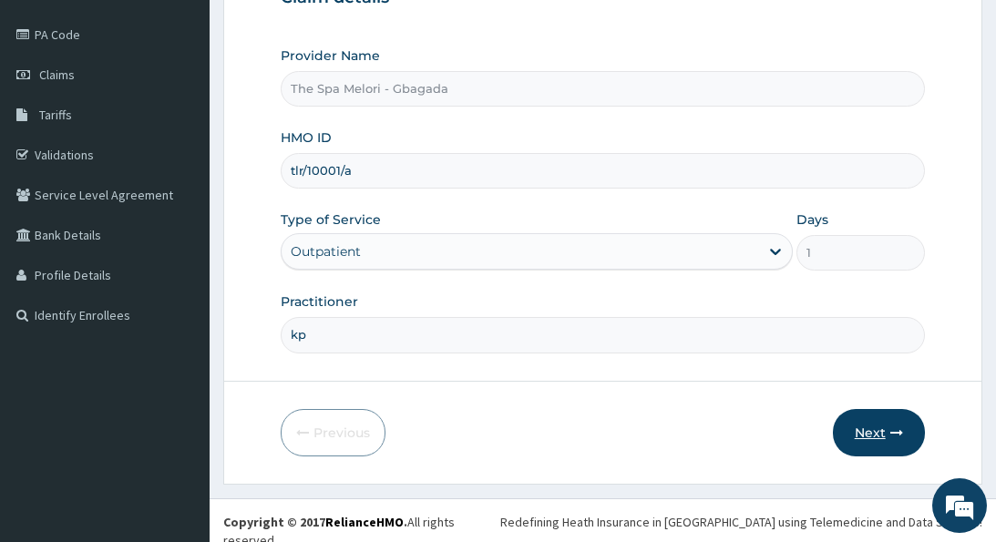
click at [873, 419] on button "Next" at bounding box center [879, 432] width 92 height 47
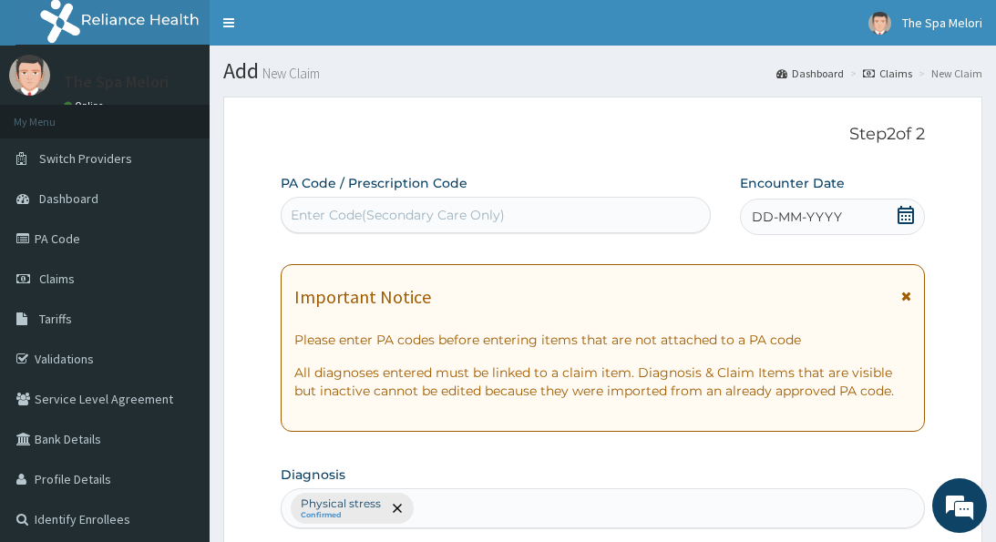
scroll to position [0, 0]
click at [519, 211] on div "Enter Code(Secondary Care Only)" at bounding box center [495, 214] width 428 height 29
paste input "PA/5671CE"
type input "PA/5671CE"
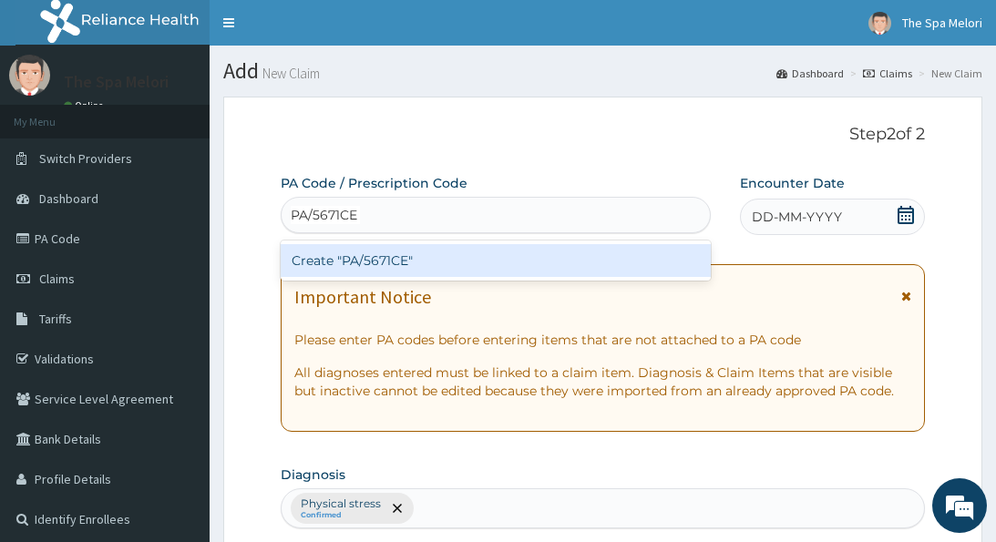
click at [394, 253] on div "Create "PA/5671CE"" at bounding box center [496, 260] width 430 height 33
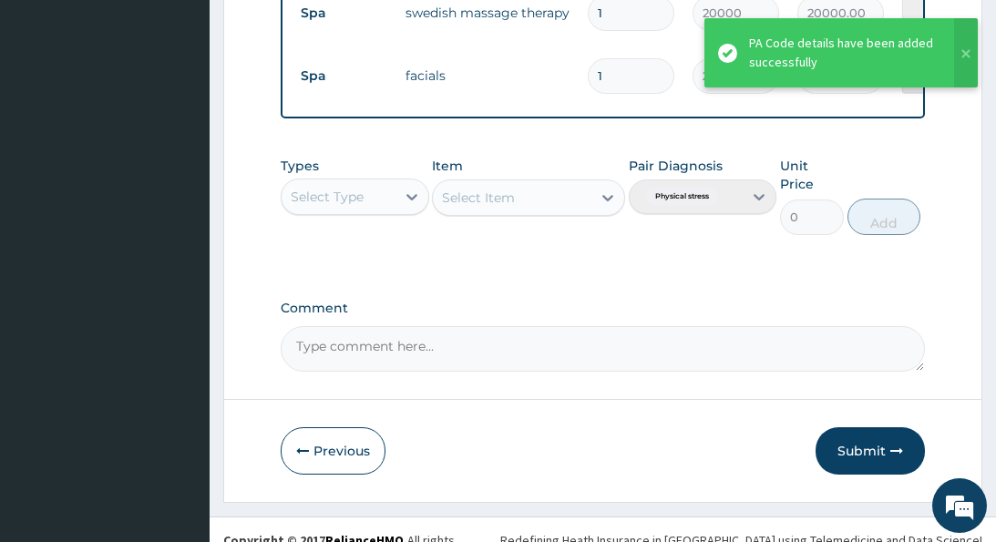
scroll to position [744, 0]
click at [858, 432] on button "Submit" at bounding box center [869, 451] width 109 height 47
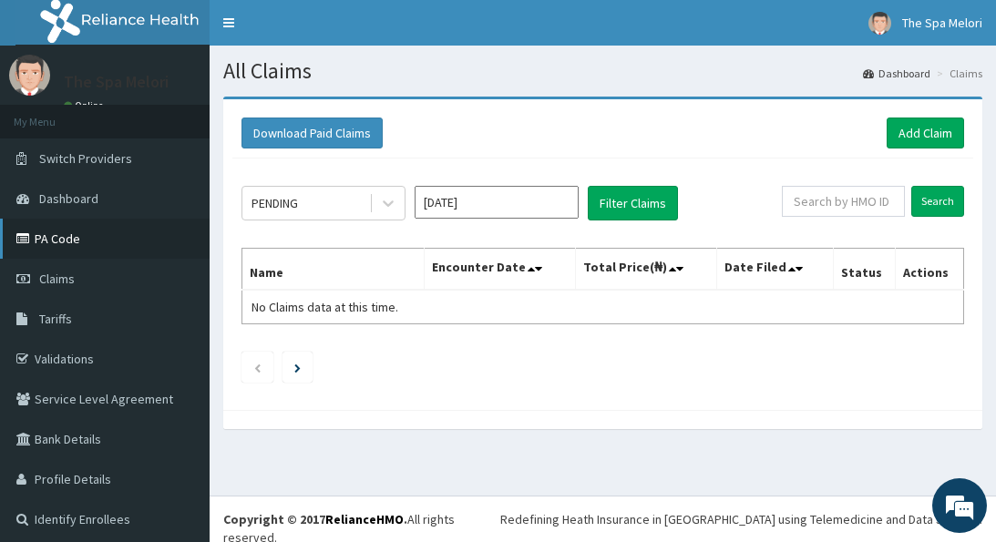
click at [57, 234] on link "PA Code" at bounding box center [104, 239] width 209 height 40
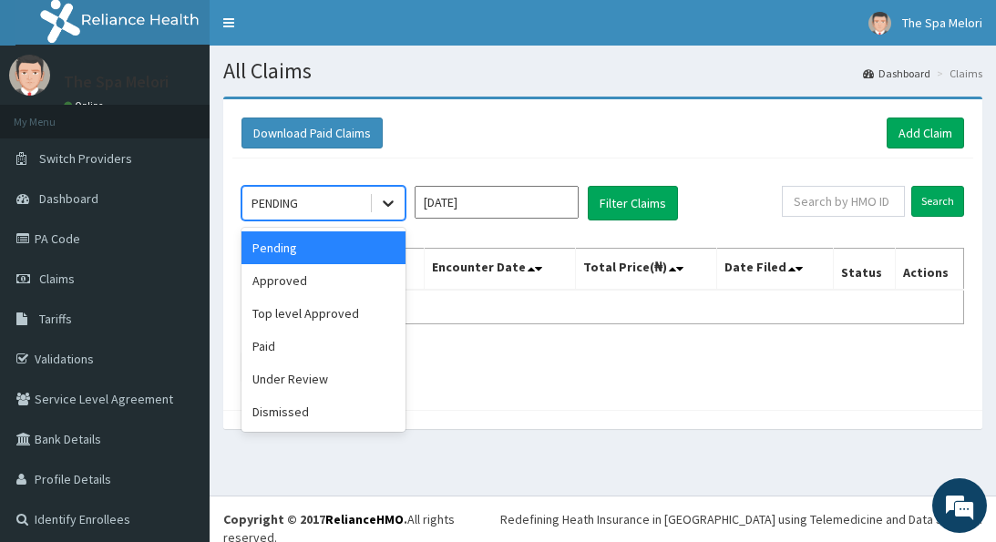
click at [389, 202] on icon at bounding box center [388, 203] width 18 height 18
click at [303, 280] on div "Approved" at bounding box center [323, 280] width 164 height 33
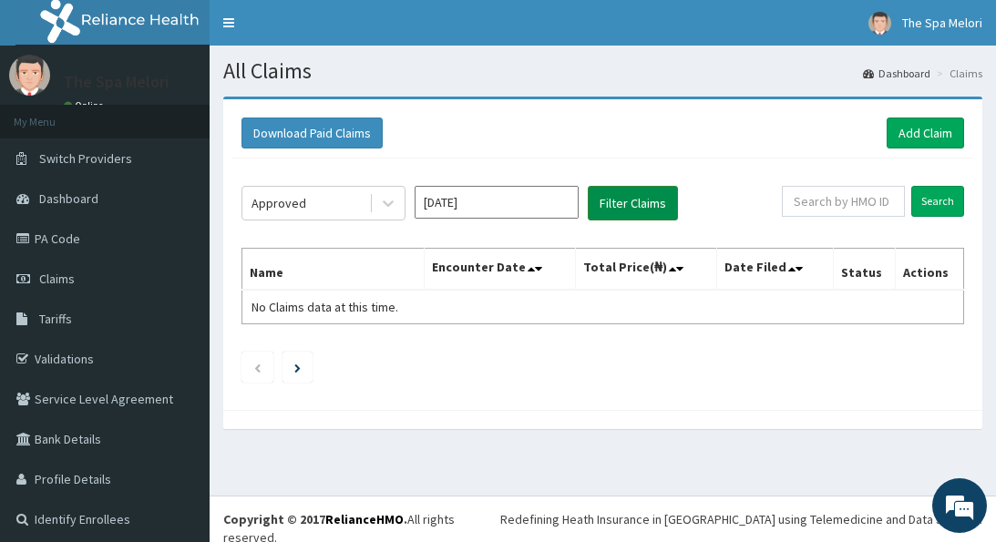
click at [636, 202] on button "Filter Claims" at bounding box center [633, 203] width 90 height 35
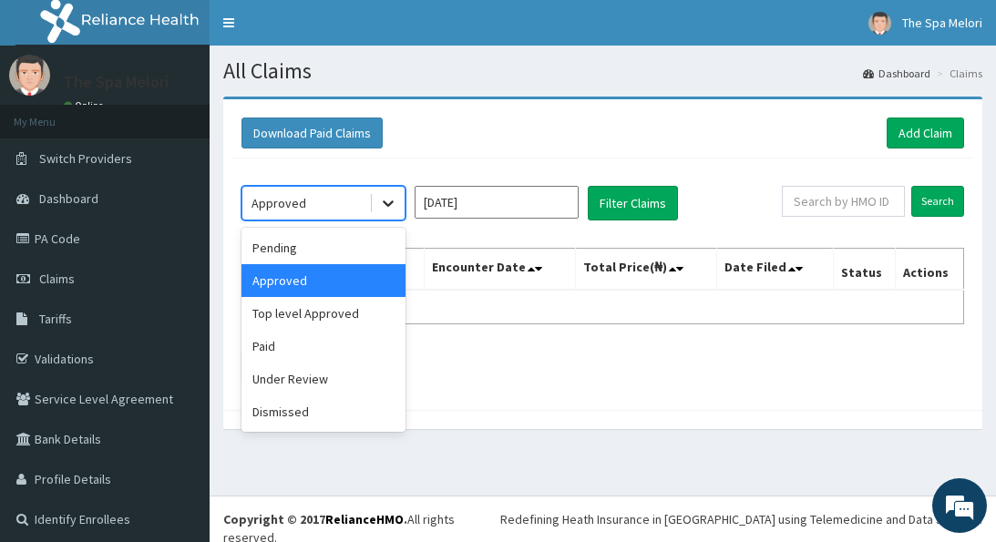
click at [389, 207] on icon at bounding box center [388, 203] width 18 height 18
click at [312, 350] on div "Paid" at bounding box center [323, 346] width 164 height 33
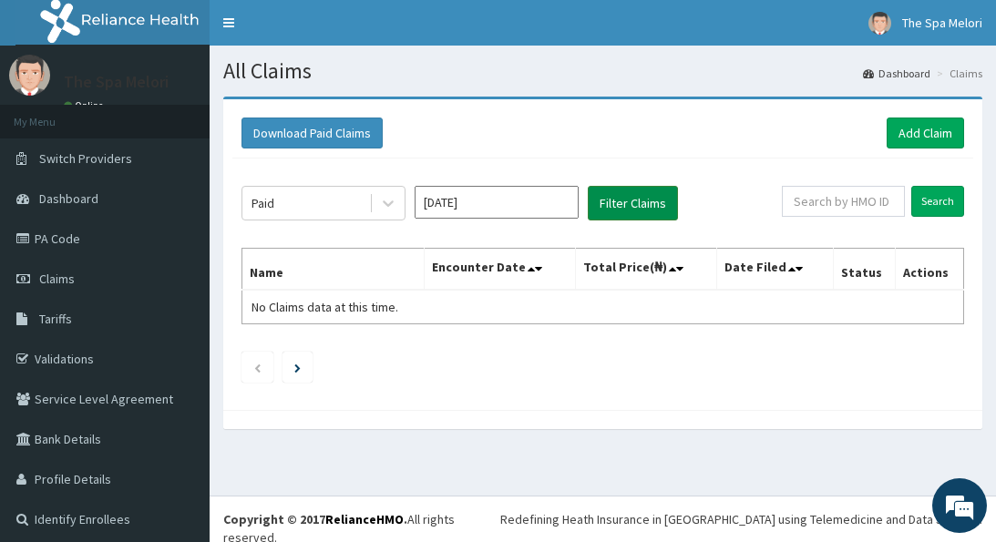
click at [619, 207] on button "Filter Claims" at bounding box center [633, 203] width 90 height 35
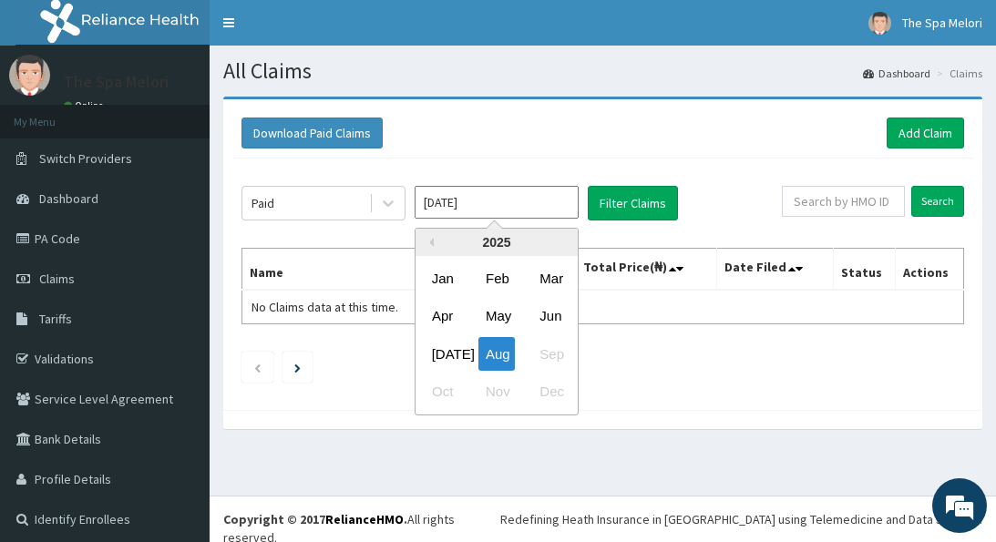
click at [497, 200] on input "[DATE]" at bounding box center [496, 202] width 164 height 33
click at [459, 348] on div "Jul" at bounding box center [442, 354] width 36 height 34
type input "Jul 2025"
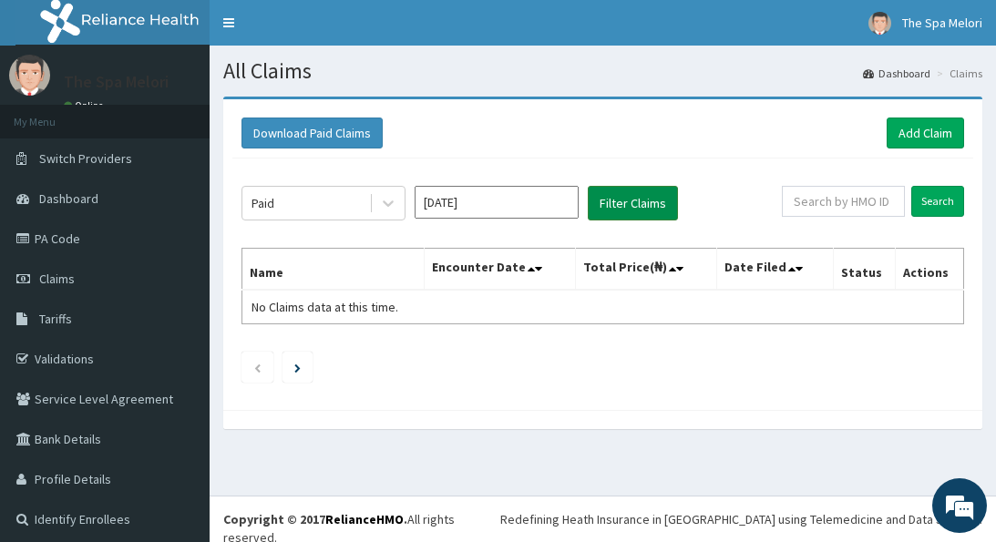
click at [628, 205] on button "Filter Claims" at bounding box center [633, 203] width 90 height 35
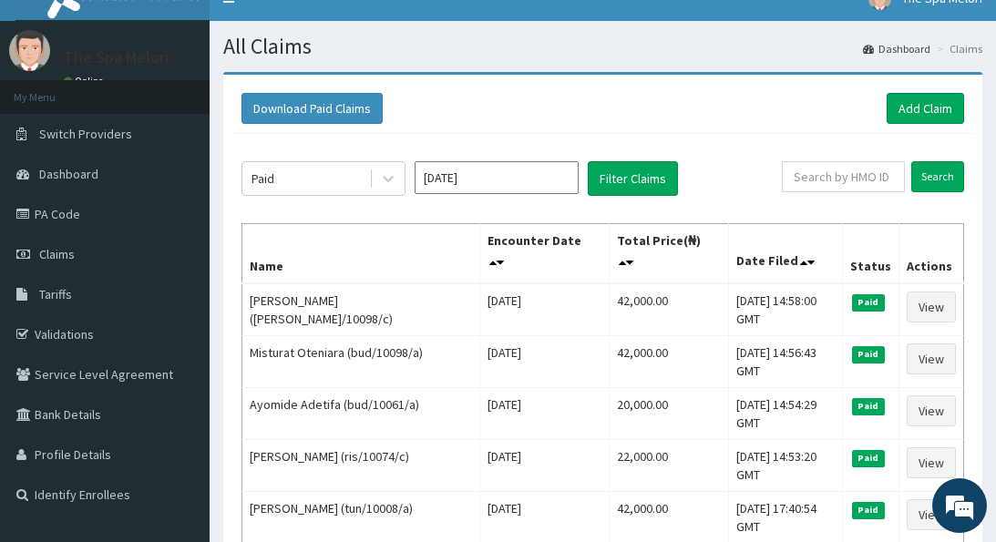
scroll to position [24, 0]
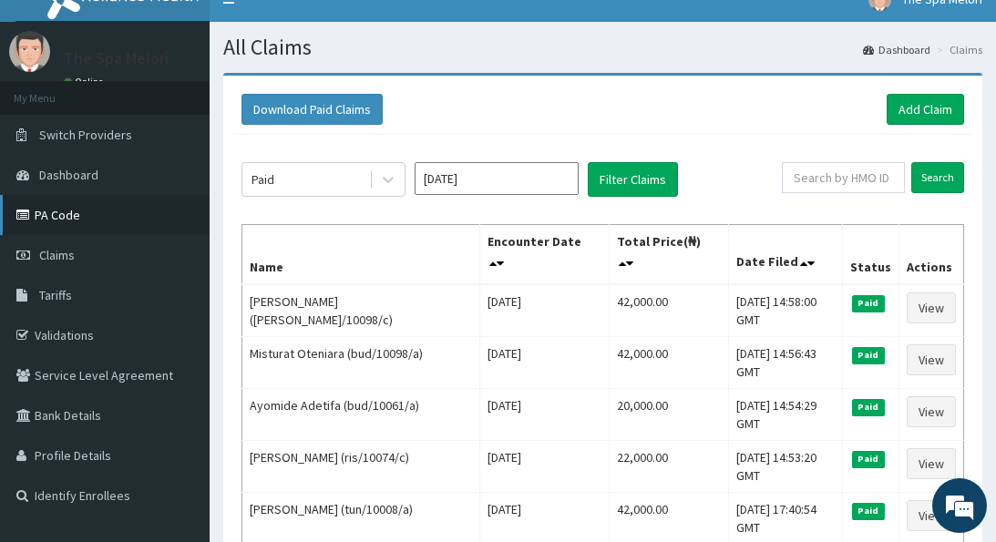
click at [73, 214] on link "PA Code" at bounding box center [104, 215] width 209 height 40
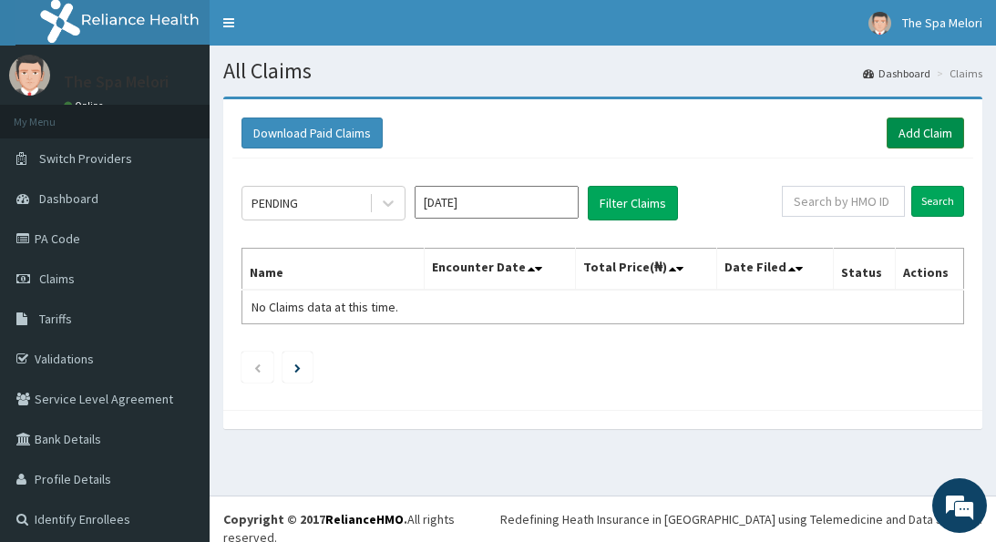
click at [925, 133] on link "Add Claim" at bounding box center [924, 133] width 77 height 31
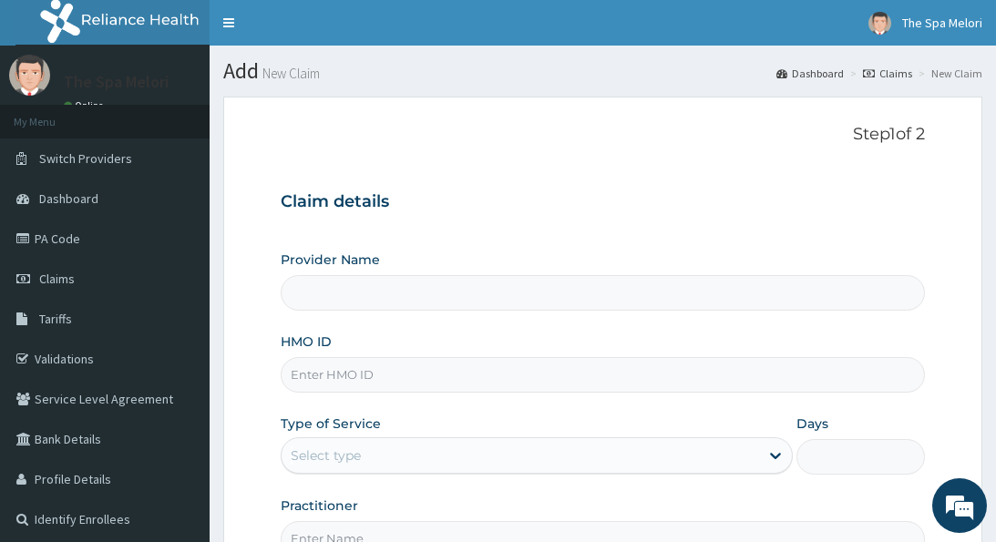
click at [546, 367] on input "HMO ID" at bounding box center [602, 375] width 643 height 36
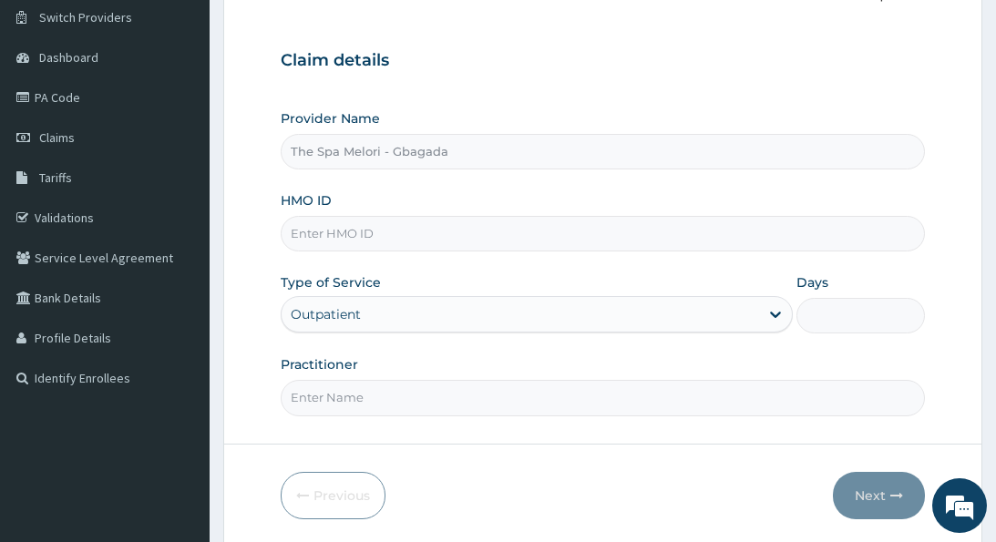
type input "The Spa Melori - Gbagada"
type input "1"
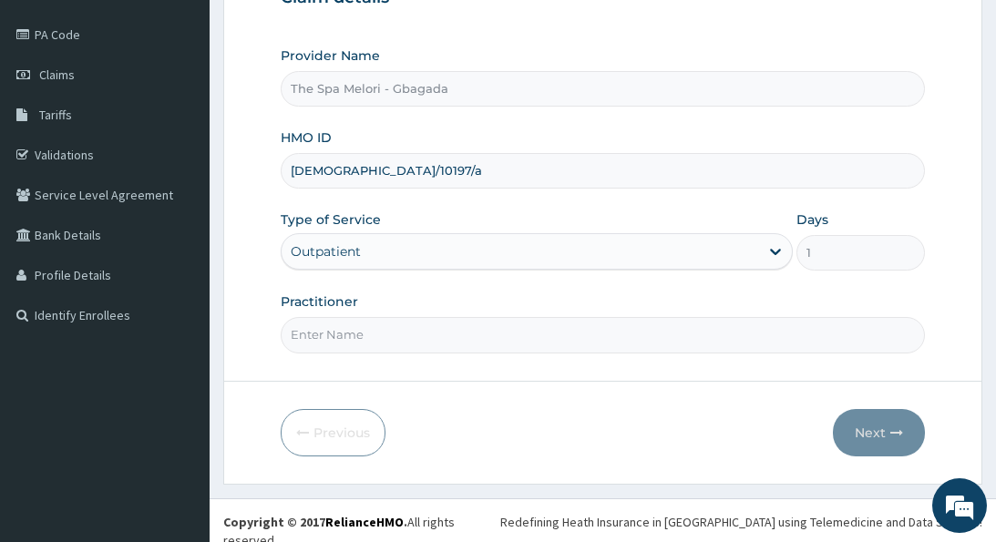
type input "[DEMOGRAPHIC_DATA]/10197/a"
click at [455, 338] on input "Practitioner" at bounding box center [602, 335] width 643 height 36
type input "kp"
click at [878, 424] on button "Next" at bounding box center [879, 432] width 92 height 47
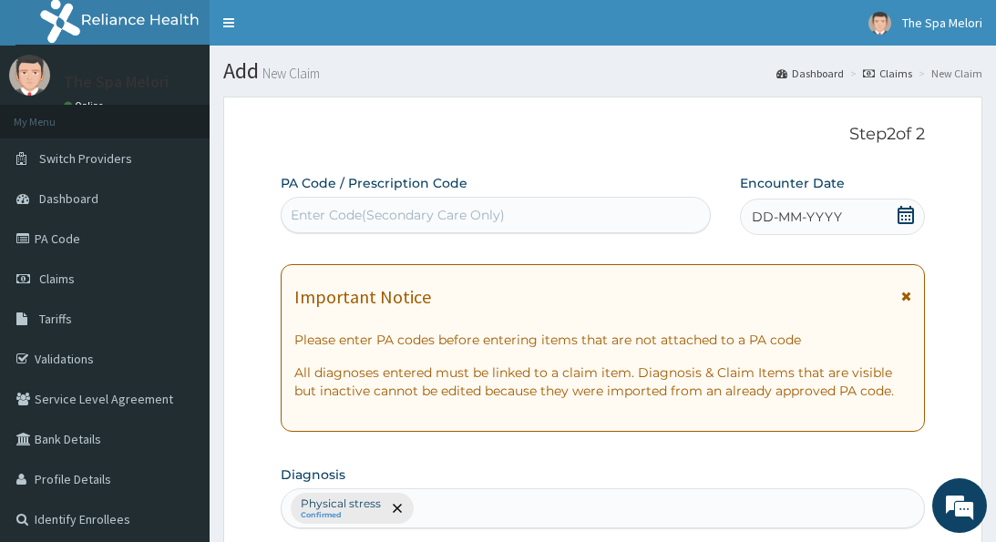
click at [498, 211] on div "Enter Code(Secondary Care Only)" at bounding box center [398, 215] width 214 height 18
paste input "PA/39278B"
type input "PA/39278B"
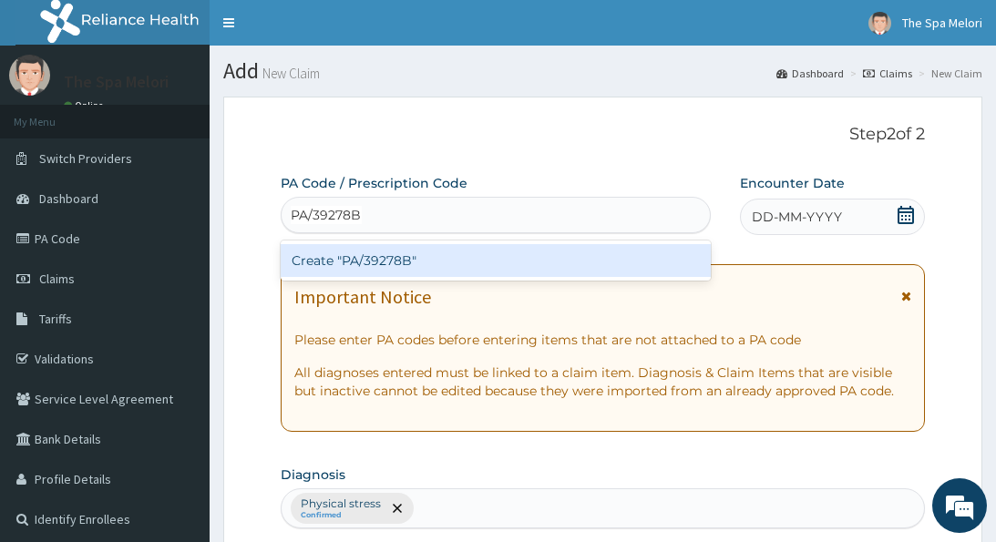
click at [414, 260] on div "Create "PA/39278B"" at bounding box center [496, 260] width 430 height 33
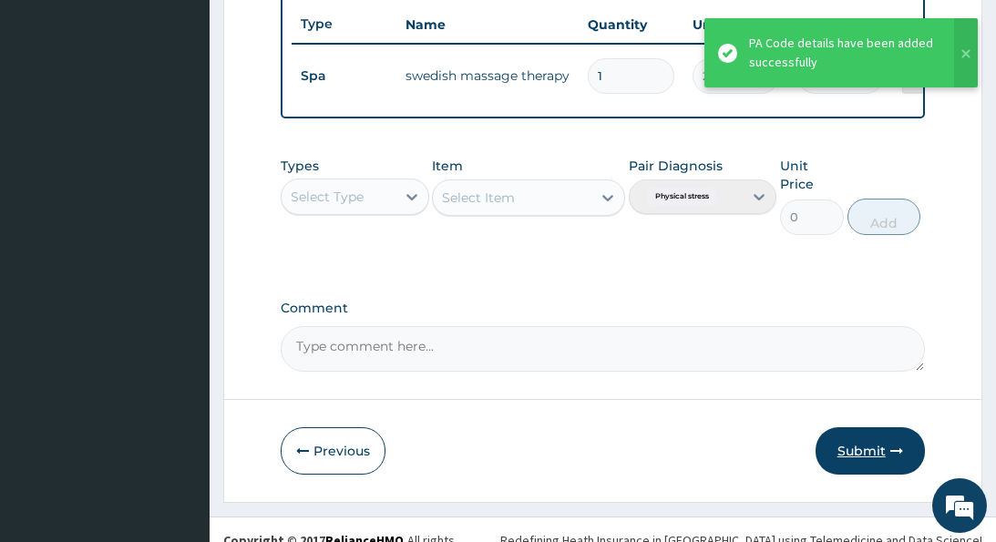
scroll to position [681, 0]
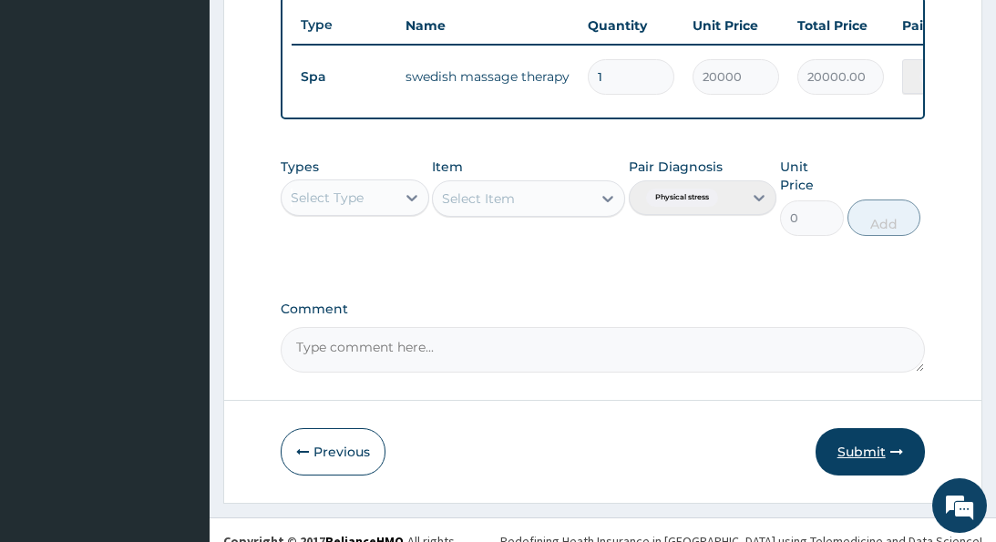
click at [849, 428] on button "Submit" at bounding box center [869, 451] width 109 height 47
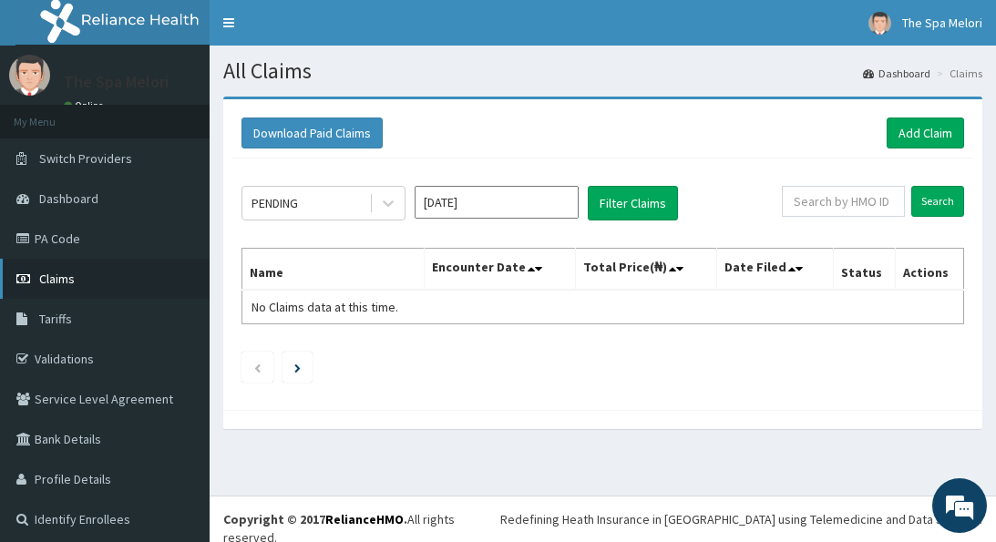
click at [50, 274] on span "Claims" at bounding box center [57, 279] width 36 height 16
